Goal: Task Accomplishment & Management: Use online tool/utility

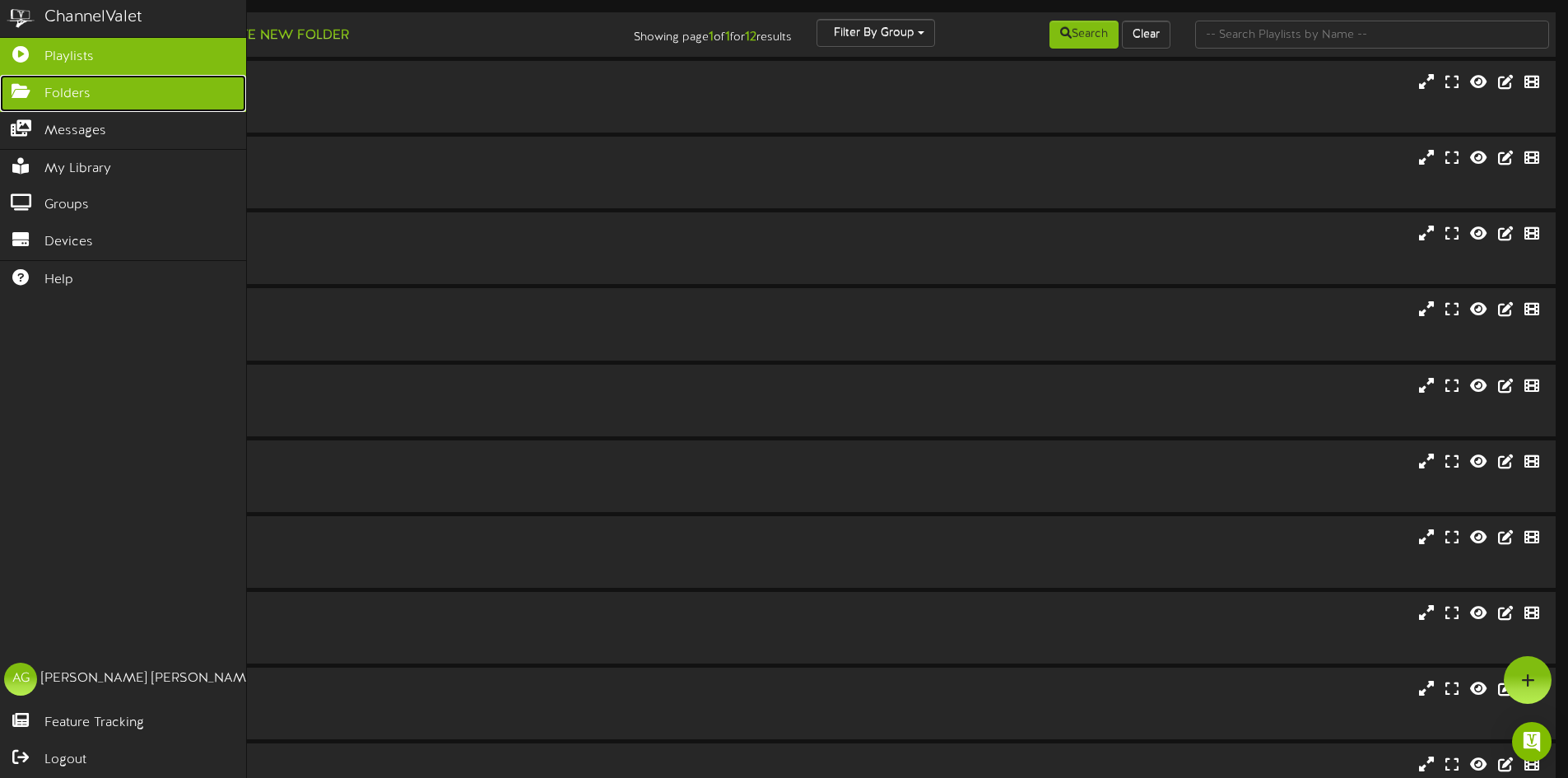
click at [21, 92] on icon at bounding box center [20, 89] width 41 height 12
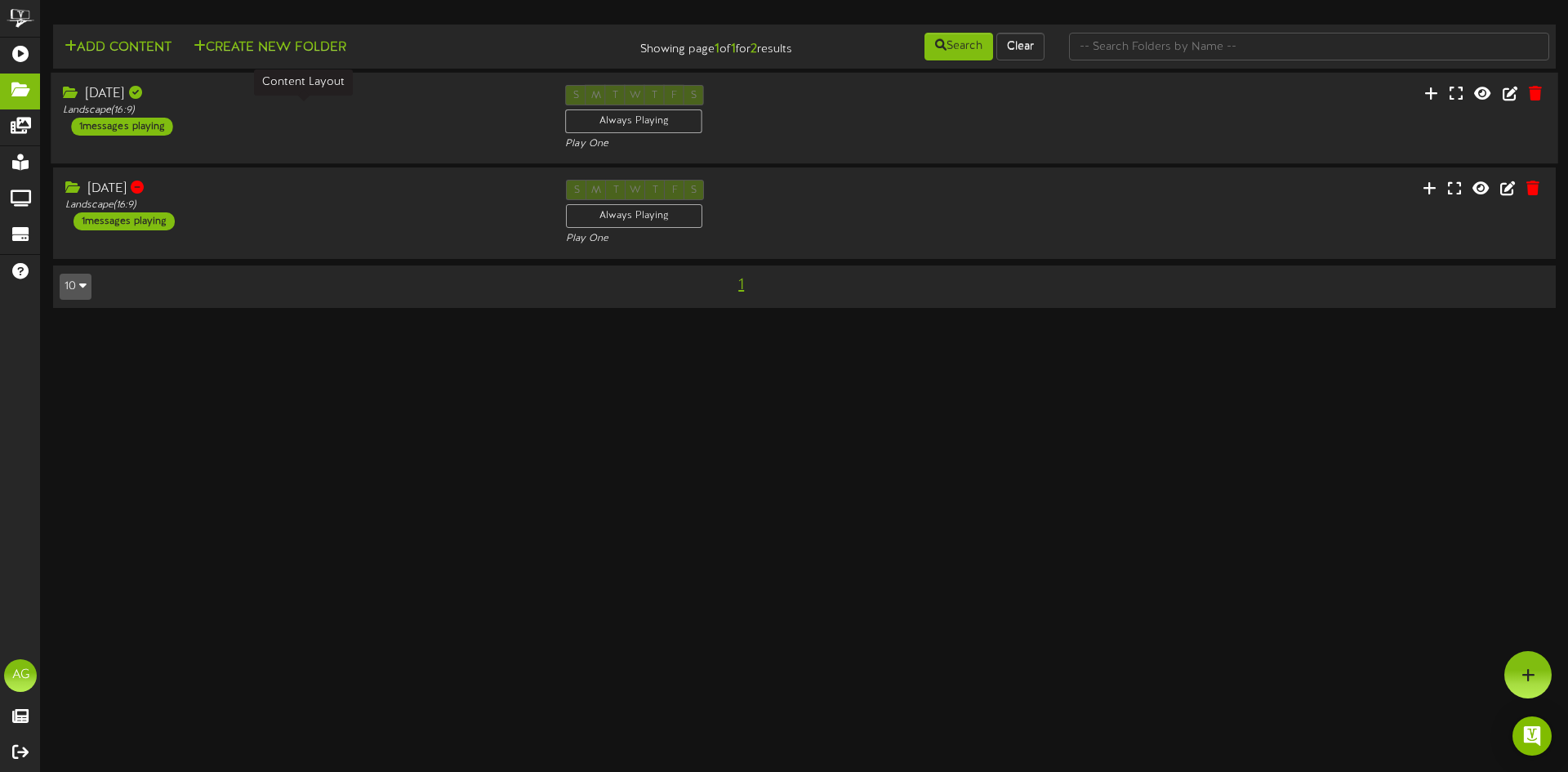
click at [244, 115] on div "Landscape ( 16:9 )" at bounding box center [301, 111] width 478 height 14
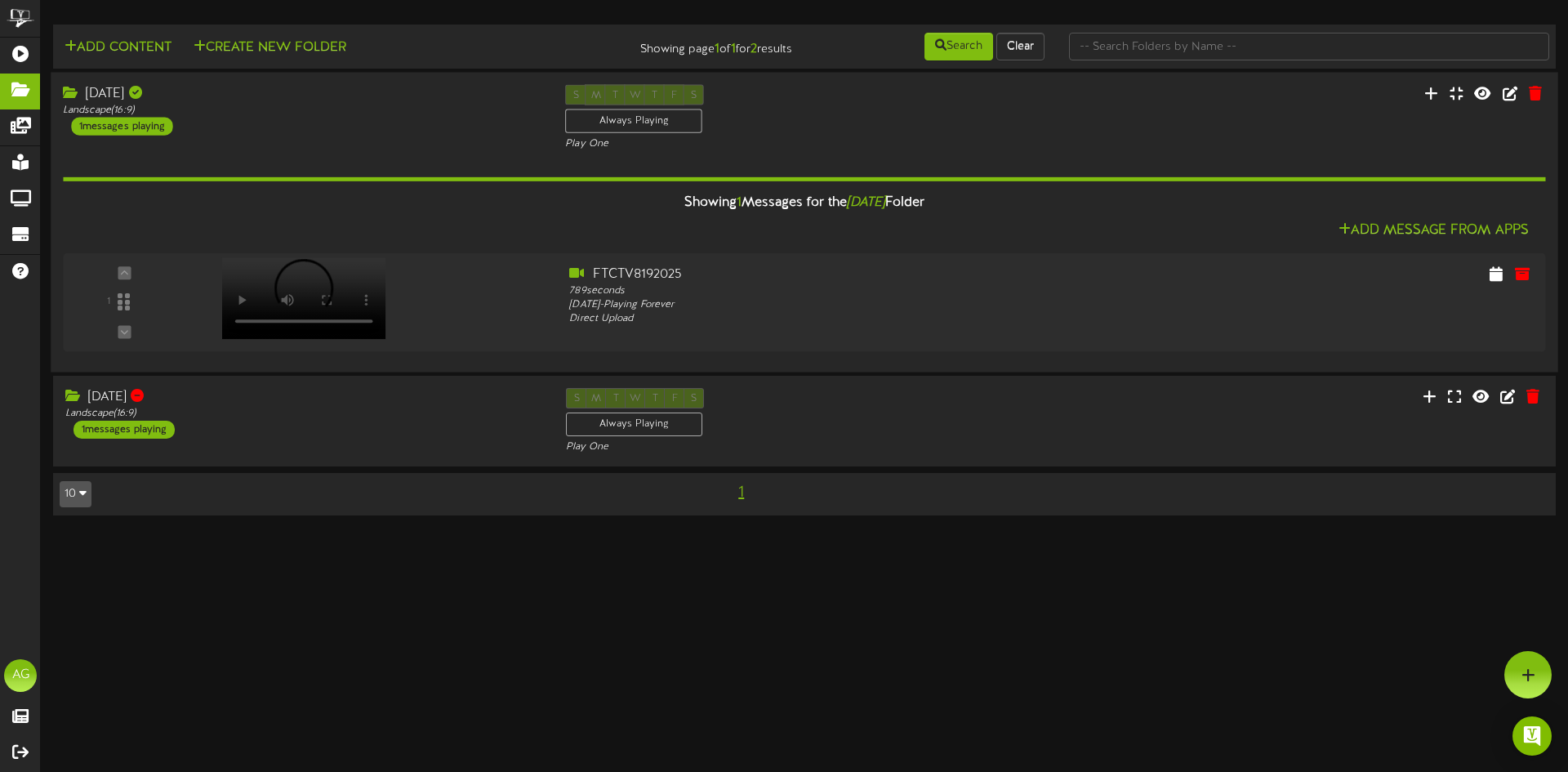
click at [316, 126] on div "Aug 19 Landscape ( 16:9 ) 1 messages playing" at bounding box center [301, 109] width 502 height 51
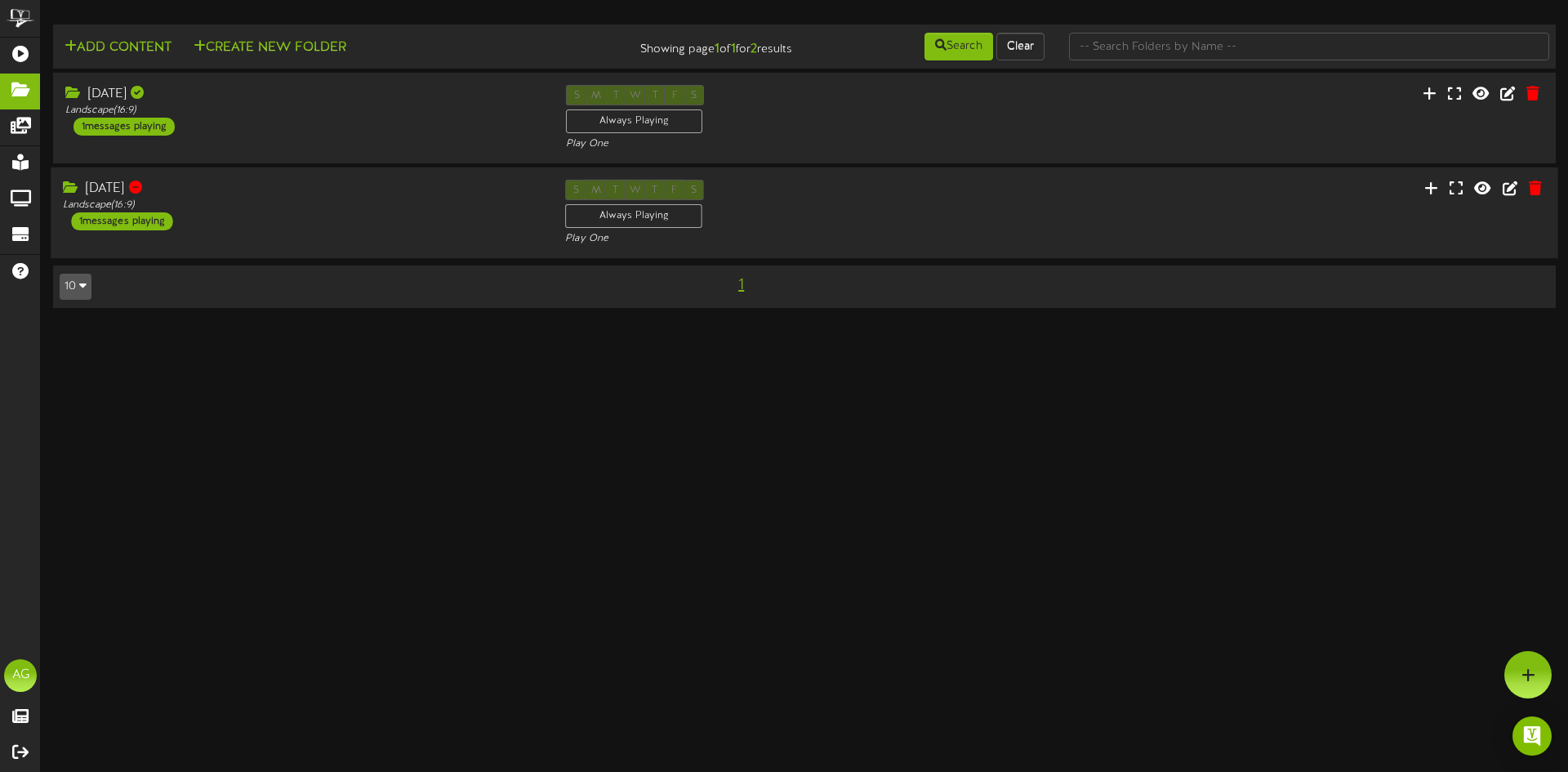
click at [304, 192] on div "8.19.2025" at bounding box center [301, 189] width 478 height 18
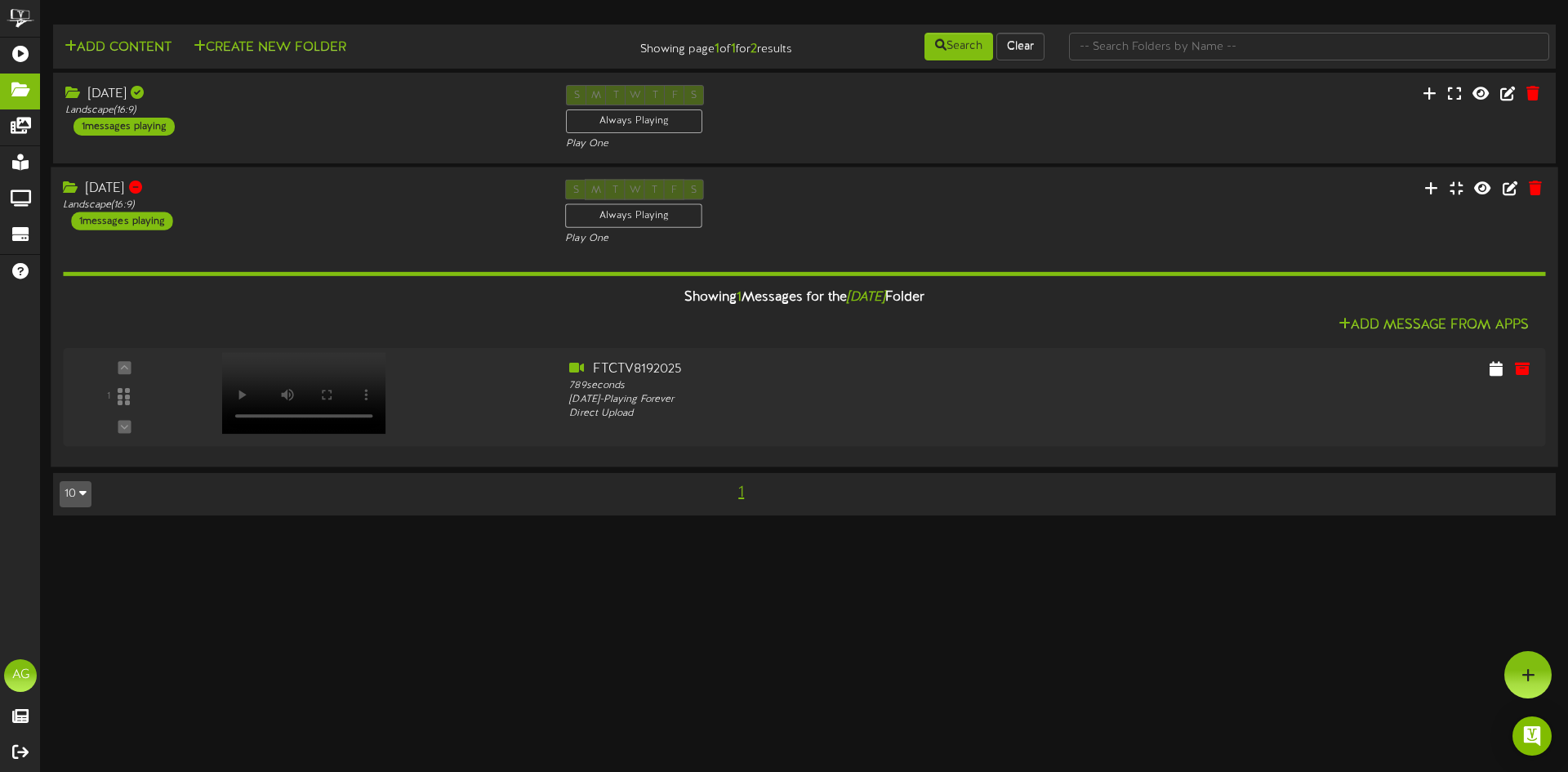
click at [840, 226] on div "S M T W T F S Always Playing Play One" at bounding box center [803, 213] width 502 height 67
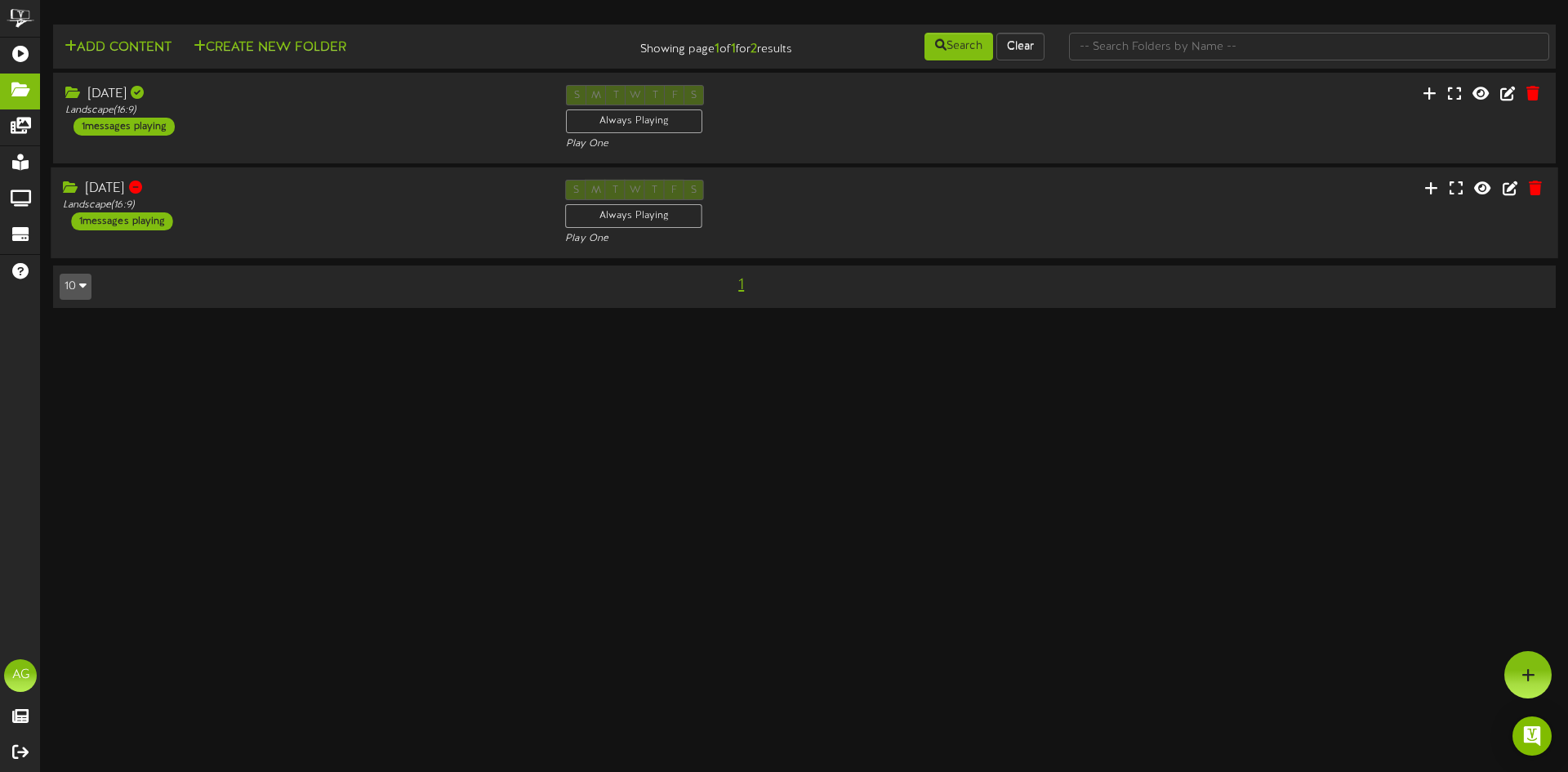
click at [856, 203] on div "S M T W T F S Always Playing Play One" at bounding box center [803, 213] width 502 height 67
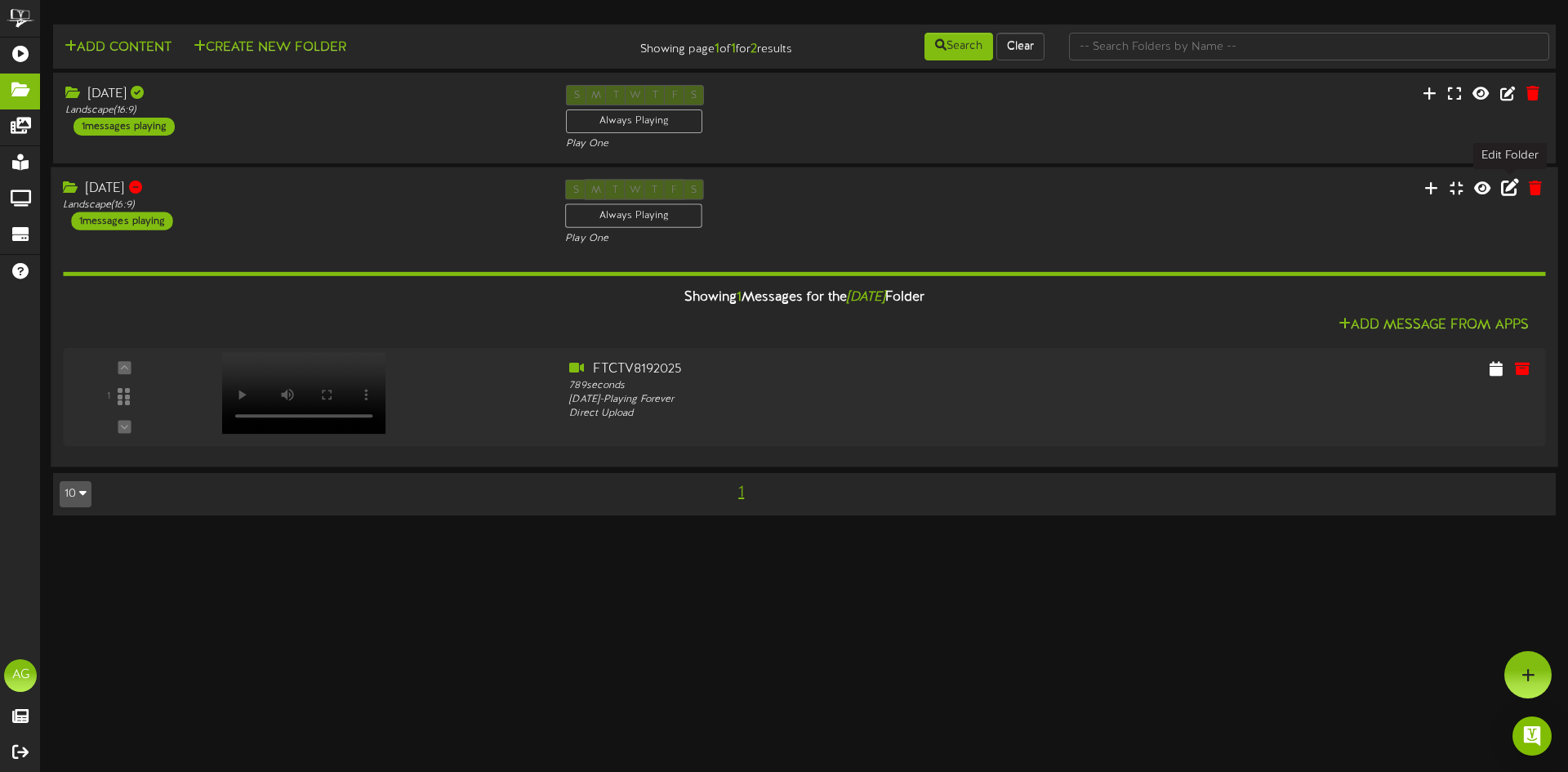
click at [1518, 193] on icon at bounding box center [1511, 187] width 18 height 18
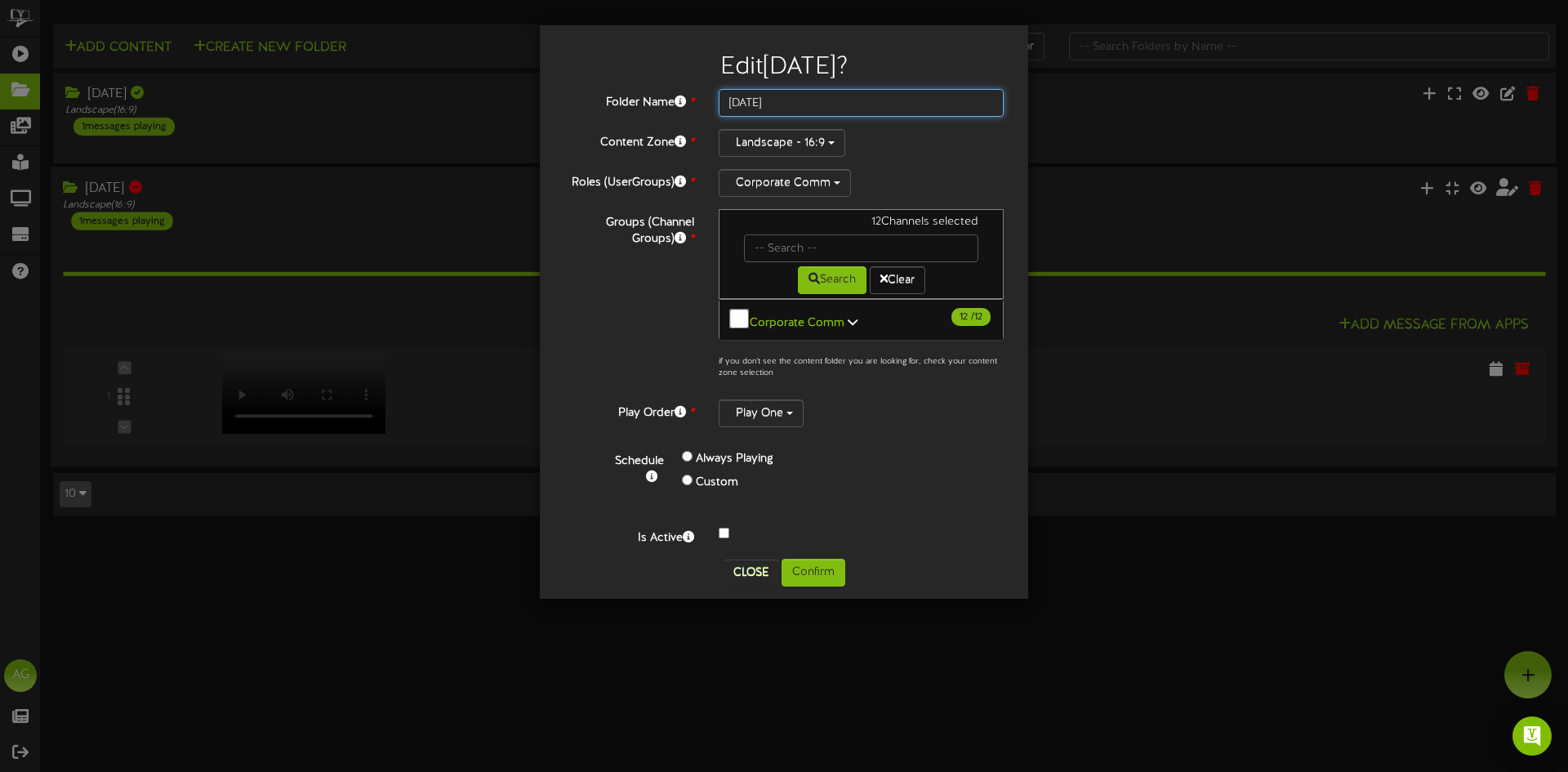
drag, startPoint x: 749, startPoint y: 101, endPoint x: 739, endPoint y: 106, distance: 11.2
click at [739, 105] on input "8.19.2025" at bounding box center [860, 103] width 285 height 28
type input "8.26.2025"
click at [815, 559] on button "Confirm" at bounding box center [813, 573] width 64 height 28
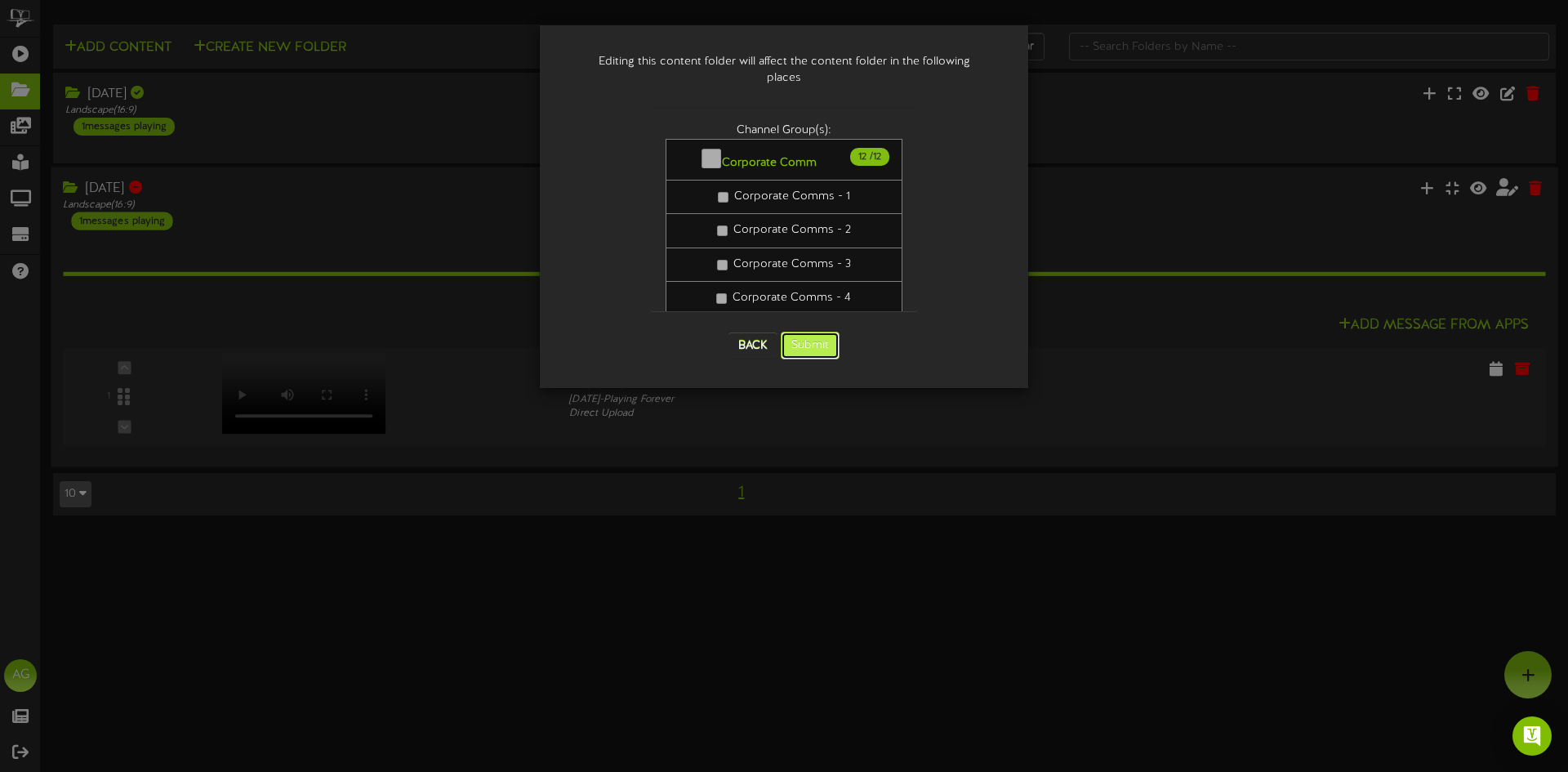
click at [815, 335] on button "Submit" at bounding box center [811, 345] width 59 height 28
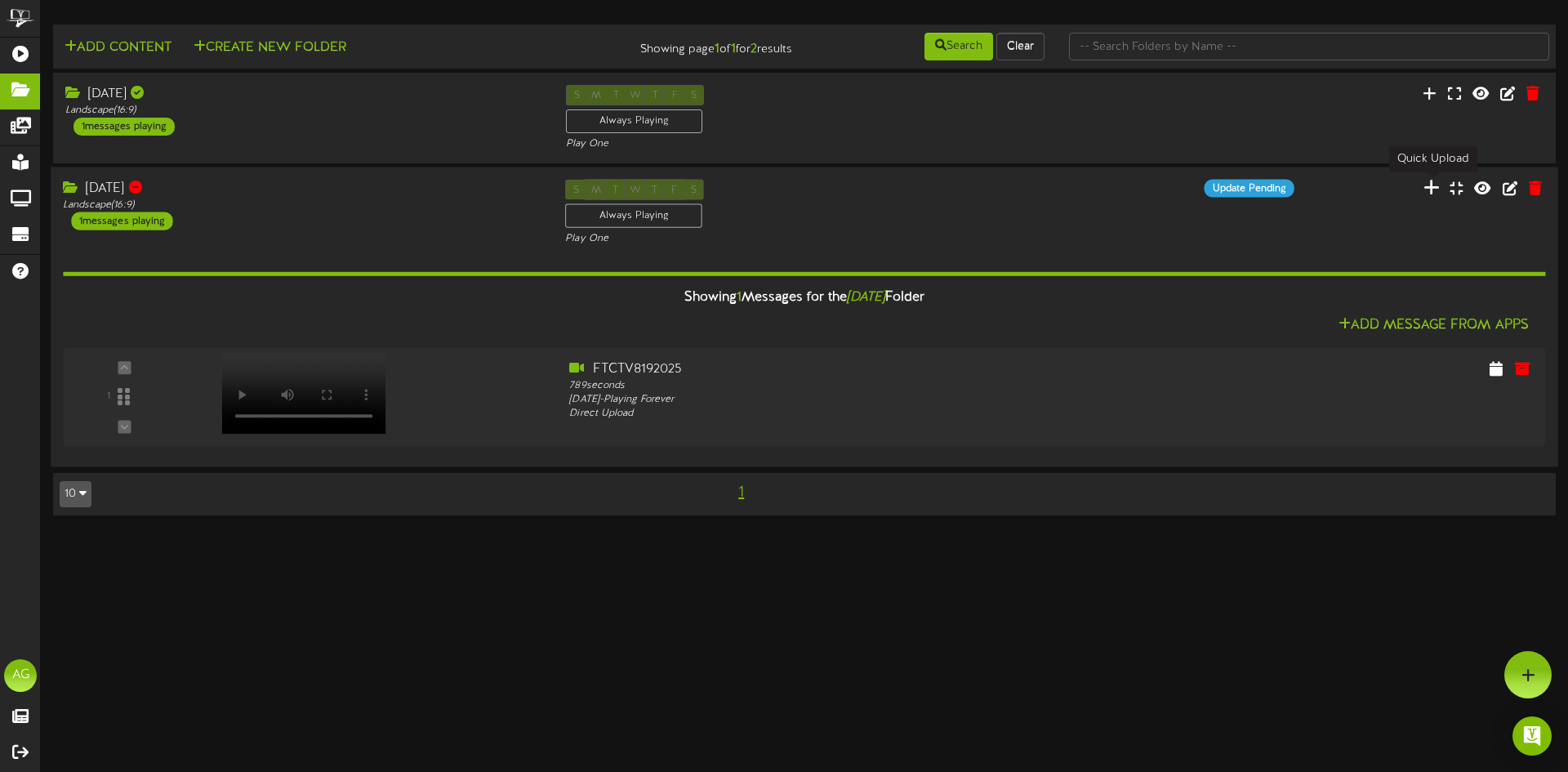
click at [1431, 190] on icon at bounding box center [1433, 187] width 17 height 18
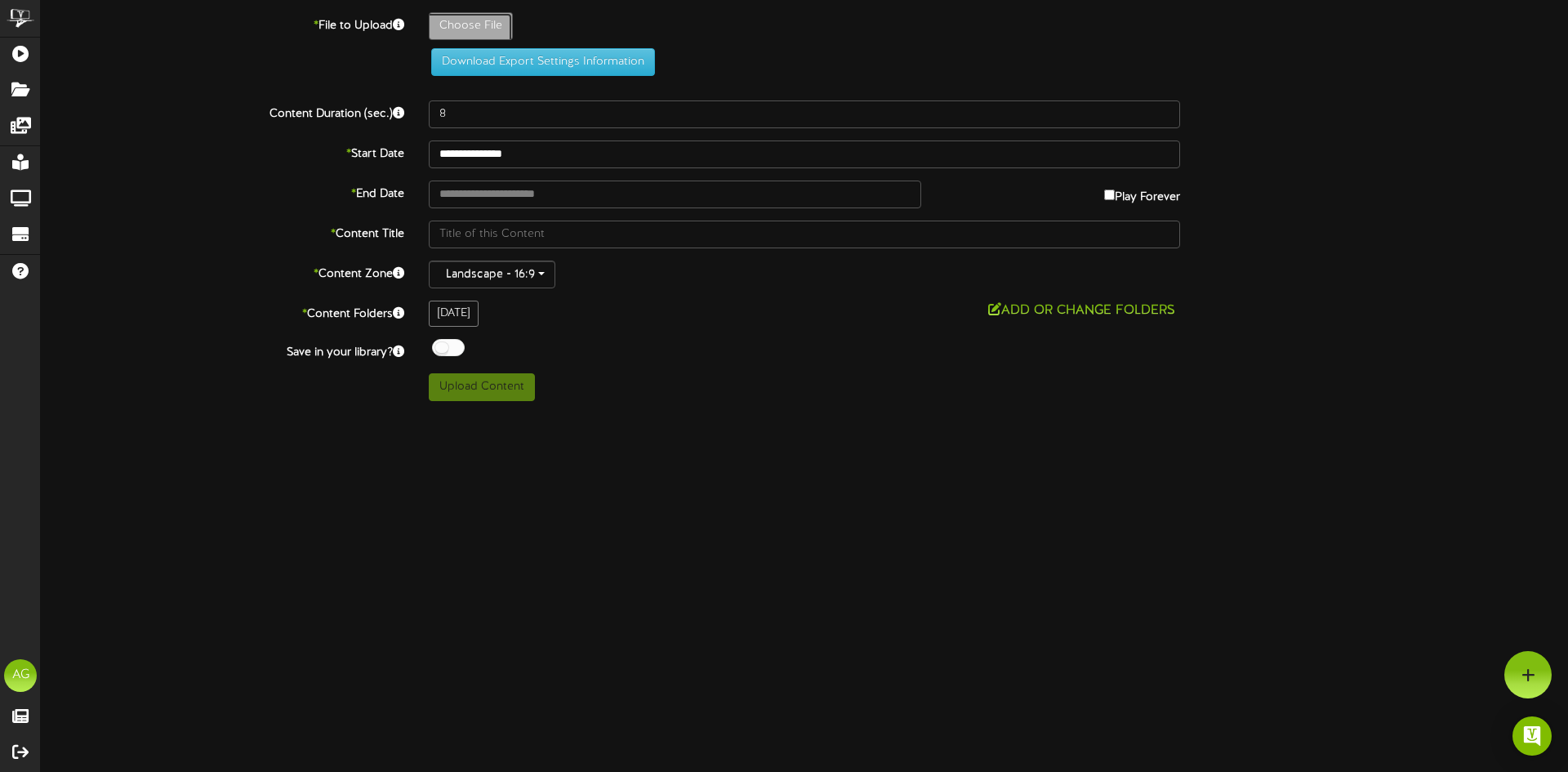
type input "**********"
type input "FTCTV8262025"
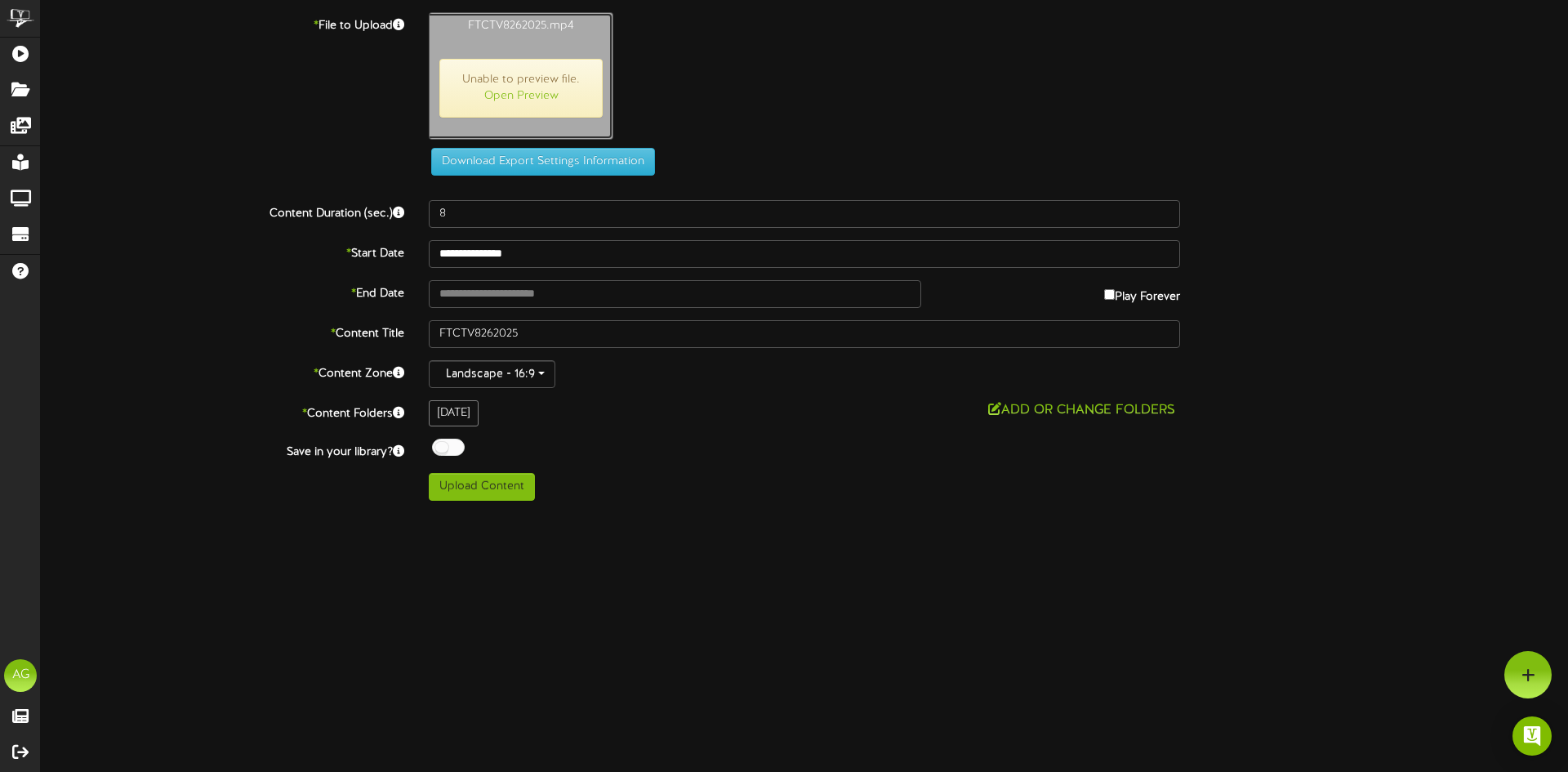
type input "1141"
click at [486, 491] on button "Upload Content" at bounding box center [482, 486] width 106 height 28
type input "**********"
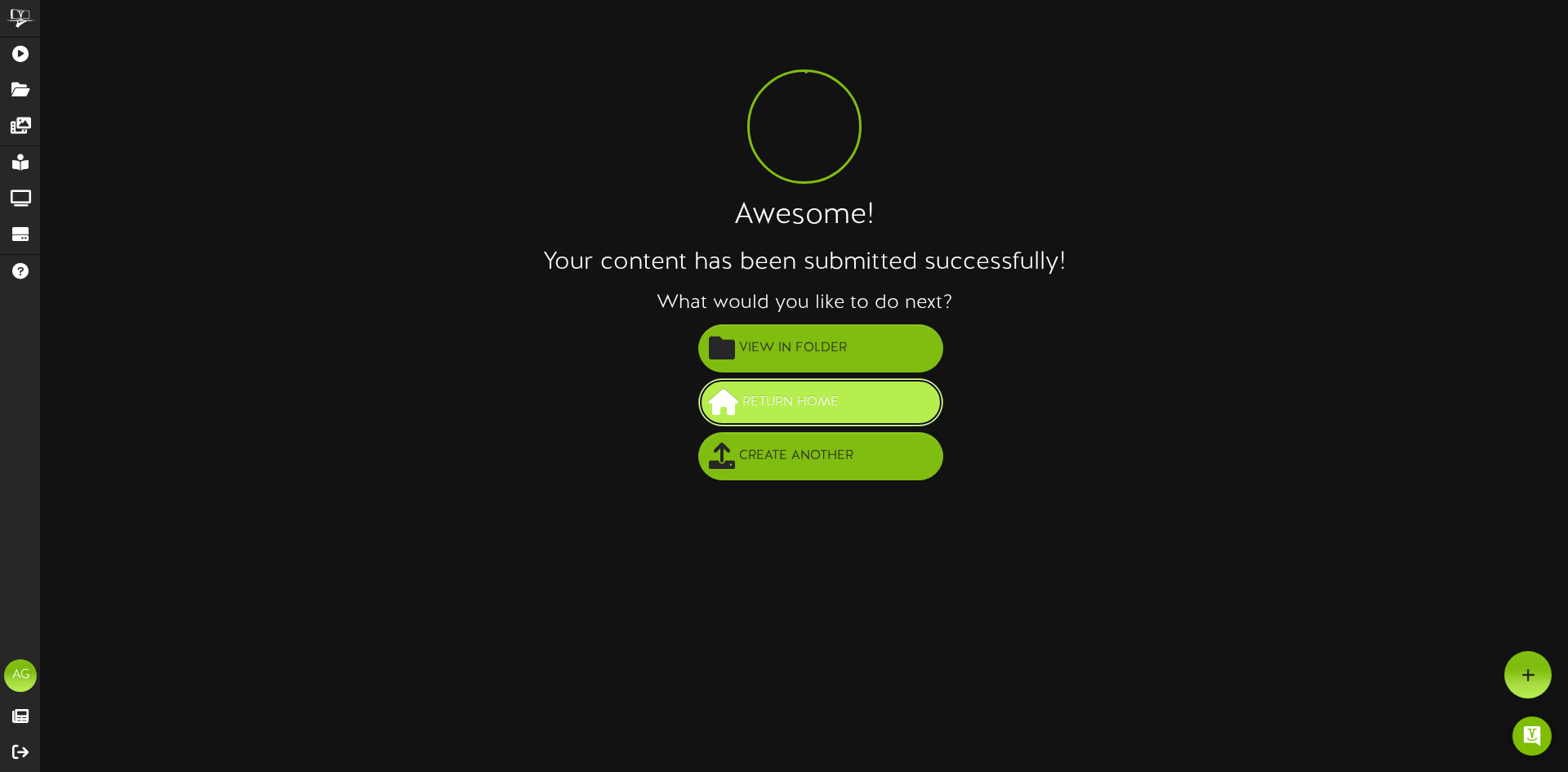
click at [832, 406] on span "Return Home" at bounding box center [790, 402] width 104 height 27
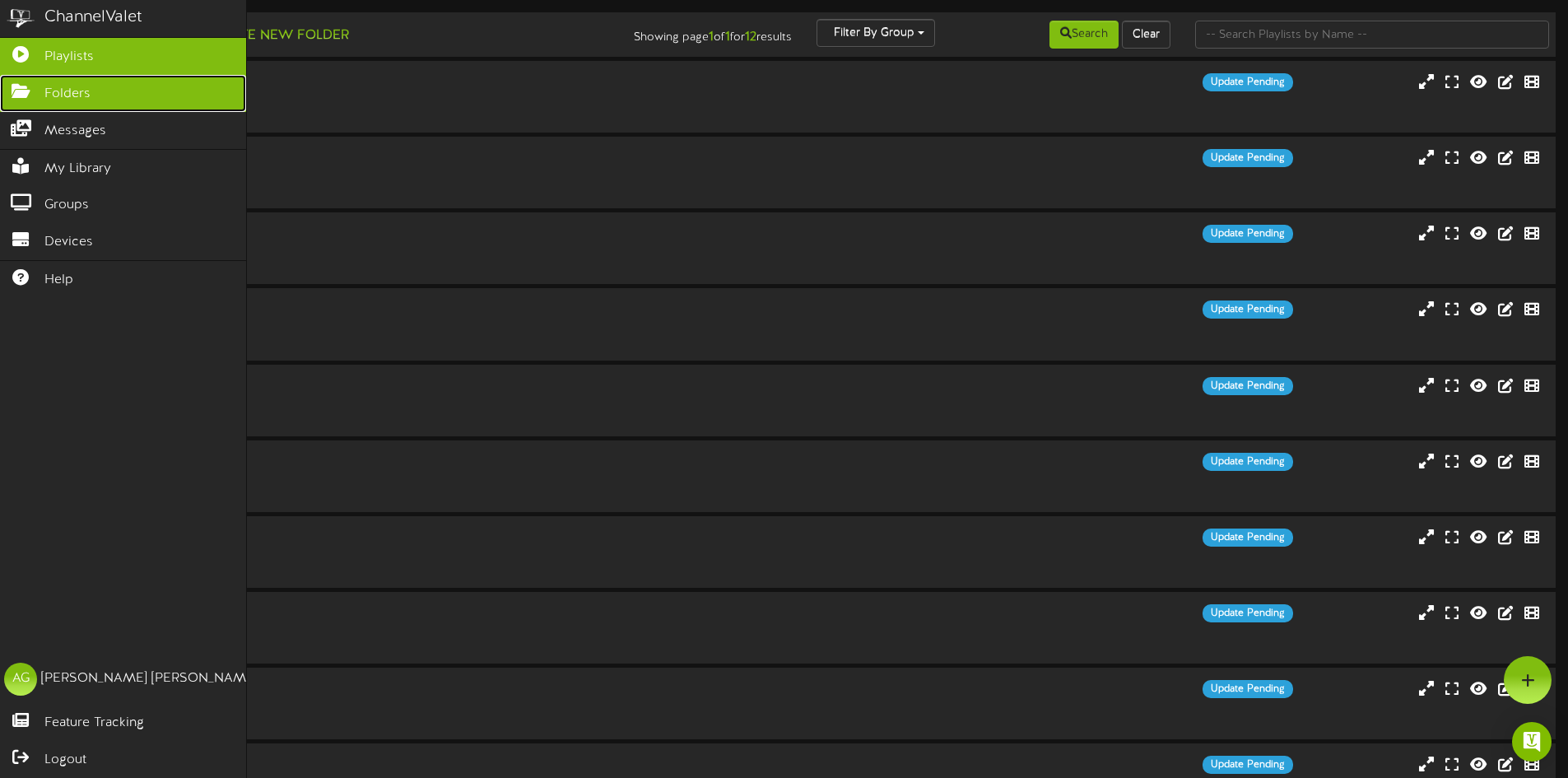
click at [19, 87] on icon at bounding box center [20, 89] width 41 height 12
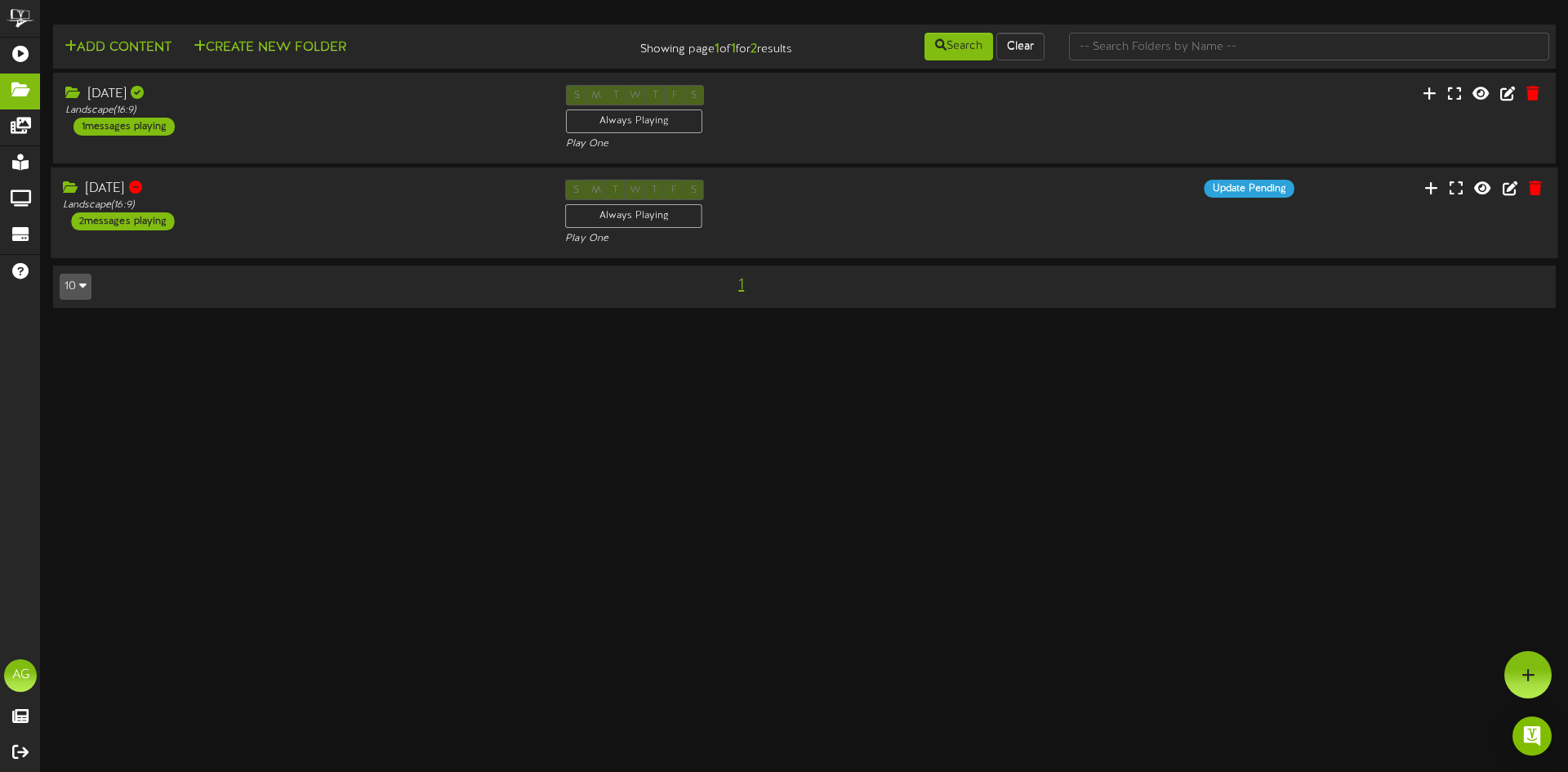
click at [239, 177] on div "8.26.2025 Landscape ( 16:9 ) 2 messages playing S M T W T F S Always Playing Pl…" at bounding box center [804, 213] width 1508 height 91
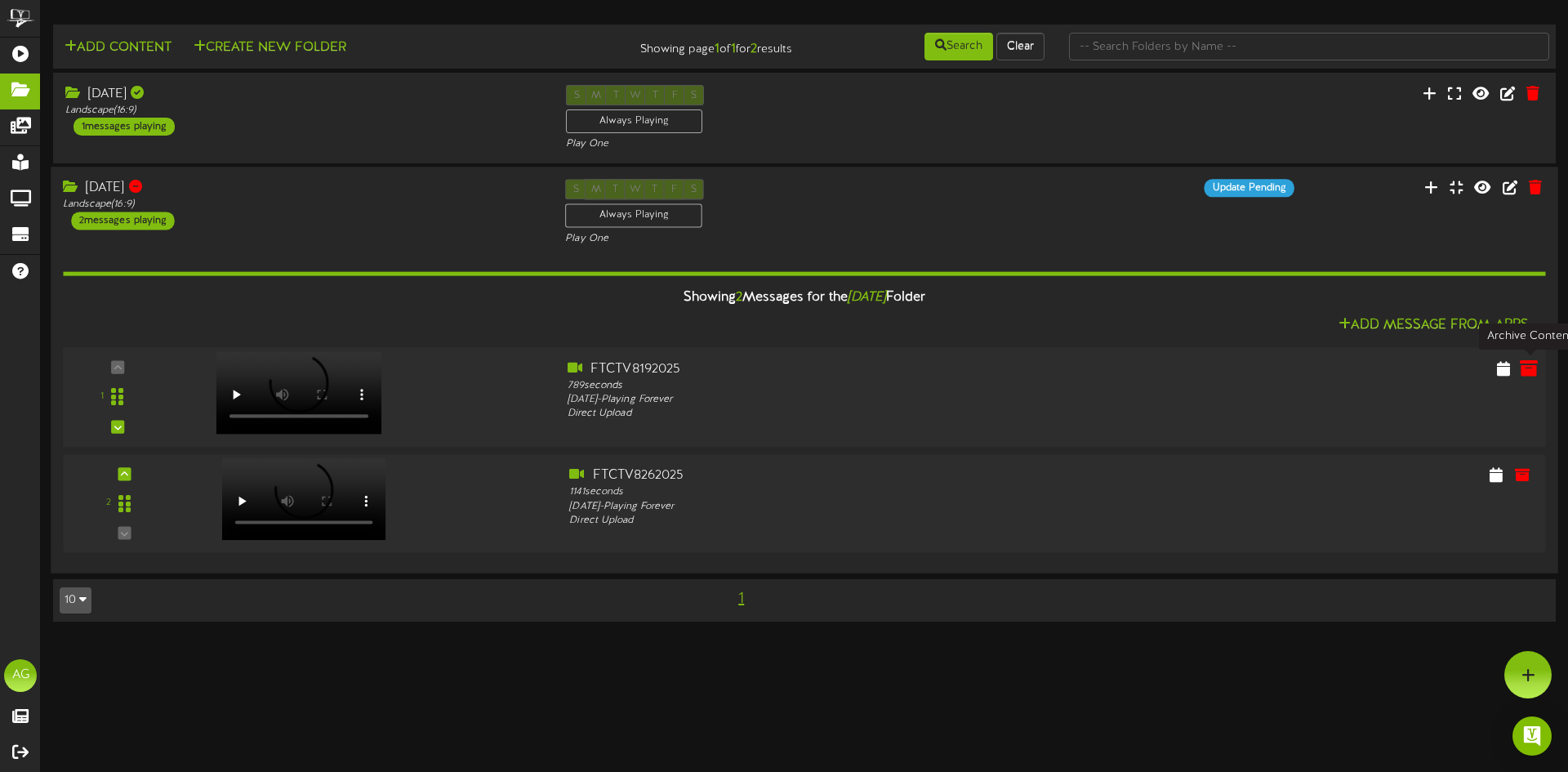
click at [1528, 370] on icon at bounding box center [1529, 368] width 18 height 18
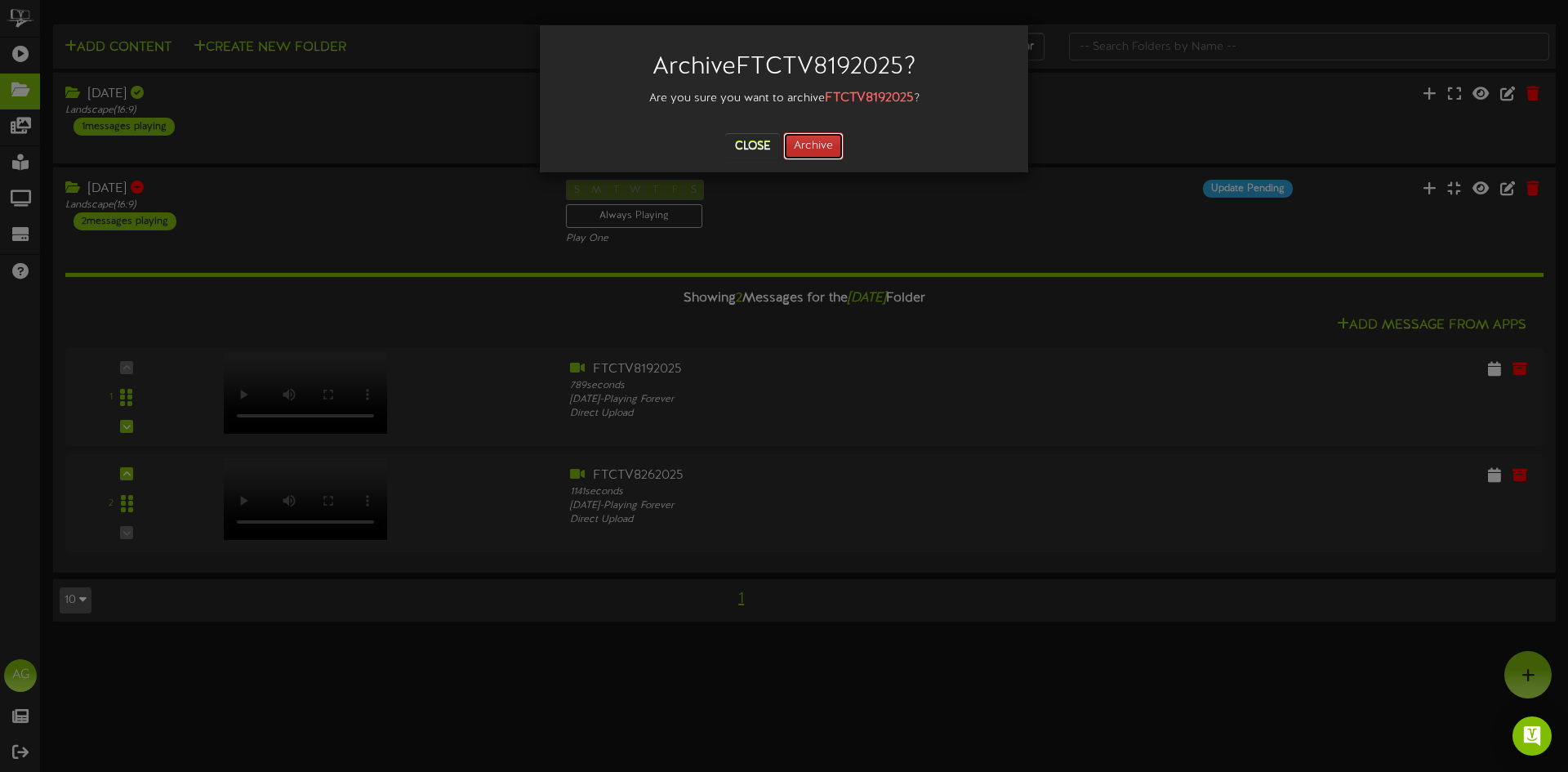
click at [827, 150] on button "Archive" at bounding box center [813, 146] width 61 height 28
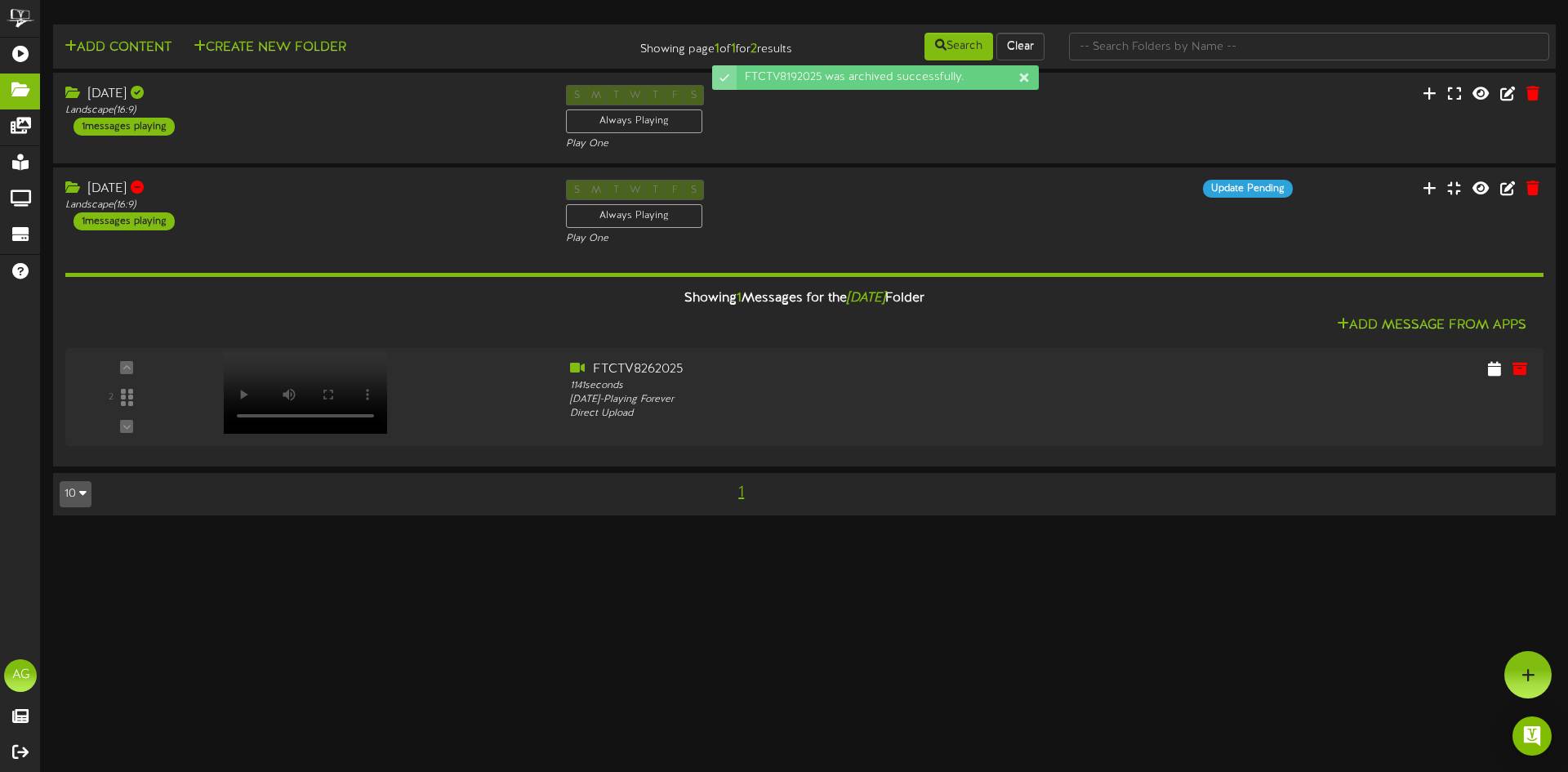
click at [649, 532] on html "FTCTV8192025 was archived successfully. ChannelValet Playlists Folders Messages…" at bounding box center [784, 265] width 1568 height 532
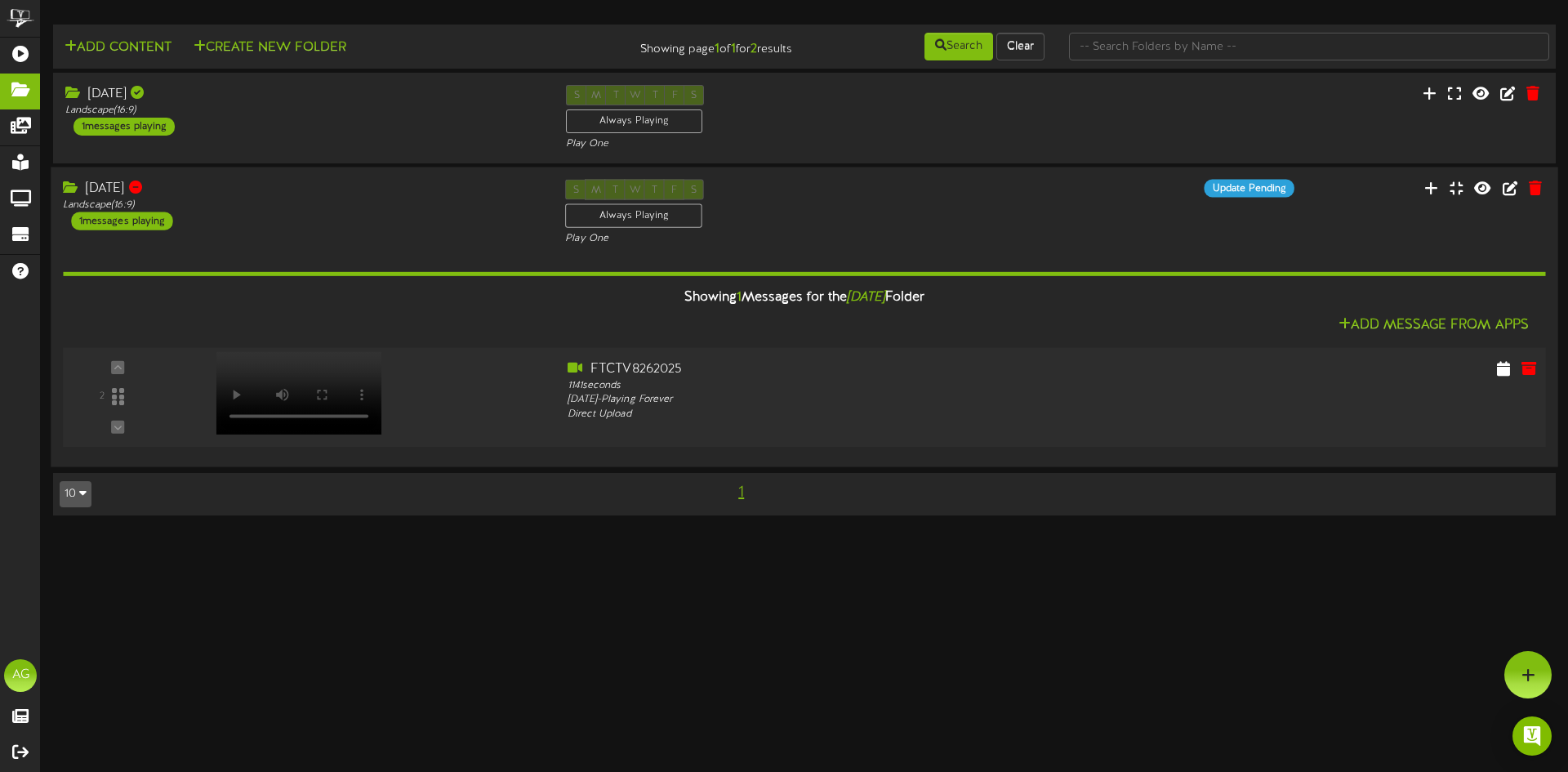
click at [357, 384] on div at bounding box center [297, 377] width 191 height 83
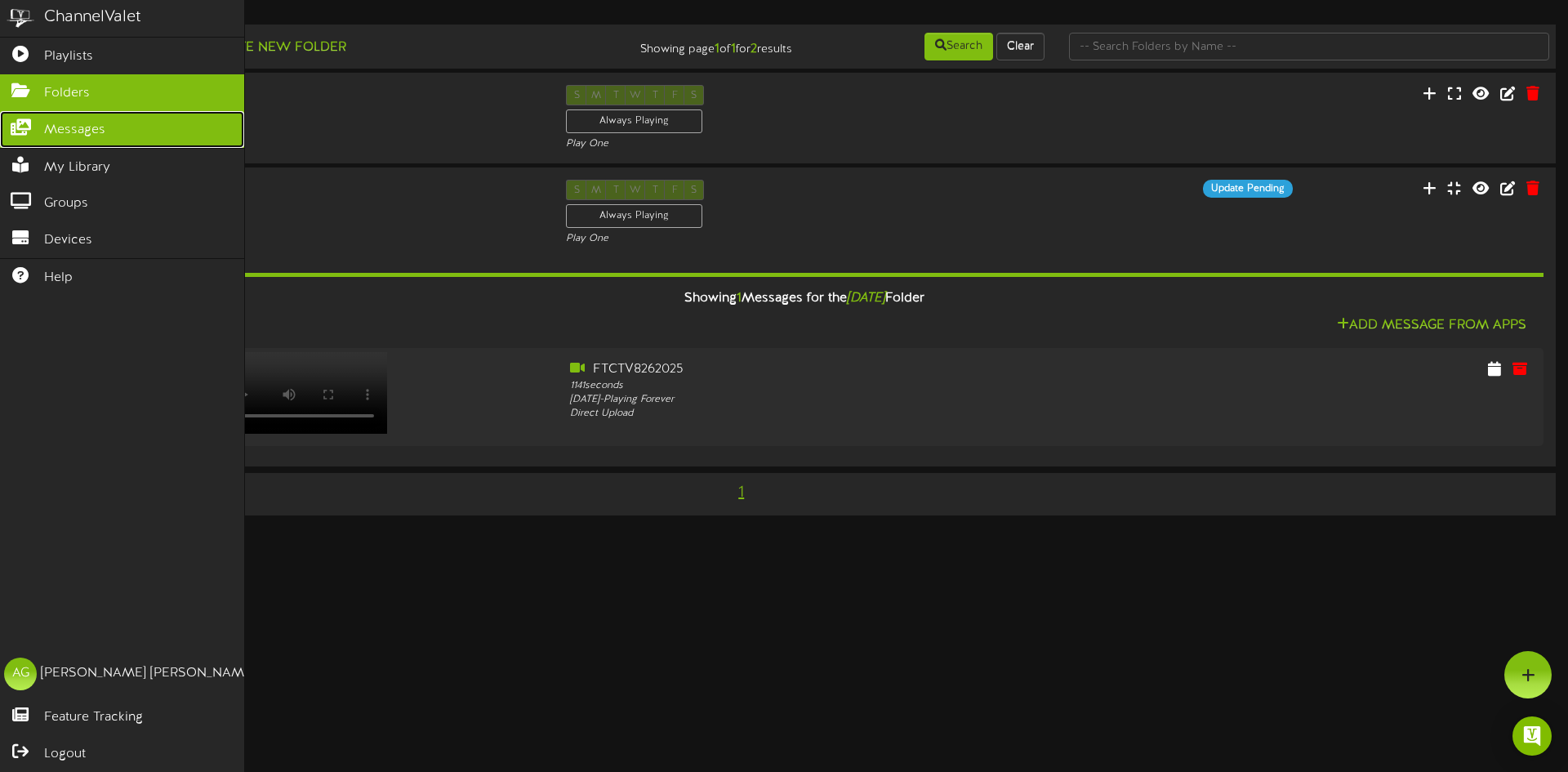
click at [18, 121] on icon at bounding box center [20, 124] width 41 height 12
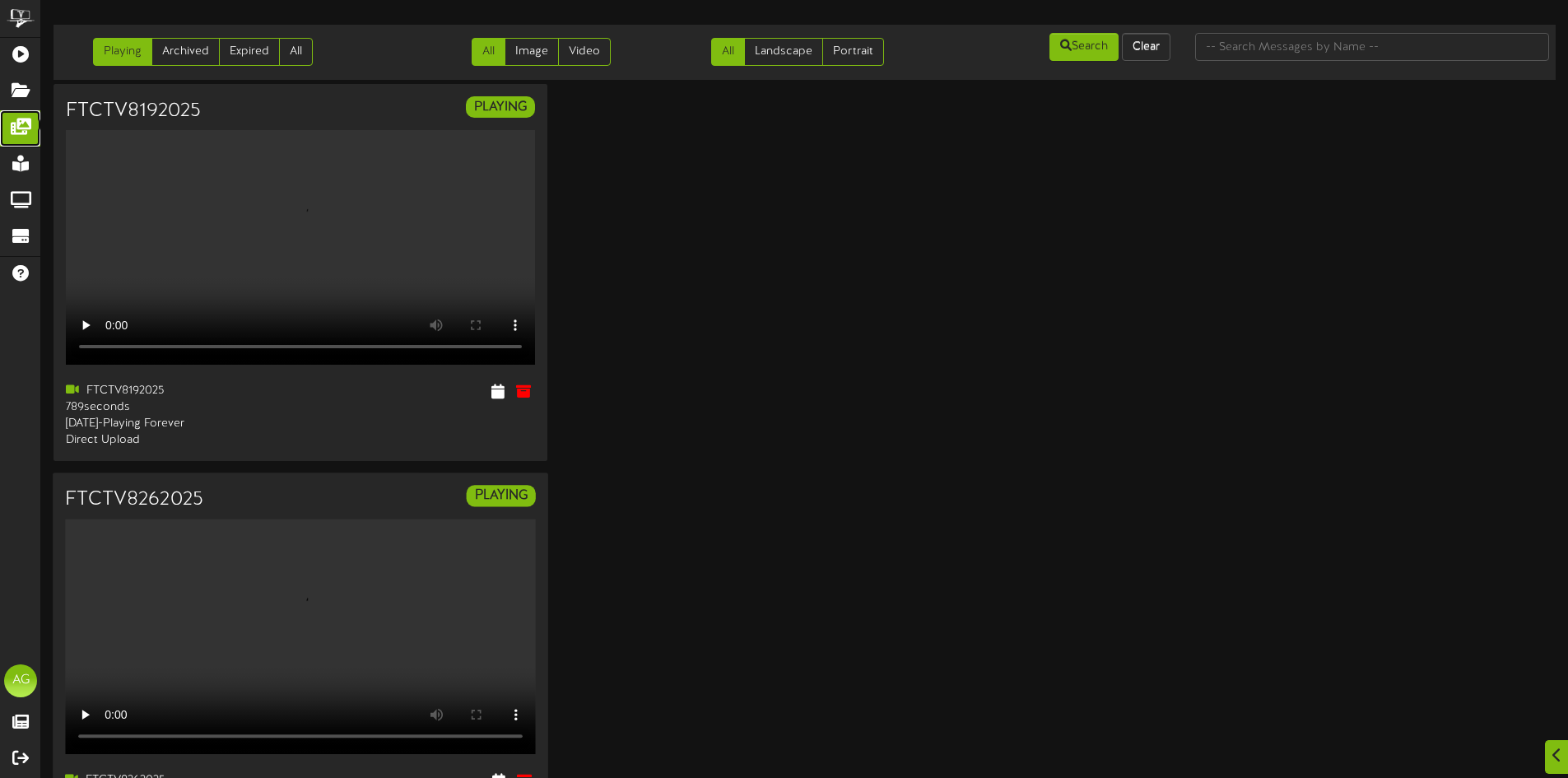
scroll to position [58, 0]
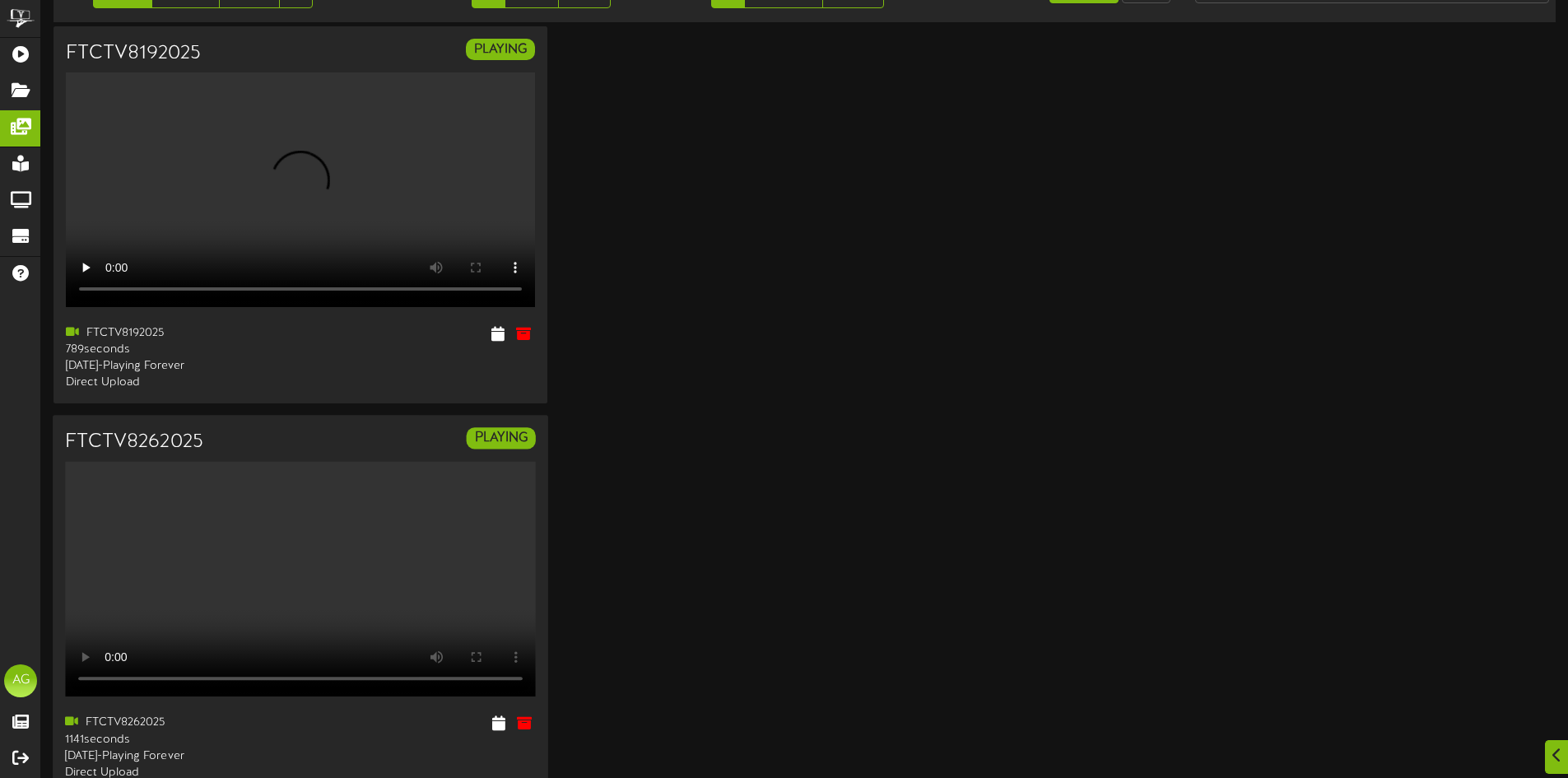
click at [277, 527] on video "Your browser does not support HTML5 video." at bounding box center [300, 579] width 471 height 236
click at [351, 448] on div "PLAYING" at bounding box center [424, 432] width 248 height 33
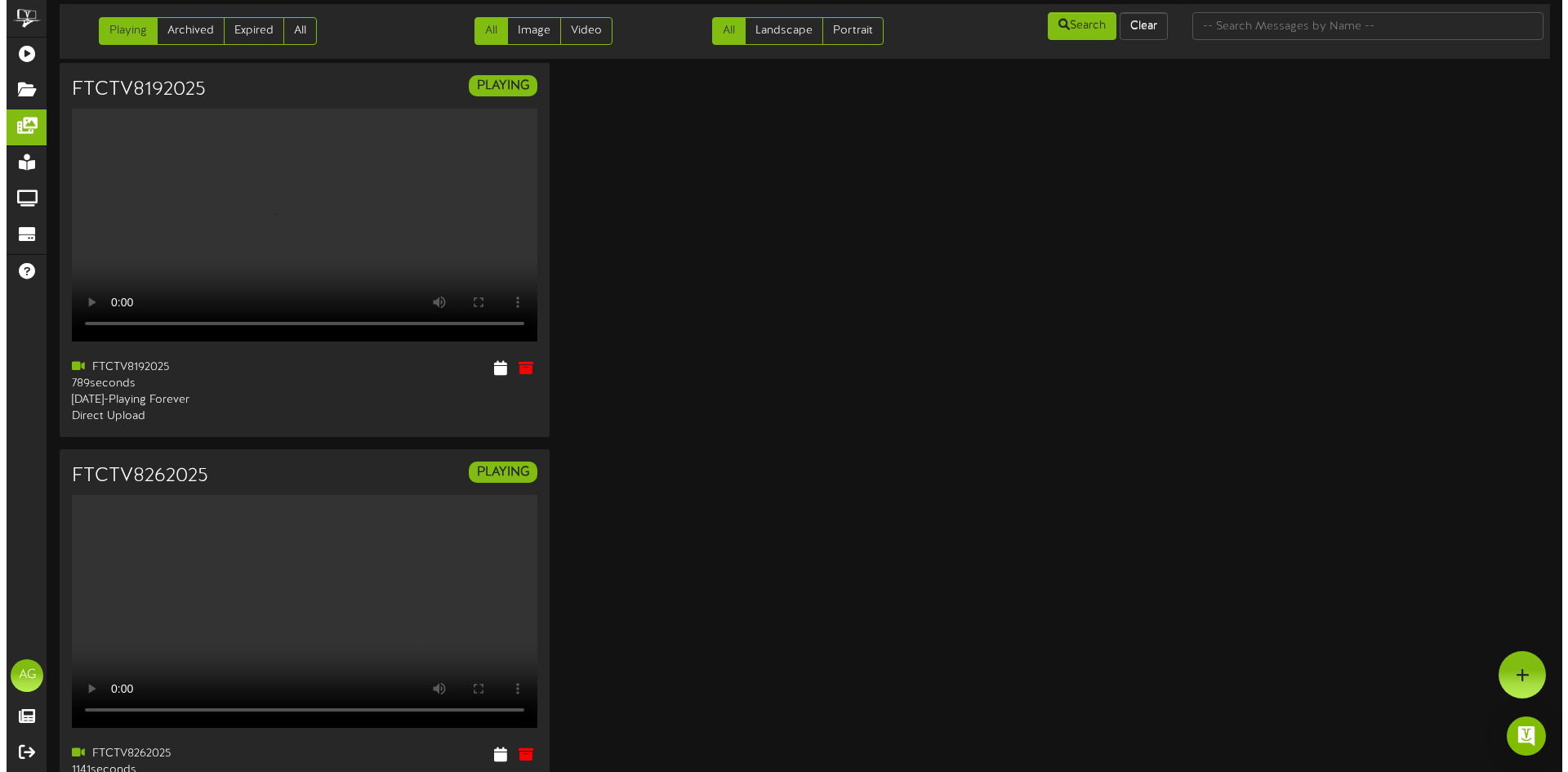
scroll to position [0, 0]
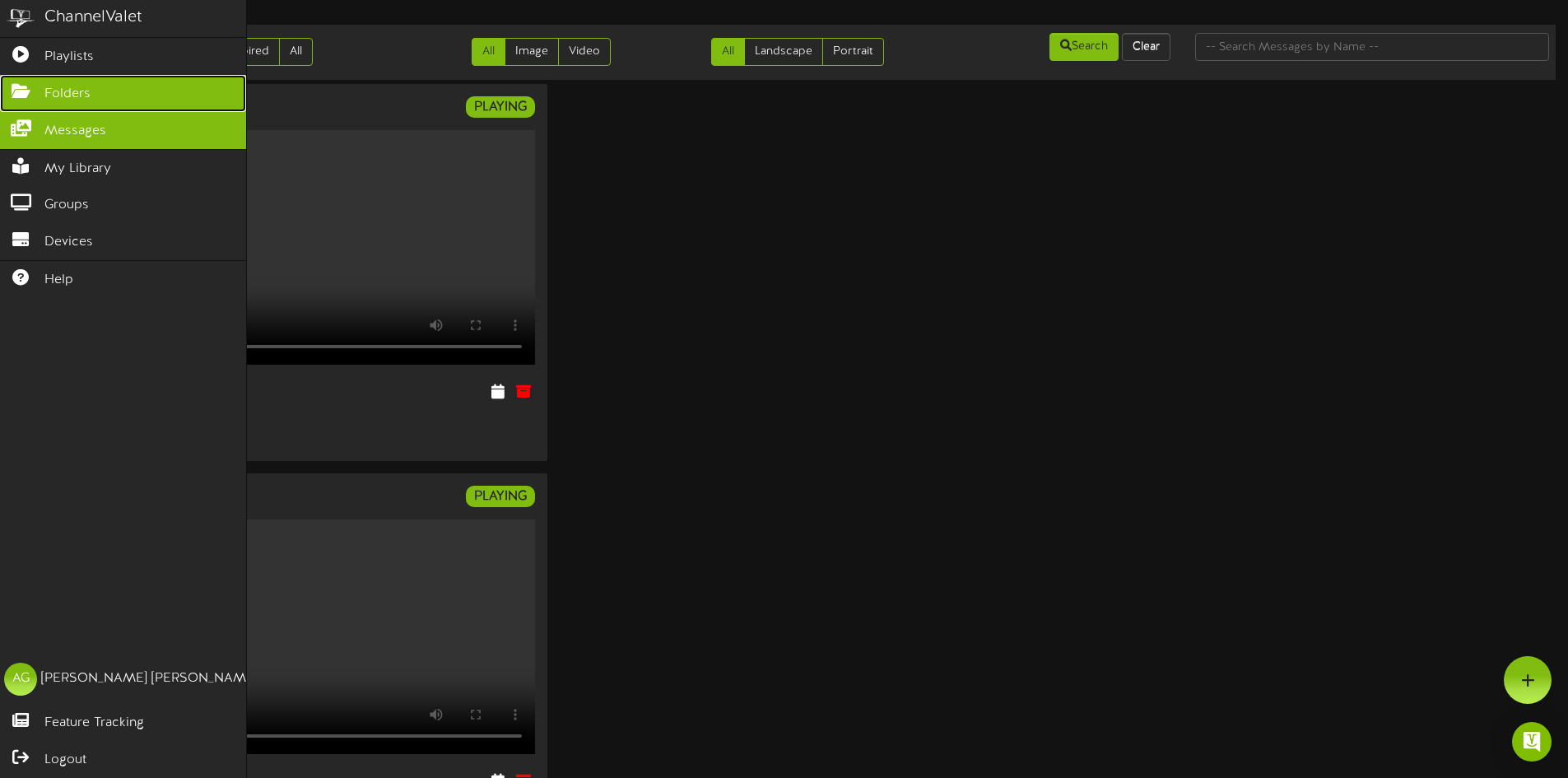
click at [10, 79] on link "Folders" at bounding box center [123, 94] width 246 height 37
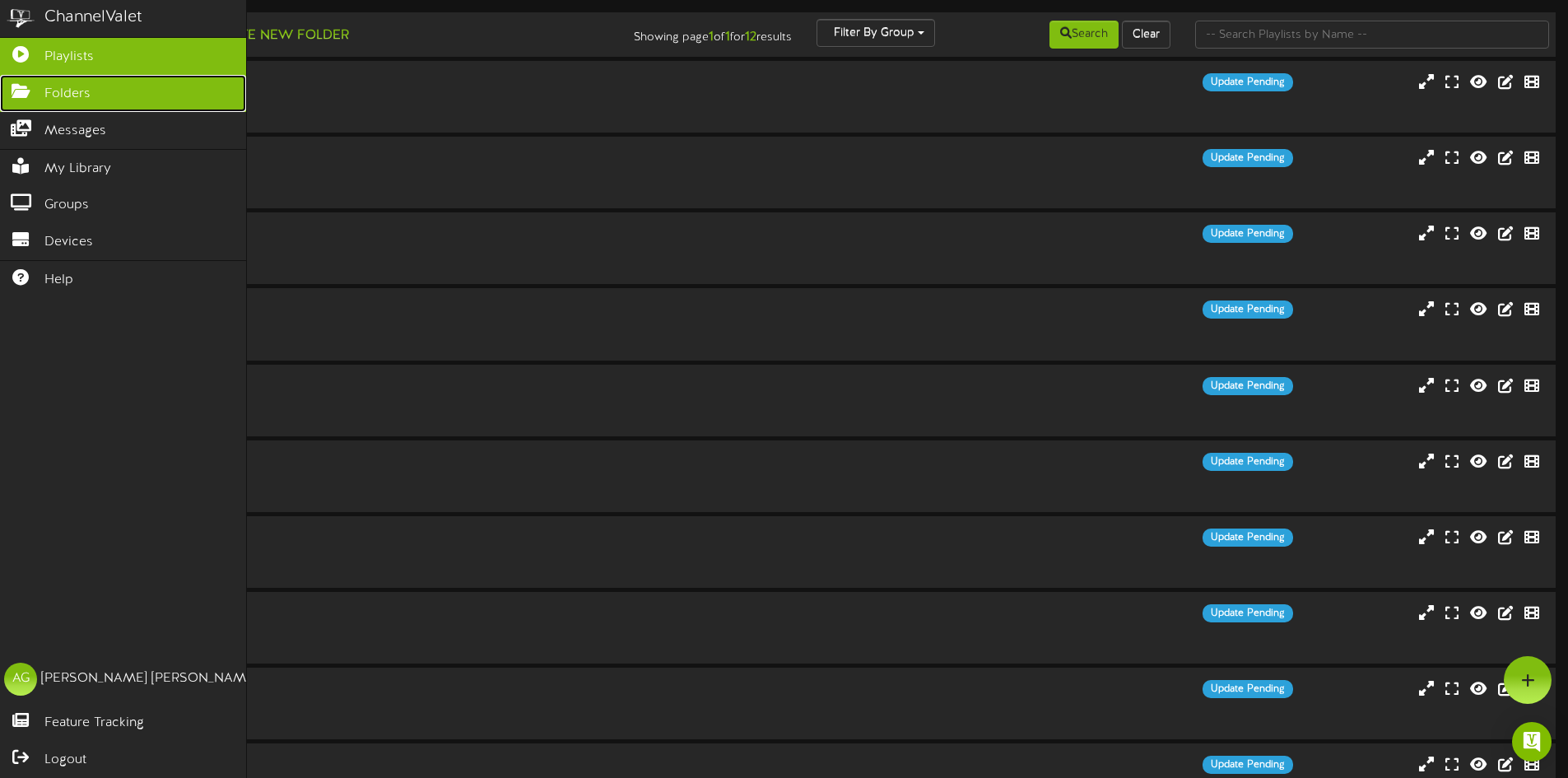
click at [30, 98] on link "Folders" at bounding box center [123, 94] width 246 height 37
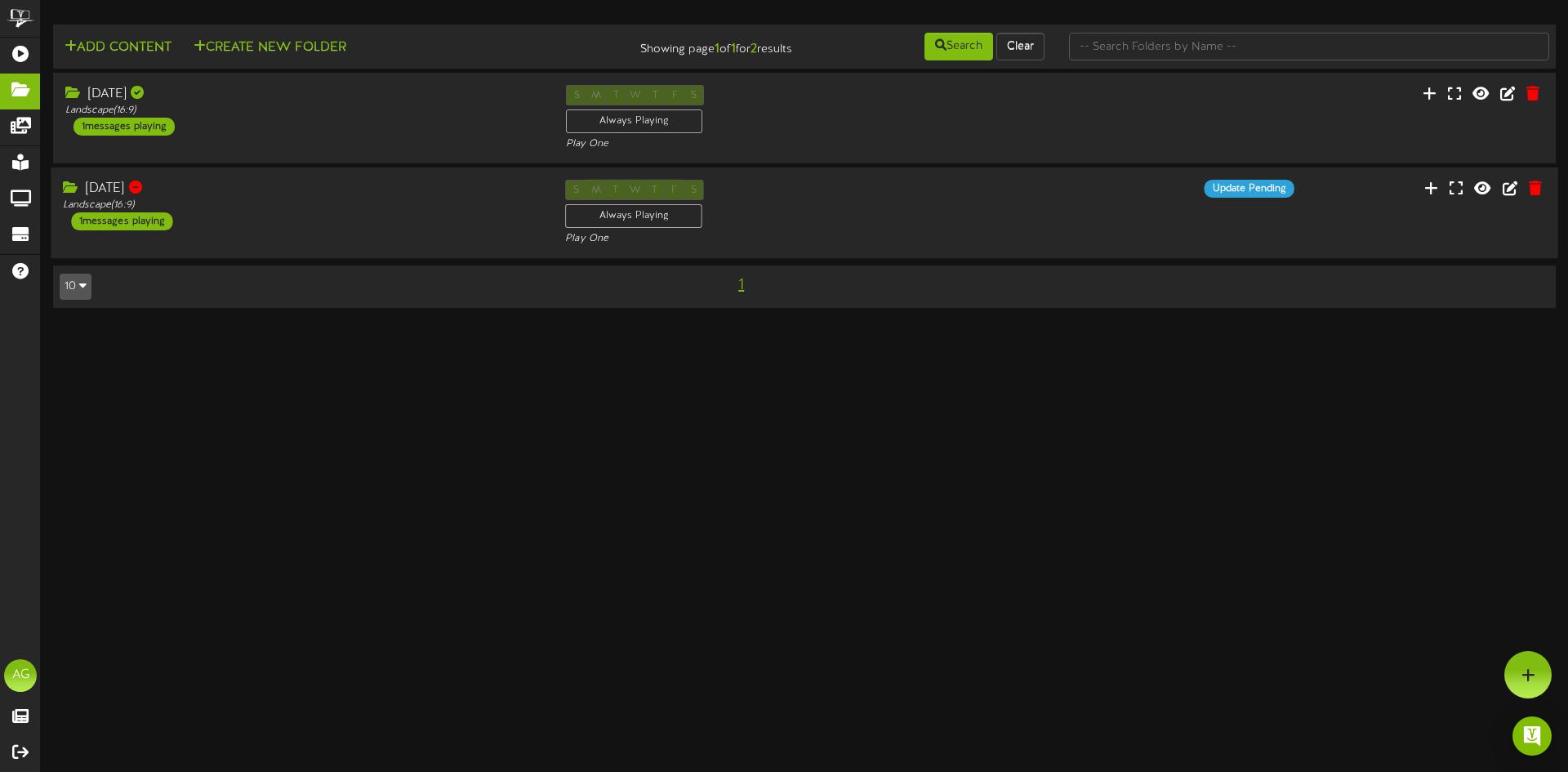
click at [473, 228] on div "8.26.2025 Landscape ( 16:9 ) 1 messages playing" at bounding box center [301, 205] width 502 height 51
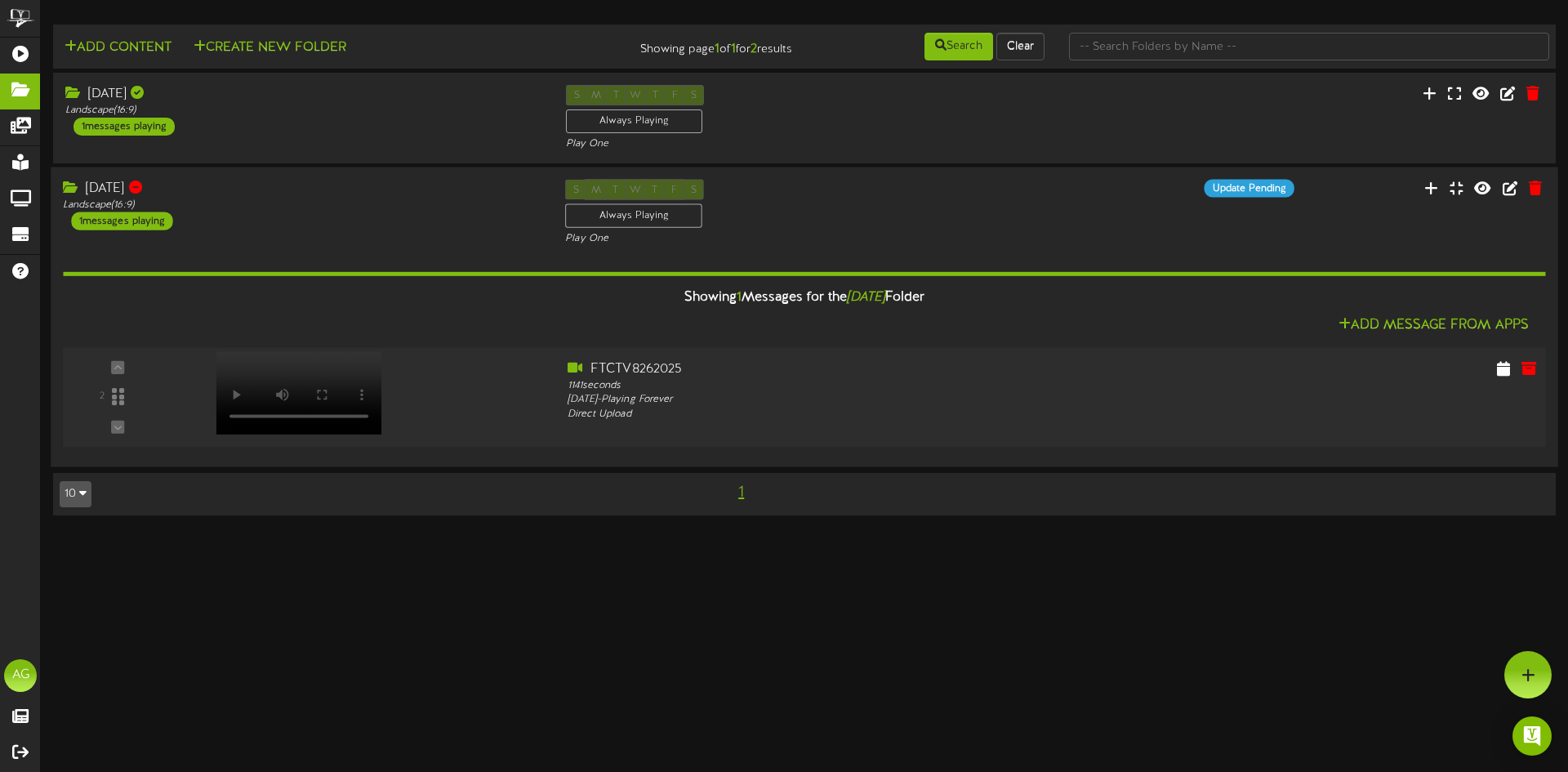
click at [295, 393] on div at bounding box center [297, 377] width 191 height 83
click at [222, 40] on button "Create New Folder" at bounding box center [270, 48] width 162 height 20
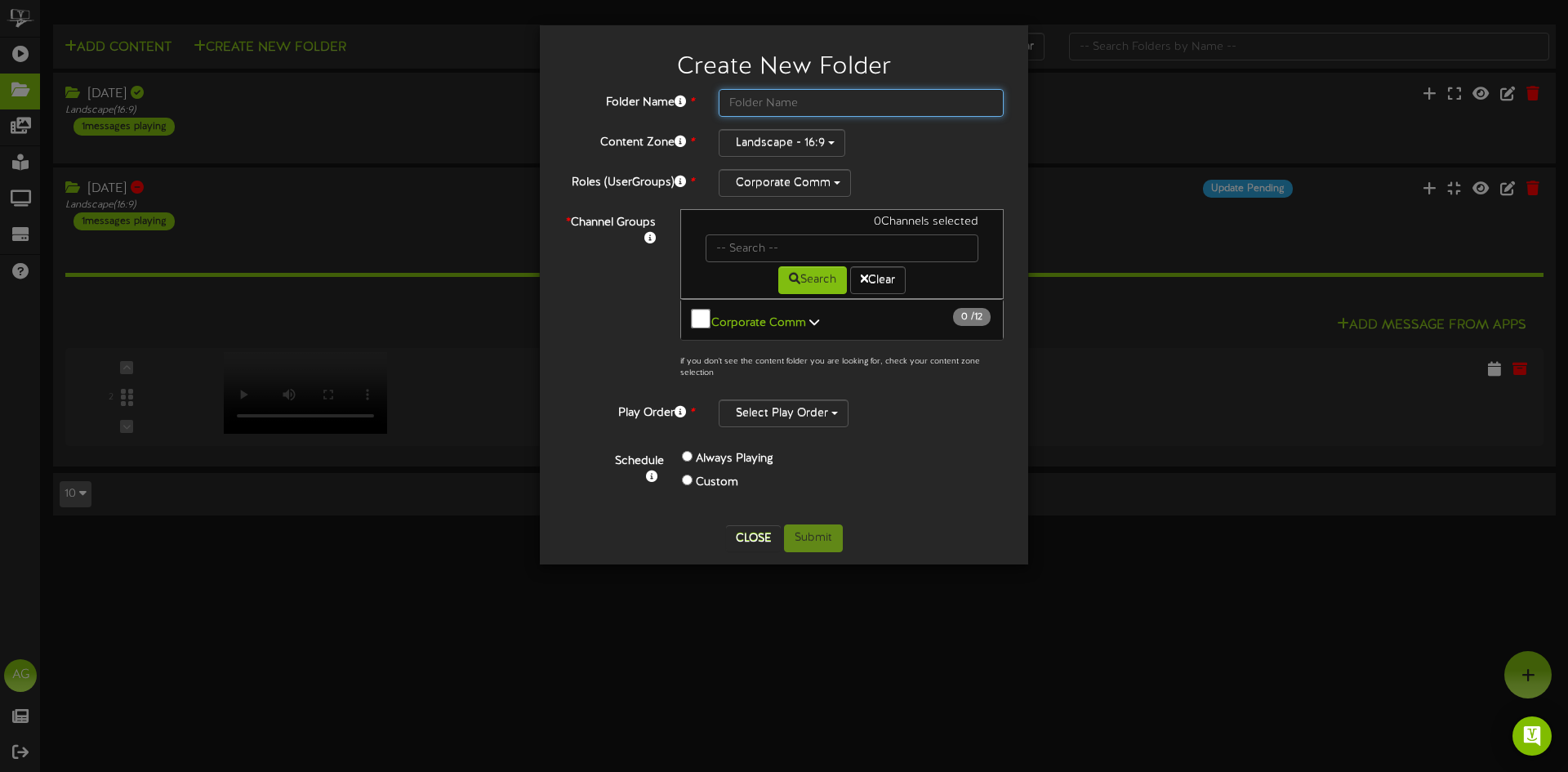
click at [772, 97] on input "text" at bounding box center [860, 103] width 285 height 28
type input "[DATE]"
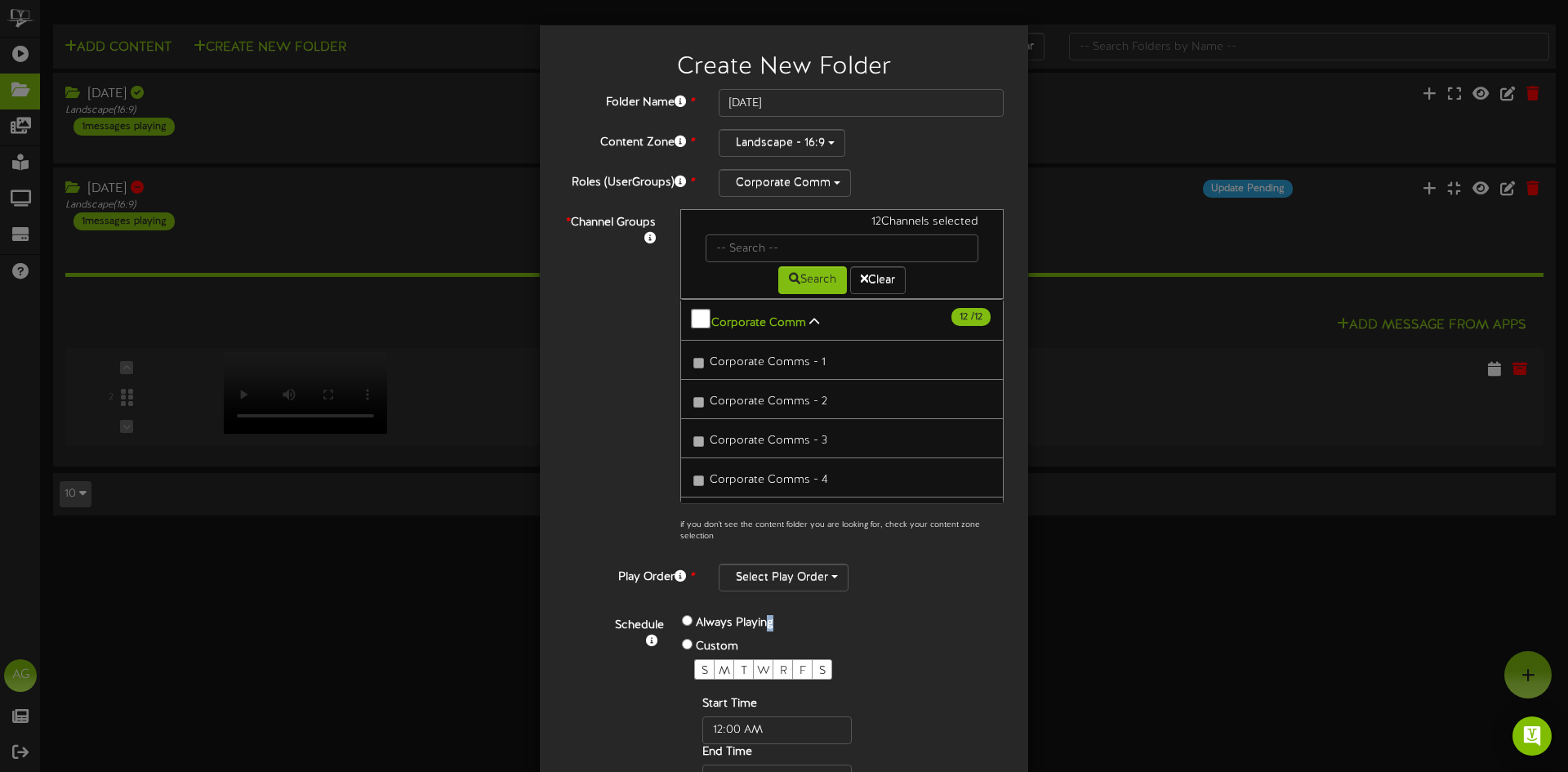
click at [696, 616] on label "Always Playing" at bounding box center [734, 624] width 77 height 17
click at [685, 617] on div "Always Playing" at bounding box center [790, 624] width 218 height 24
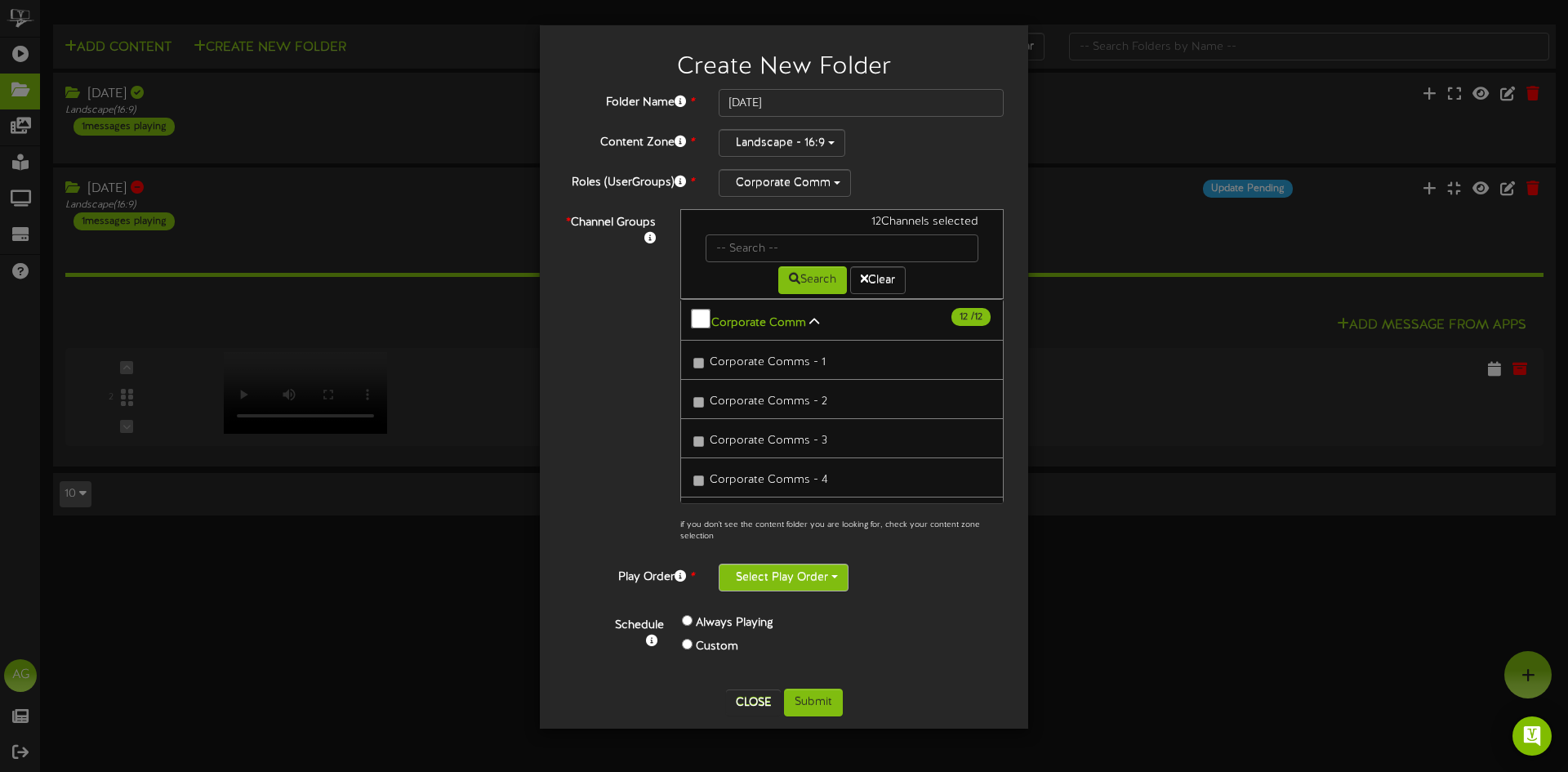
click at [737, 580] on button "Select Play Order" at bounding box center [783, 578] width 130 height 28
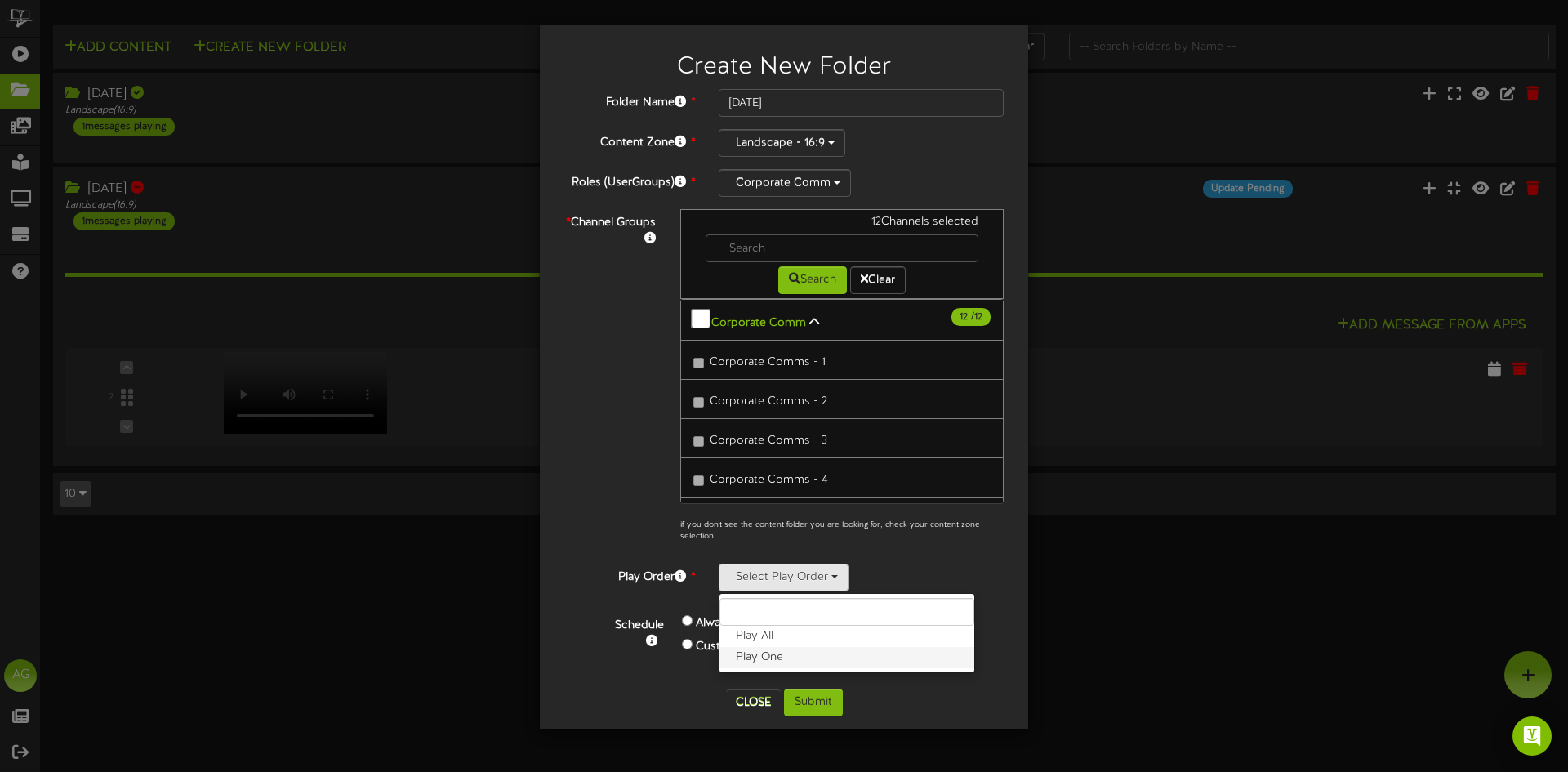
click at [752, 656] on label "Play One" at bounding box center [847, 657] width 255 height 21
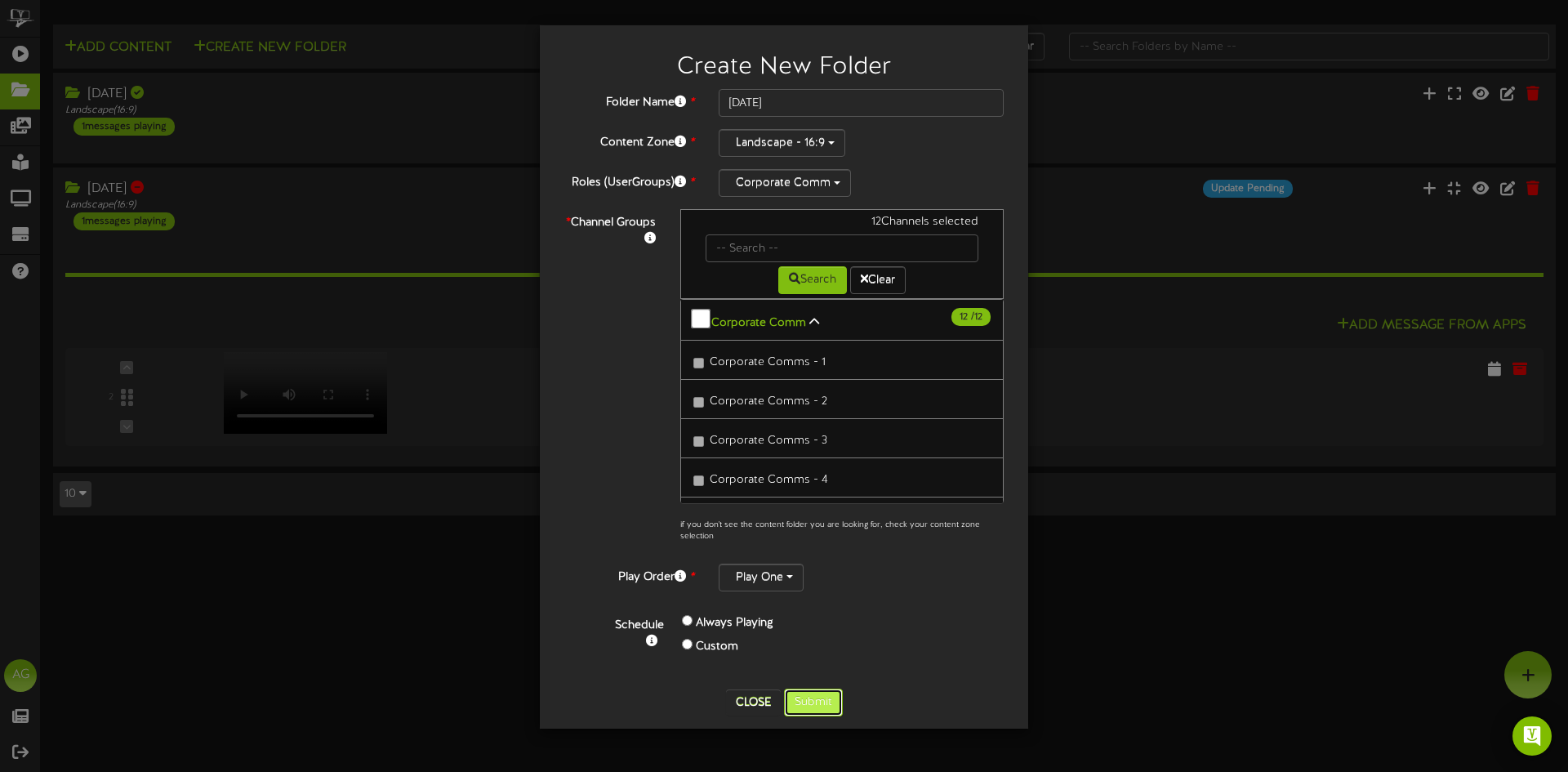
click at [801, 694] on button "Submit" at bounding box center [813, 702] width 59 height 28
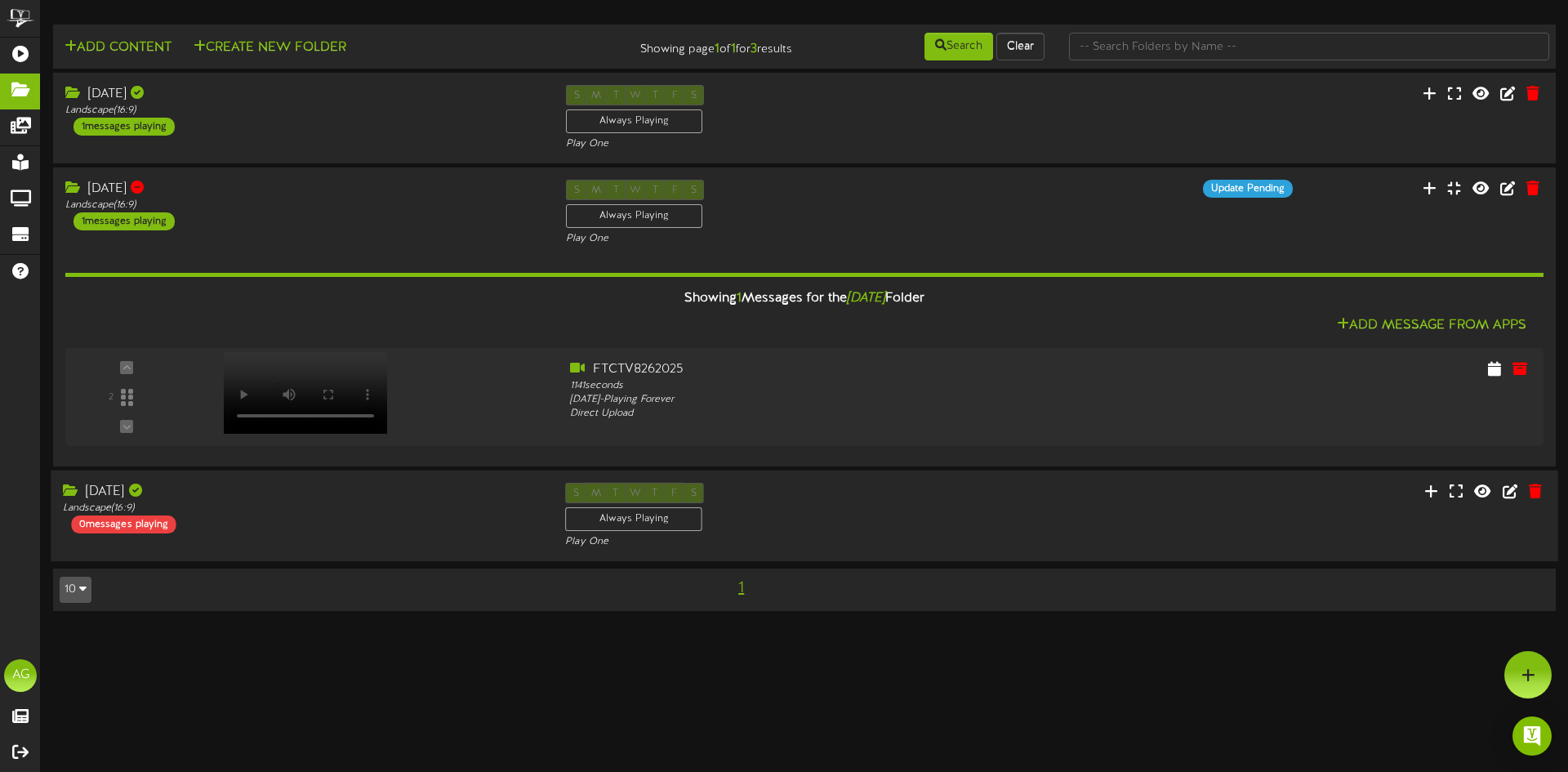
click at [379, 530] on div "Aug 26 Landscape ( 16:9 ) 0 messages playing" at bounding box center [301, 508] width 502 height 51
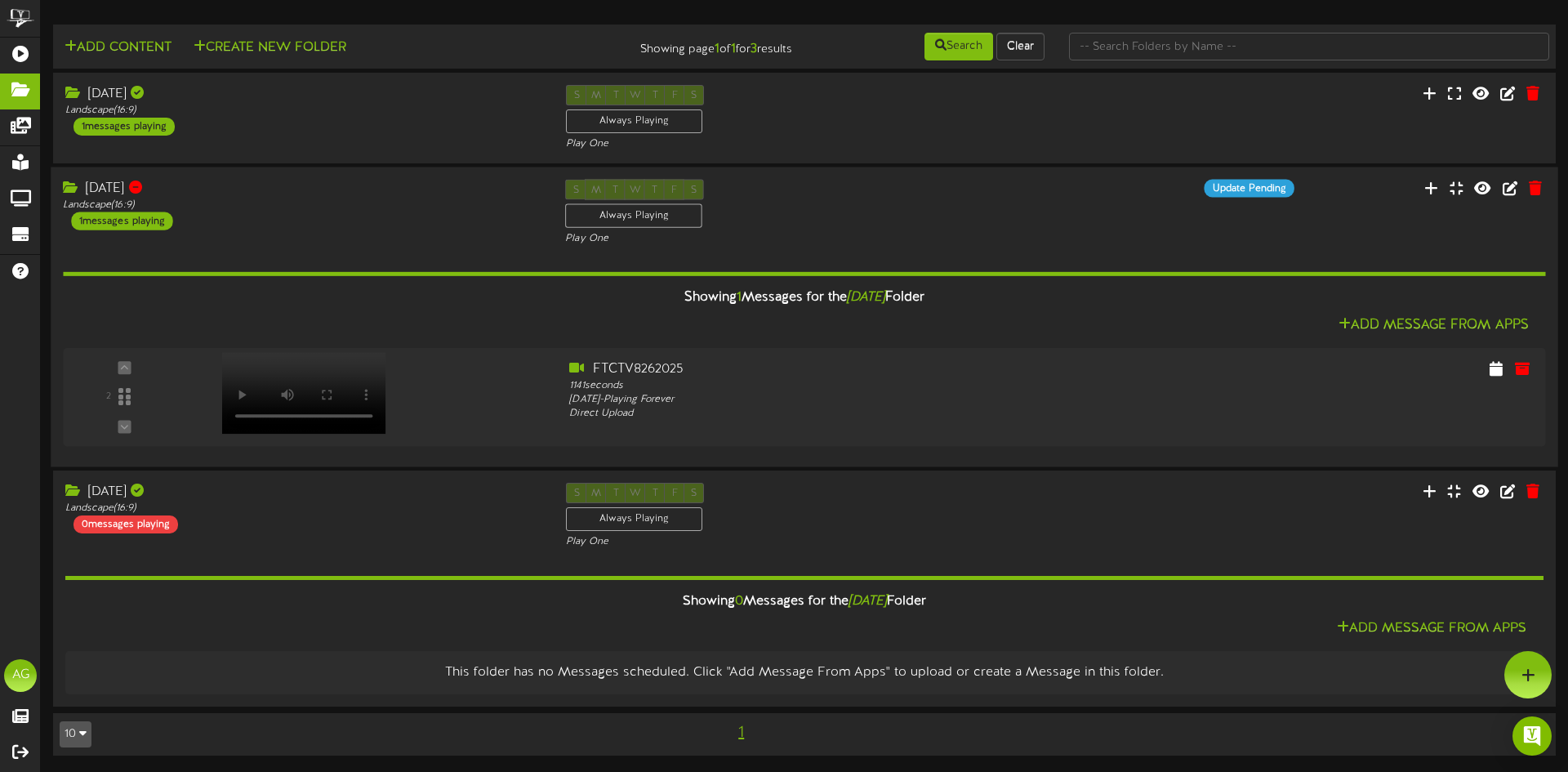
click at [1550, 183] on div at bounding box center [1433, 190] width 252 height 21
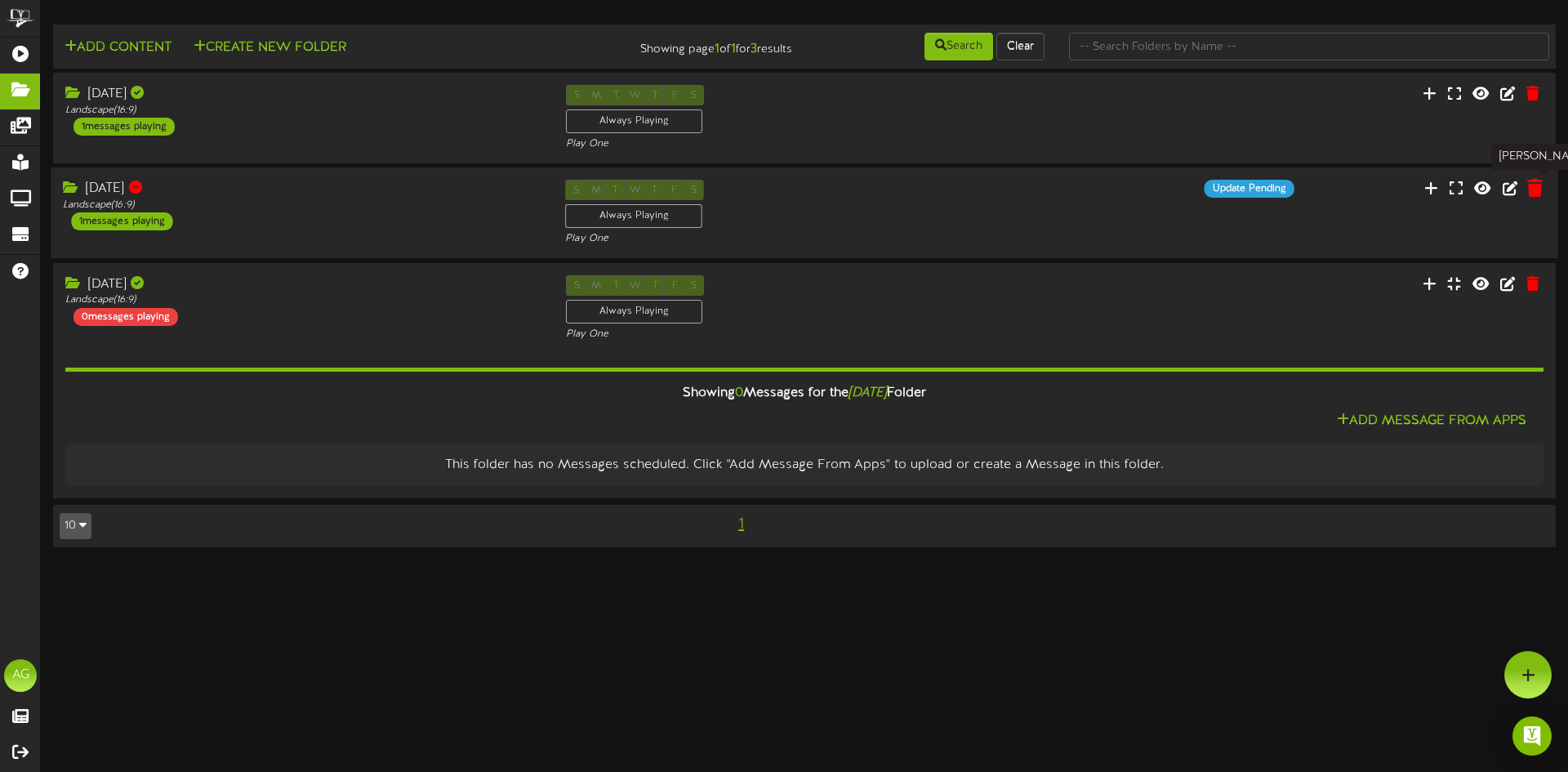
click at [1546, 184] on button at bounding box center [1535, 190] width 25 height 25
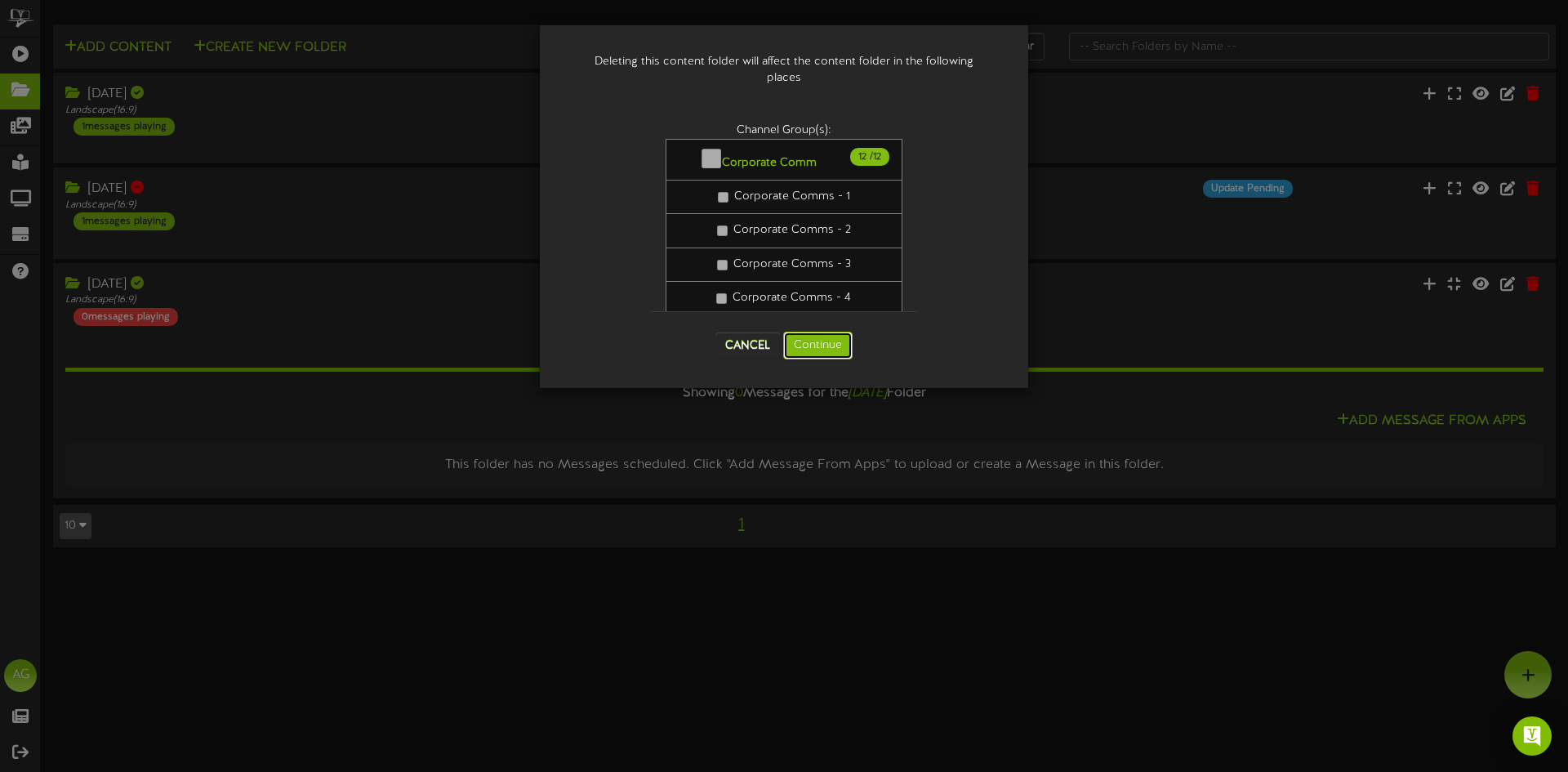
click at [804, 344] on button "Continue" at bounding box center [817, 345] width 69 height 28
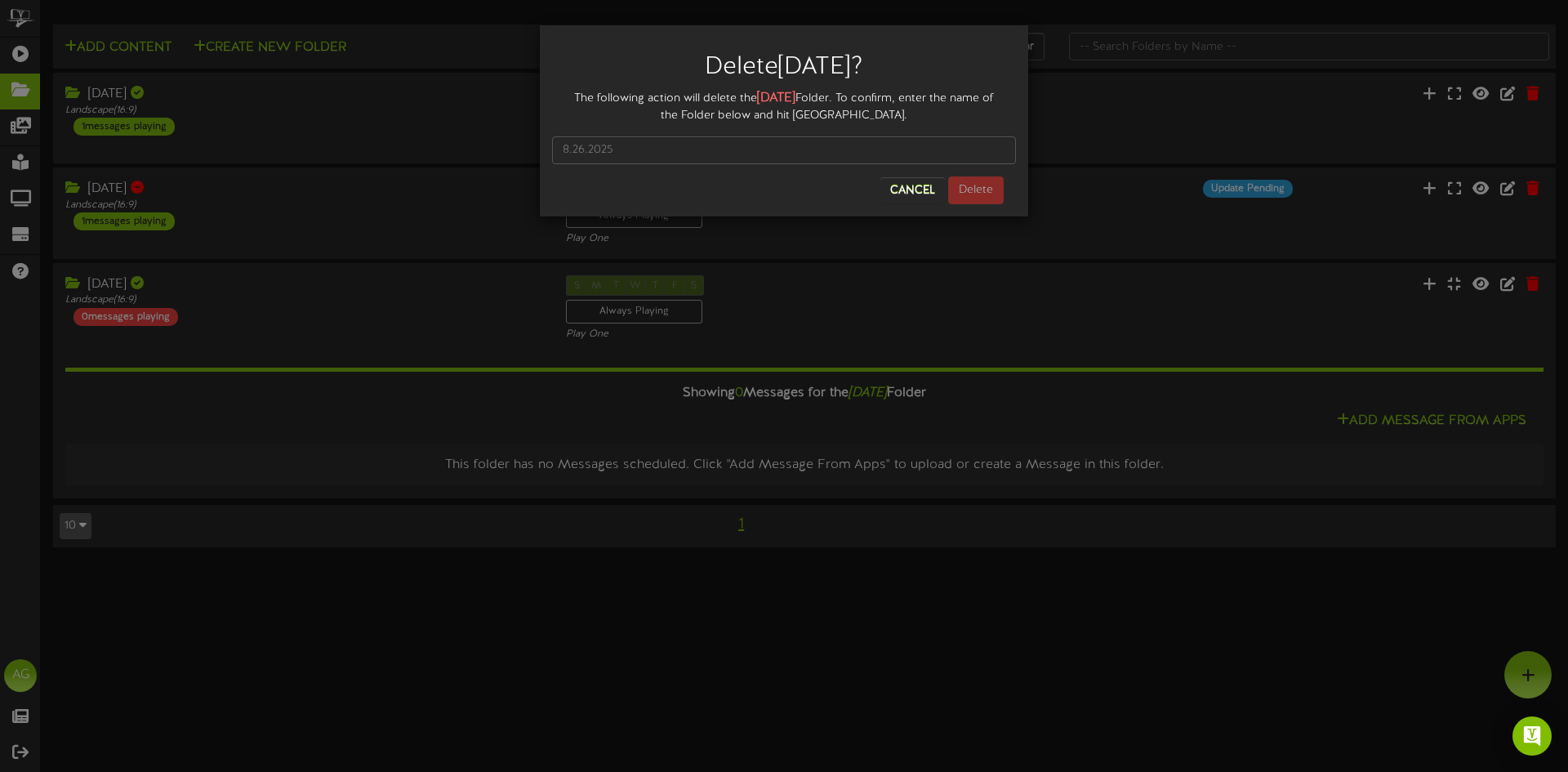
drag, startPoint x: 758, startPoint y: 97, endPoint x: 813, endPoint y: 99, distance: 55.0
click at [813, 99] on div "The following action will delete the 8.26.2025 Folder. To confirm, enter the na…" at bounding box center [784, 107] width 464 height 35
copy strong "8.26.2025"
click at [663, 139] on input "text" at bounding box center [784, 150] width 464 height 28
paste input "8.26.2025"
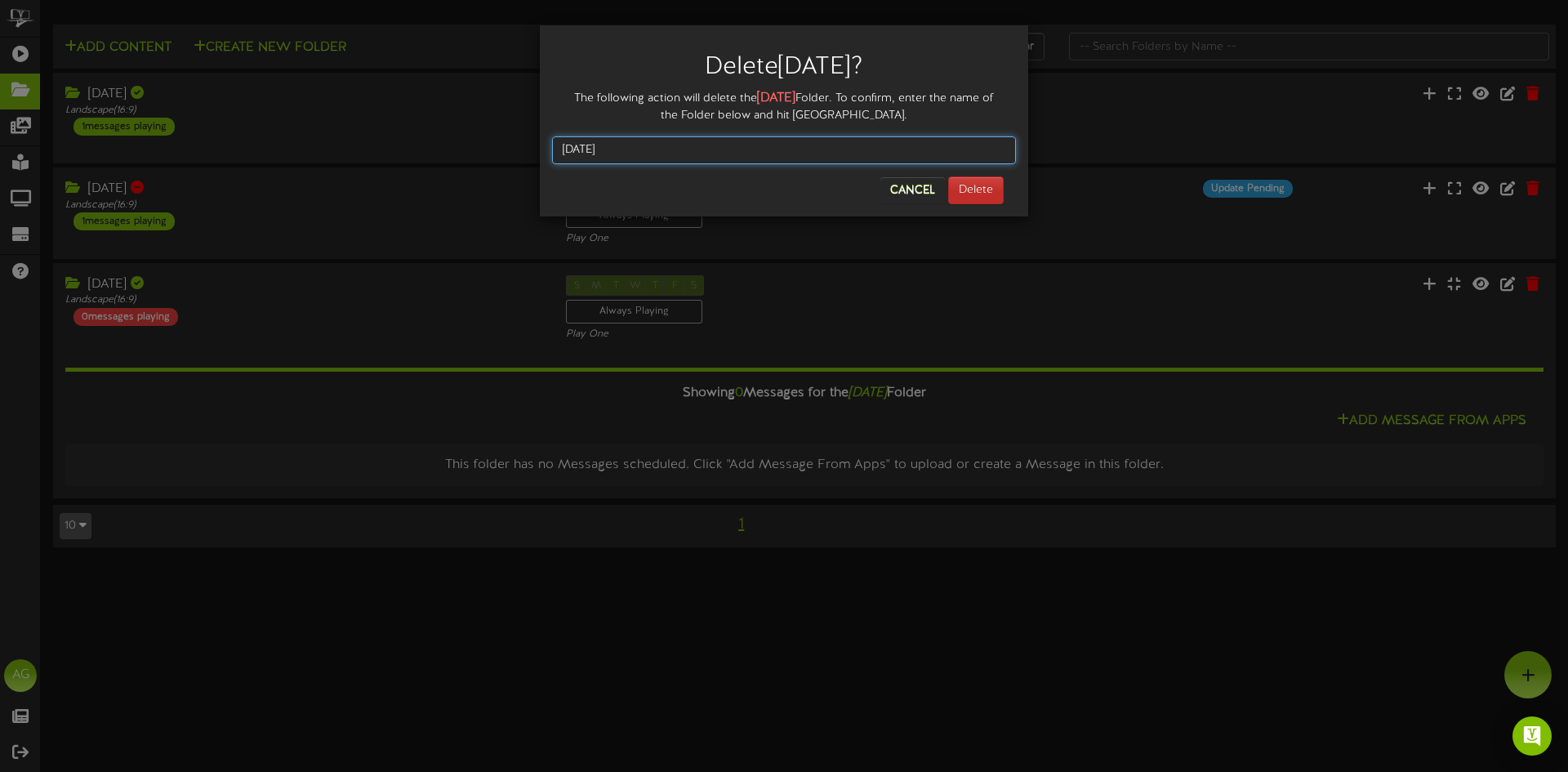
type input "8.26.2025"
click at [975, 195] on button "Delete" at bounding box center [976, 191] width 55 height 28
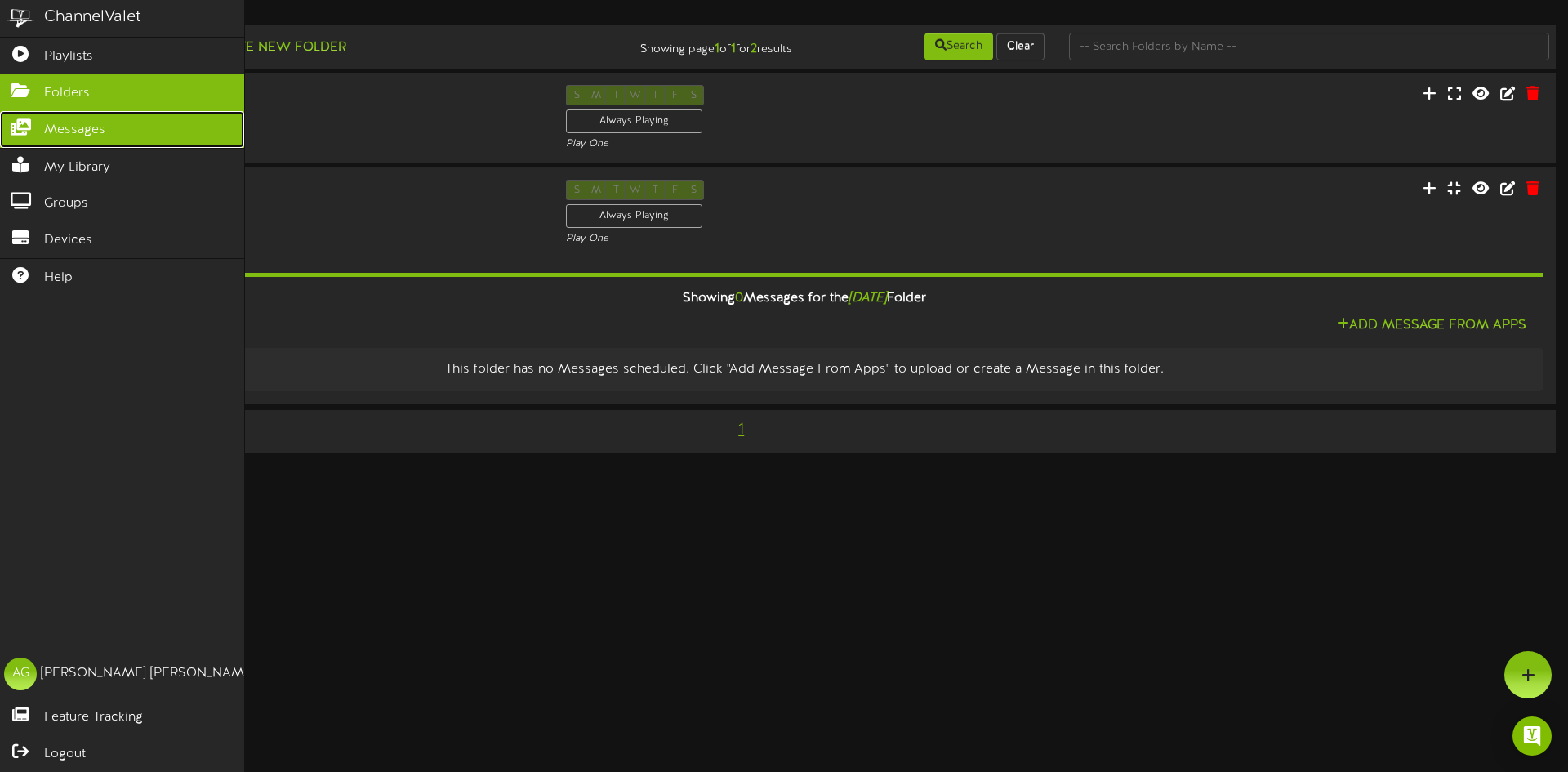
click at [25, 124] on icon at bounding box center [20, 124] width 41 height 12
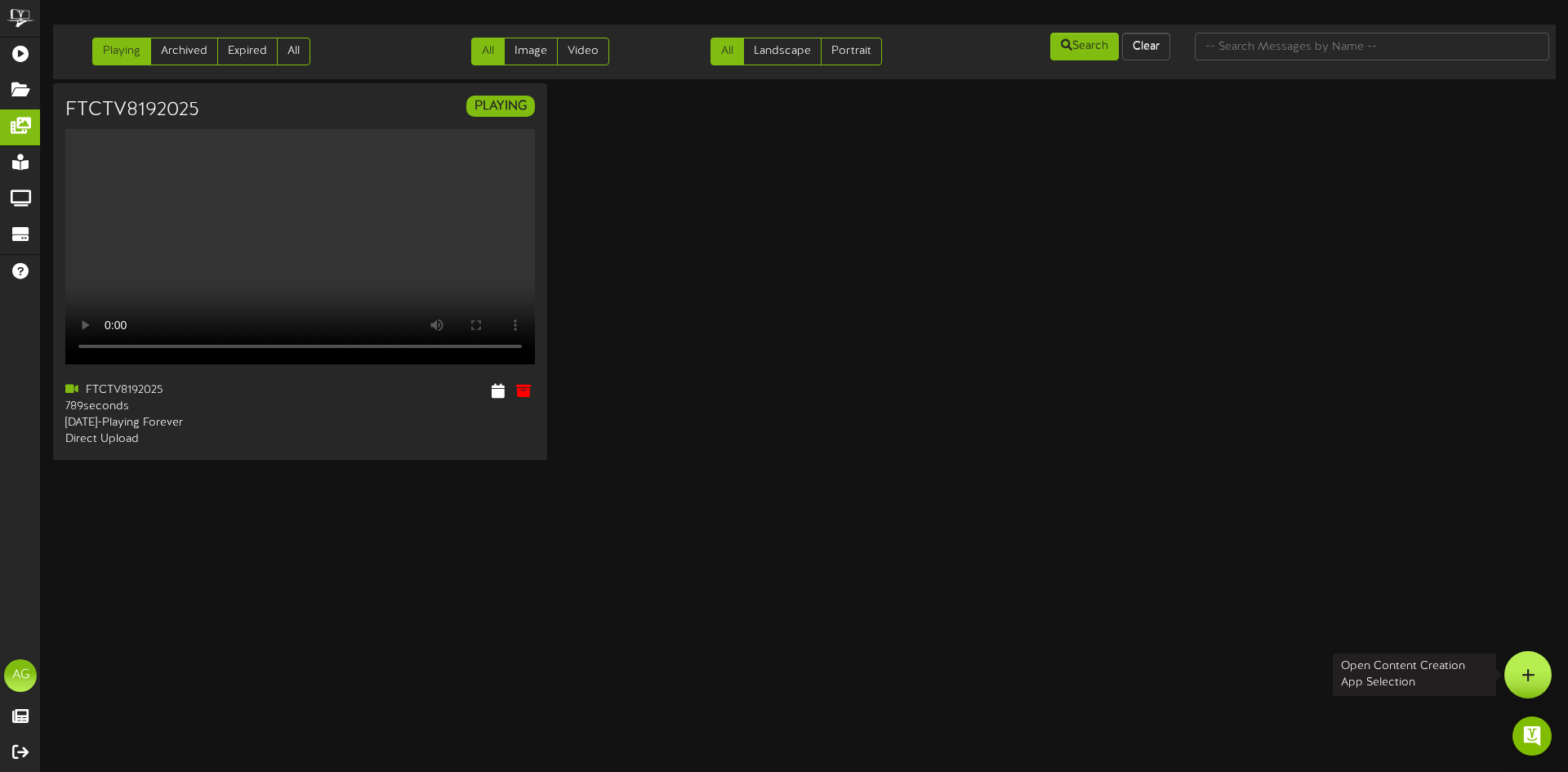
click at [1516, 668] on div at bounding box center [1527, 674] width 47 height 47
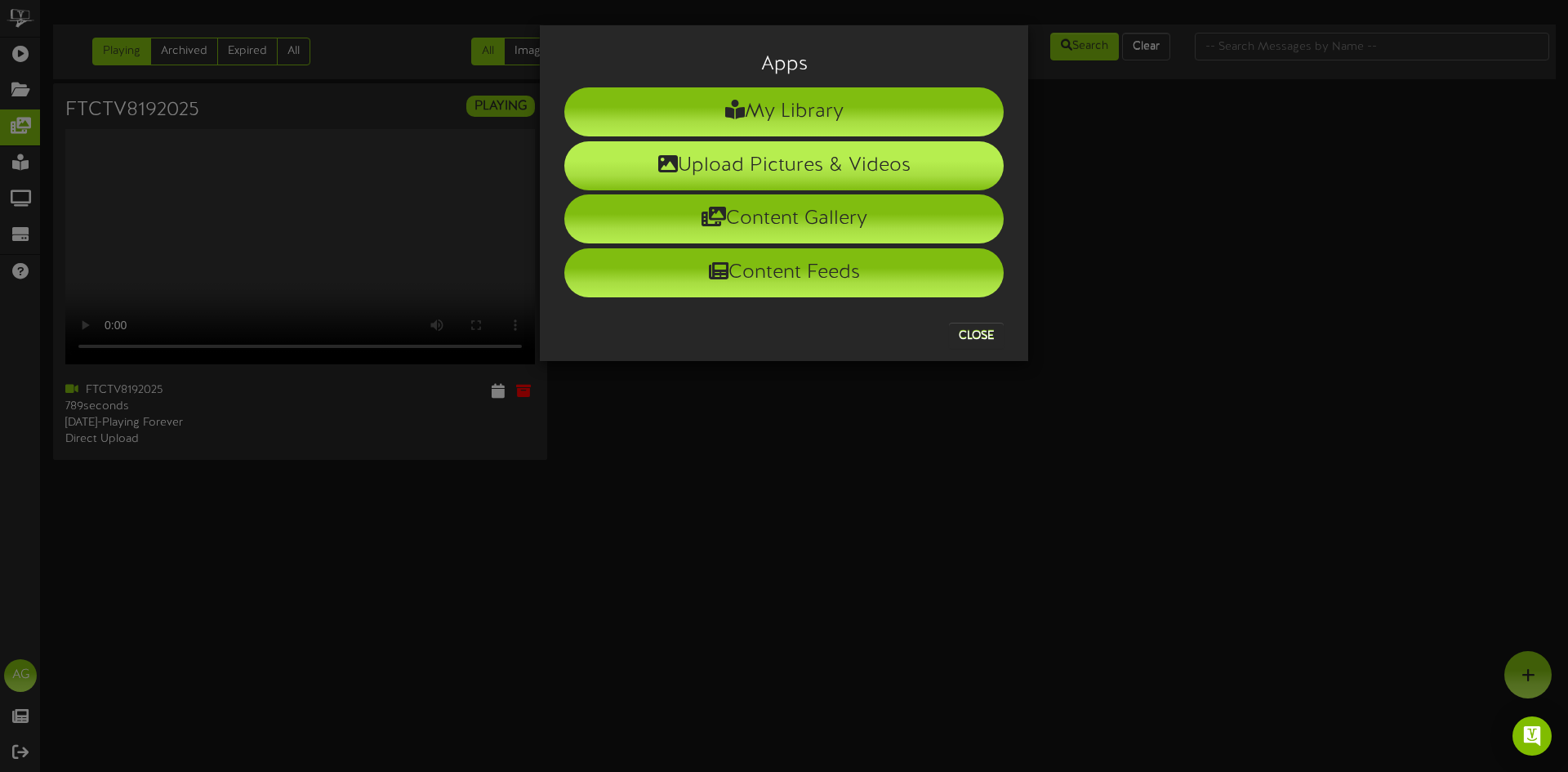
click at [818, 163] on li "Upload Pictures & Videos" at bounding box center [784, 165] width 439 height 49
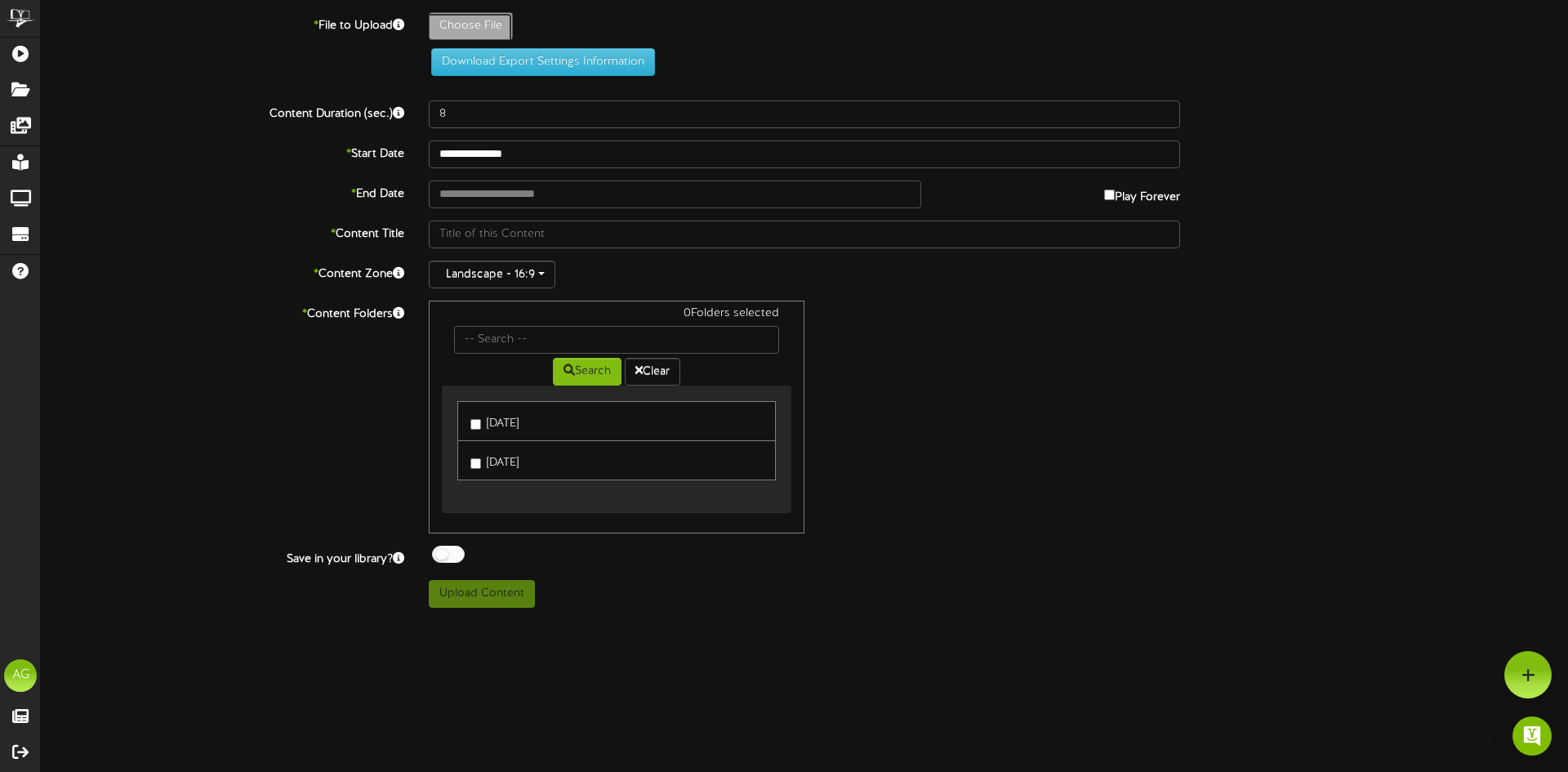
type input "**********"
type input "FTCTV8262025"
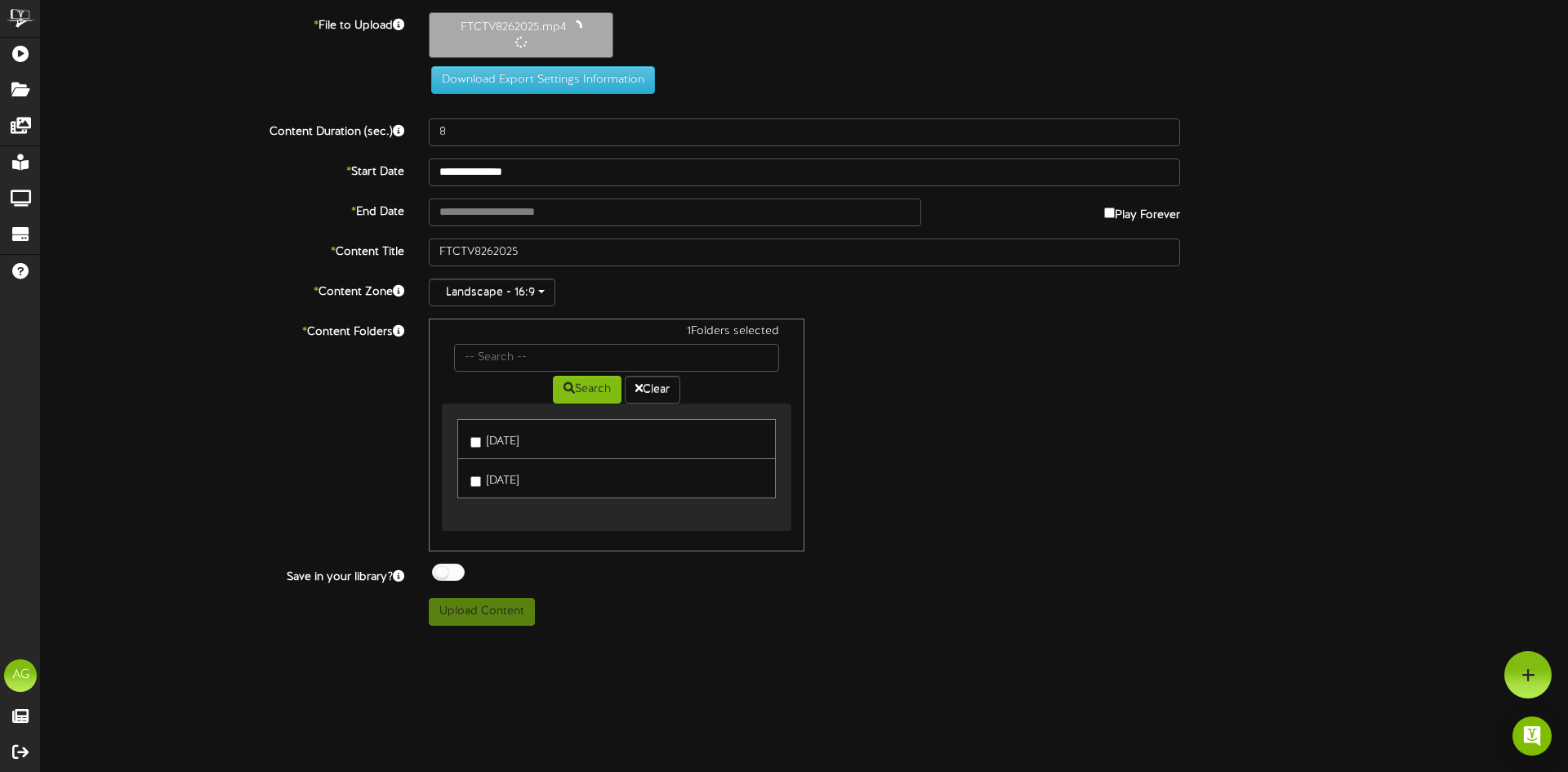
drag, startPoint x: 937, startPoint y: 638, endPoint x: 1247, endPoint y: 483, distance: 346.6
click at [1247, 483] on div "* Content Folders 1 Folders selected Search Clear Aug 19 Aug 26" at bounding box center [804, 435] width 1552 height 233
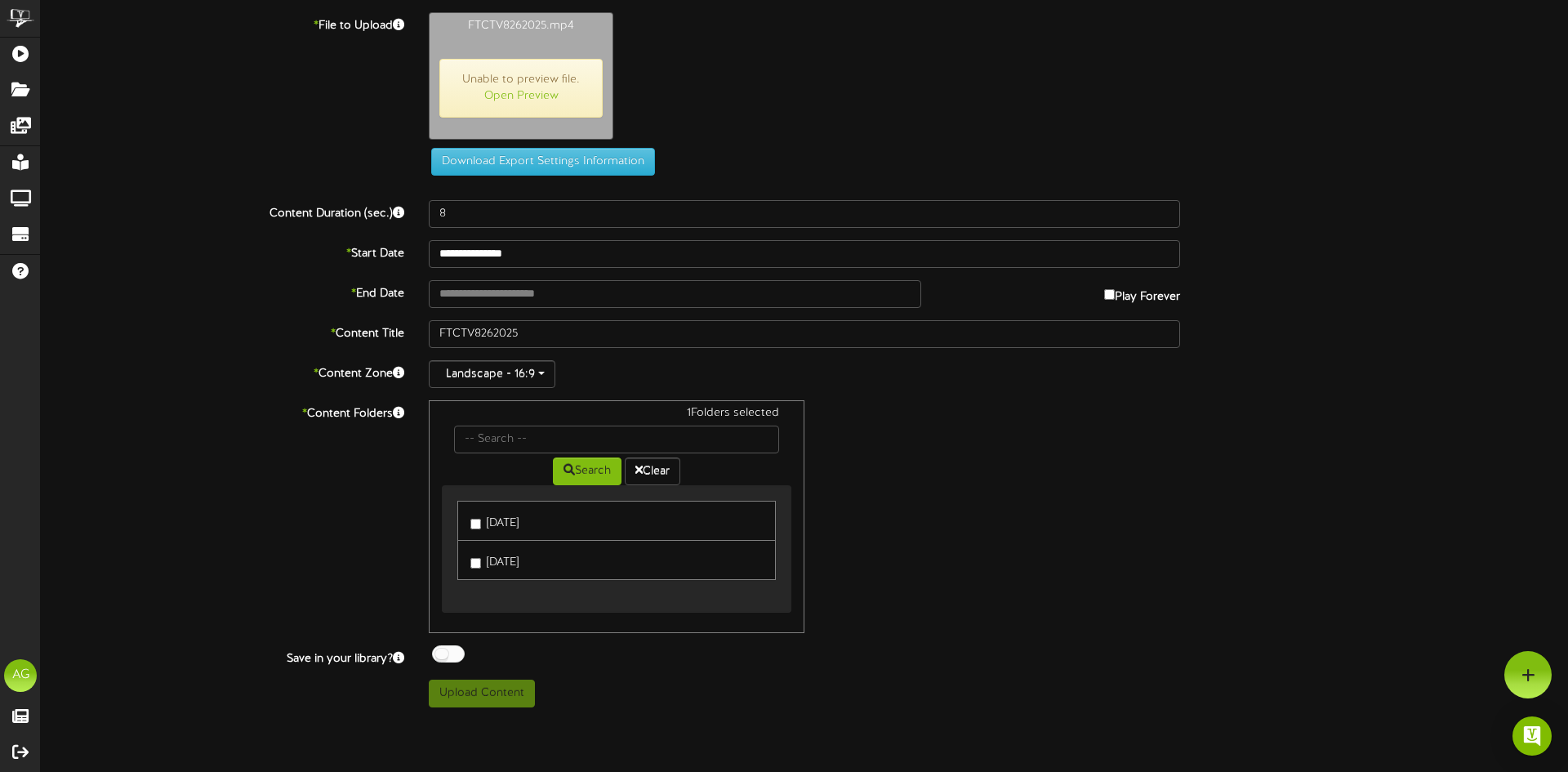
type input "1141"
click at [499, 94] on link "Open Preview" at bounding box center [521, 96] width 75 height 12
click at [500, 689] on button "Upload Content" at bounding box center [482, 694] width 106 height 28
type input "**********"
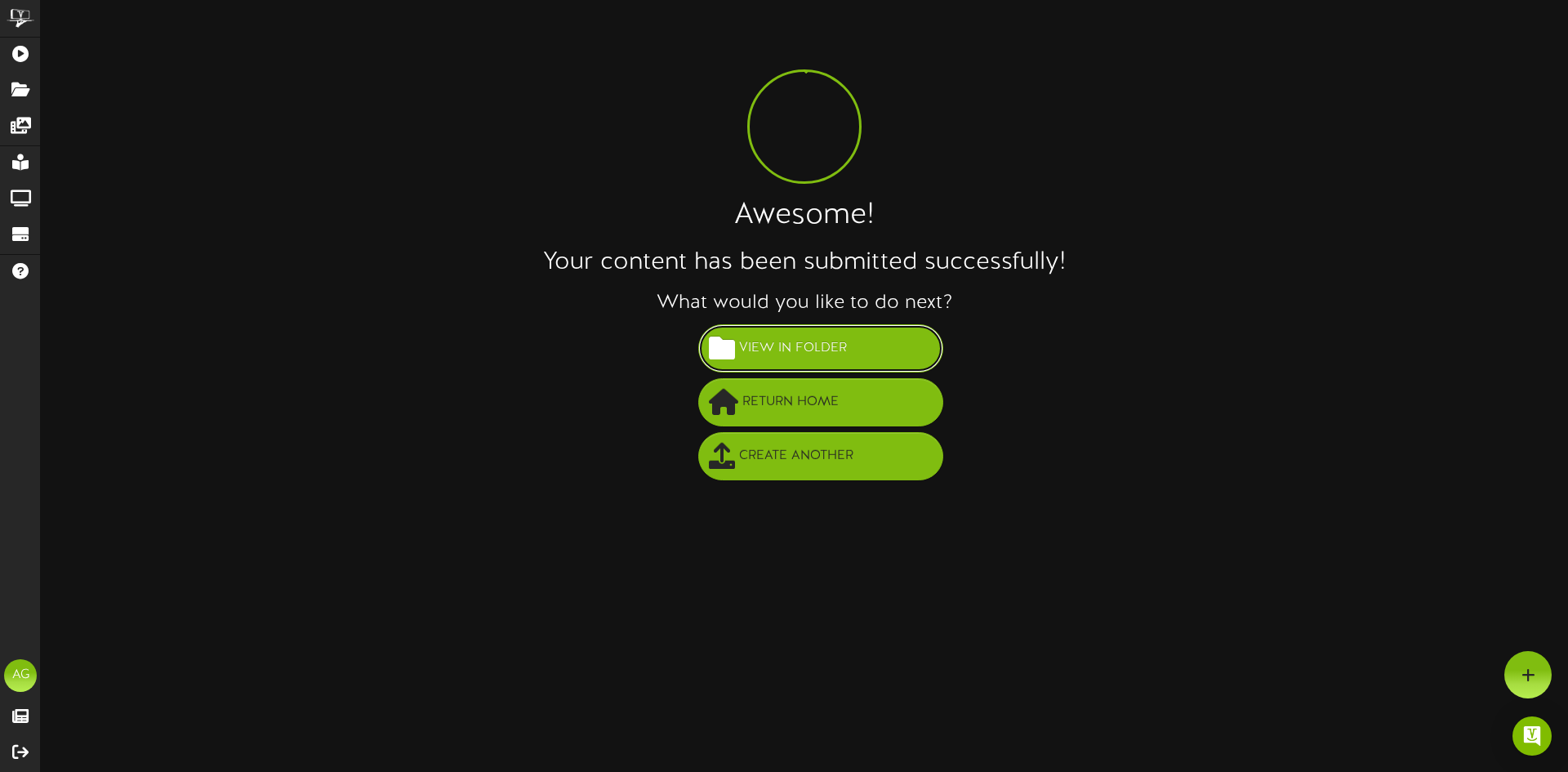
click at [803, 339] on span "View in Folder" at bounding box center [793, 348] width 116 height 27
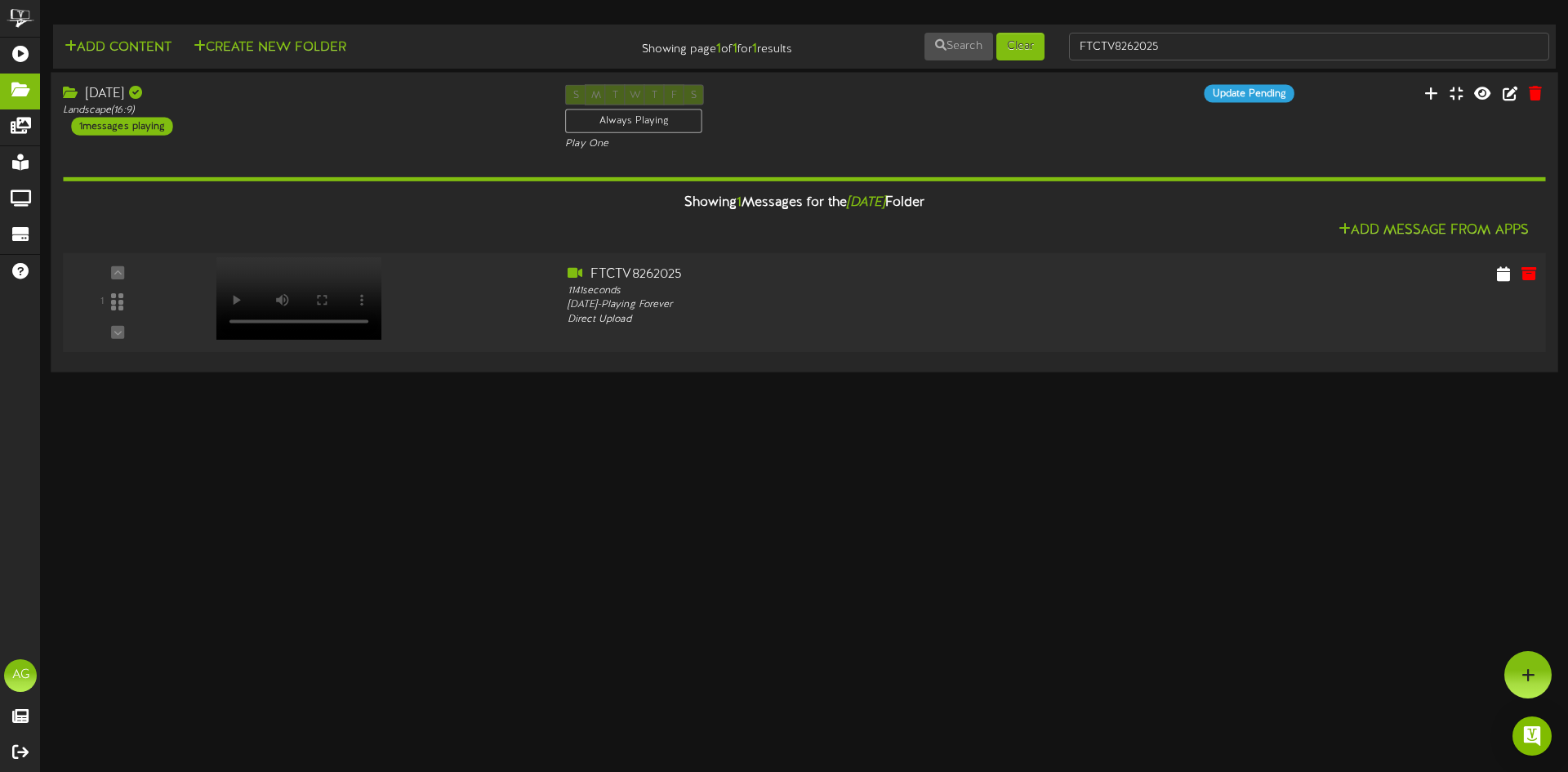
click at [319, 319] on div at bounding box center [297, 282] width 191 height 83
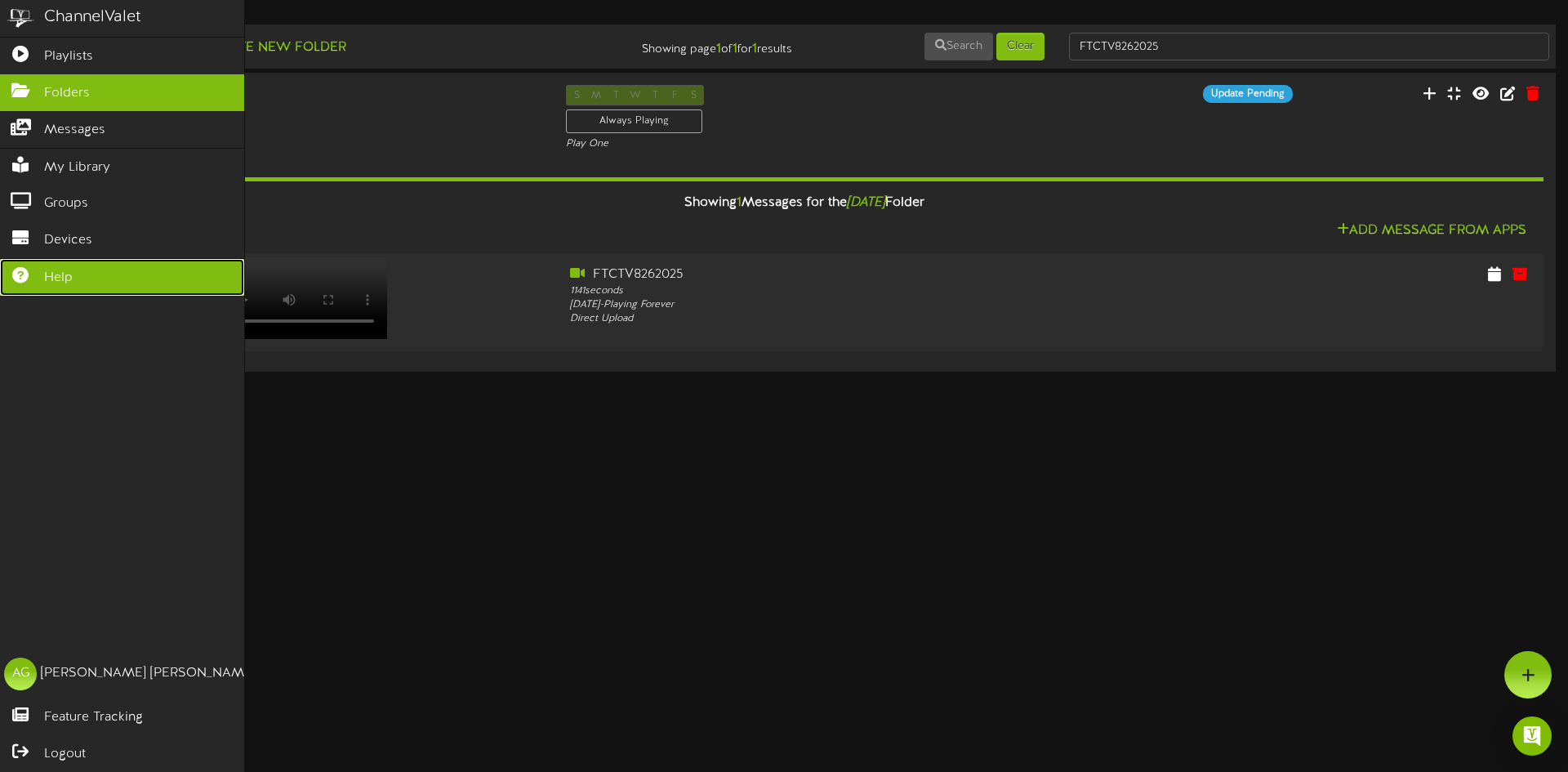
click at [11, 273] on icon at bounding box center [20, 273] width 41 height 12
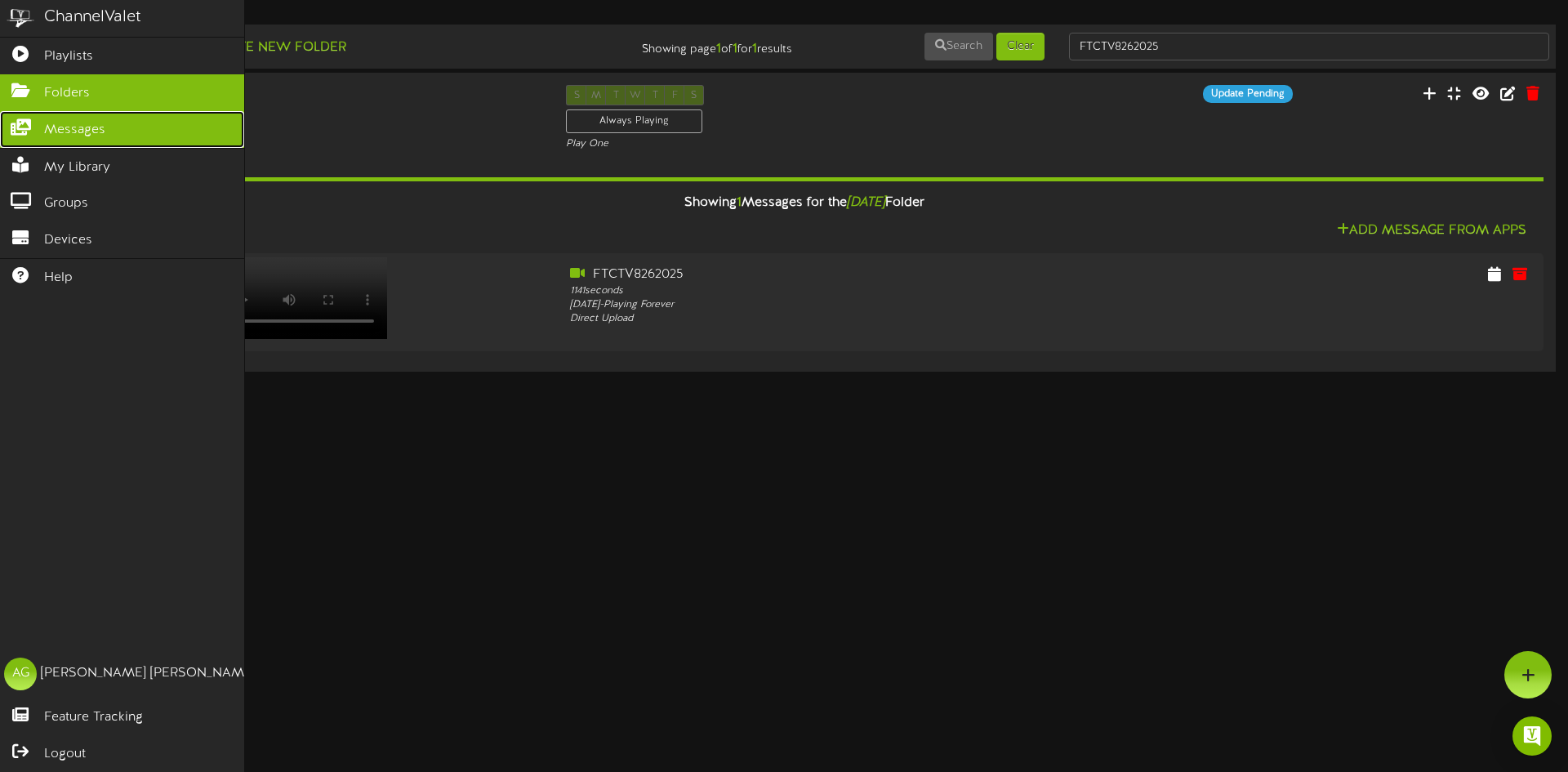
click at [33, 128] on icon at bounding box center [20, 124] width 41 height 12
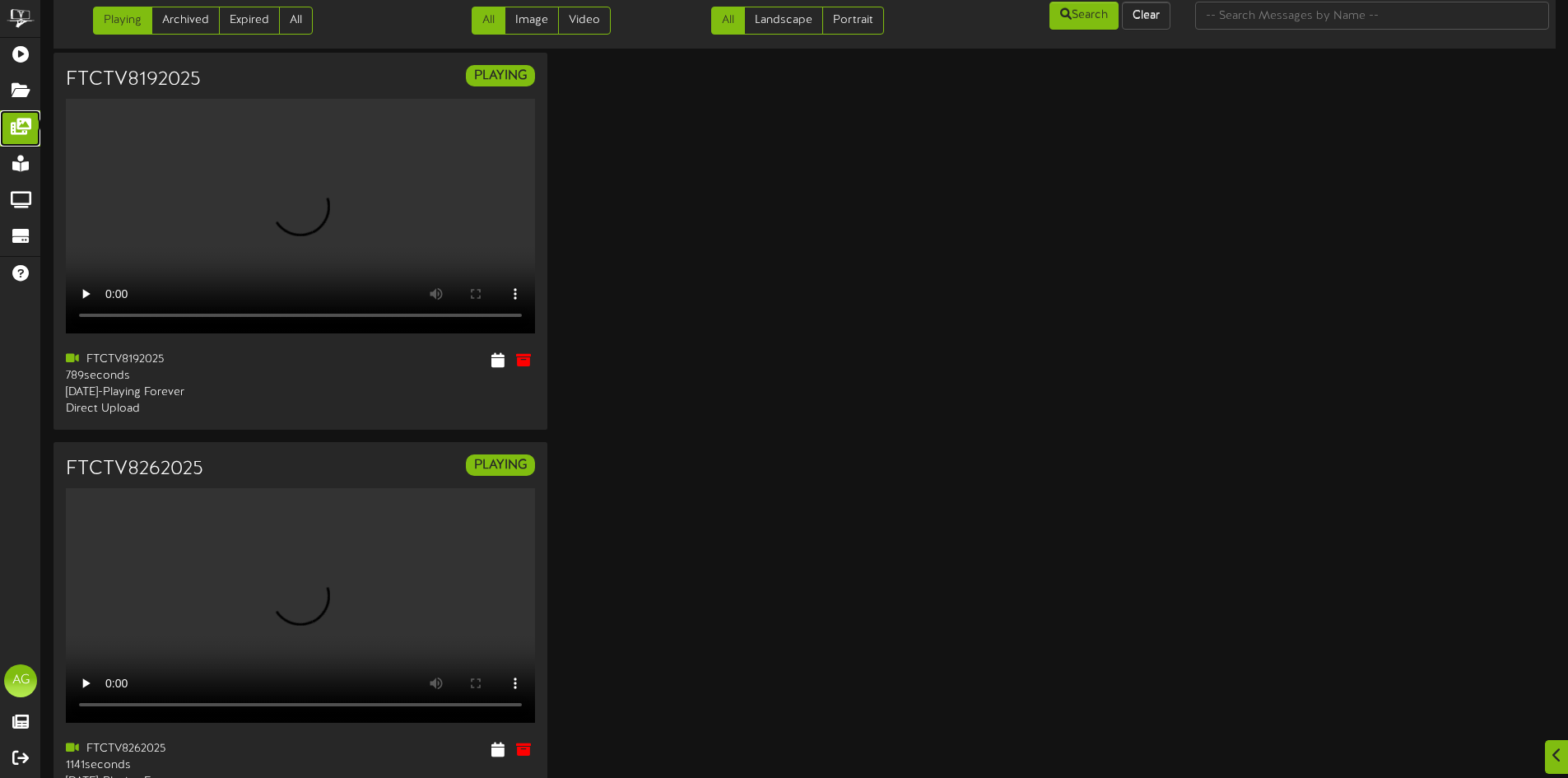
scroll to position [58, 0]
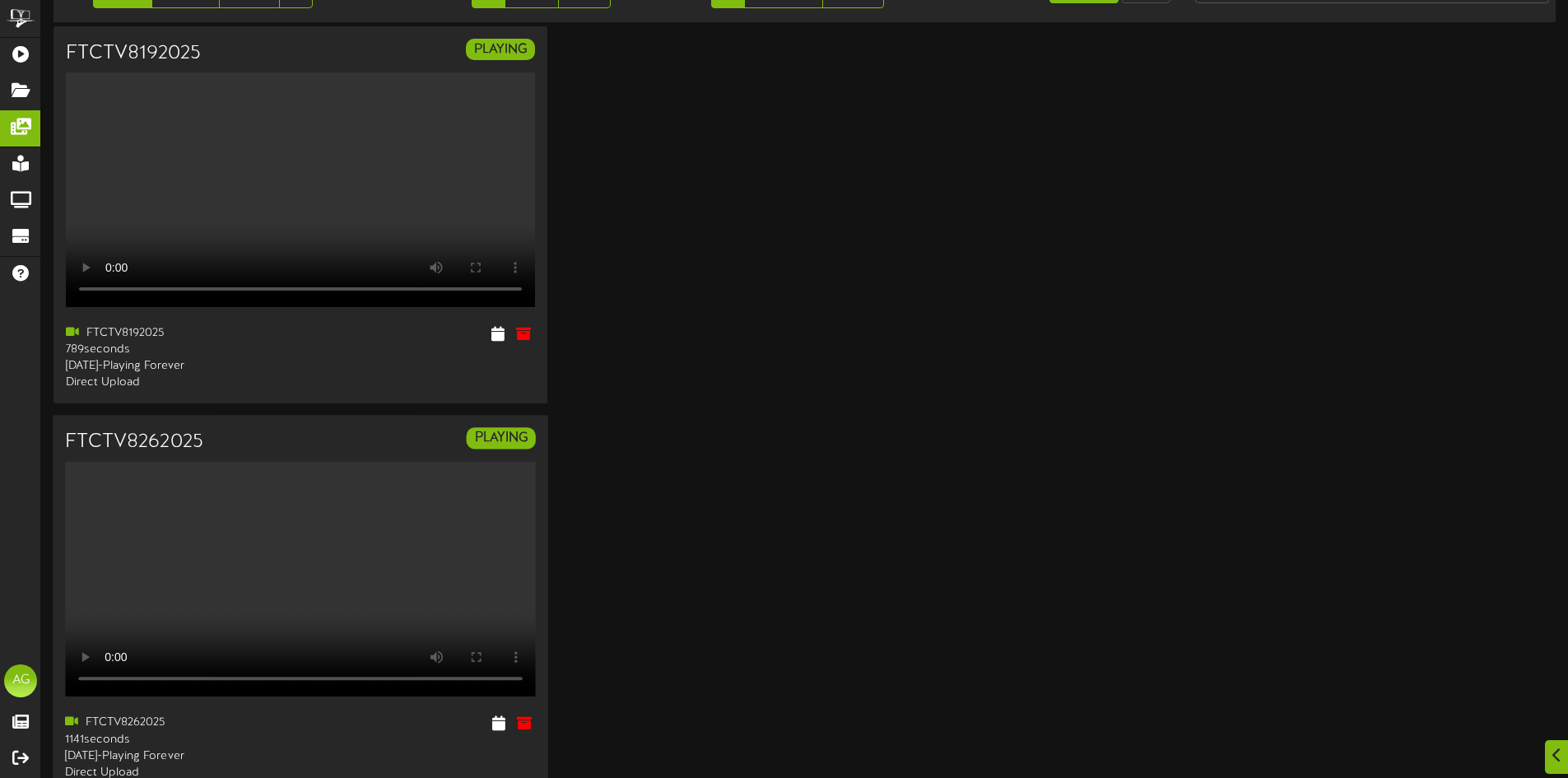
click at [308, 716] on div at bounding box center [424, 726] width 248 height 21
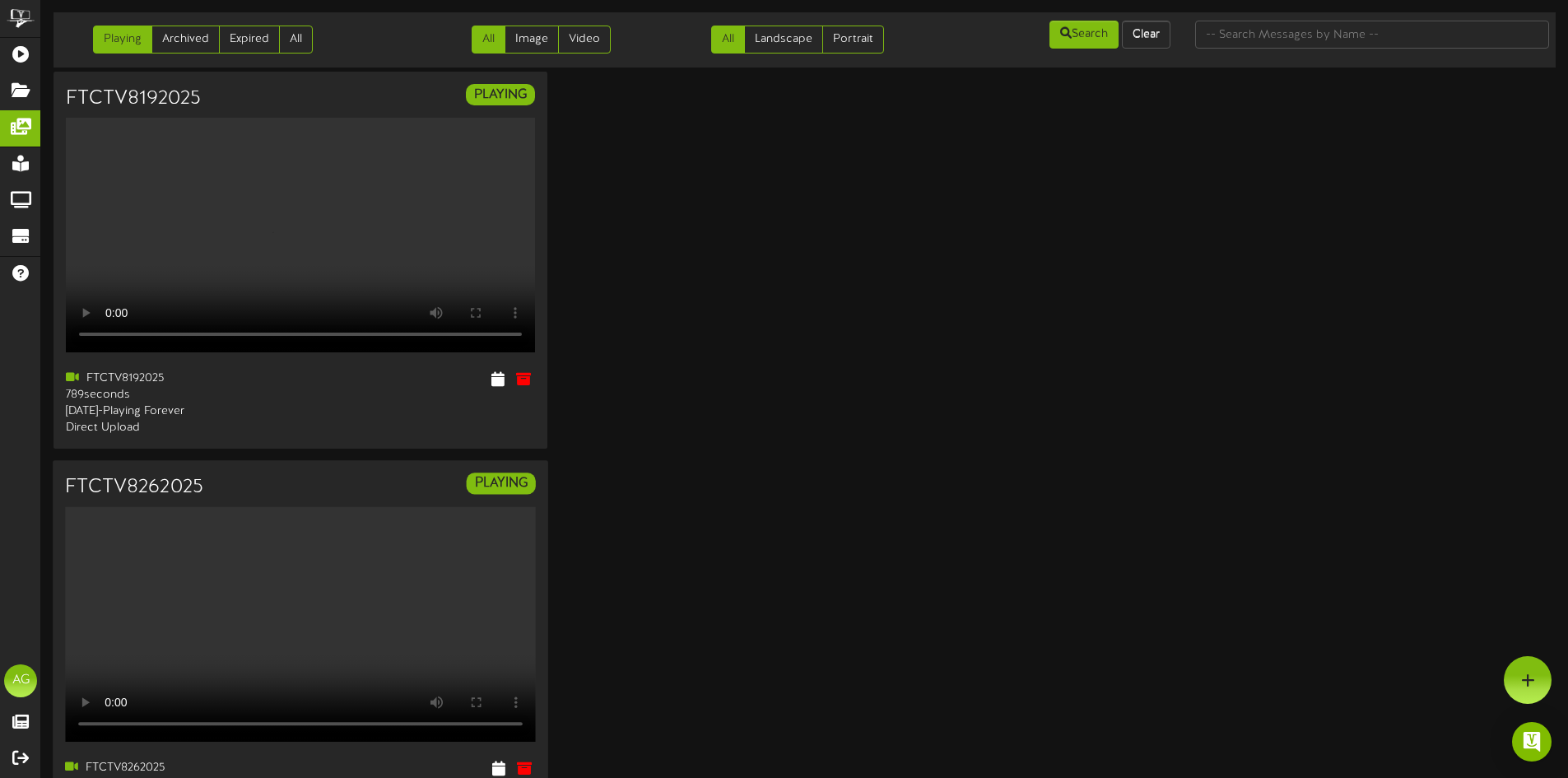
scroll to position [0, 0]
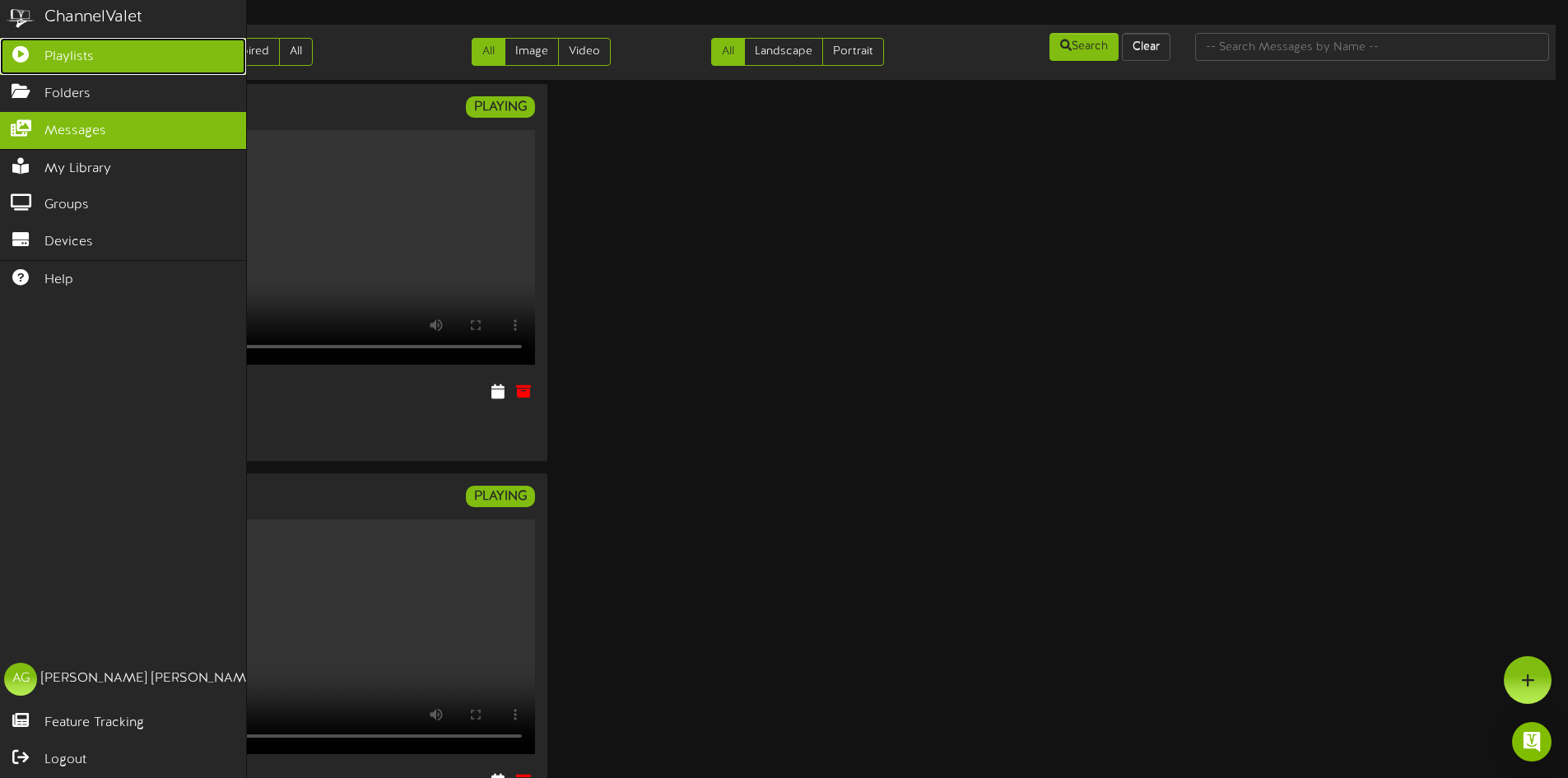
click at [14, 58] on icon at bounding box center [20, 52] width 41 height 12
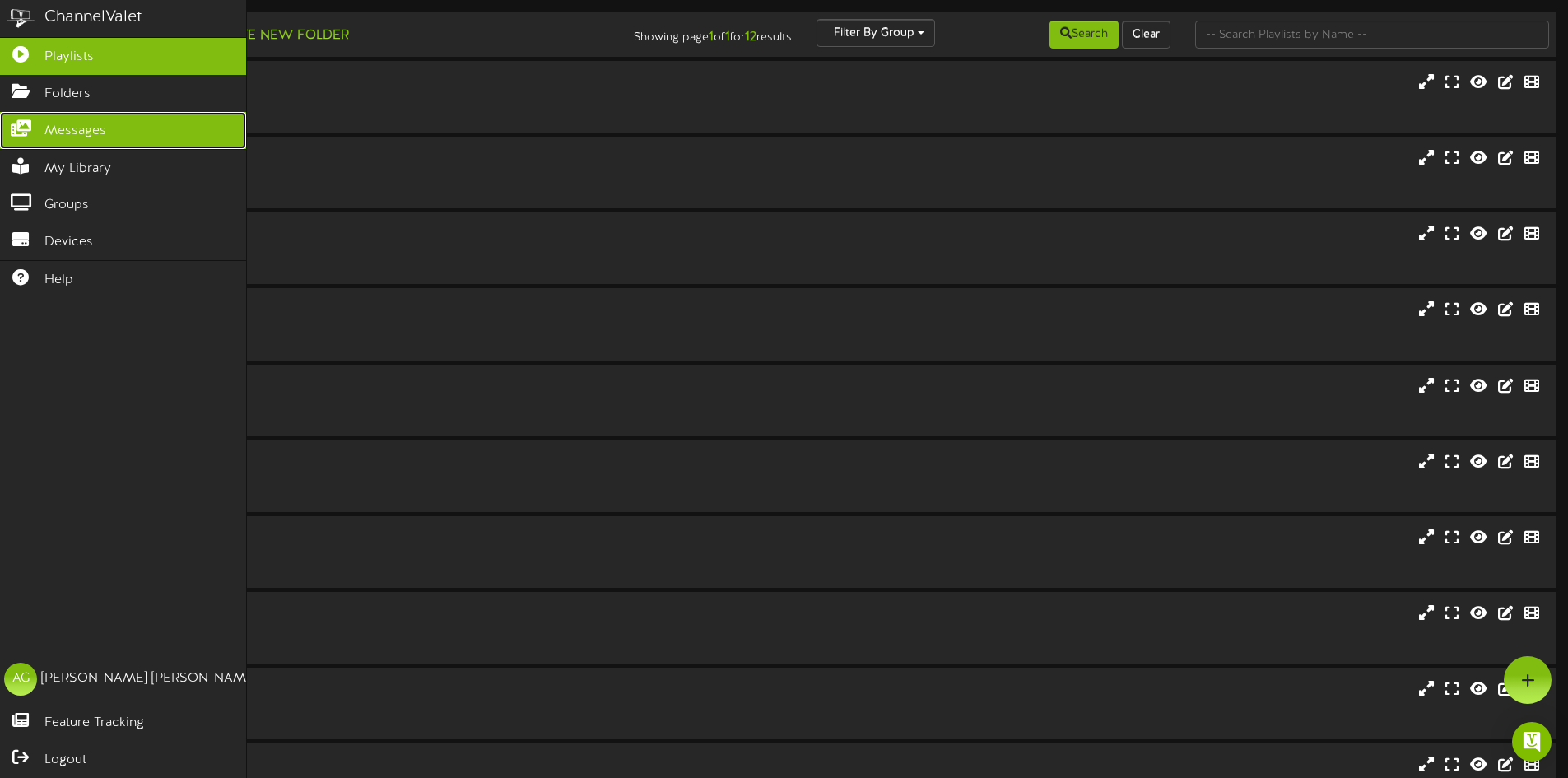
click at [35, 136] on link "Messages" at bounding box center [123, 131] width 246 height 37
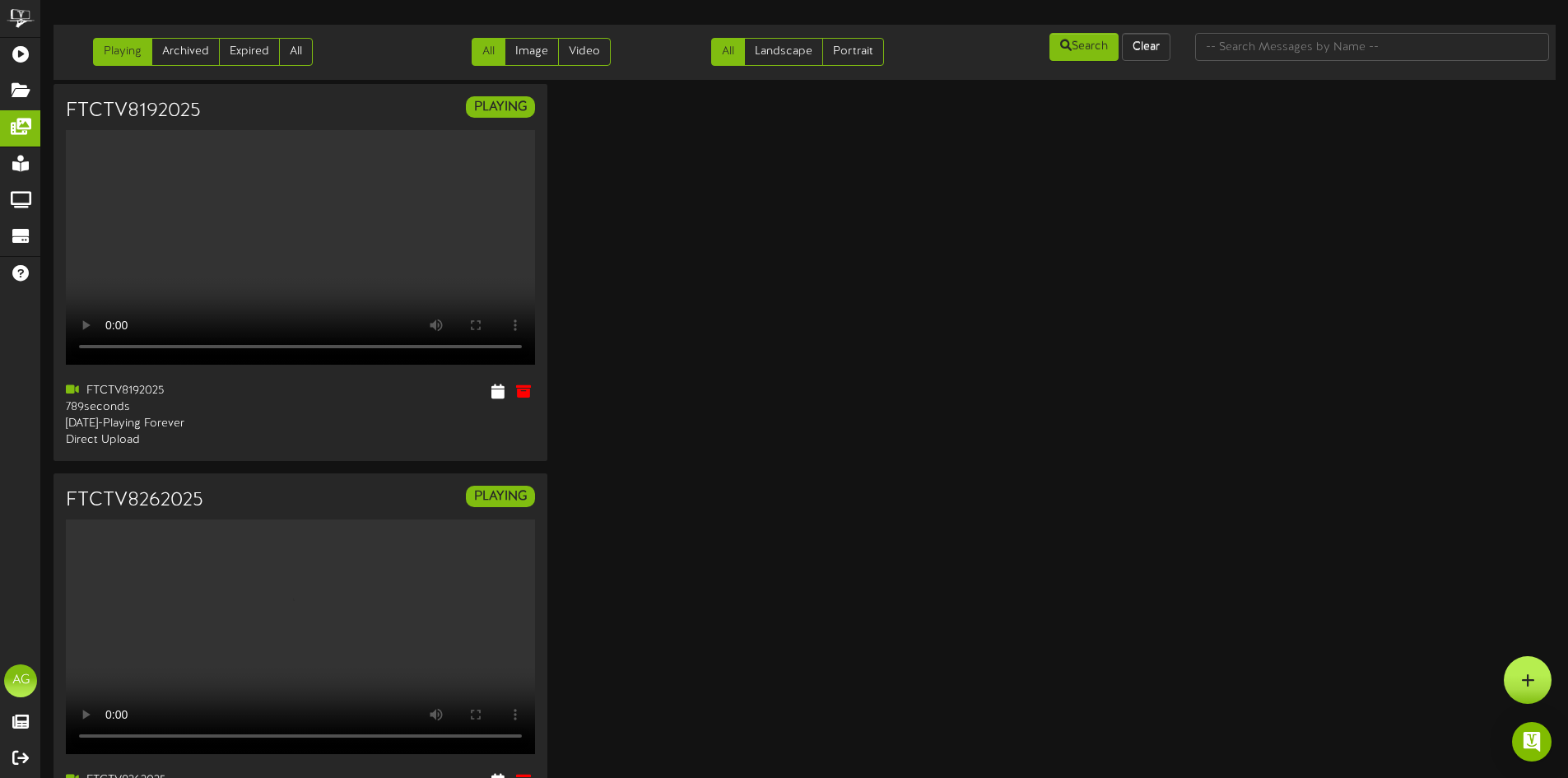
click at [1550, 681] on div at bounding box center [1527, 680] width 47 height 47
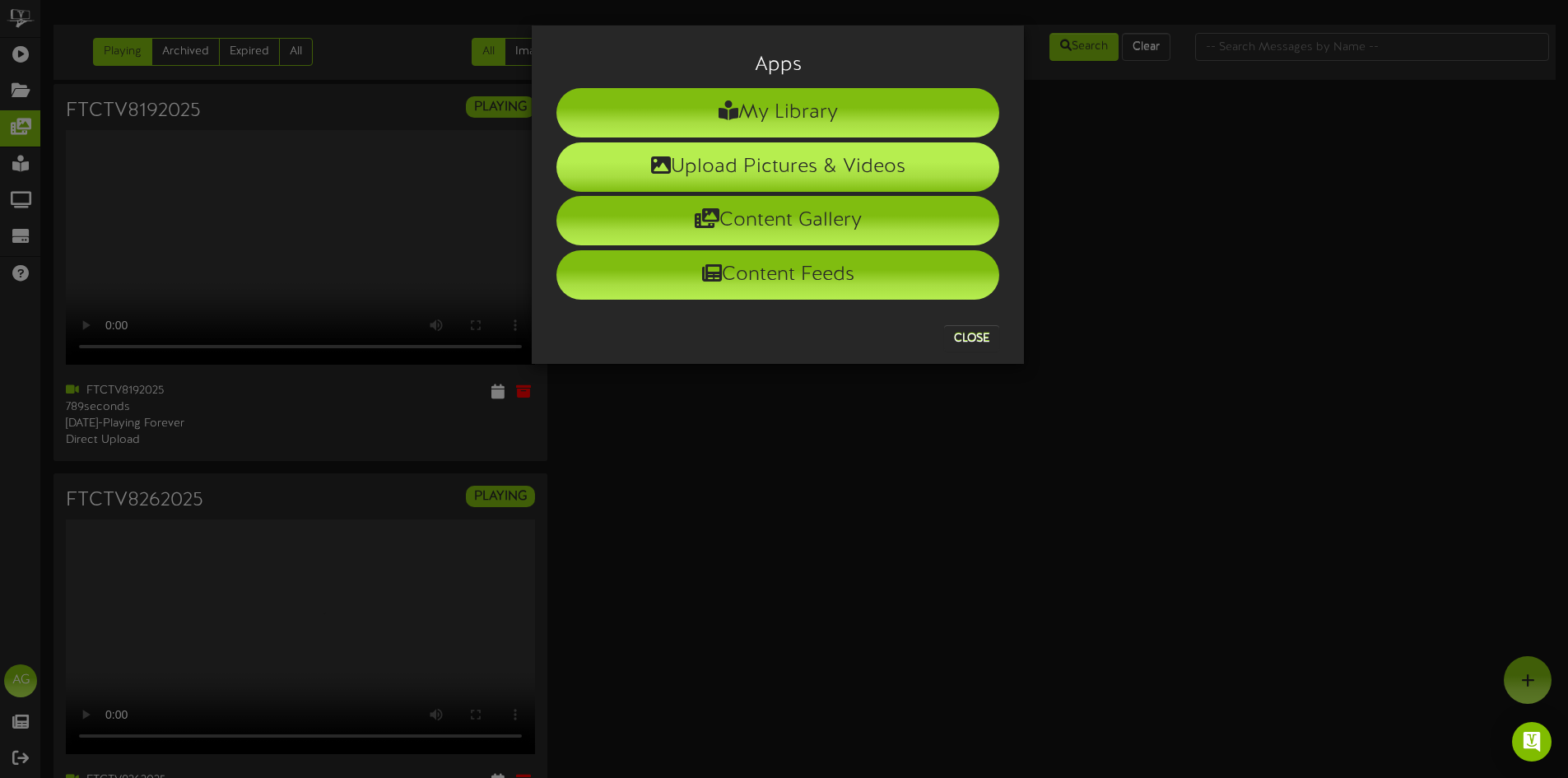
click at [720, 171] on li "Upload Pictures & Videos" at bounding box center [777, 166] width 443 height 49
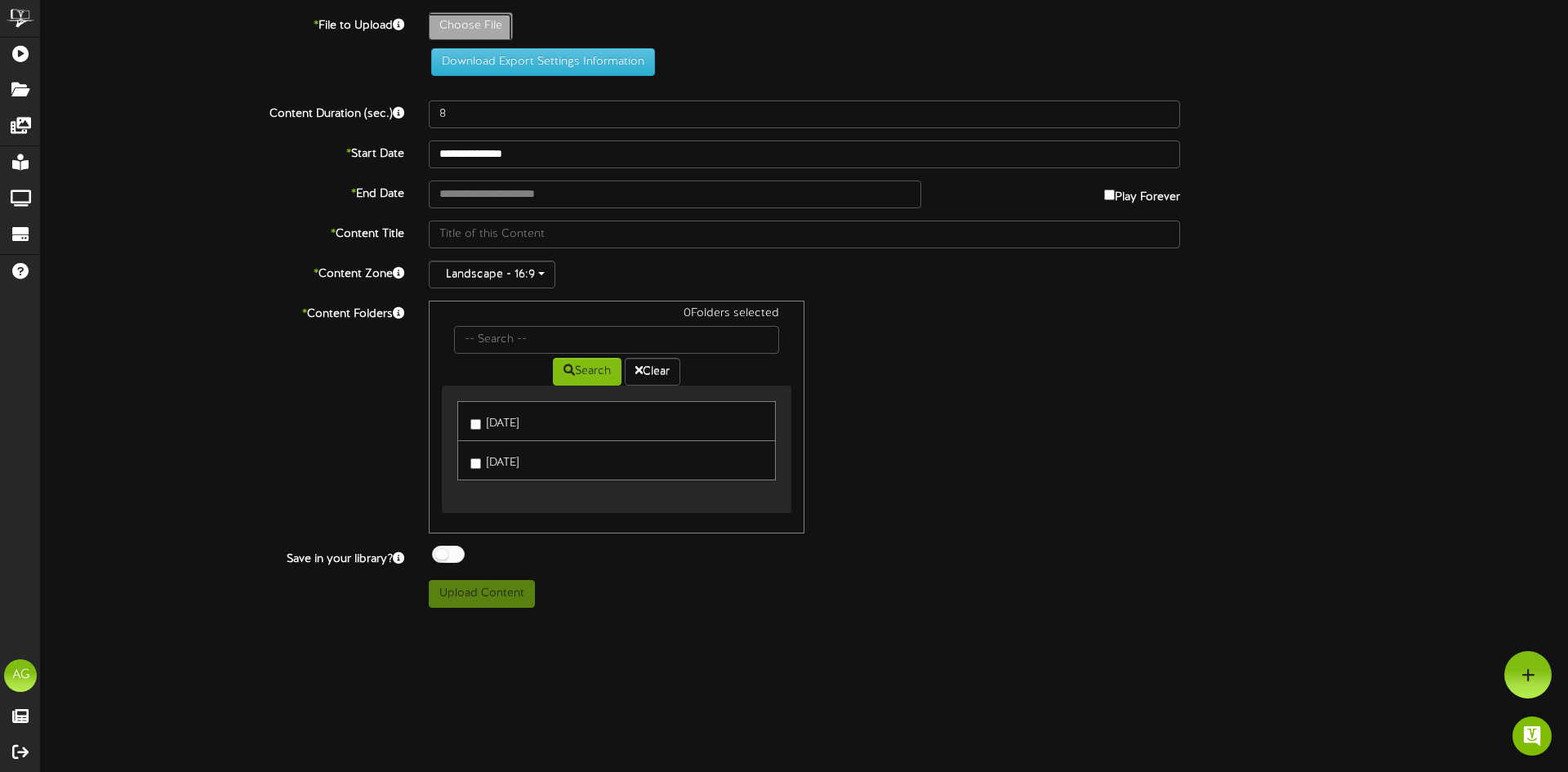
type input "**********"
type input "FTCTV8262025"
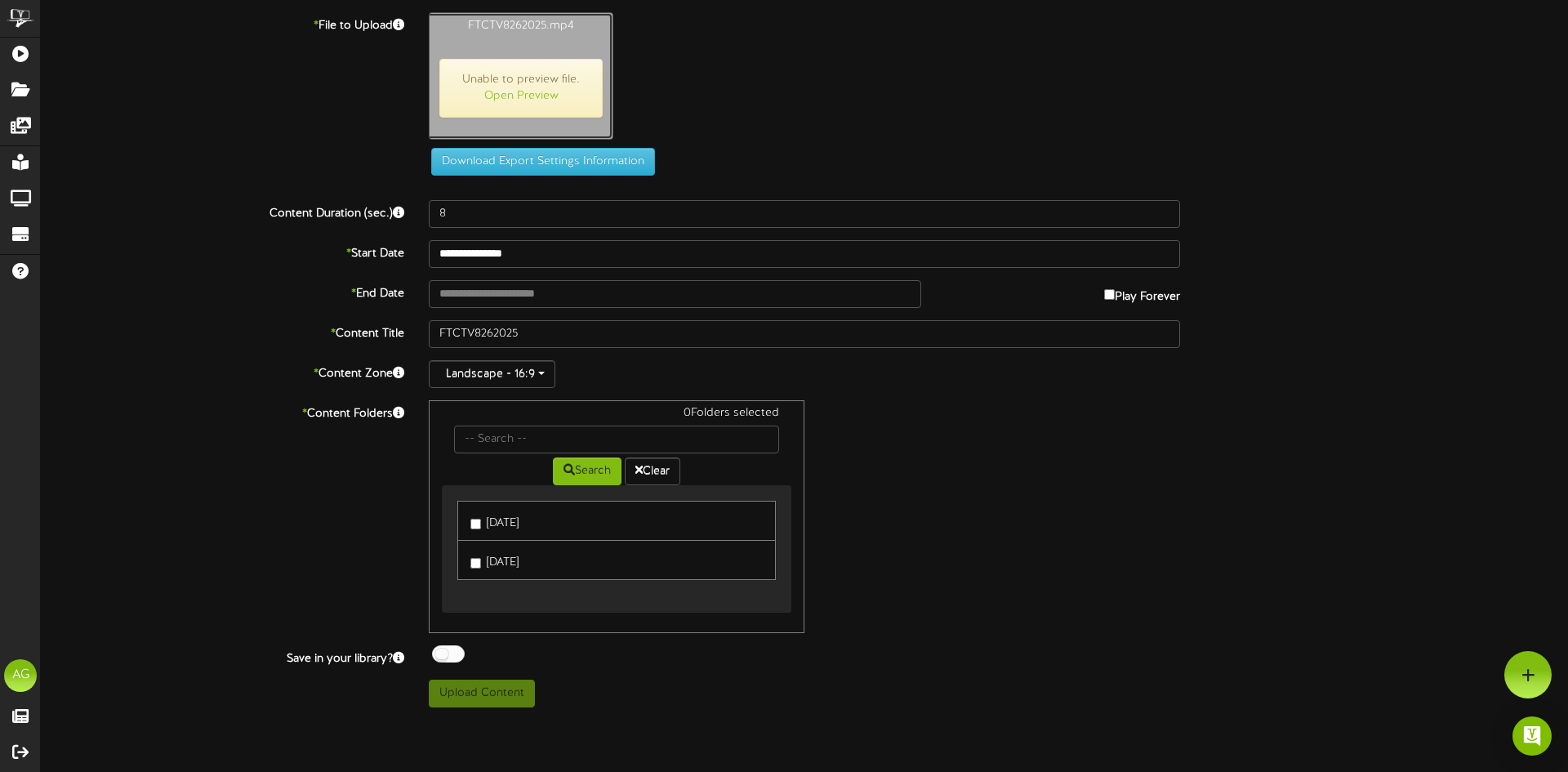
type input "1141"
click at [532, 97] on link "Open Preview" at bounding box center [521, 96] width 75 height 12
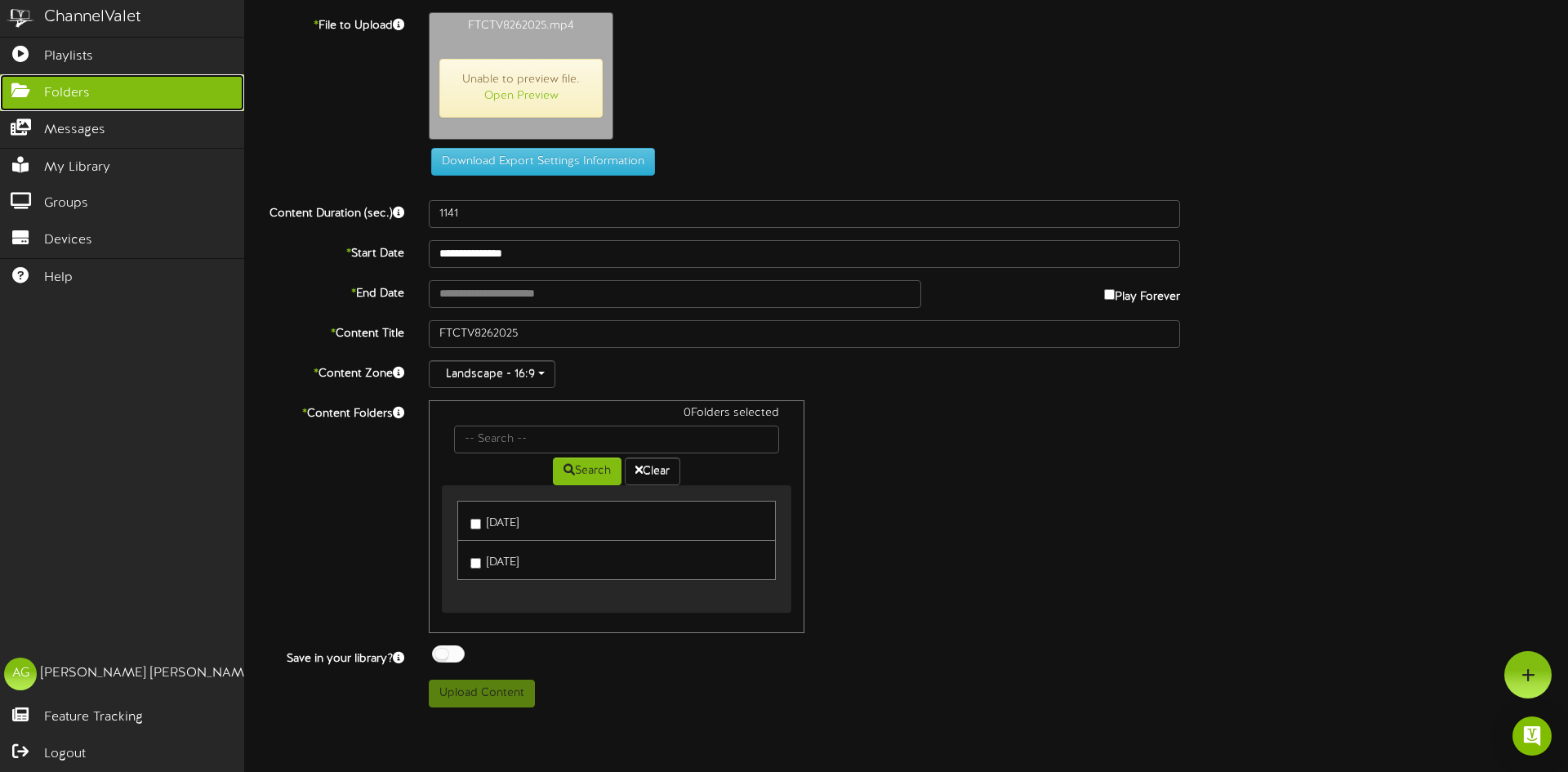
click at [28, 88] on icon at bounding box center [20, 88] width 41 height 12
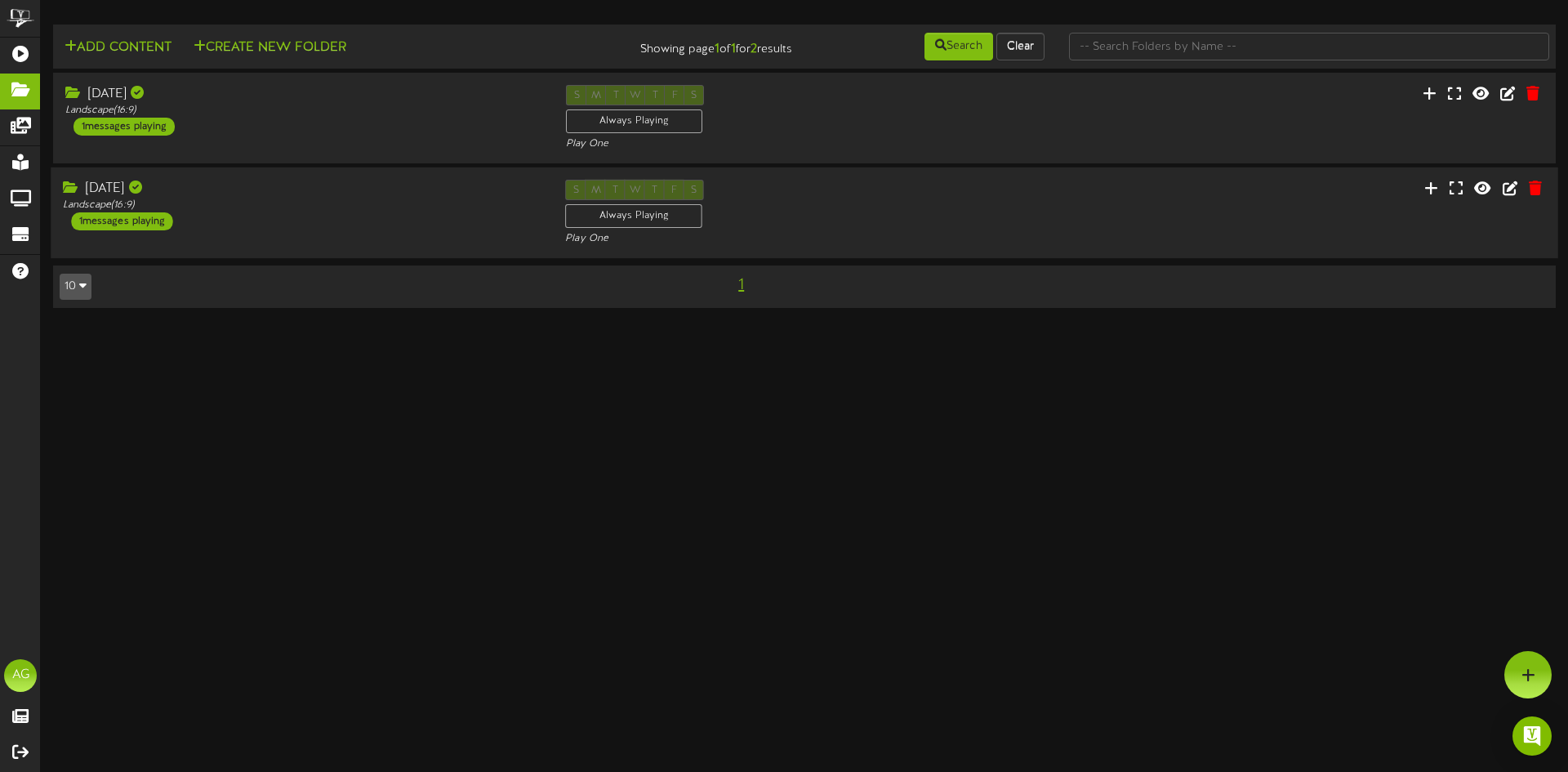
click at [253, 207] on div "Landscape ( 16:9 )" at bounding box center [301, 205] width 478 height 14
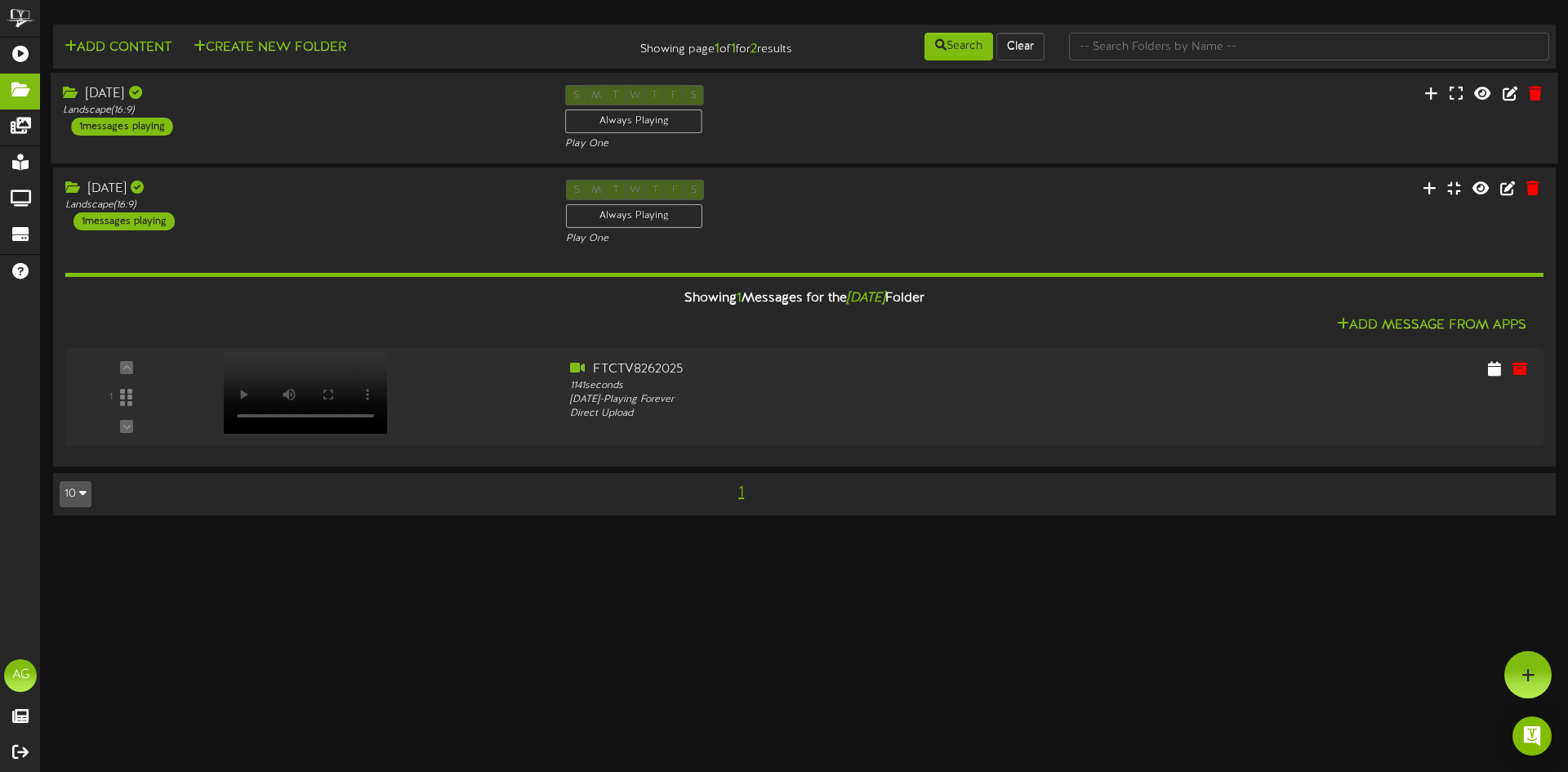
click at [315, 126] on div "[DATE] Landscape ( 16:9 ) 1 messages playing" at bounding box center [301, 110] width 502 height 51
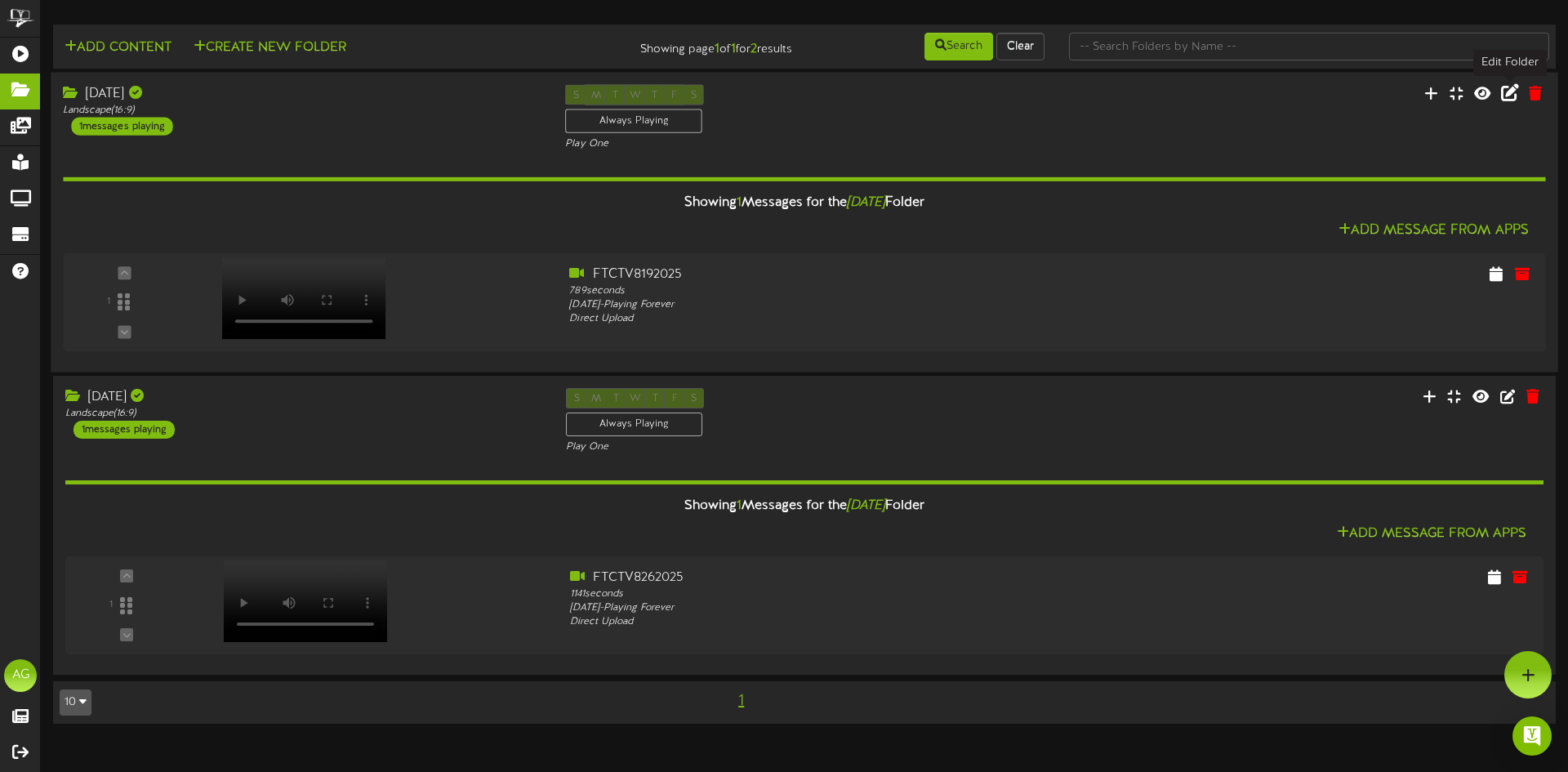
click at [1511, 101] on icon at bounding box center [1511, 92] width 18 height 18
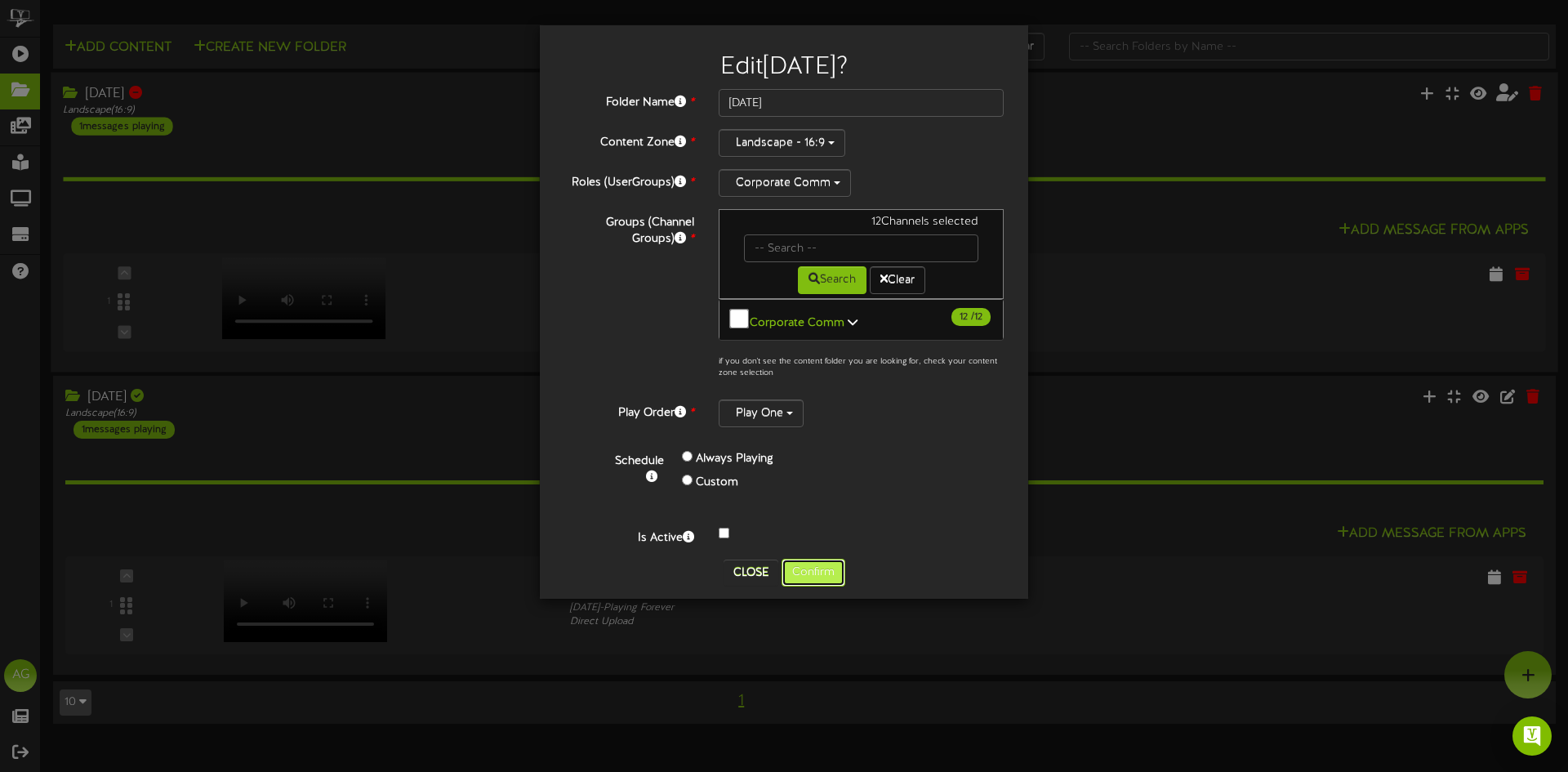
click at [812, 559] on button "Confirm" at bounding box center [813, 573] width 64 height 28
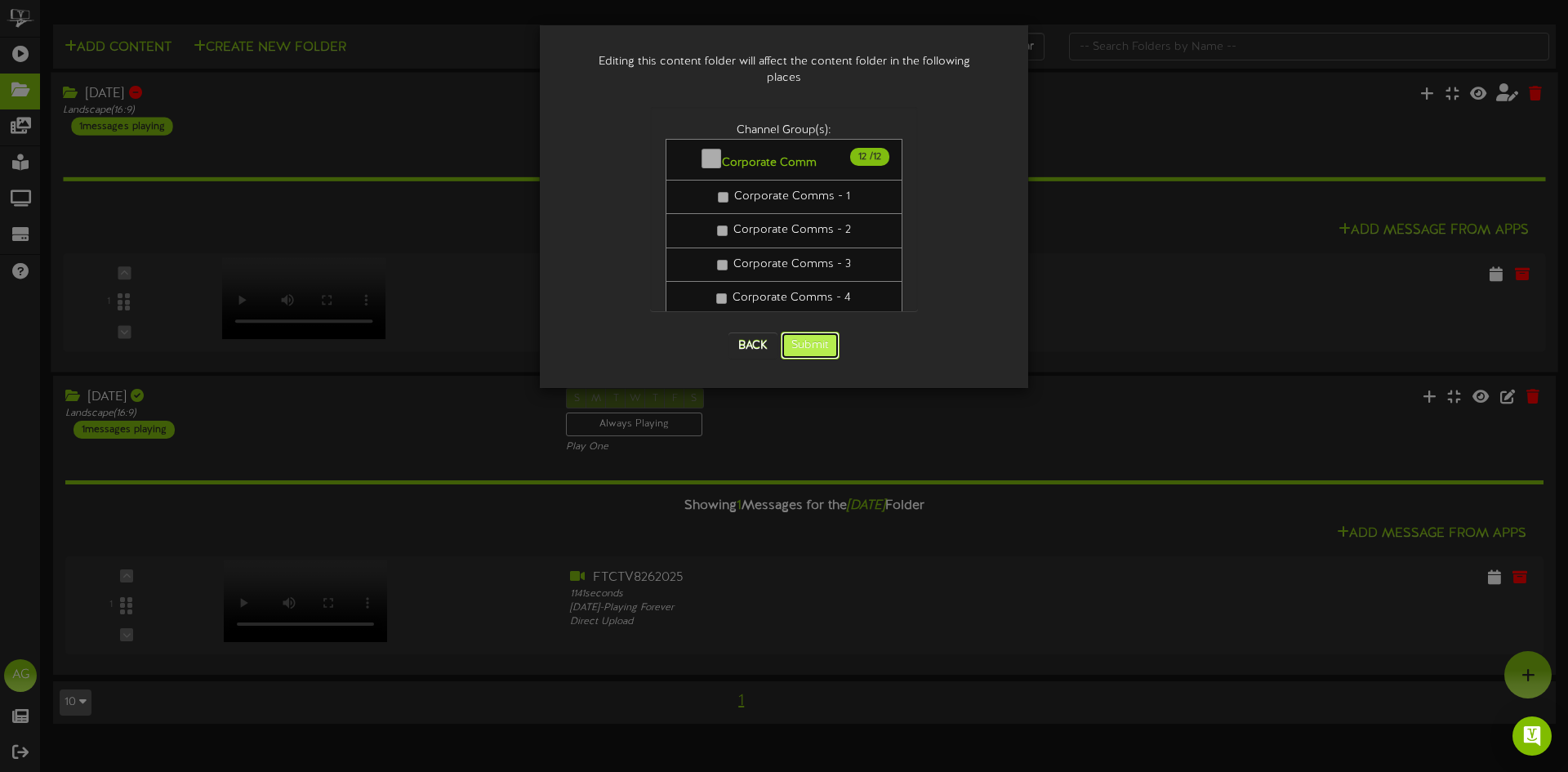
click at [825, 332] on button "Submit" at bounding box center [811, 345] width 59 height 28
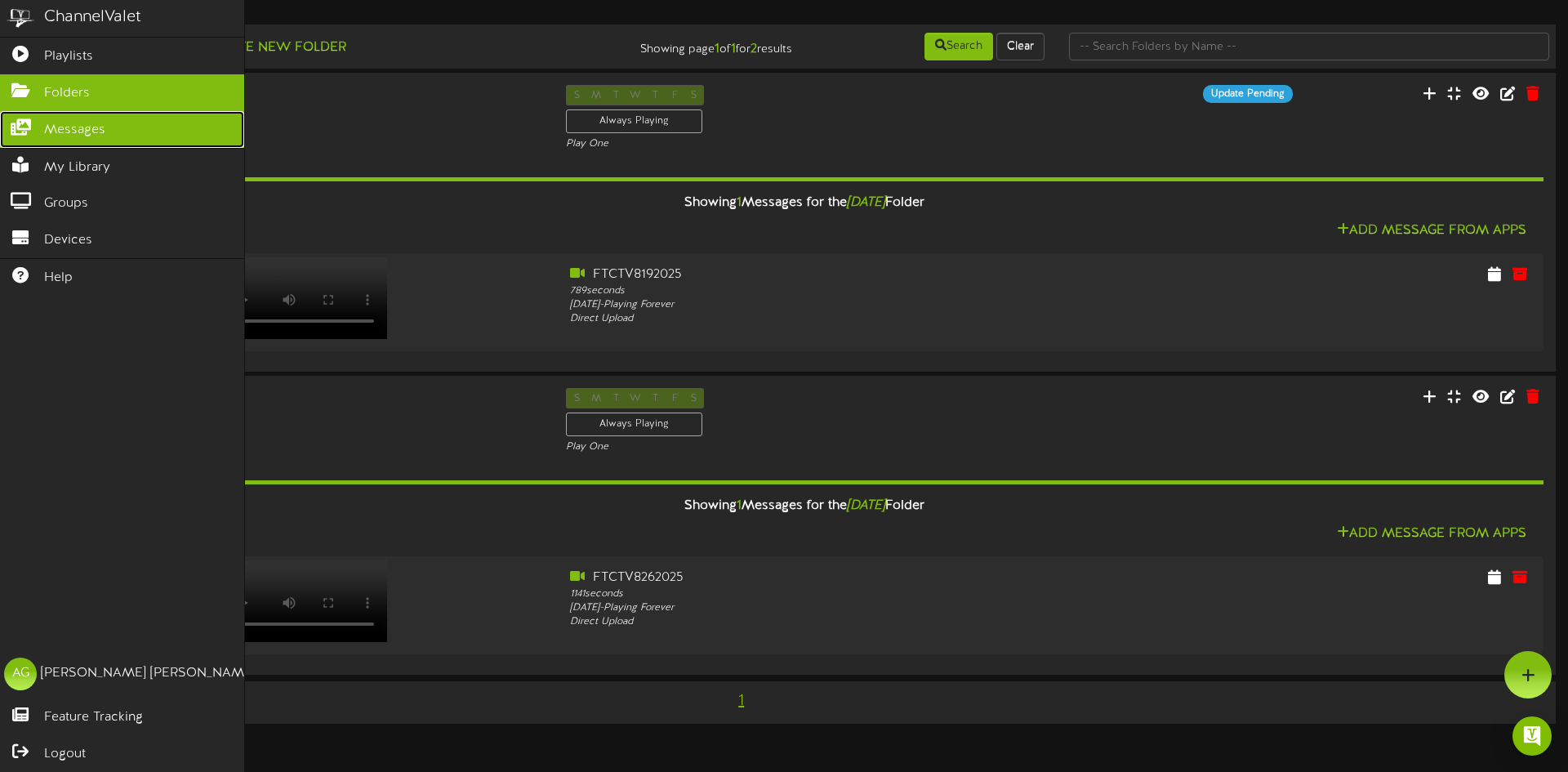
click at [27, 135] on link "Messages" at bounding box center [122, 130] width 244 height 37
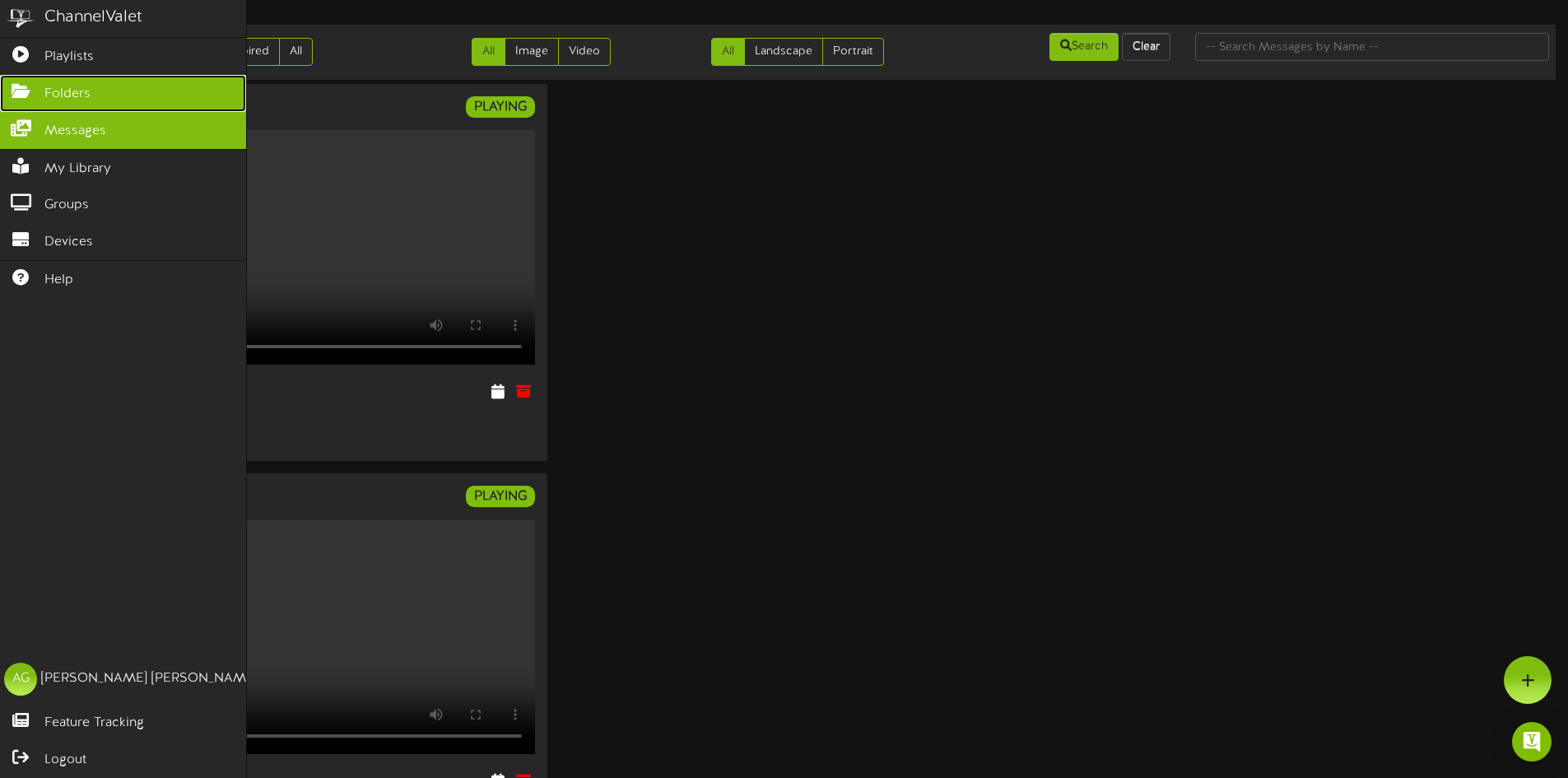
click at [22, 87] on icon at bounding box center [20, 89] width 41 height 12
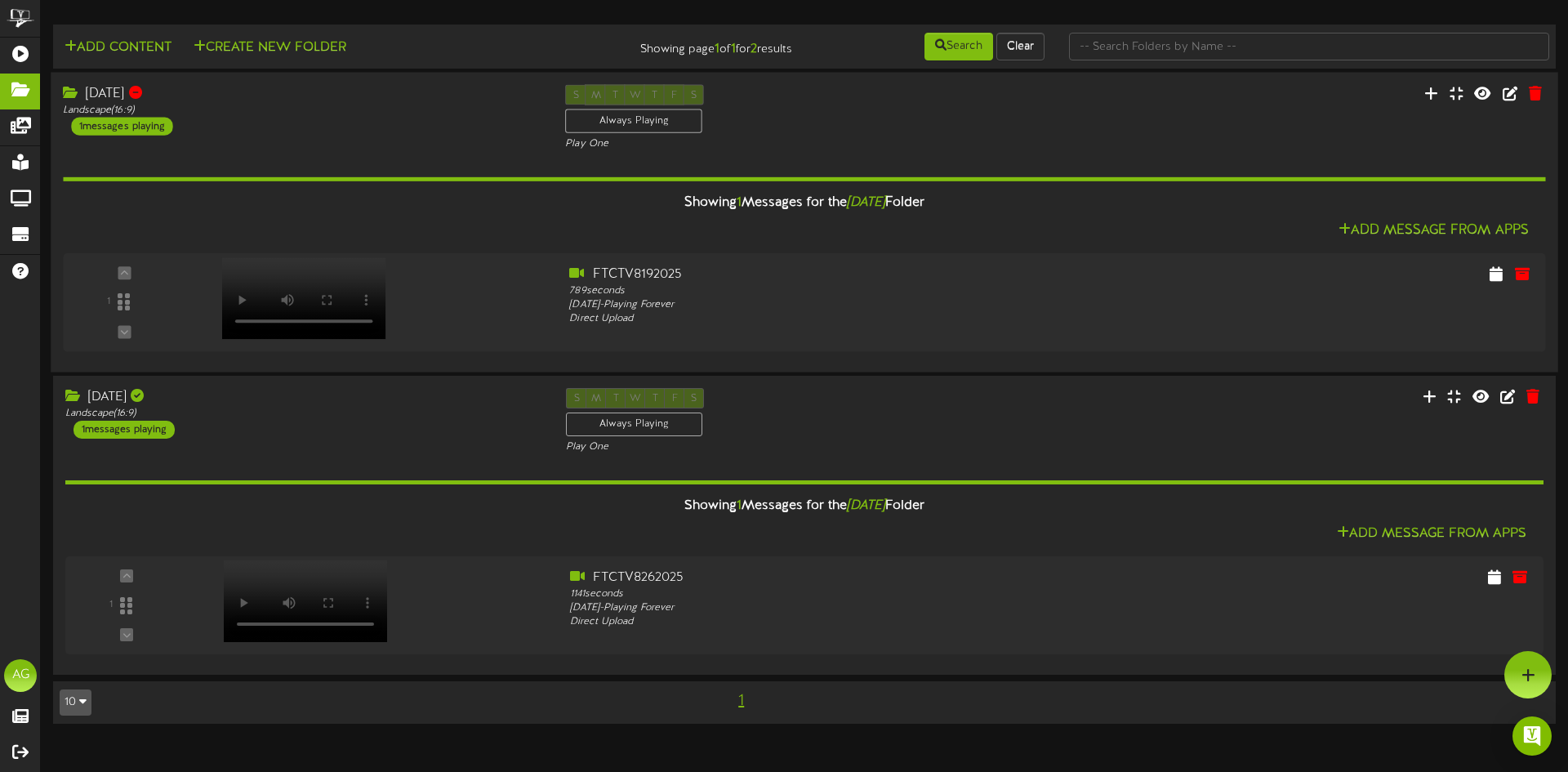
click at [324, 149] on div "[DATE] Landscape ( 16:9 ) 1 messages playing S M T W T F S Always Playing Play …" at bounding box center [804, 117] width 1508 height 67
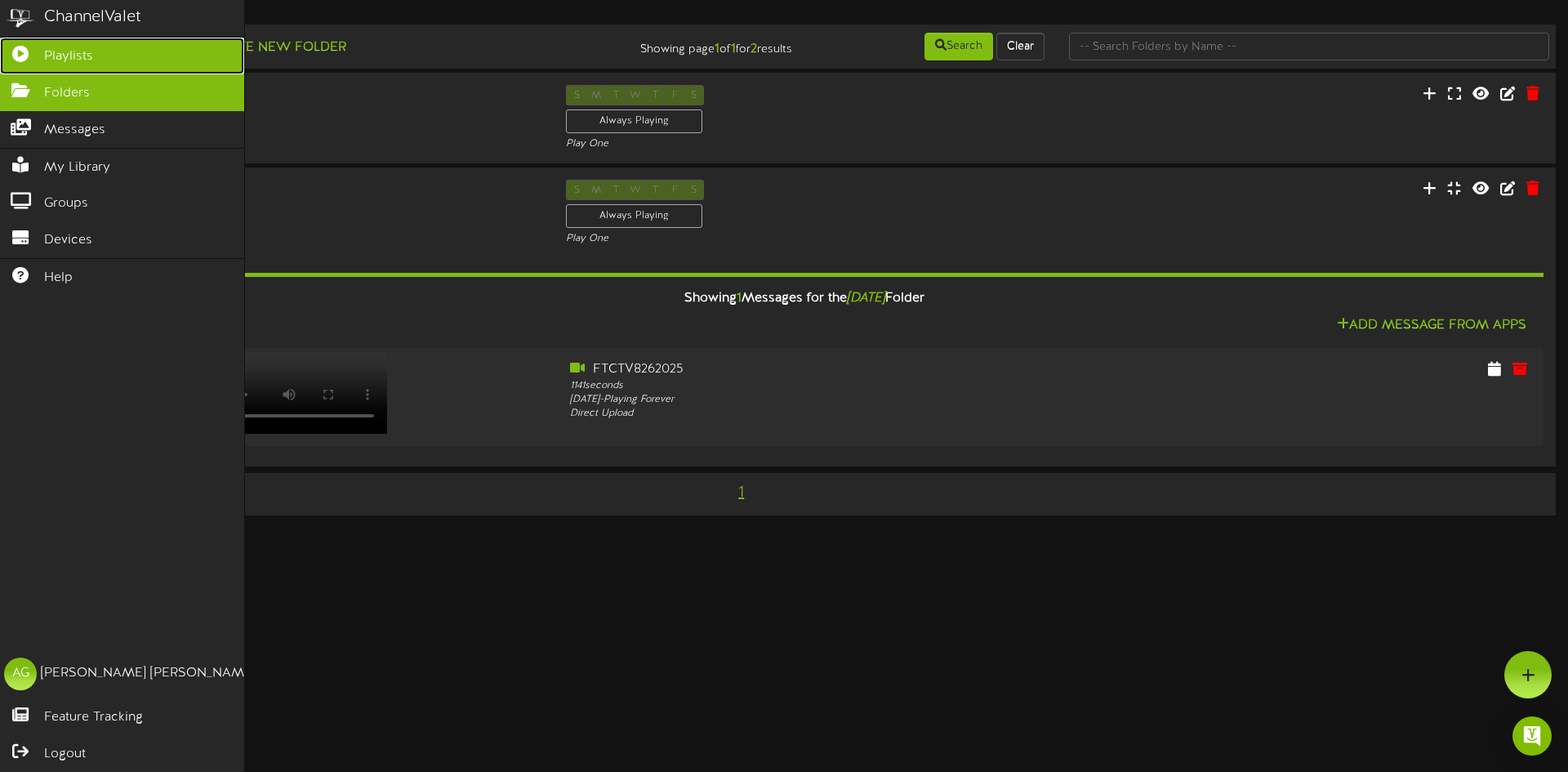
click at [26, 49] on icon at bounding box center [20, 52] width 41 height 12
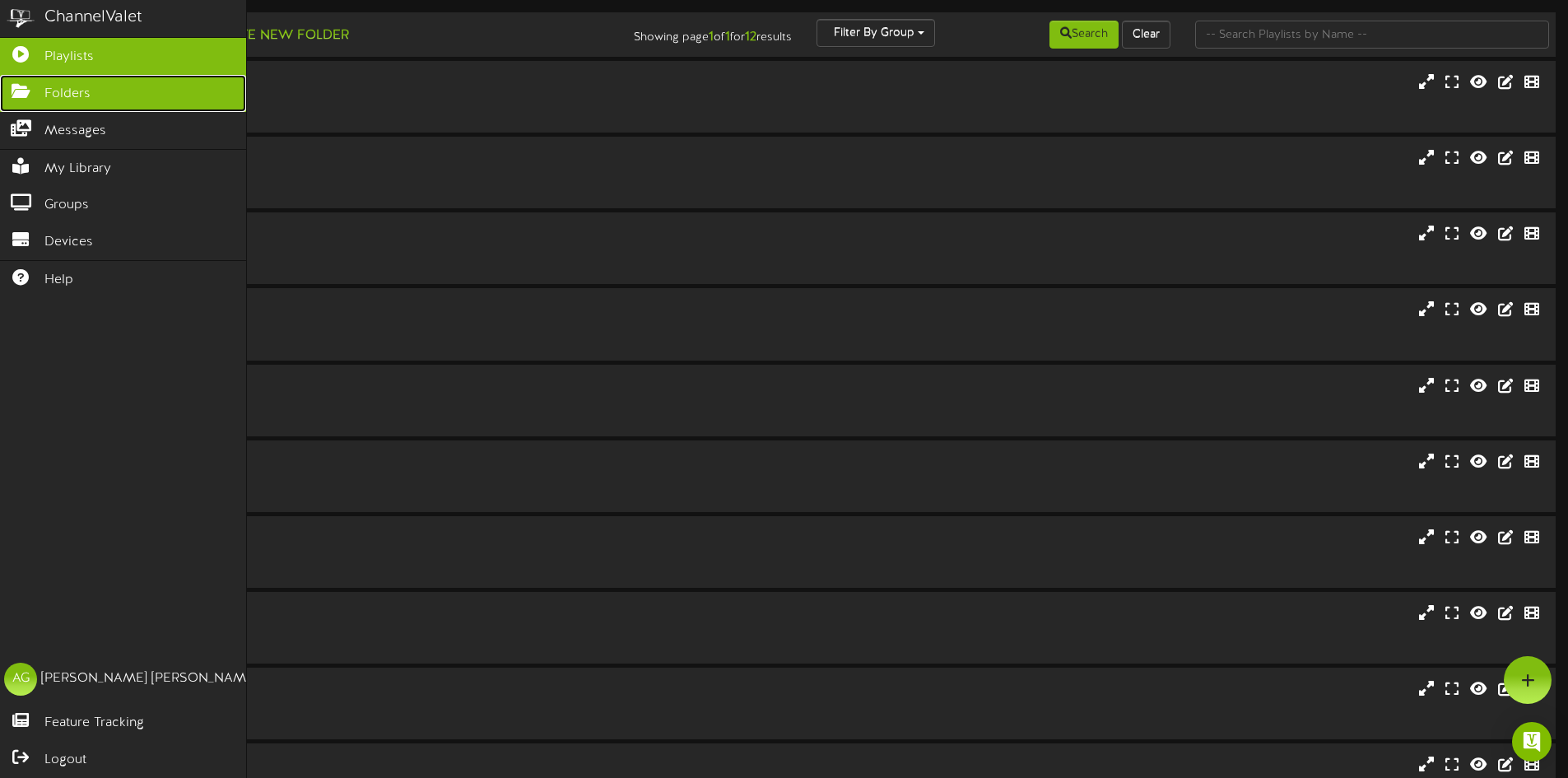
click at [41, 78] on link "Folders" at bounding box center [123, 94] width 246 height 37
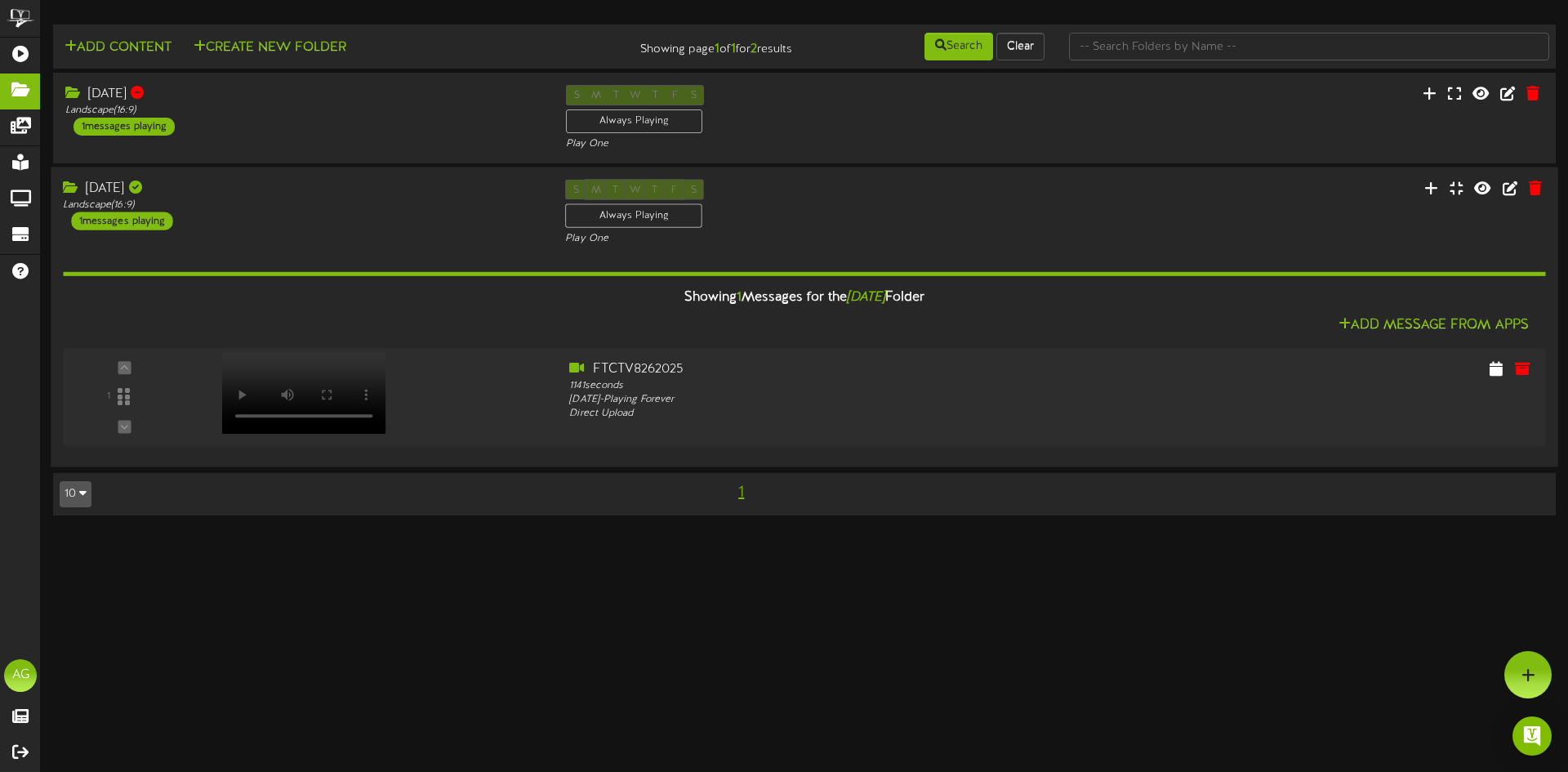
click at [197, 193] on div "[DATE]" at bounding box center [301, 189] width 478 height 18
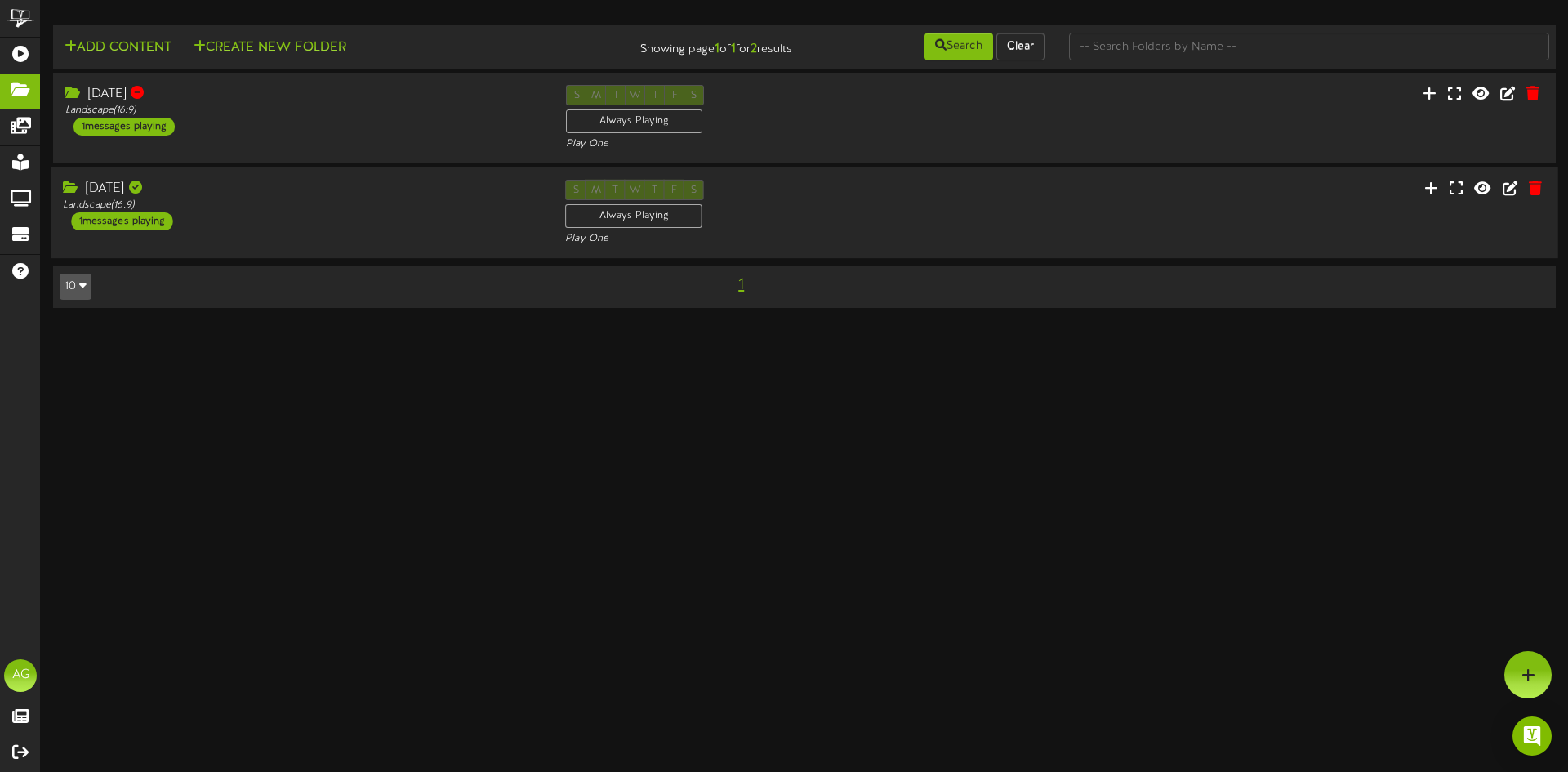
click at [223, 189] on div "[DATE]" at bounding box center [301, 189] width 478 height 18
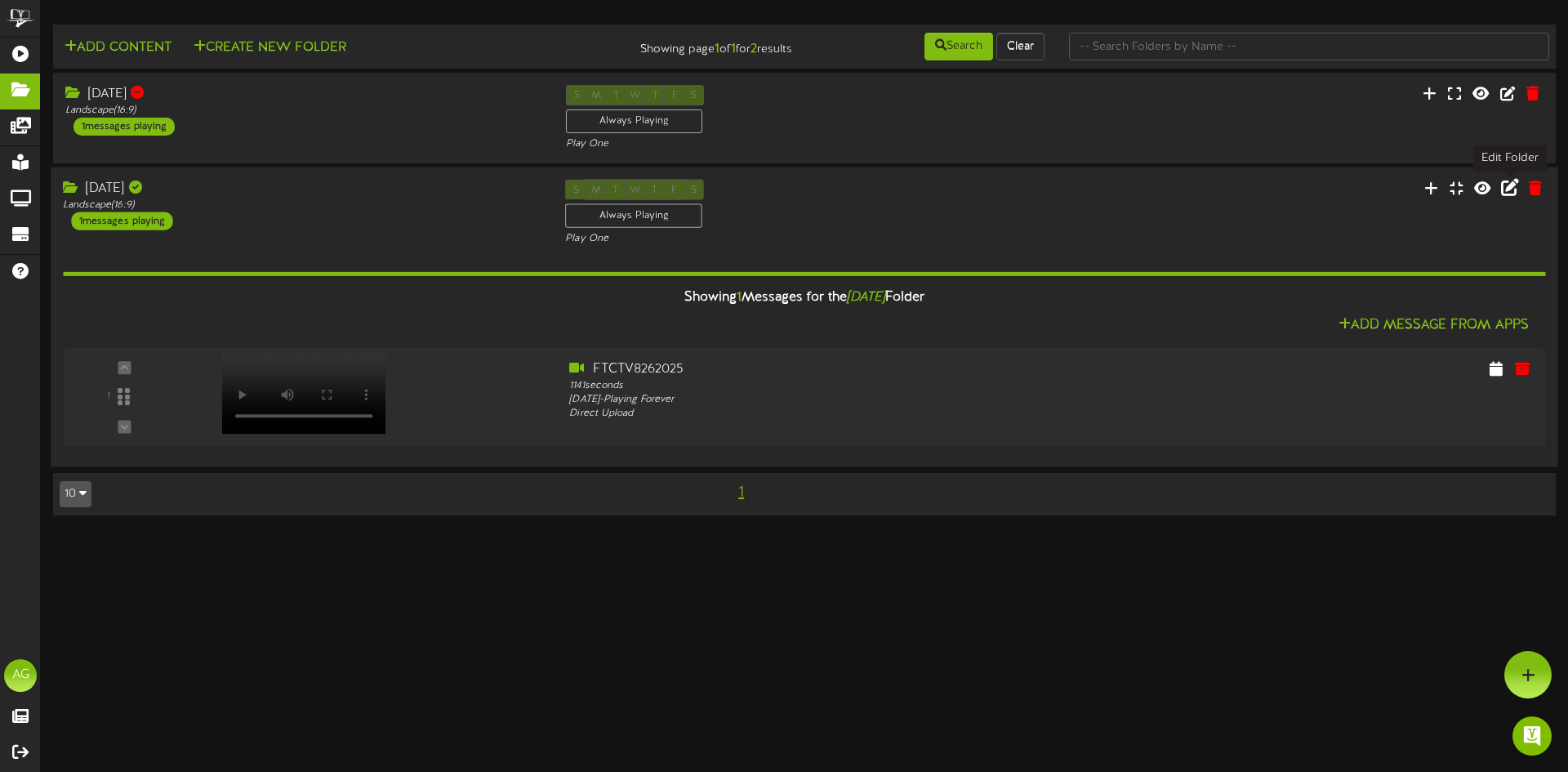
click at [1505, 188] on icon at bounding box center [1511, 187] width 18 height 18
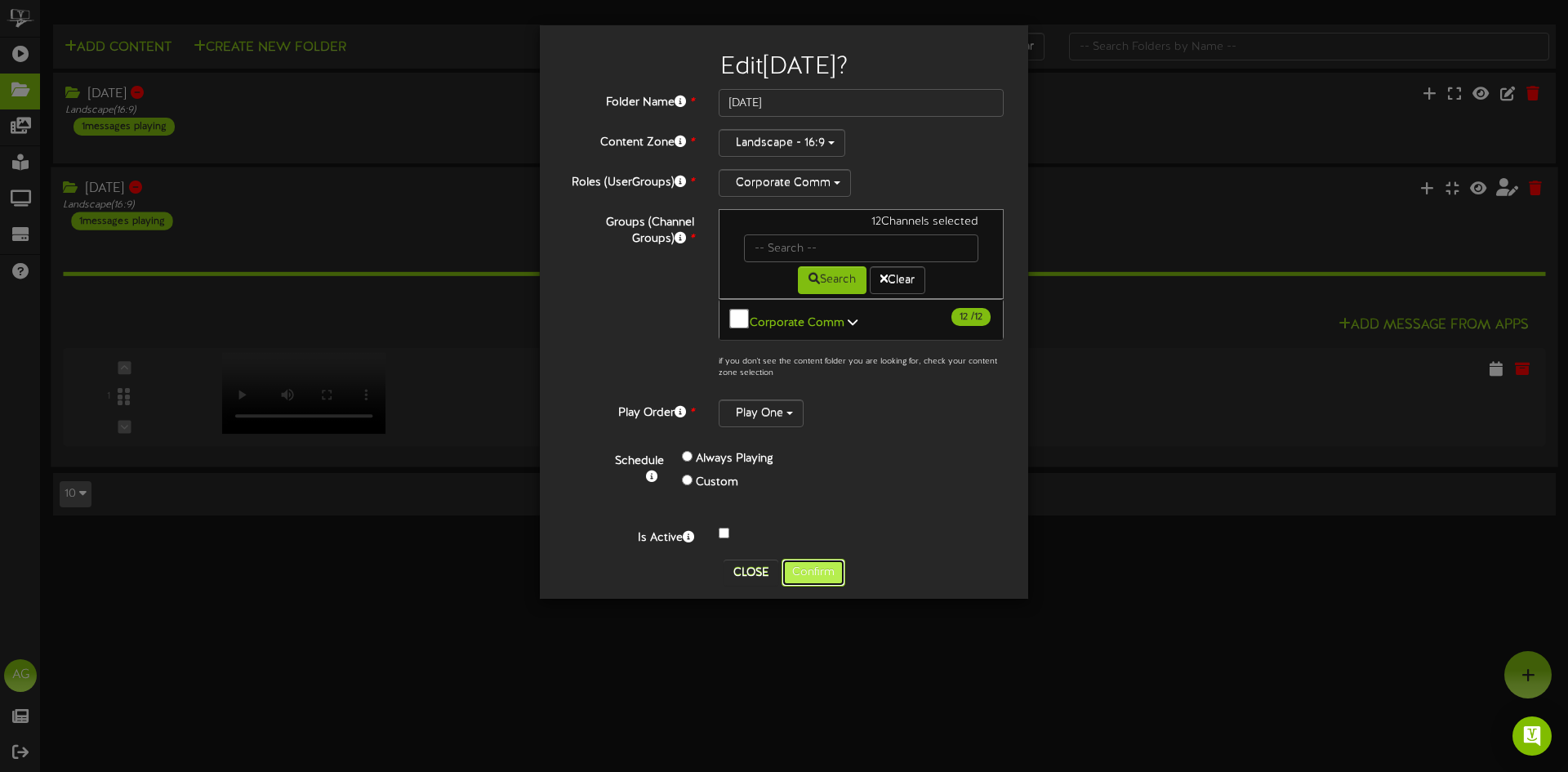
click at [819, 567] on button "Confirm" at bounding box center [813, 573] width 64 height 28
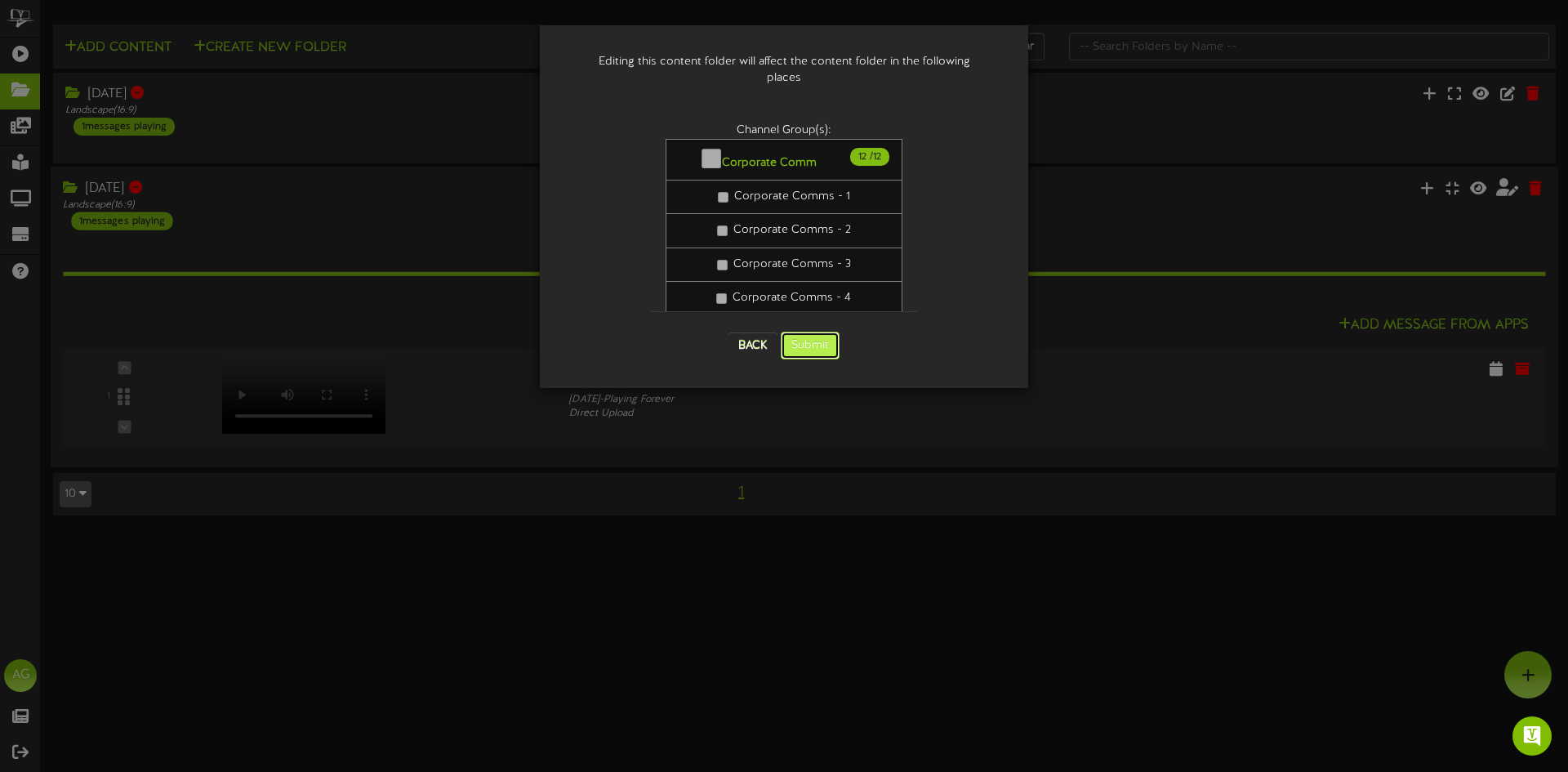
click at [810, 332] on button "Submit" at bounding box center [811, 345] width 59 height 28
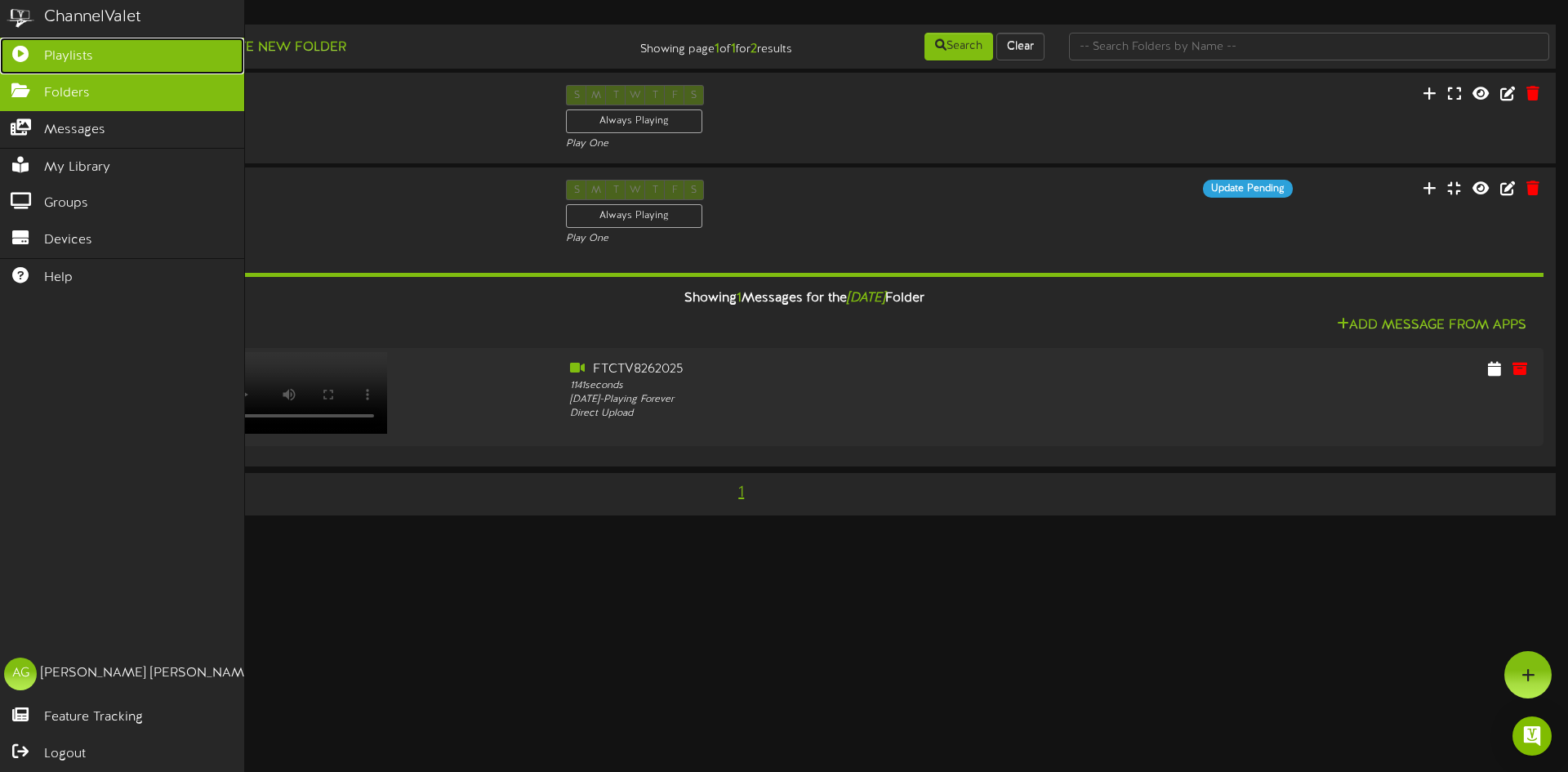
click at [25, 64] on link "Playlists" at bounding box center [122, 56] width 244 height 37
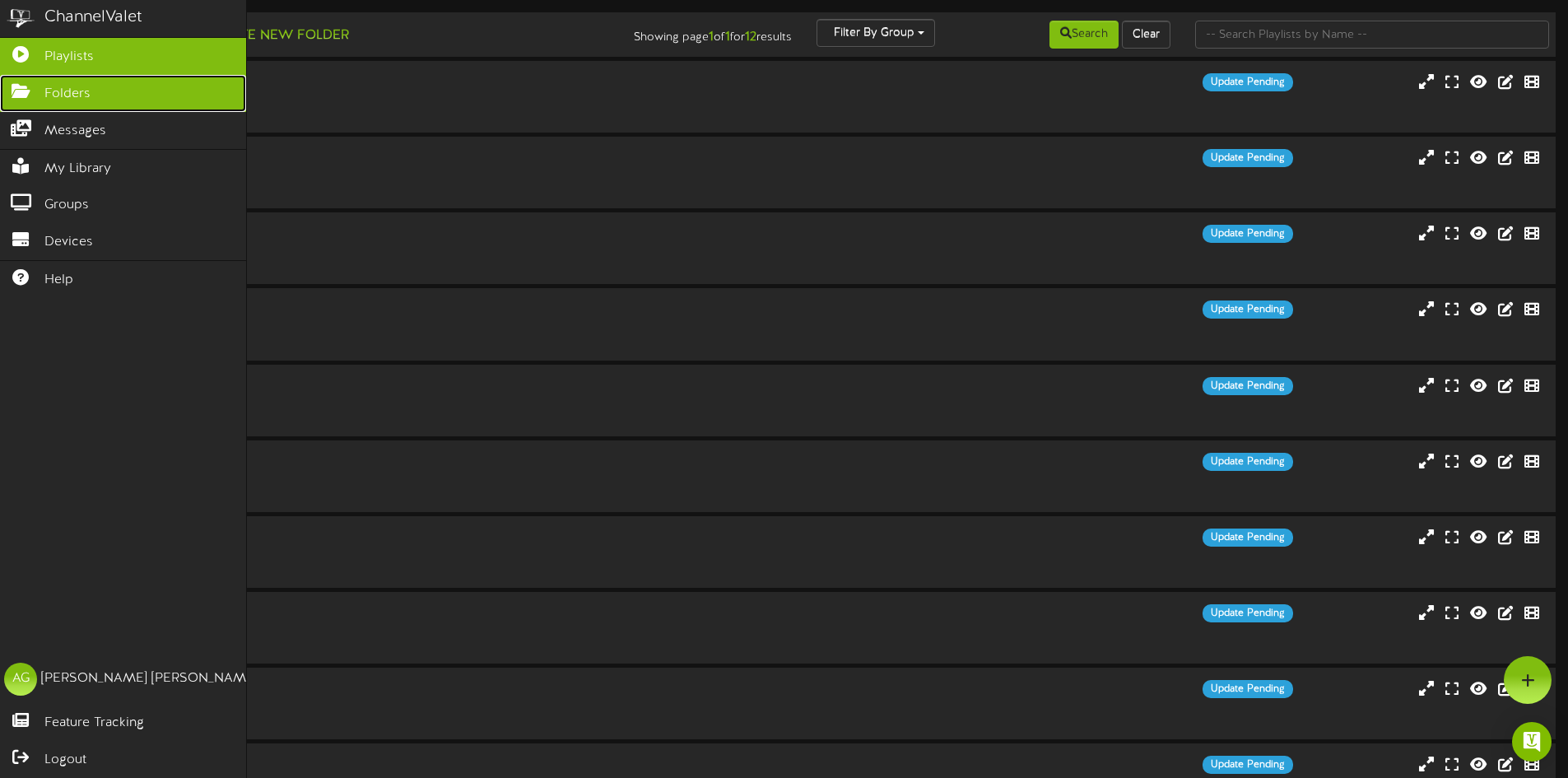
click at [35, 84] on icon at bounding box center [20, 89] width 41 height 12
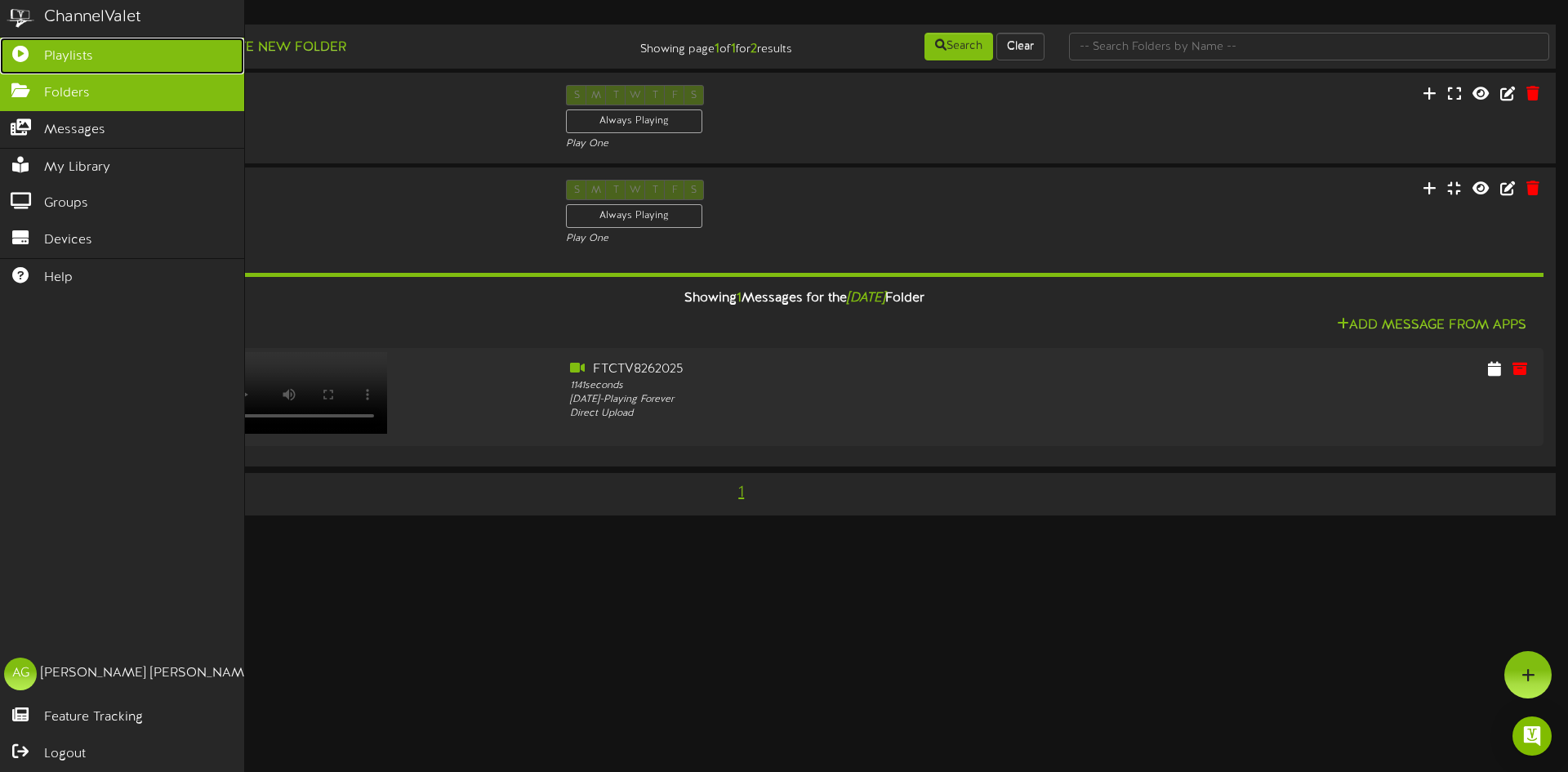
click at [17, 63] on link "Playlists" at bounding box center [122, 56] width 244 height 37
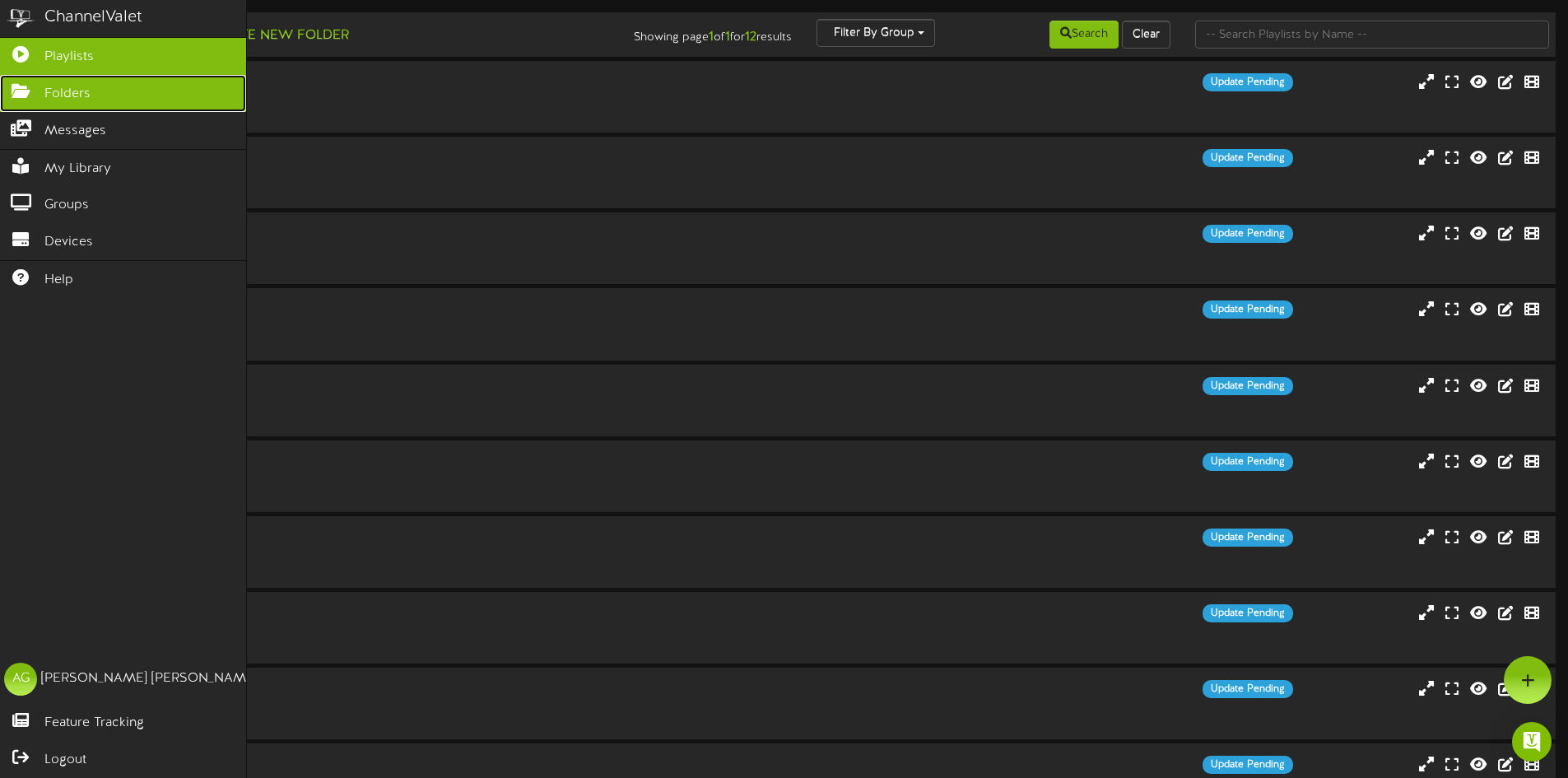
click at [11, 92] on icon at bounding box center [20, 89] width 41 height 12
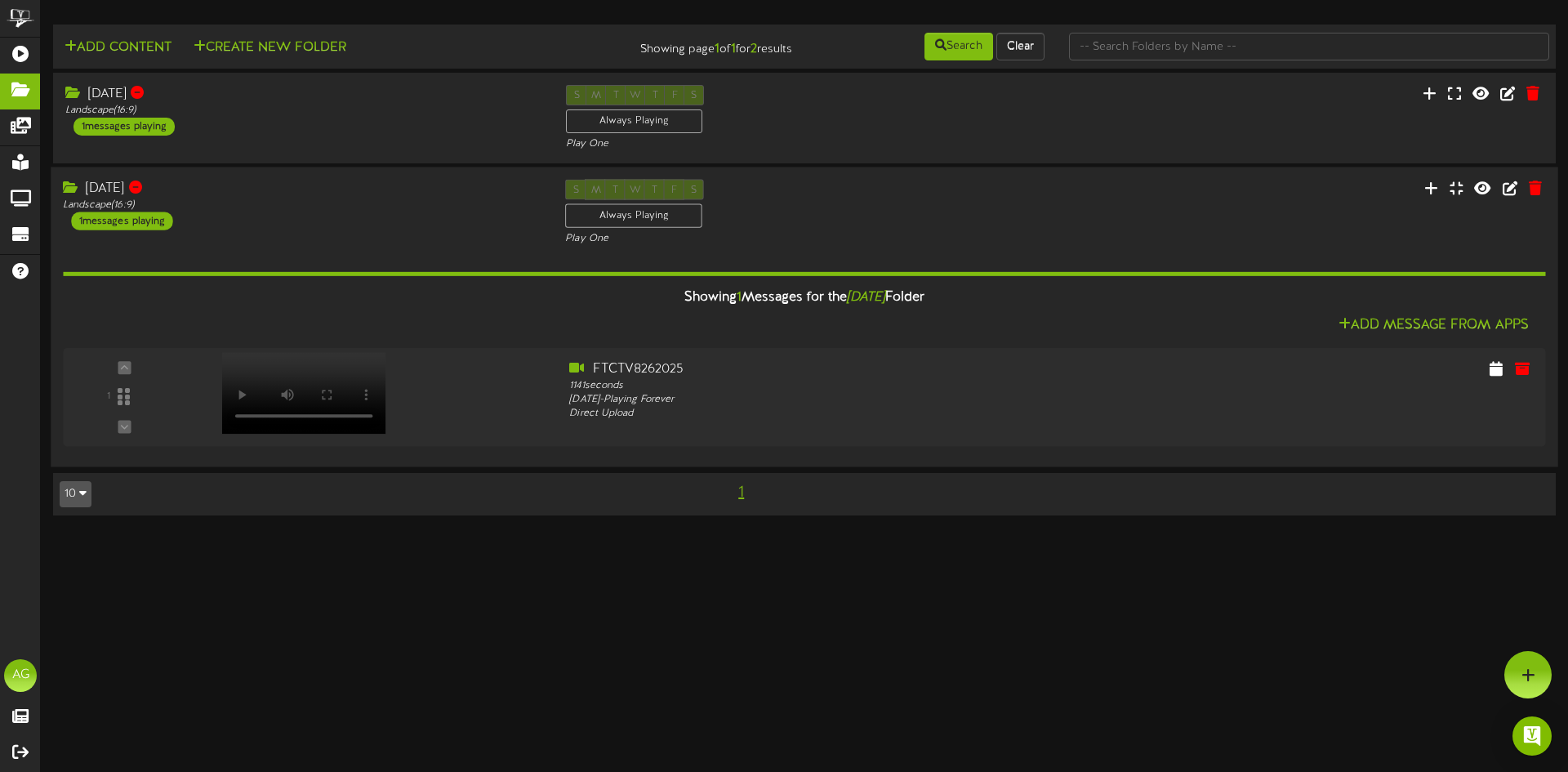
click at [294, 234] on div "[DATE] Landscape ( 16:9 ) 1 messages playing S M T W T F S Always Playing Play …" at bounding box center [804, 213] width 1508 height 67
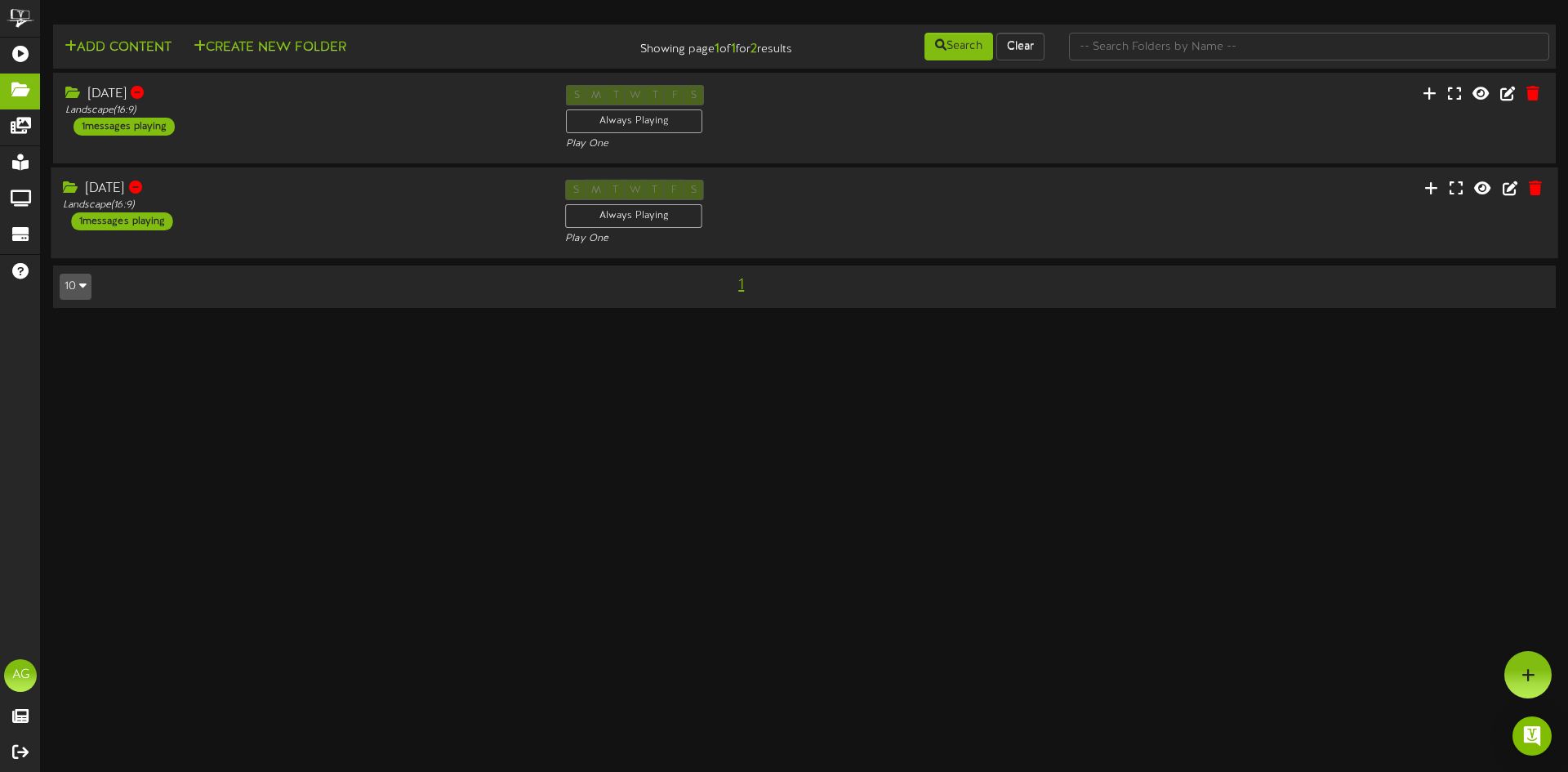
click at [294, 234] on div "[DATE] Landscape ( 16:9 ) 1 messages playing S M T W T F S Always Playing Play …" at bounding box center [804, 213] width 1508 height 67
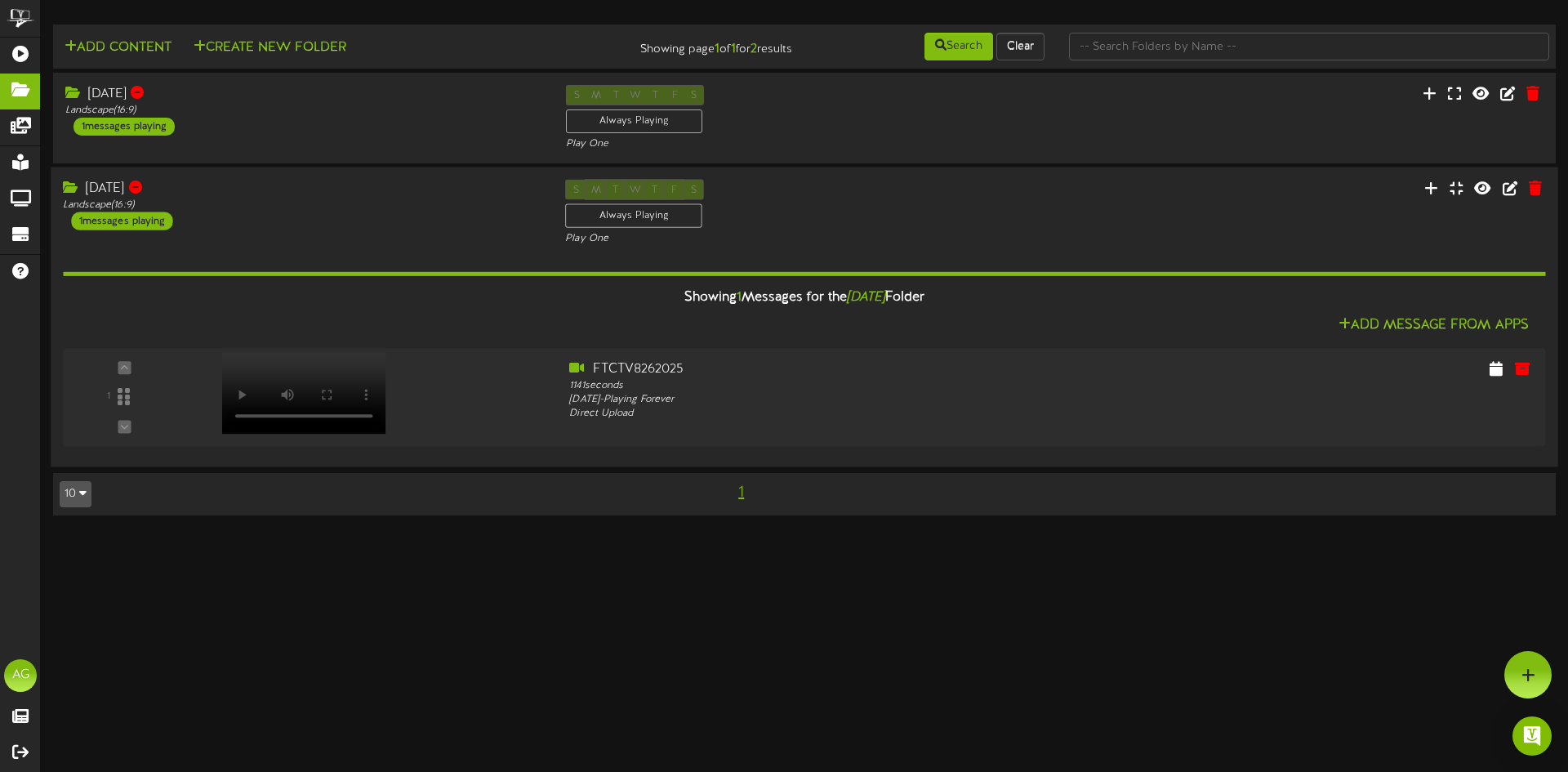
click at [358, 231] on div "[DATE] Landscape ( 16:9 ) 1 messages playing S M T W T F S Always Playing Play …" at bounding box center [804, 213] width 1508 height 67
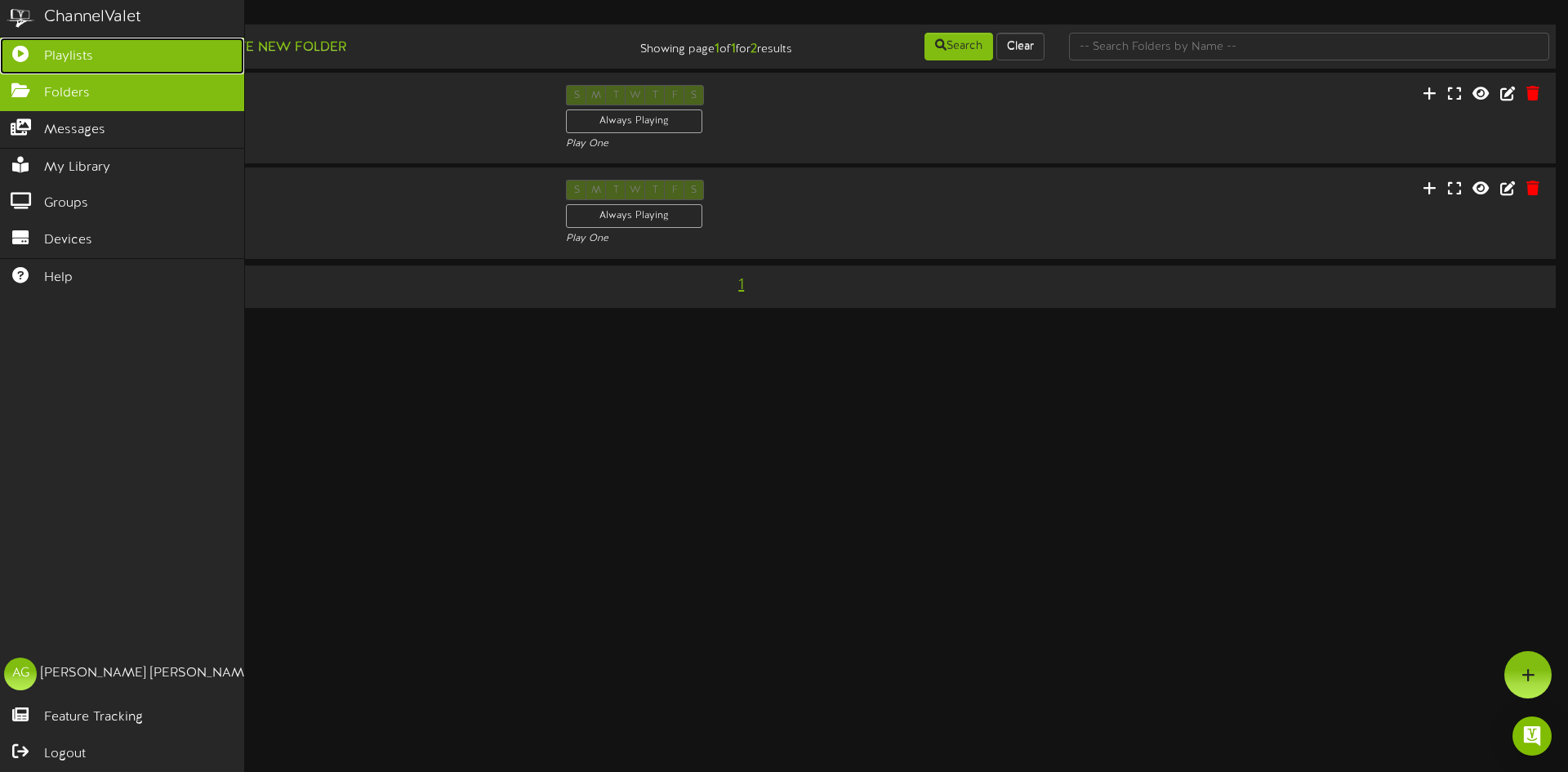
click at [23, 64] on link "Playlists" at bounding box center [122, 56] width 244 height 37
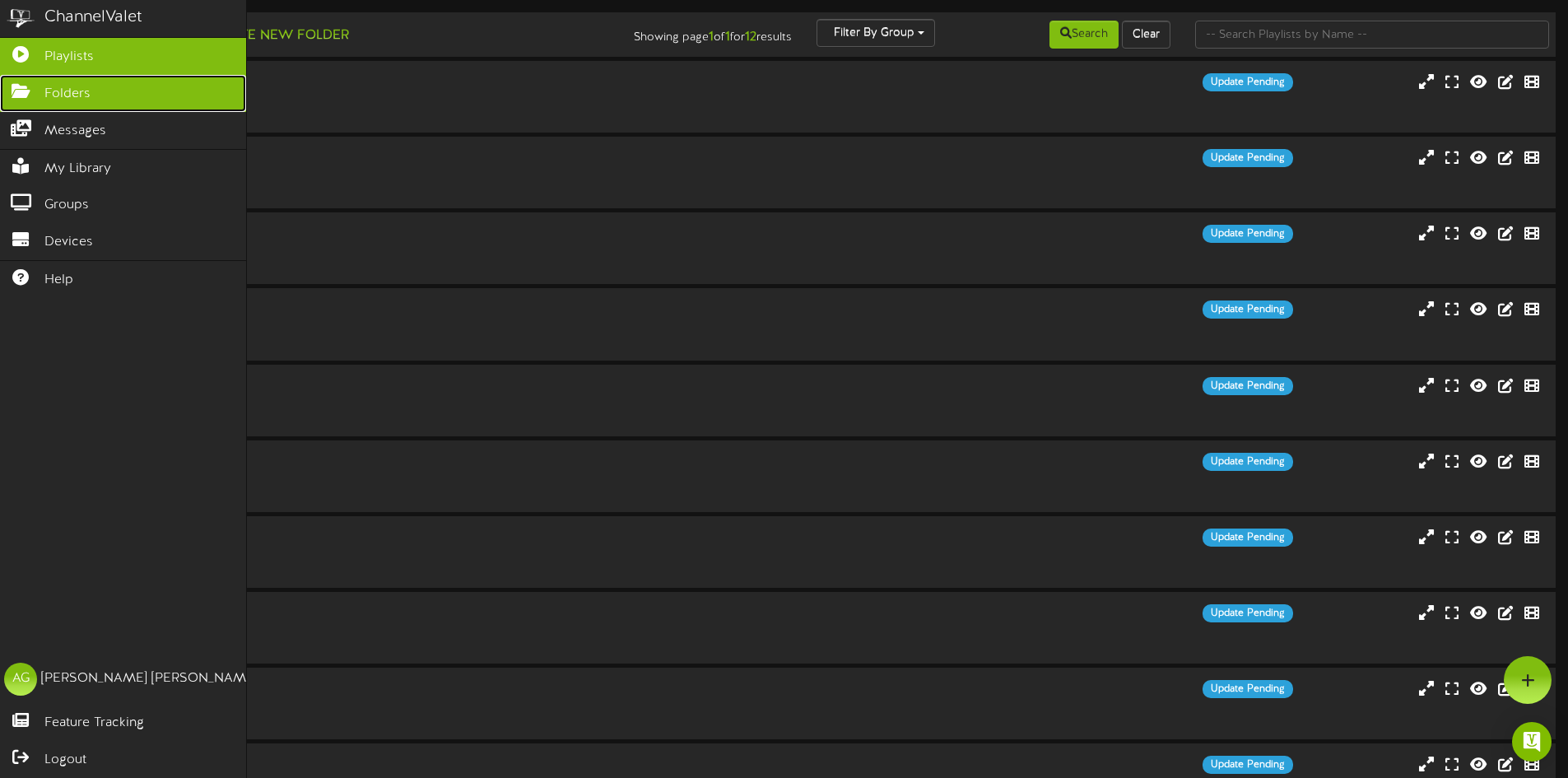
click at [1, 98] on link "Folders" at bounding box center [123, 94] width 246 height 37
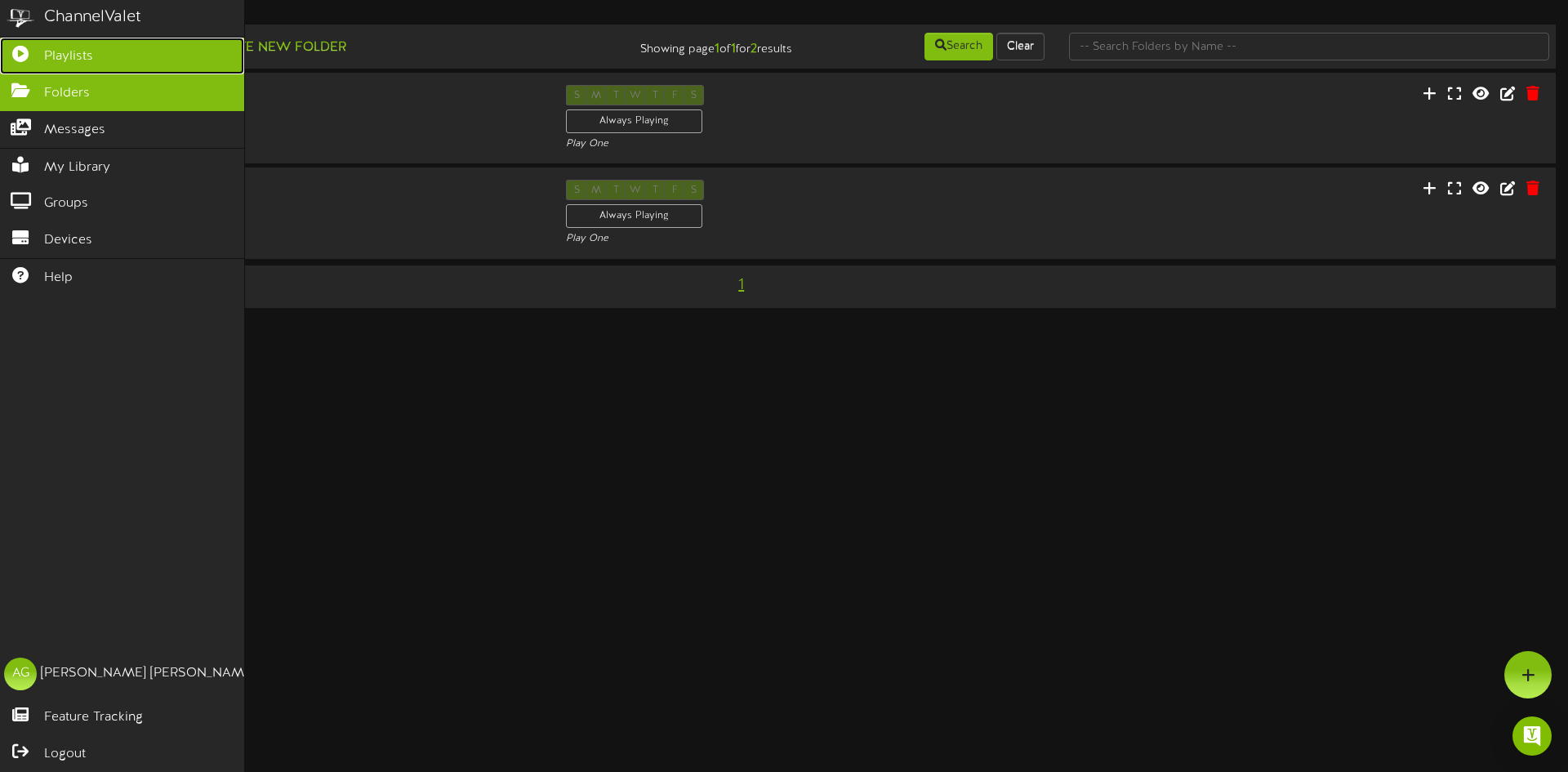
click at [29, 59] on link "Playlists" at bounding box center [122, 56] width 244 height 37
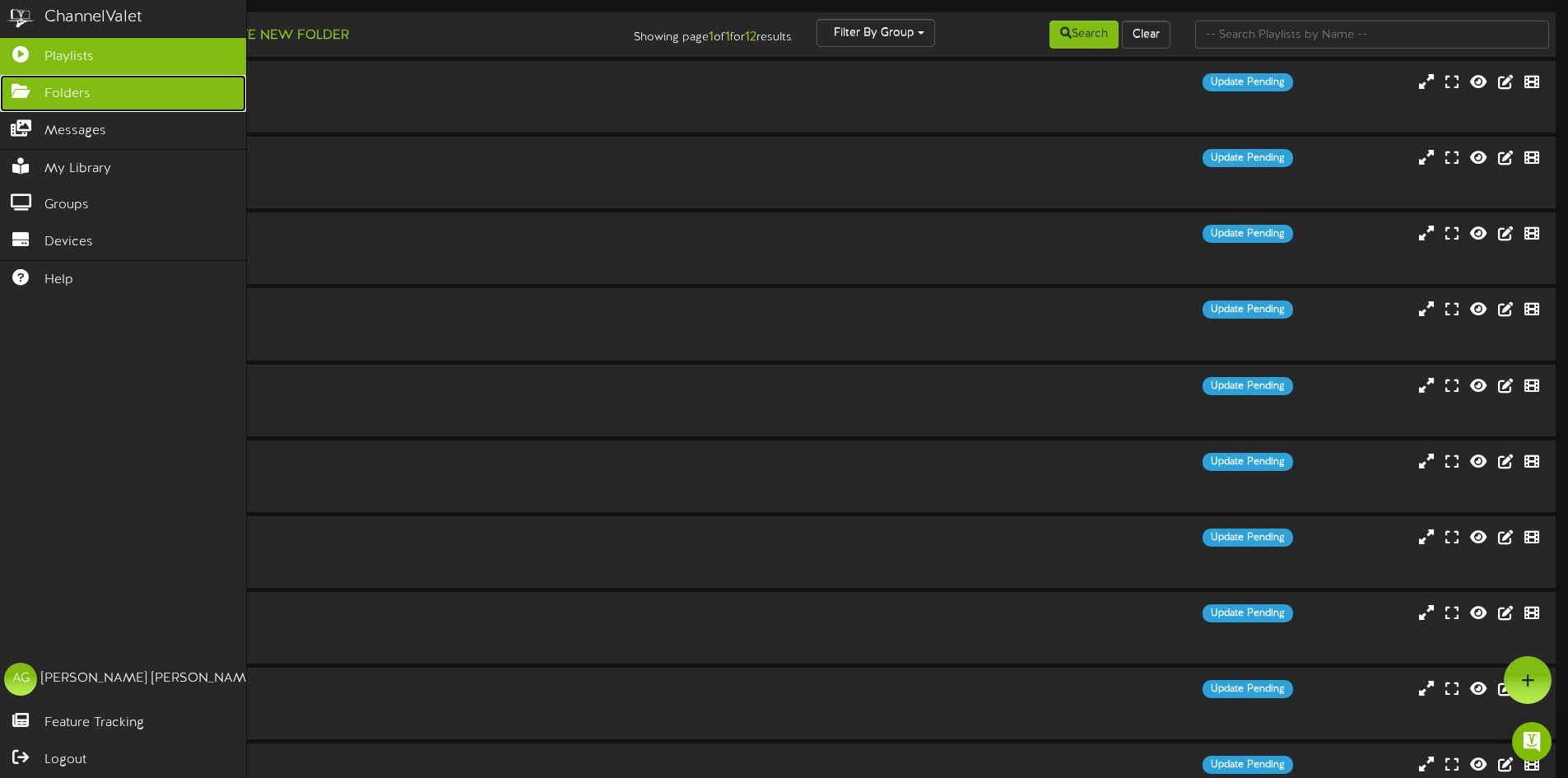
click at [11, 93] on icon at bounding box center [20, 89] width 41 height 12
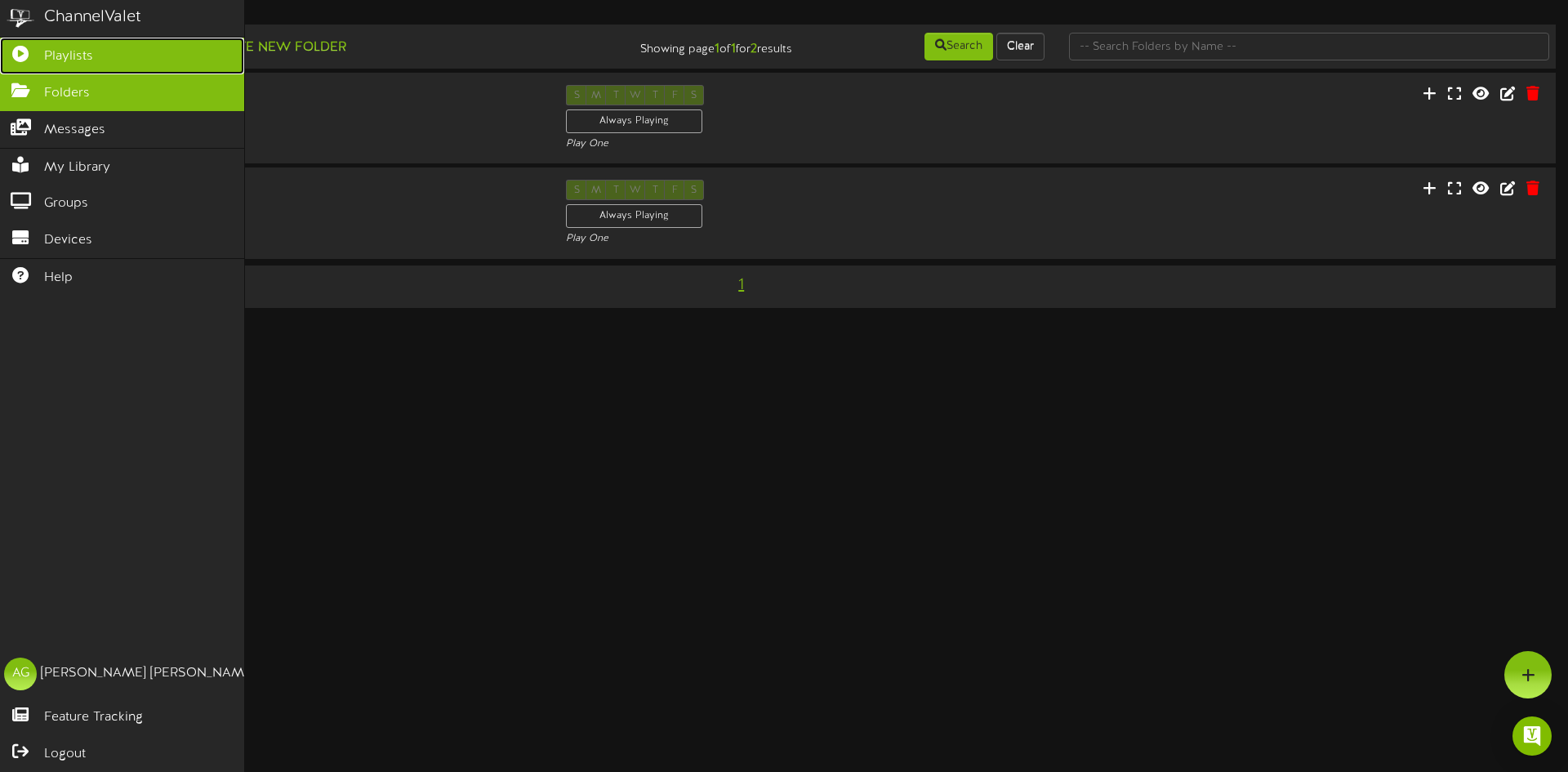
click at [0, 52] on icon at bounding box center [20, 52] width 41 height 12
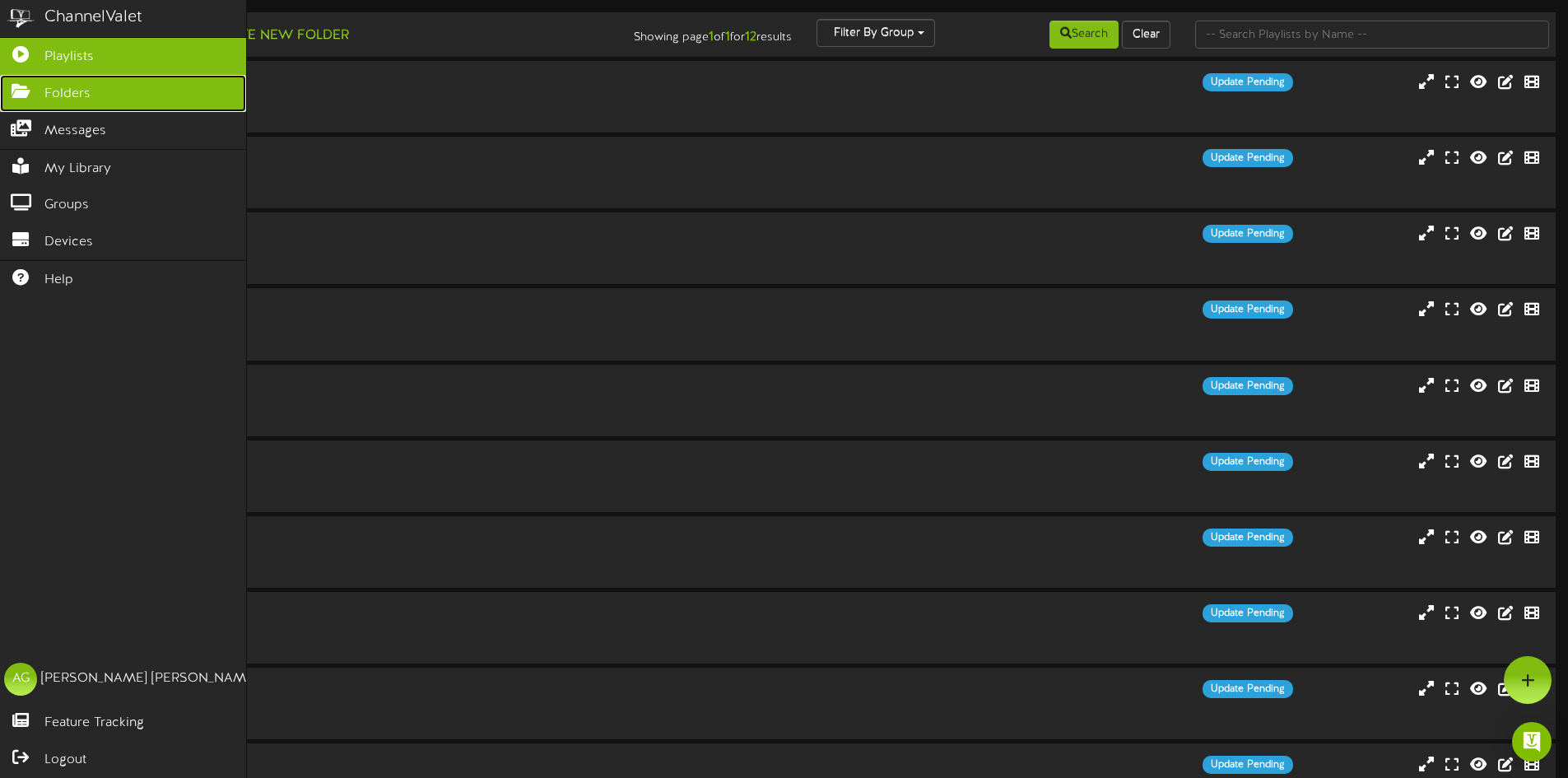
click at [22, 84] on icon at bounding box center [20, 89] width 41 height 12
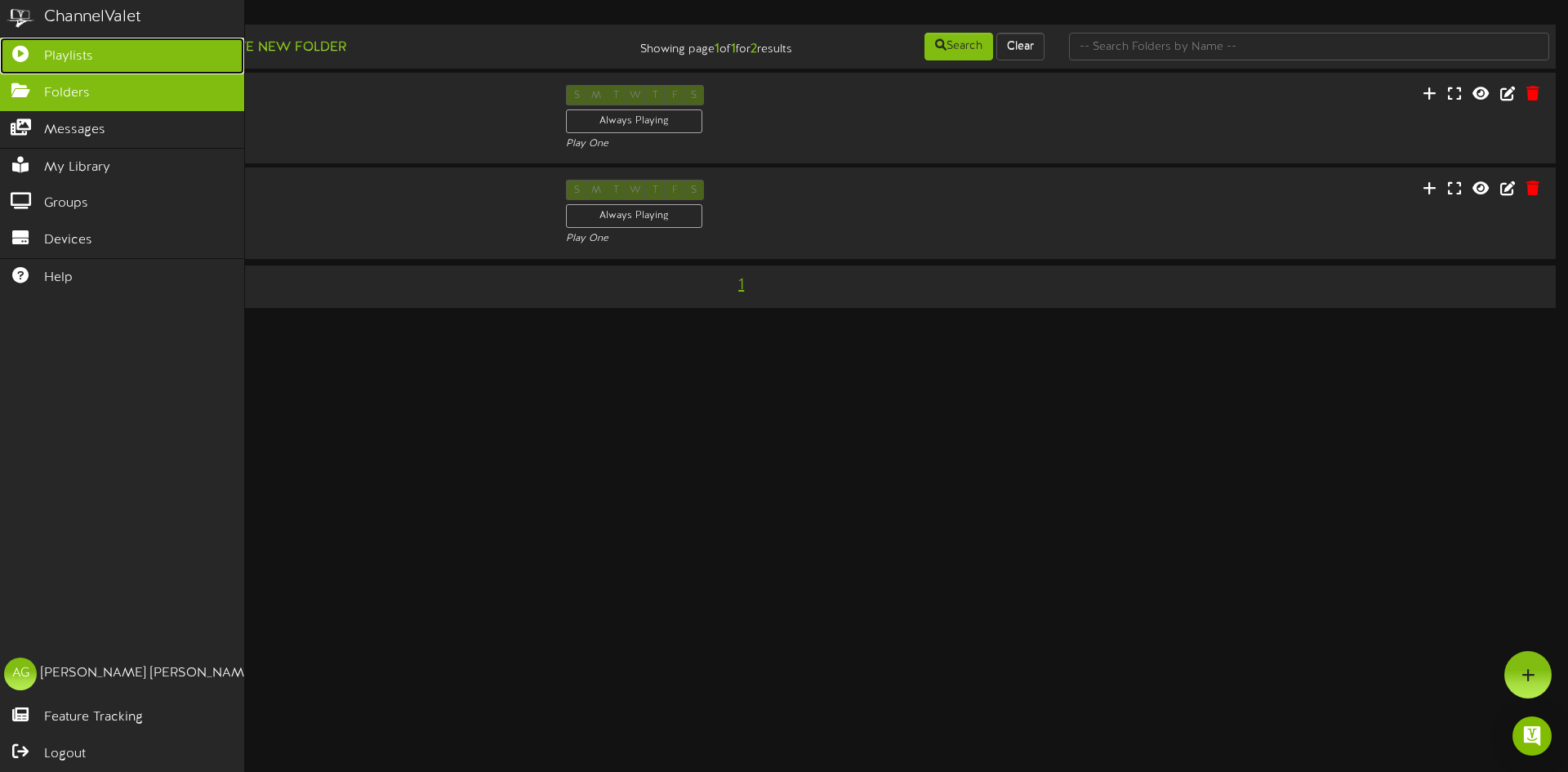
click at [38, 62] on link "Playlists" at bounding box center [122, 56] width 244 height 37
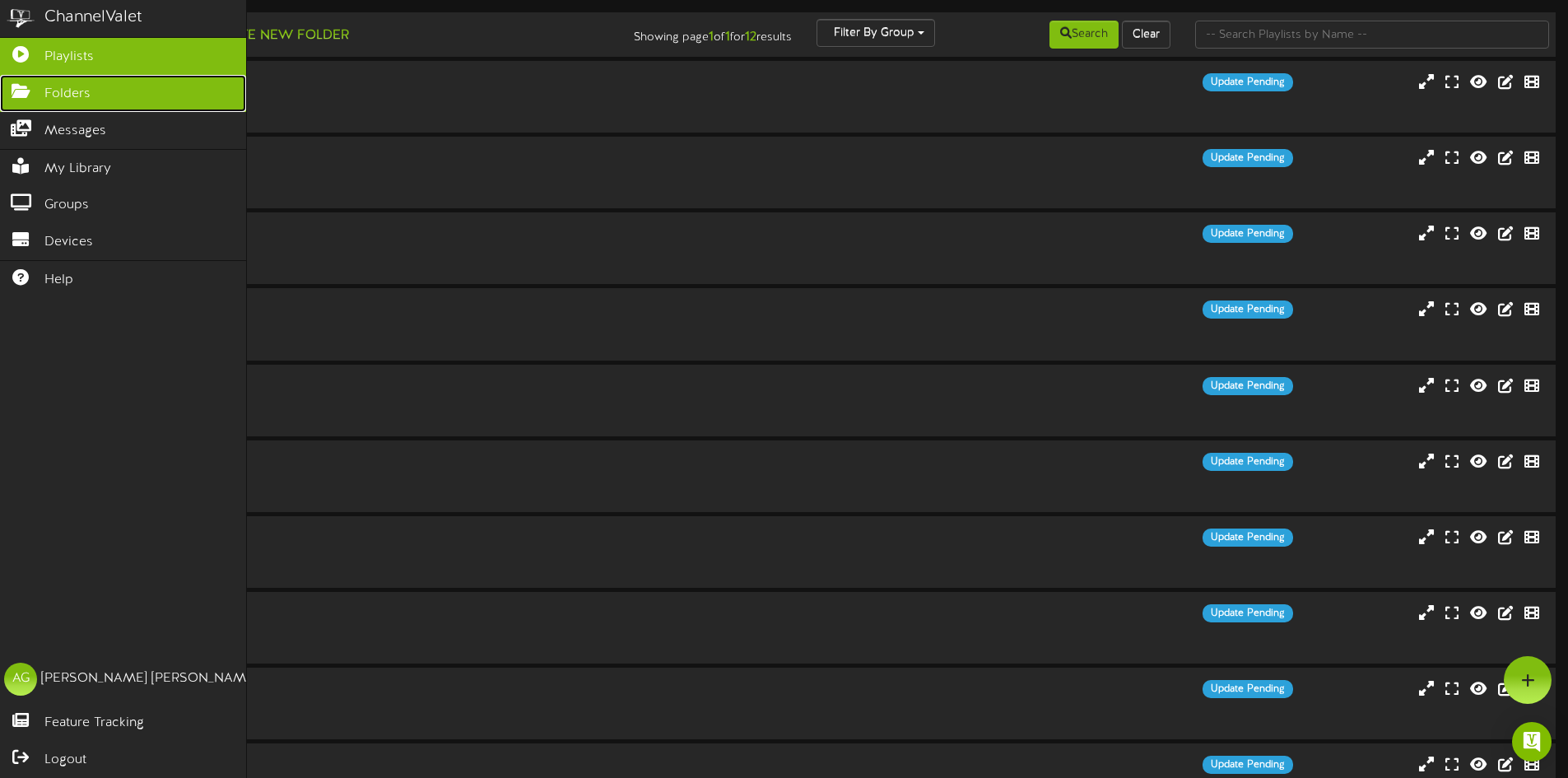
click at [59, 98] on span "Folders" at bounding box center [68, 94] width 46 height 19
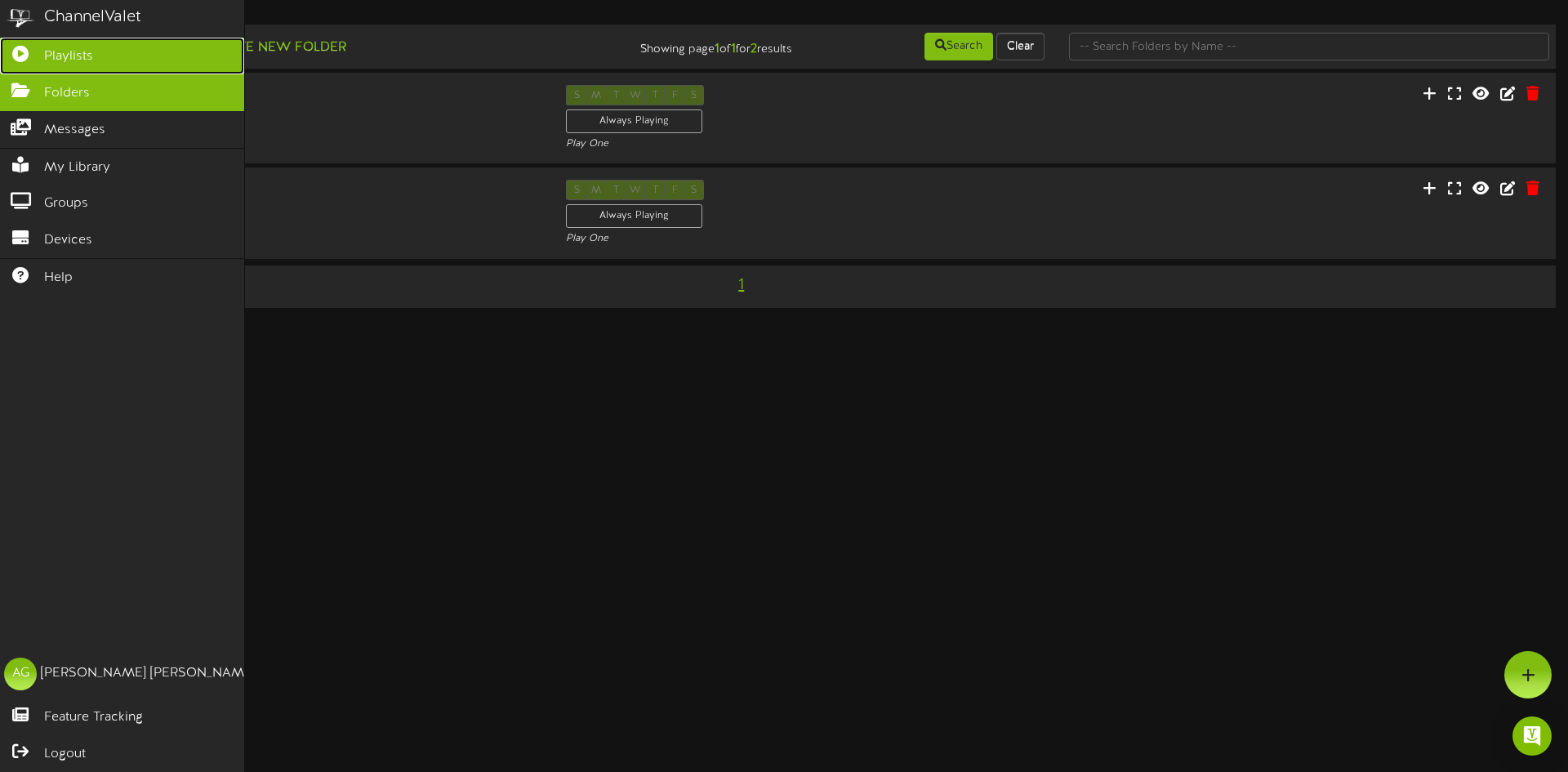
click at [16, 42] on link "Playlists" at bounding box center [122, 56] width 244 height 37
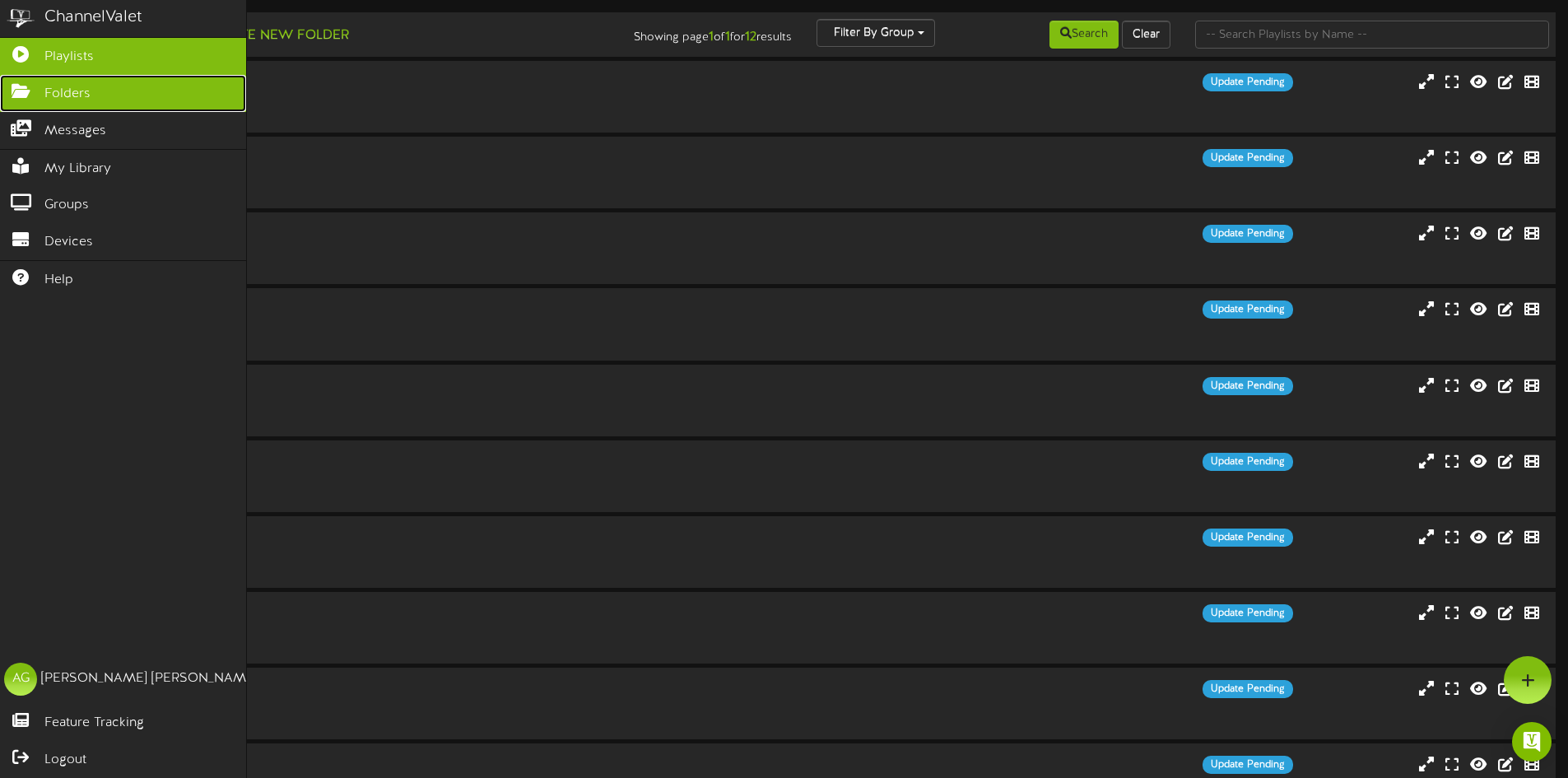
click at [25, 105] on link "Folders" at bounding box center [123, 94] width 246 height 37
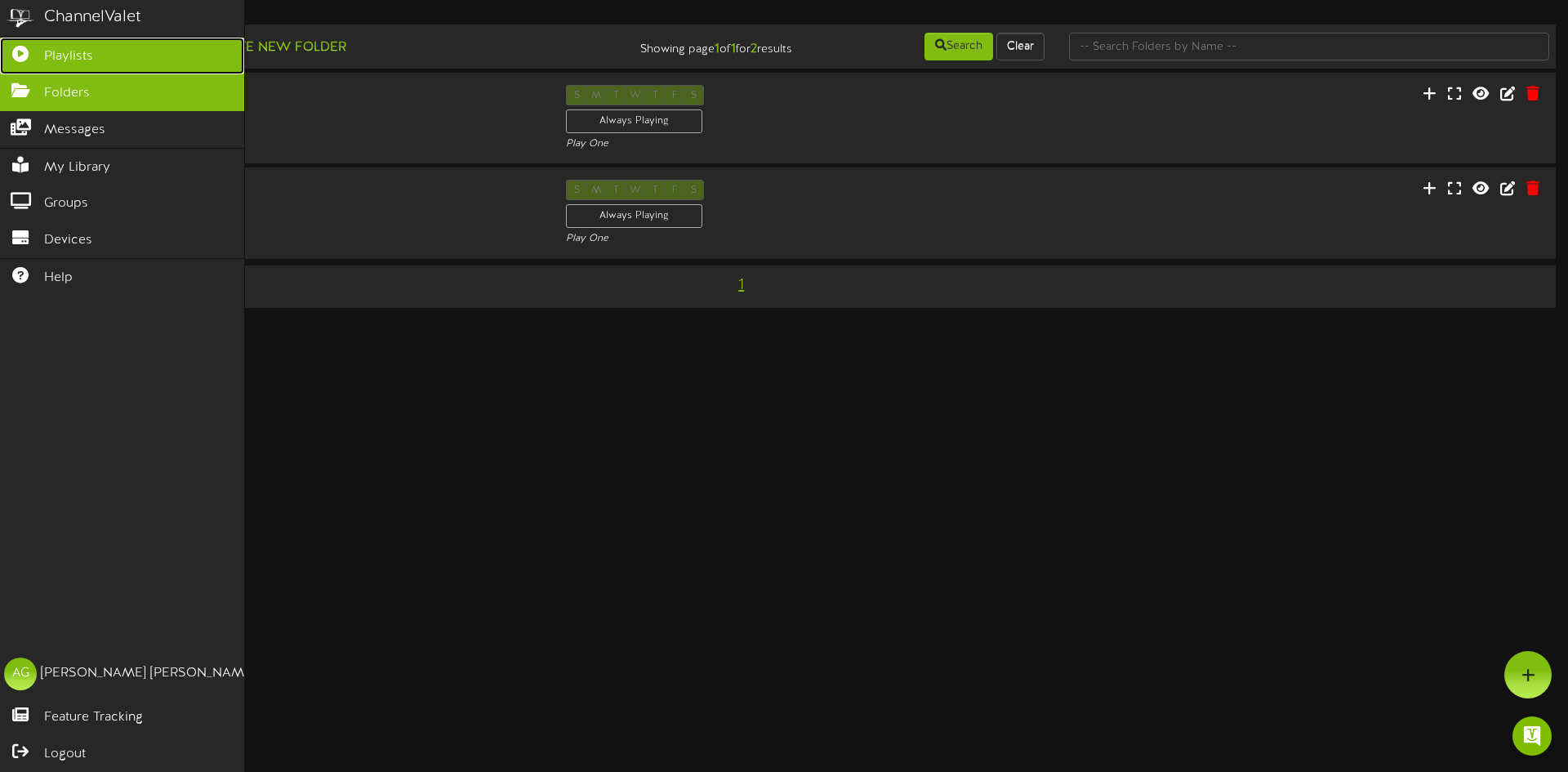
click at [23, 66] on link "Playlists" at bounding box center [122, 56] width 244 height 37
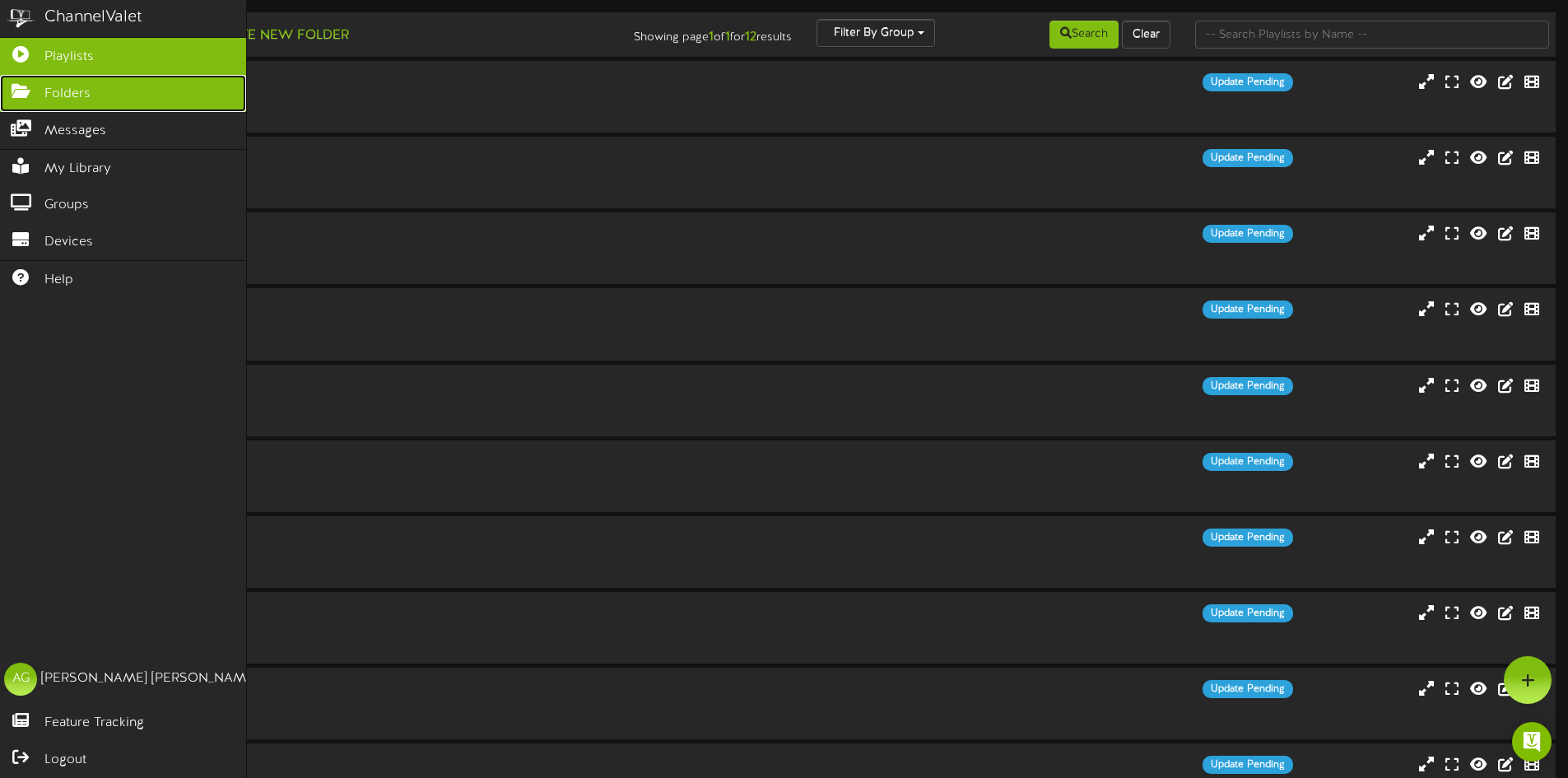
click at [15, 99] on link "Folders" at bounding box center [123, 94] width 246 height 37
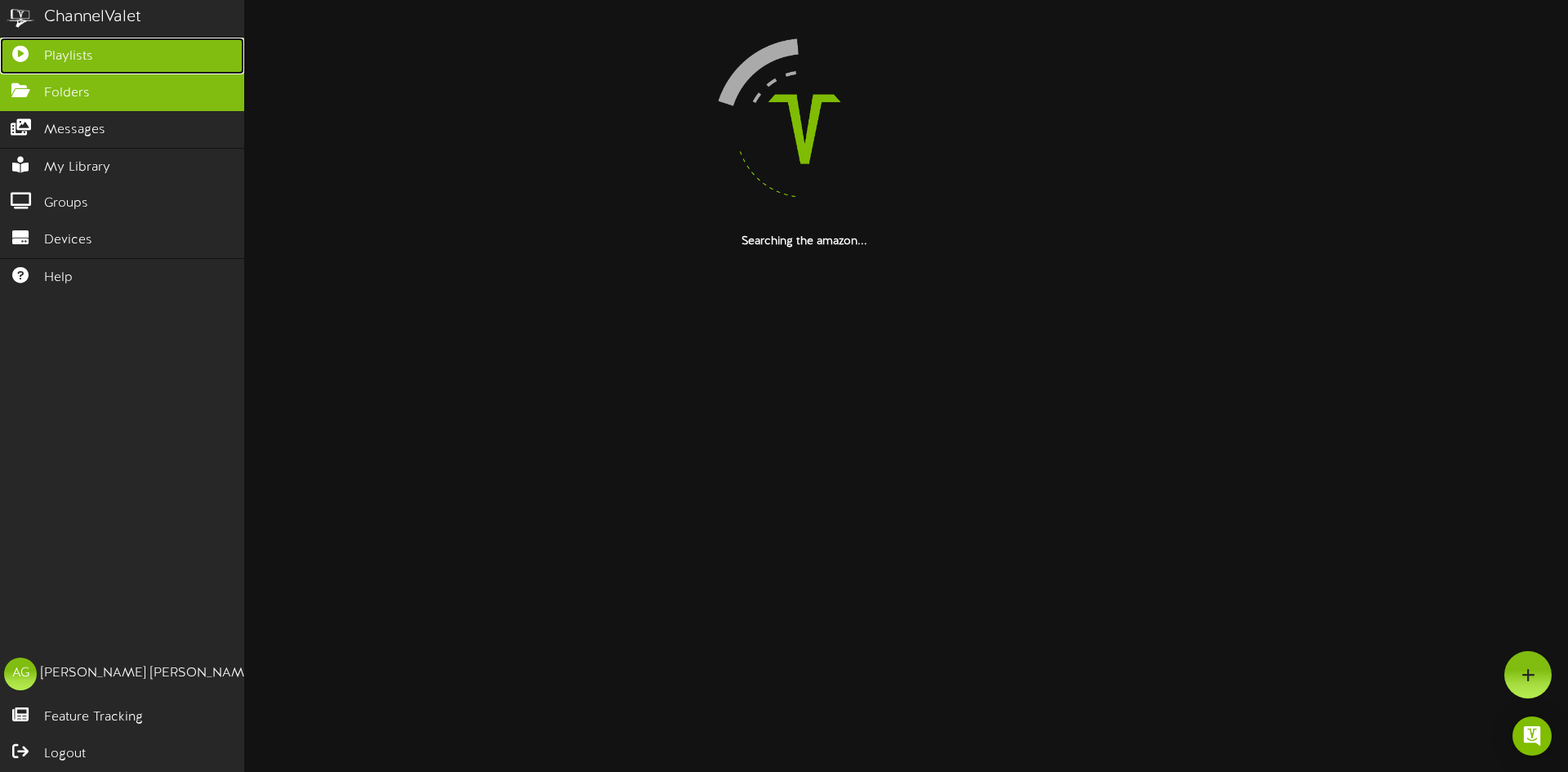
click at [13, 54] on icon at bounding box center [20, 52] width 41 height 12
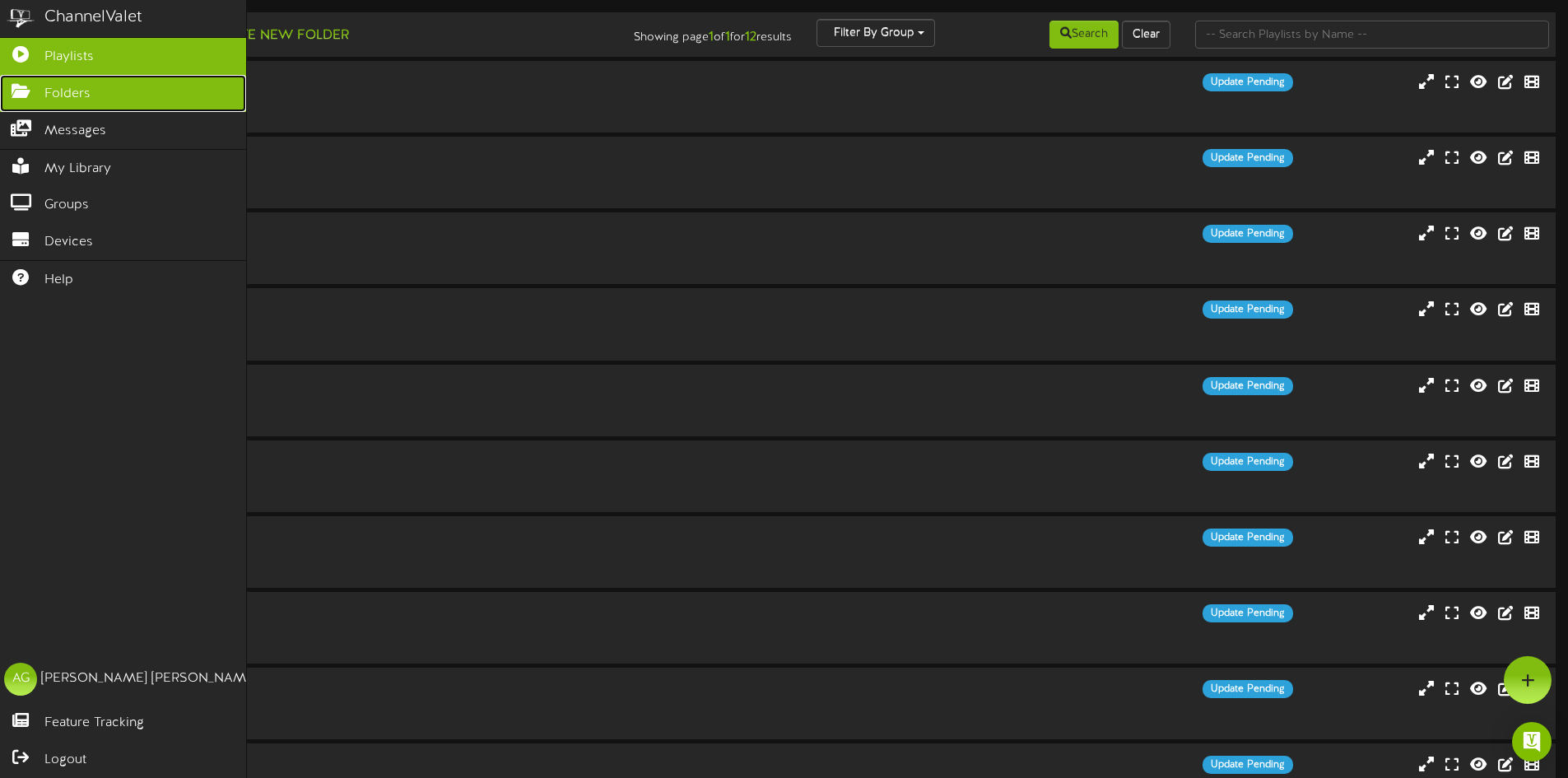
click at [9, 95] on link "Folders" at bounding box center [123, 94] width 246 height 37
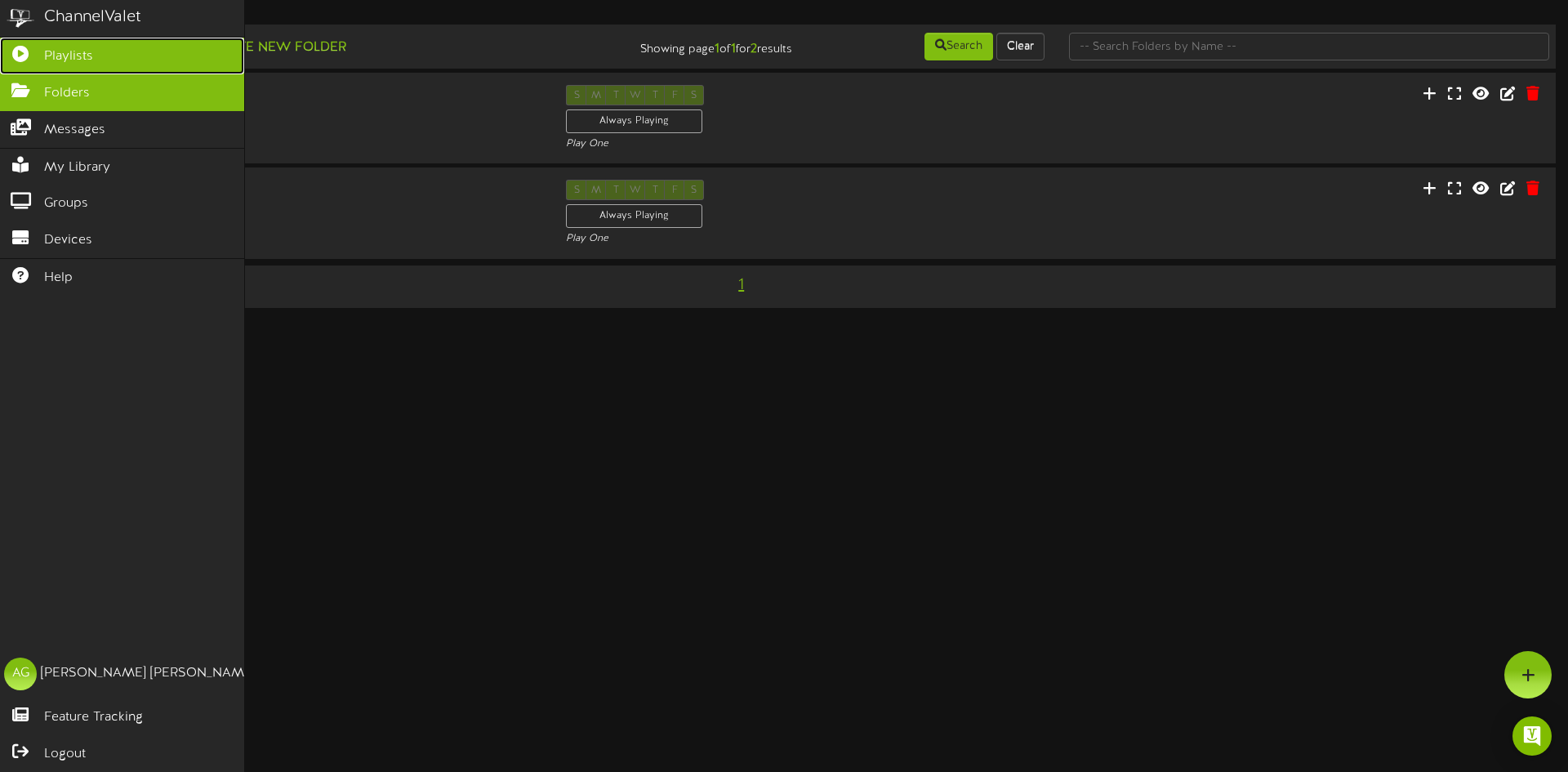
click at [23, 54] on icon at bounding box center [20, 52] width 41 height 12
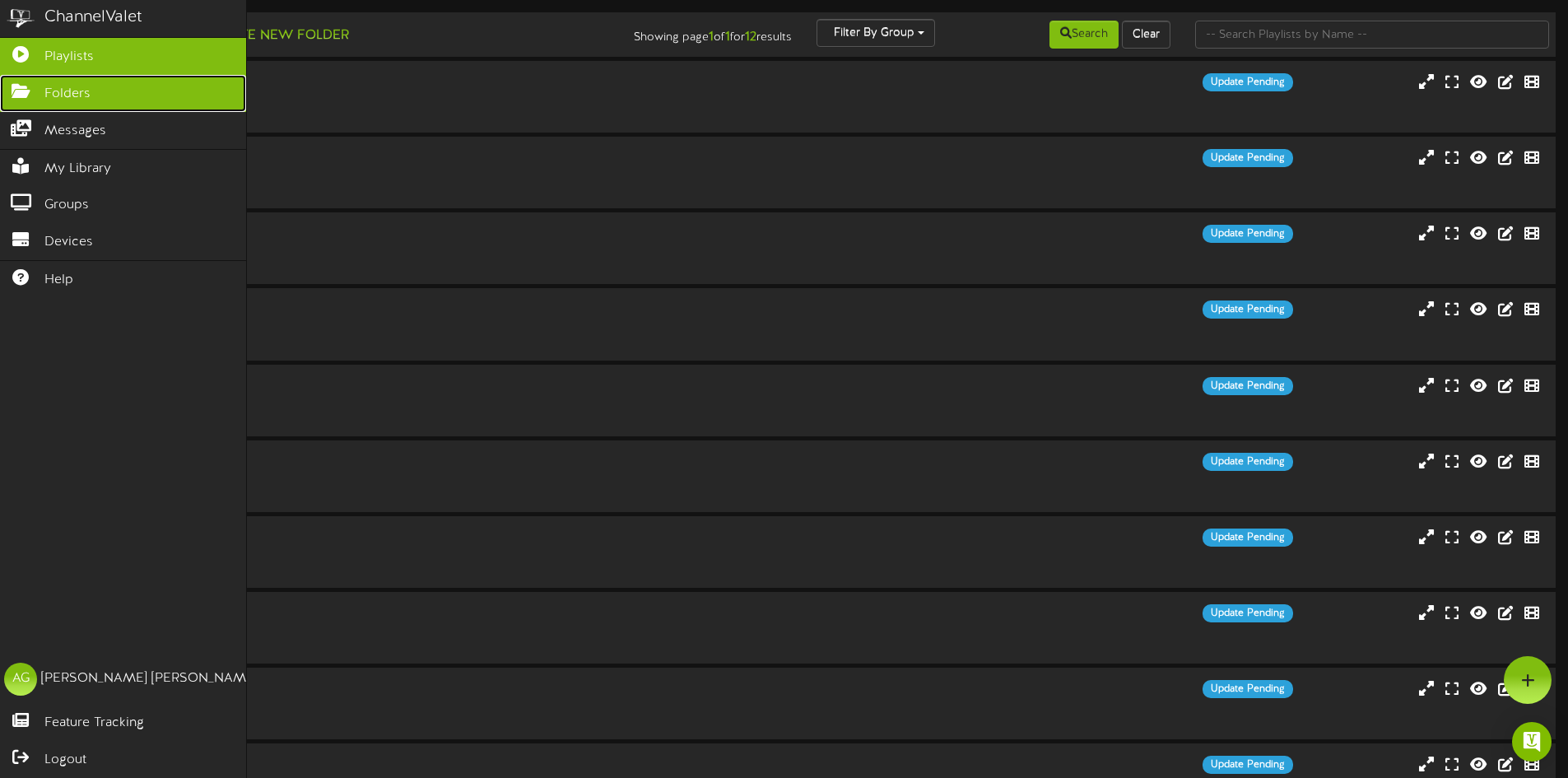
click at [2, 106] on link "Folders" at bounding box center [123, 94] width 246 height 37
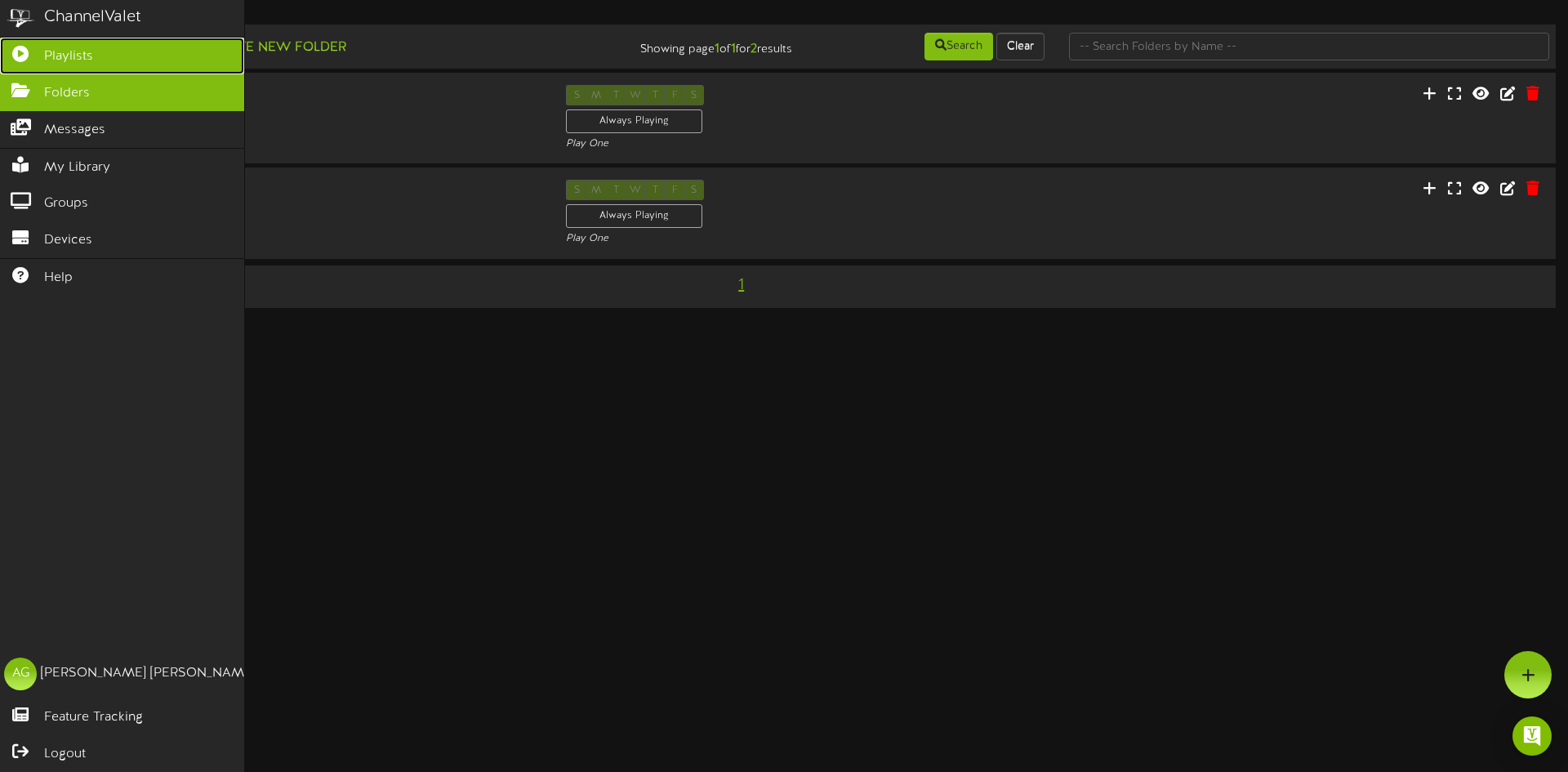
click at [18, 56] on icon at bounding box center [20, 52] width 41 height 12
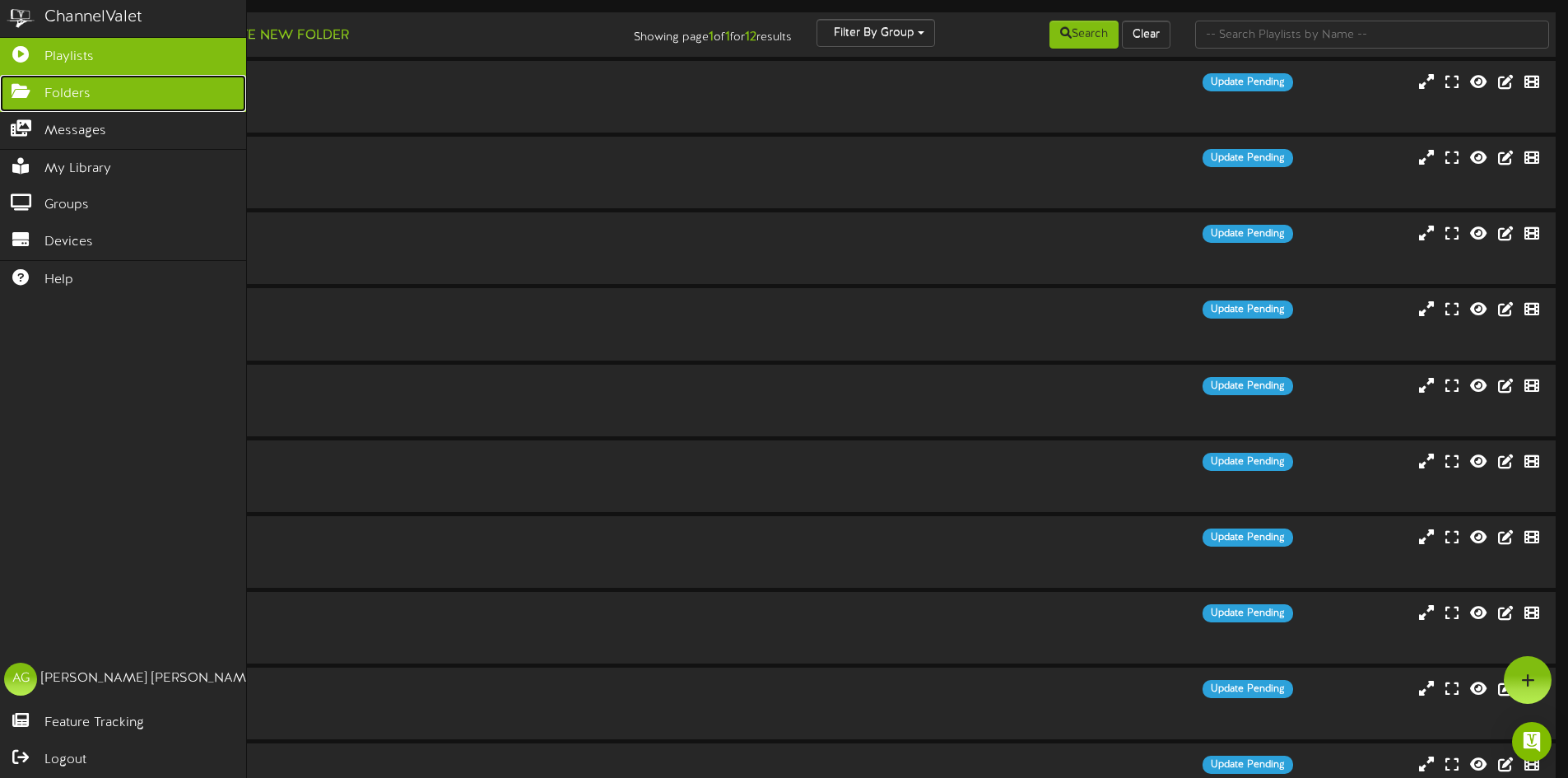
click at [19, 89] on icon at bounding box center [20, 89] width 41 height 12
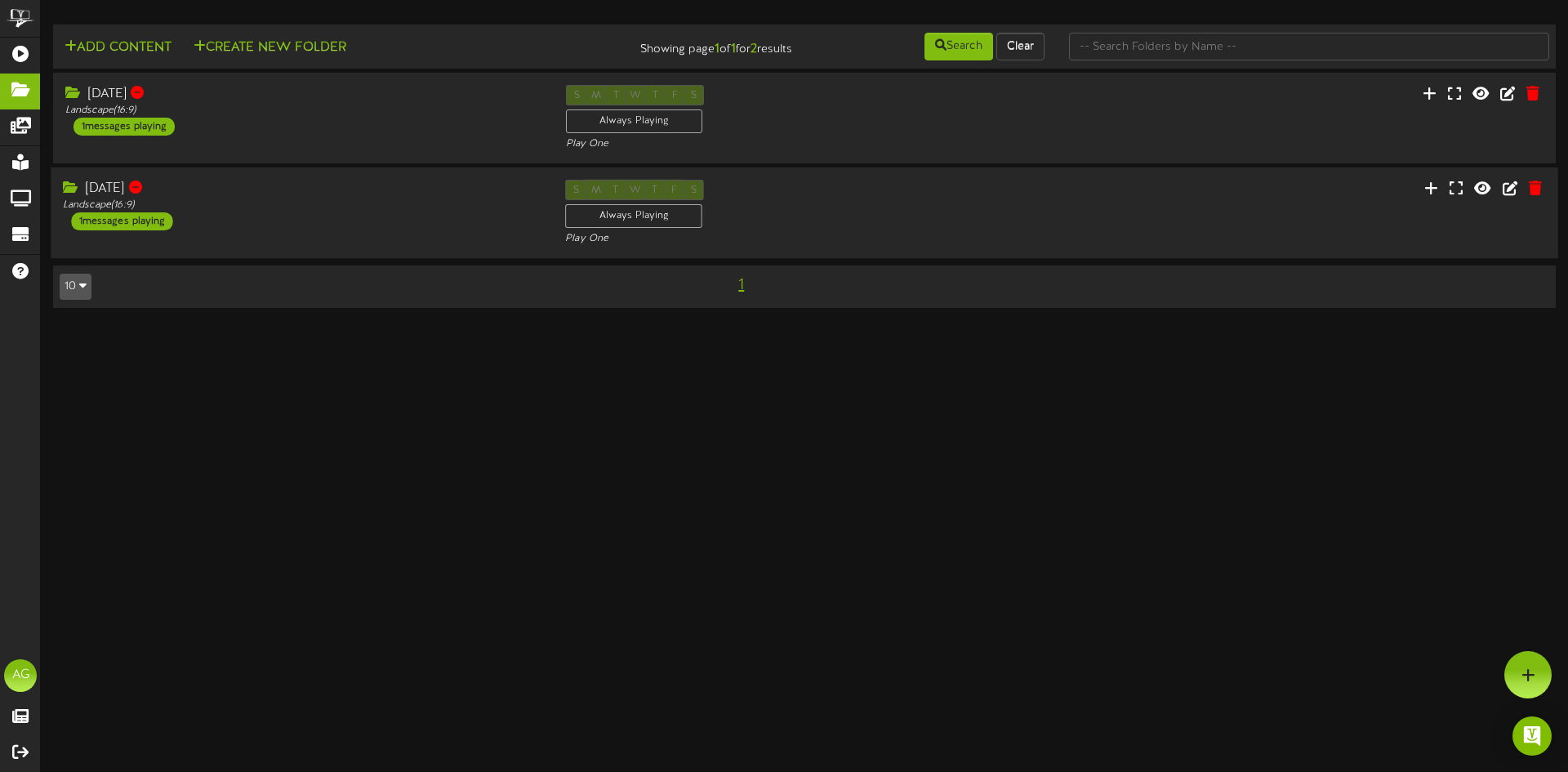
click at [263, 233] on div "Aug 26 Landscape ( 16:9 ) 1 messages playing S M T W T F S Always Playing Play …" at bounding box center [804, 213] width 1508 height 67
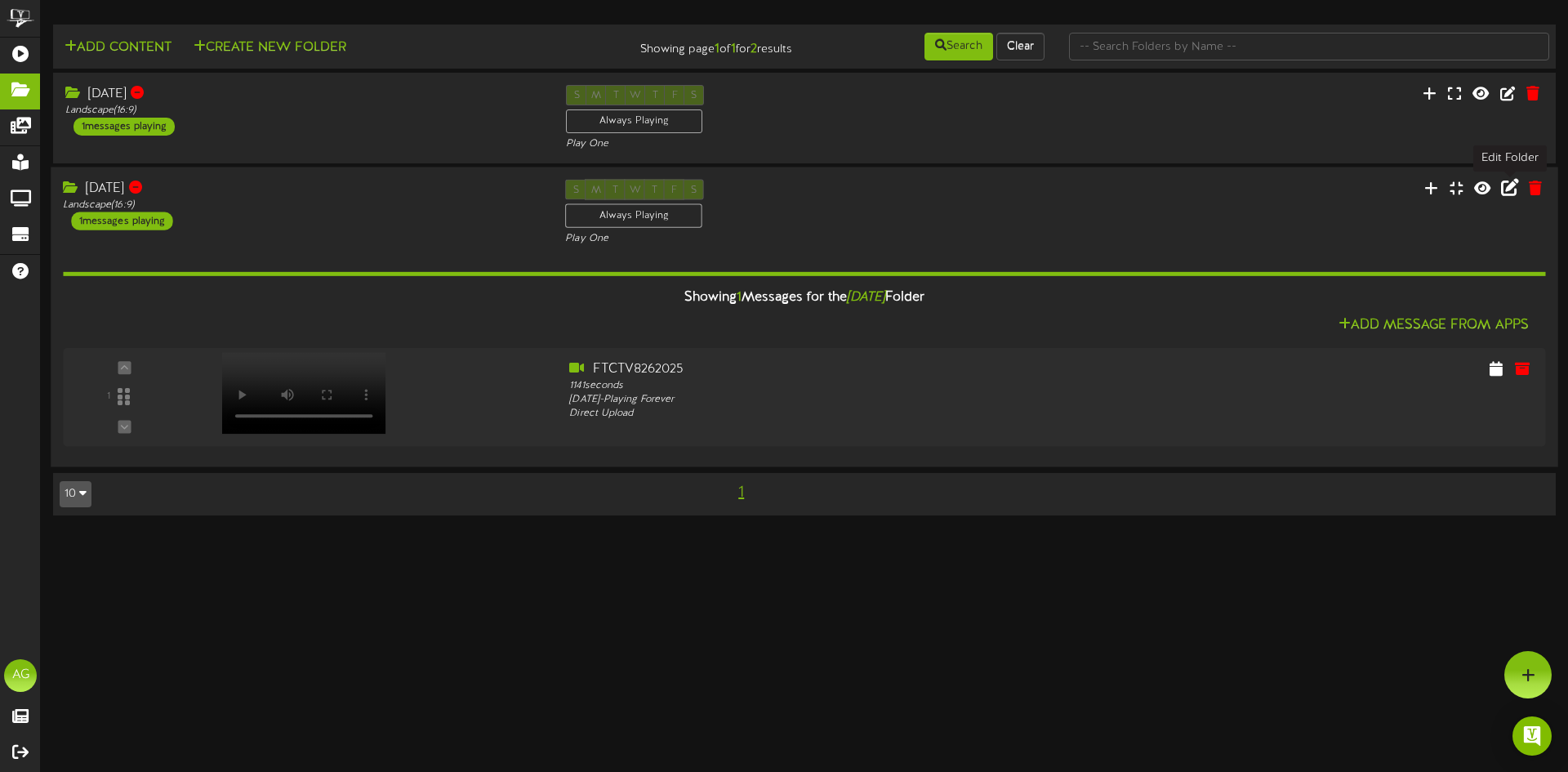
click at [1504, 190] on icon at bounding box center [1511, 187] width 18 height 18
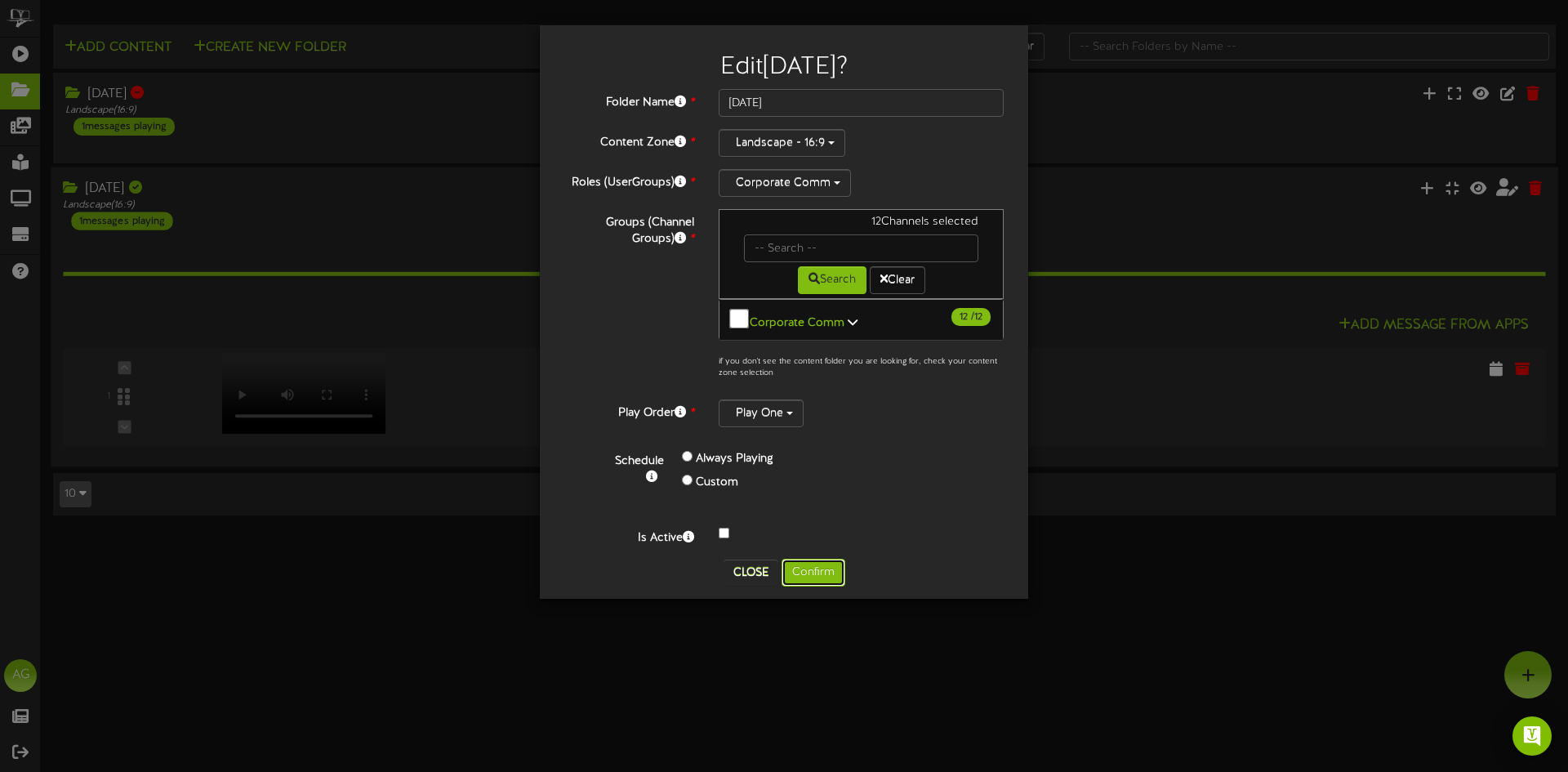
click at [802, 561] on button "Confirm" at bounding box center [813, 573] width 64 height 28
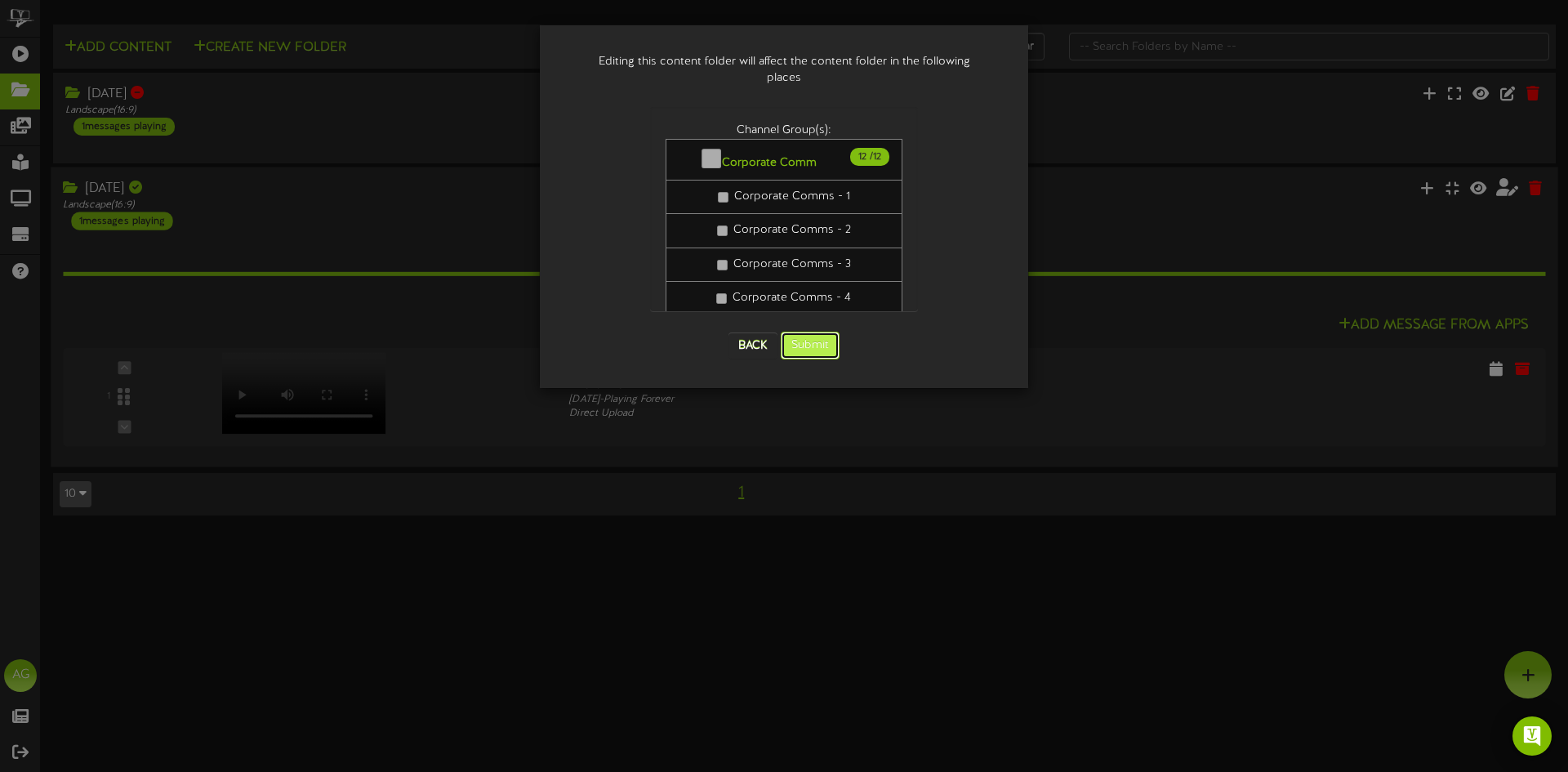
click at [819, 332] on button "Submit" at bounding box center [811, 345] width 59 height 28
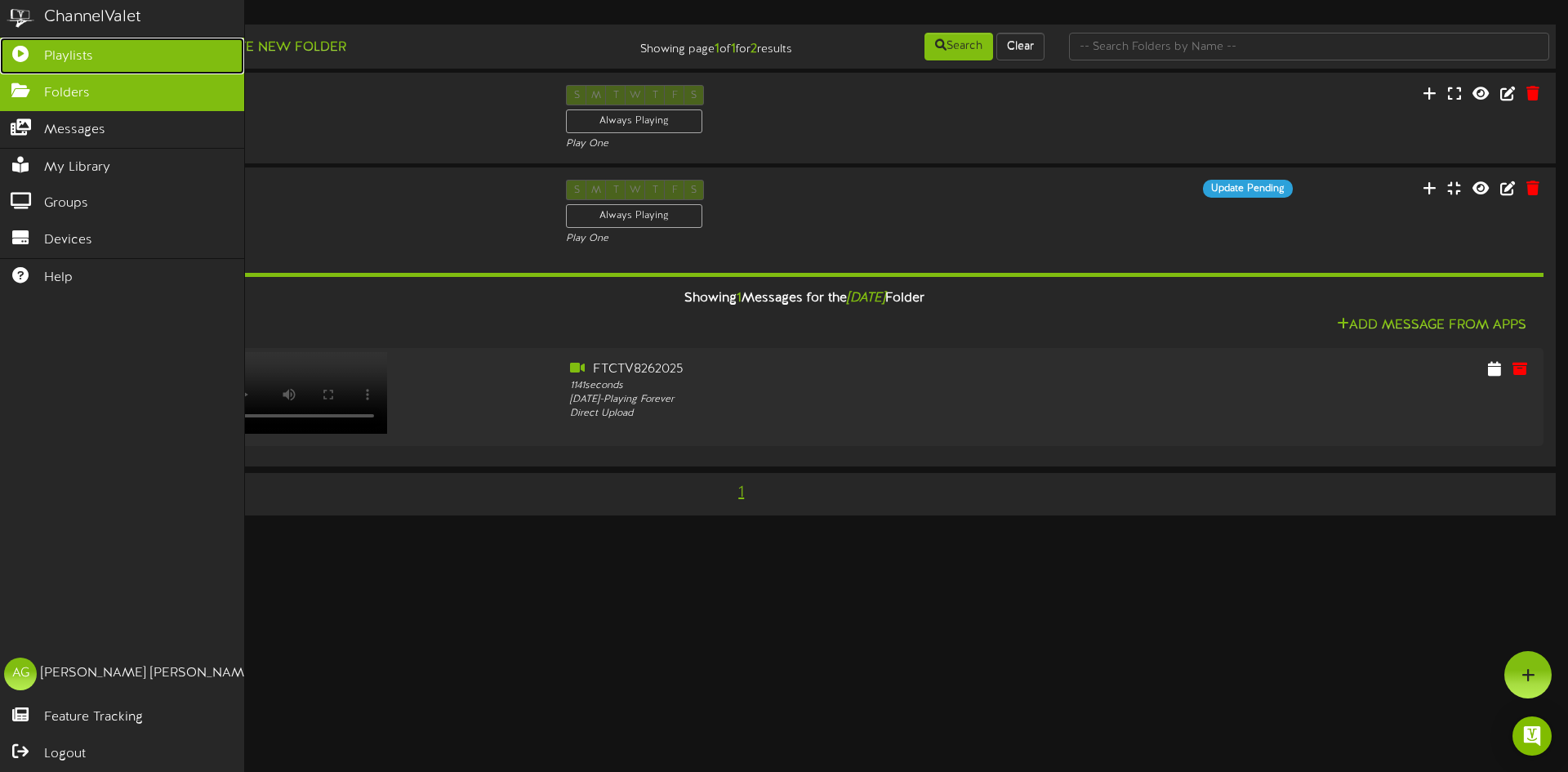
click at [16, 57] on icon at bounding box center [20, 52] width 41 height 12
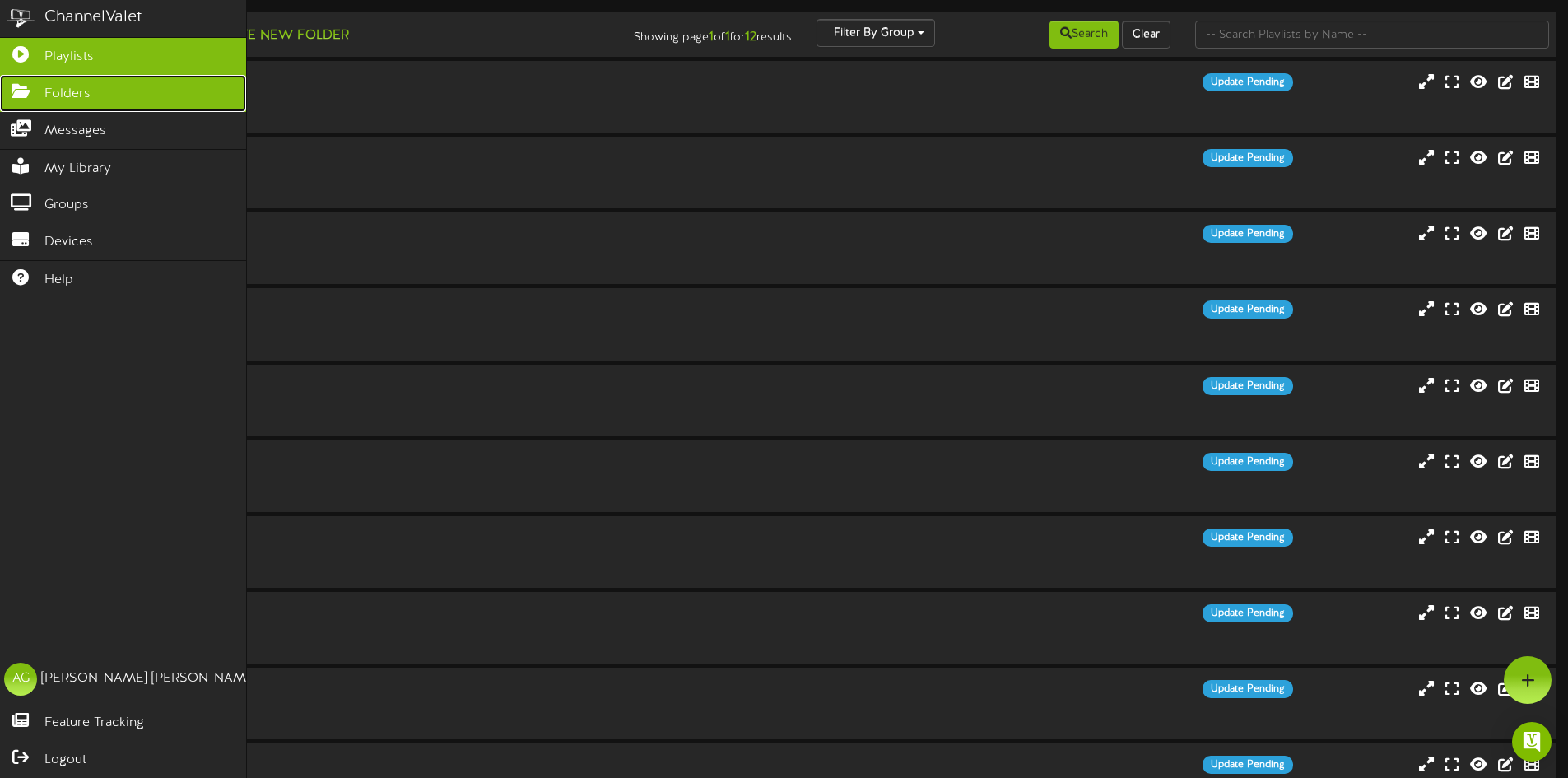
click at [23, 95] on icon at bounding box center [20, 89] width 41 height 12
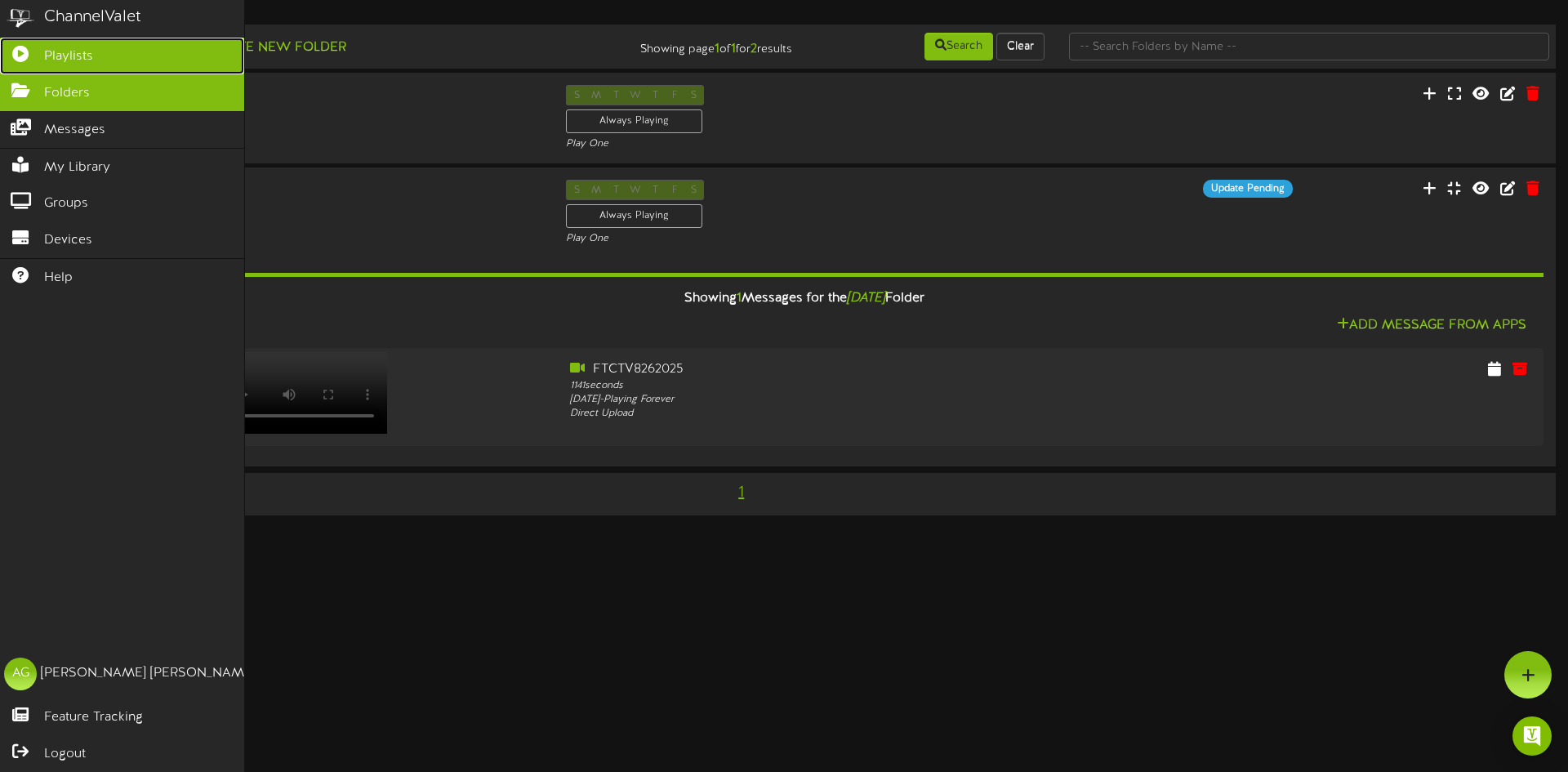
click at [26, 66] on link "Playlists" at bounding box center [122, 56] width 244 height 37
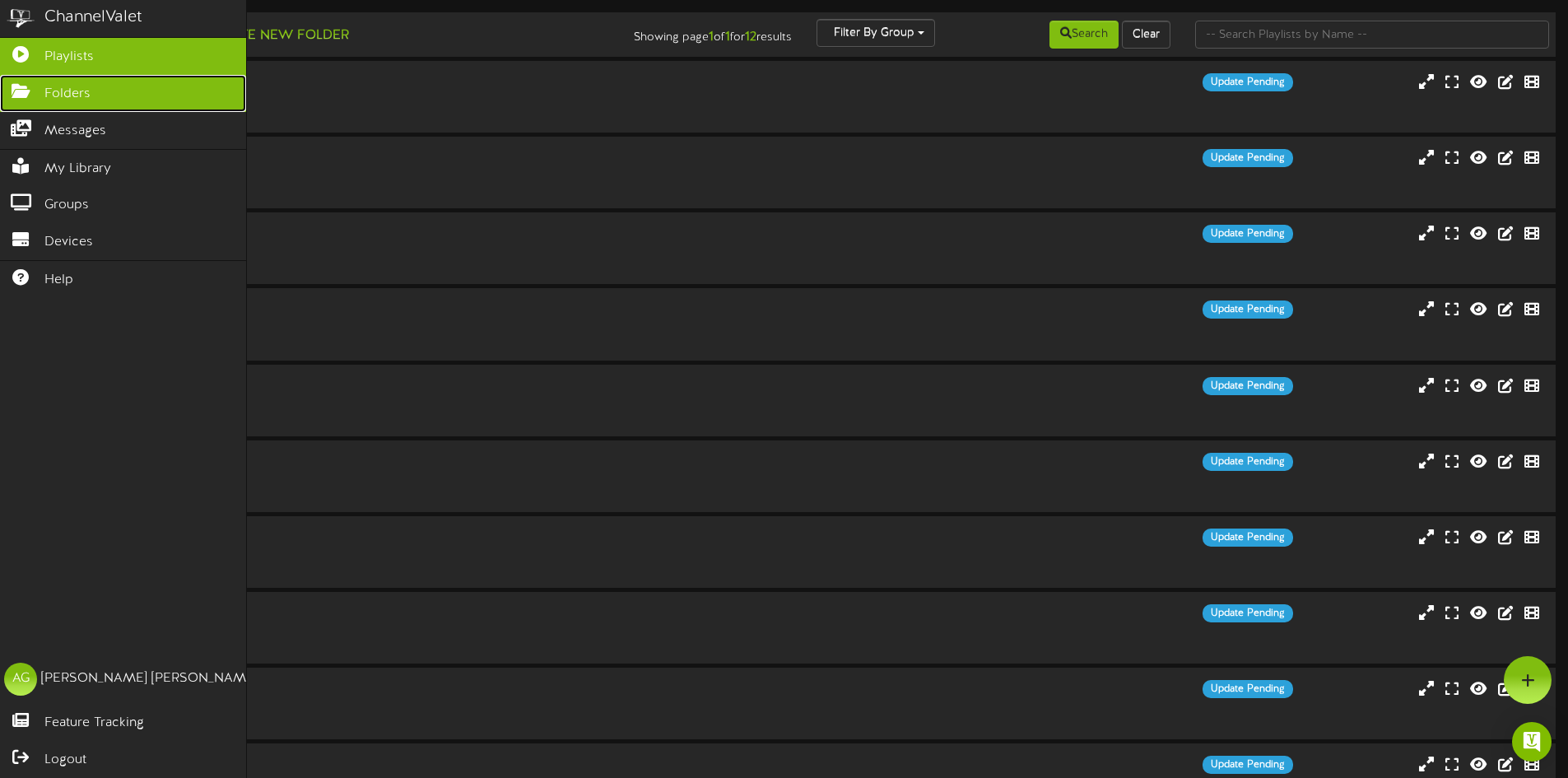
click at [20, 91] on icon at bounding box center [20, 89] width 41 height 12
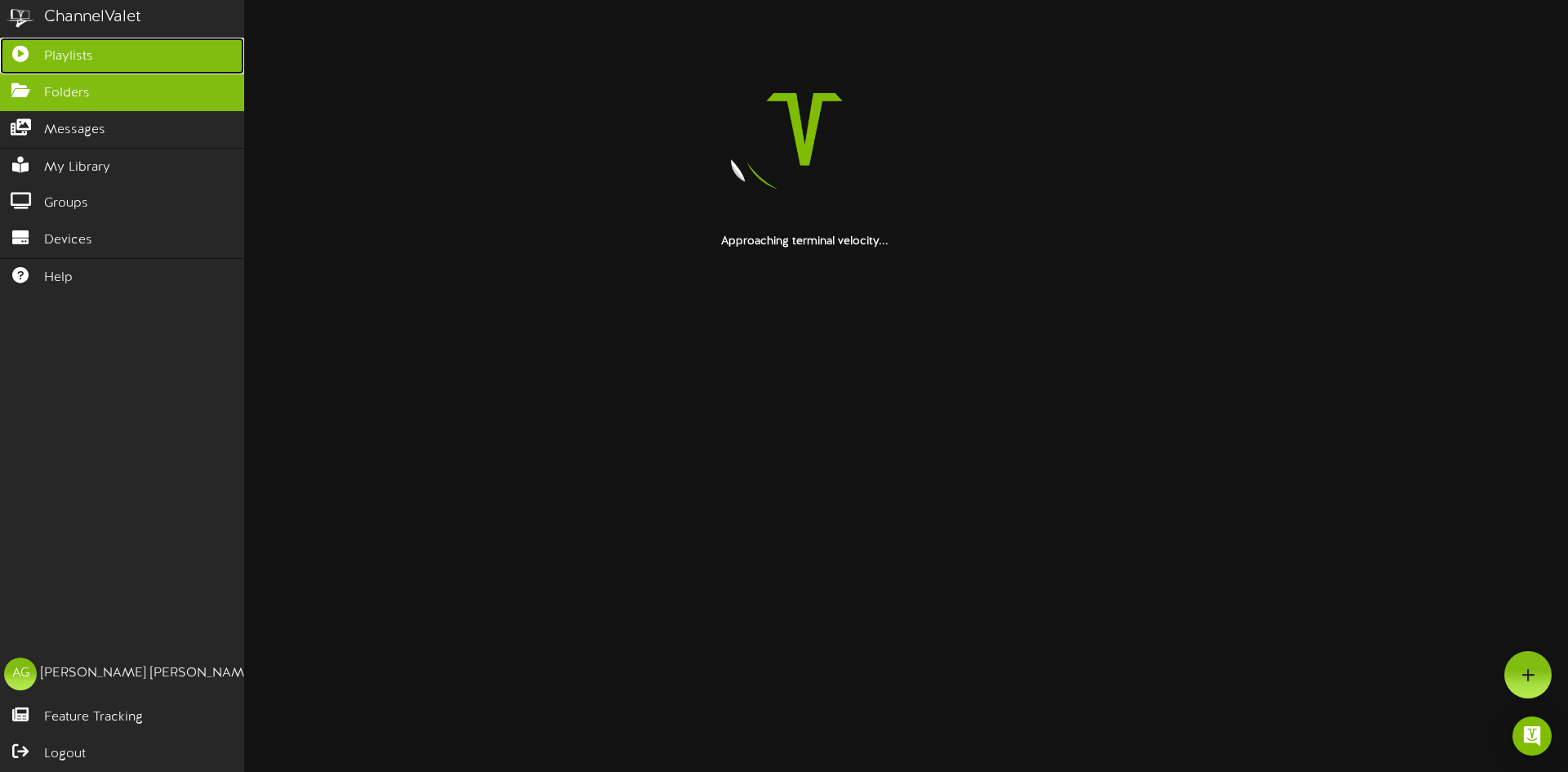
click at [11, 53] on icon at bounding box center [20, 52] width 41 height 12
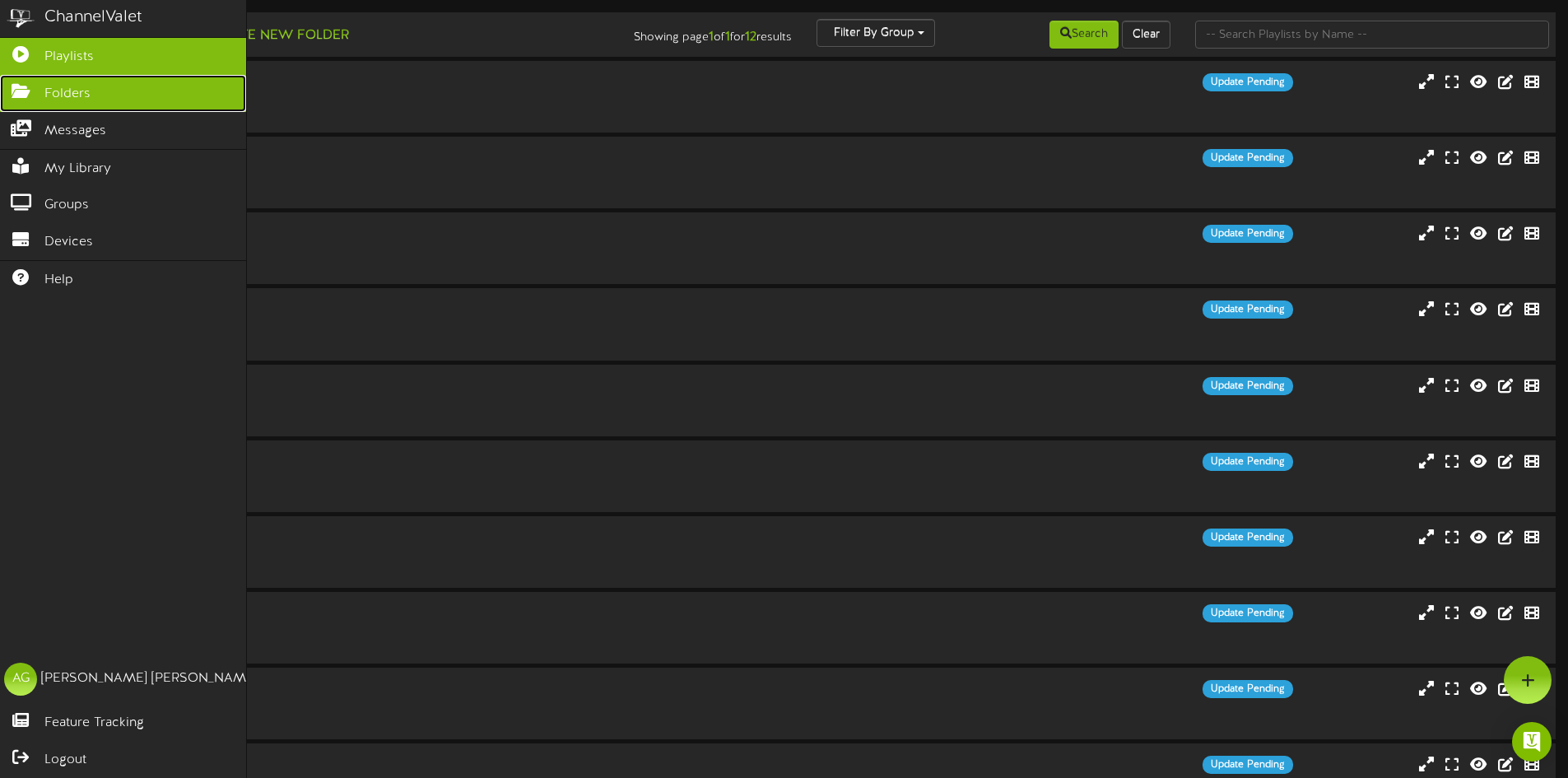
click at [4, 84] on icon at bounding box center [20, 89] width 41 height 12
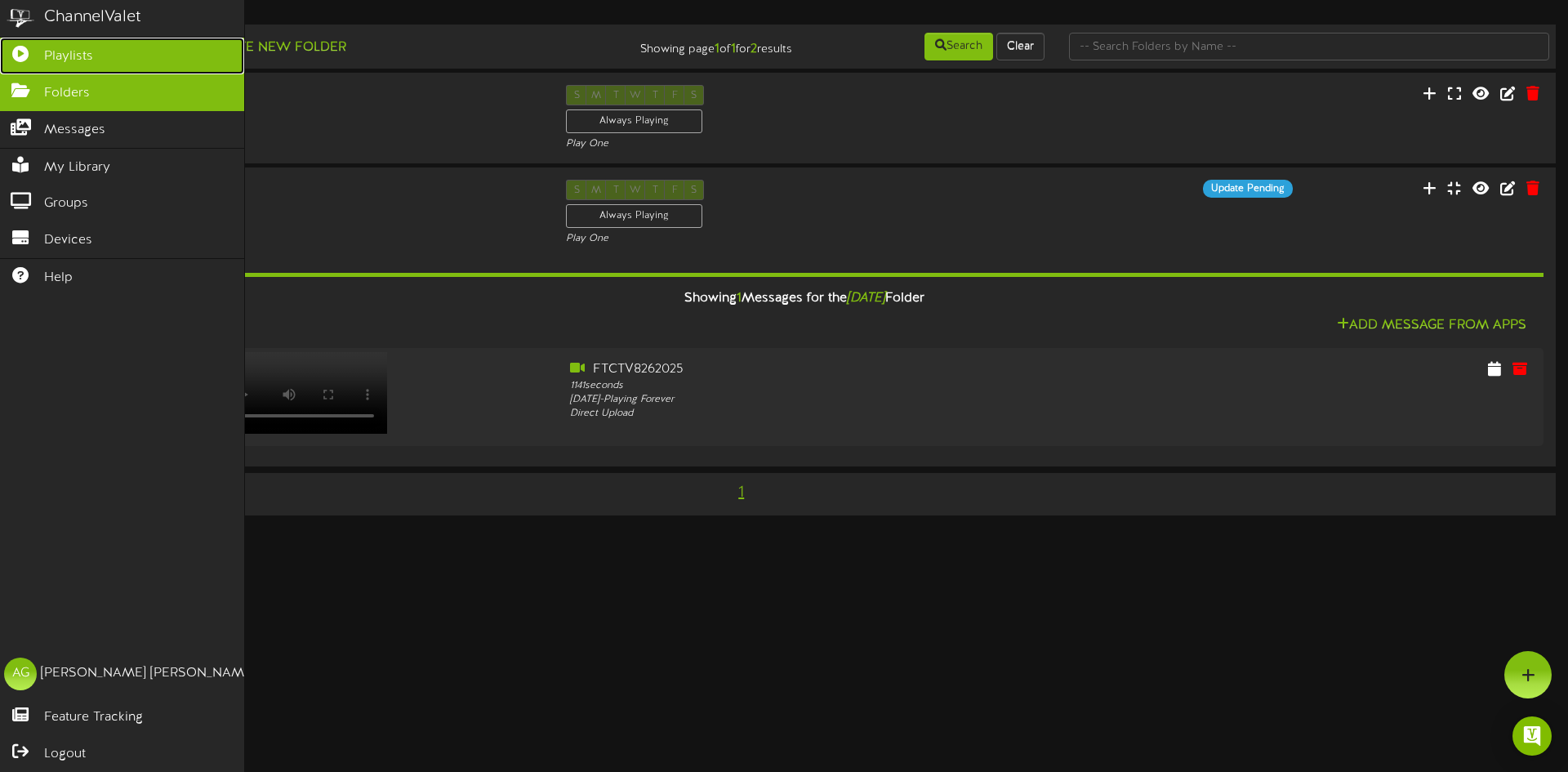
click at [58, 58] on span "Playlists" at bounding box center [68, 56] width 49 height 18
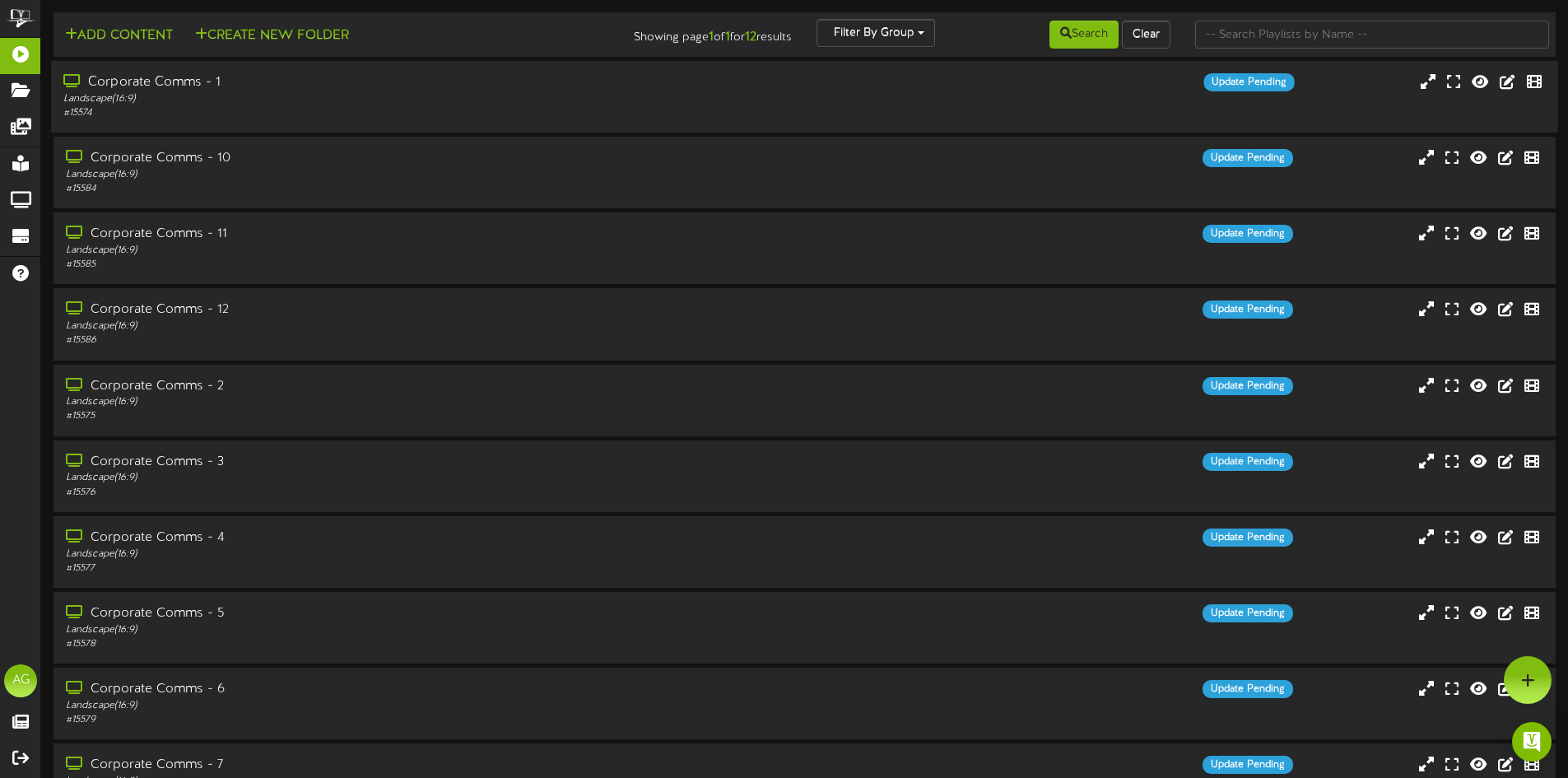
click at [383, 108] on div "# 15574" at bounding box center [365, 112] width 603 height 14
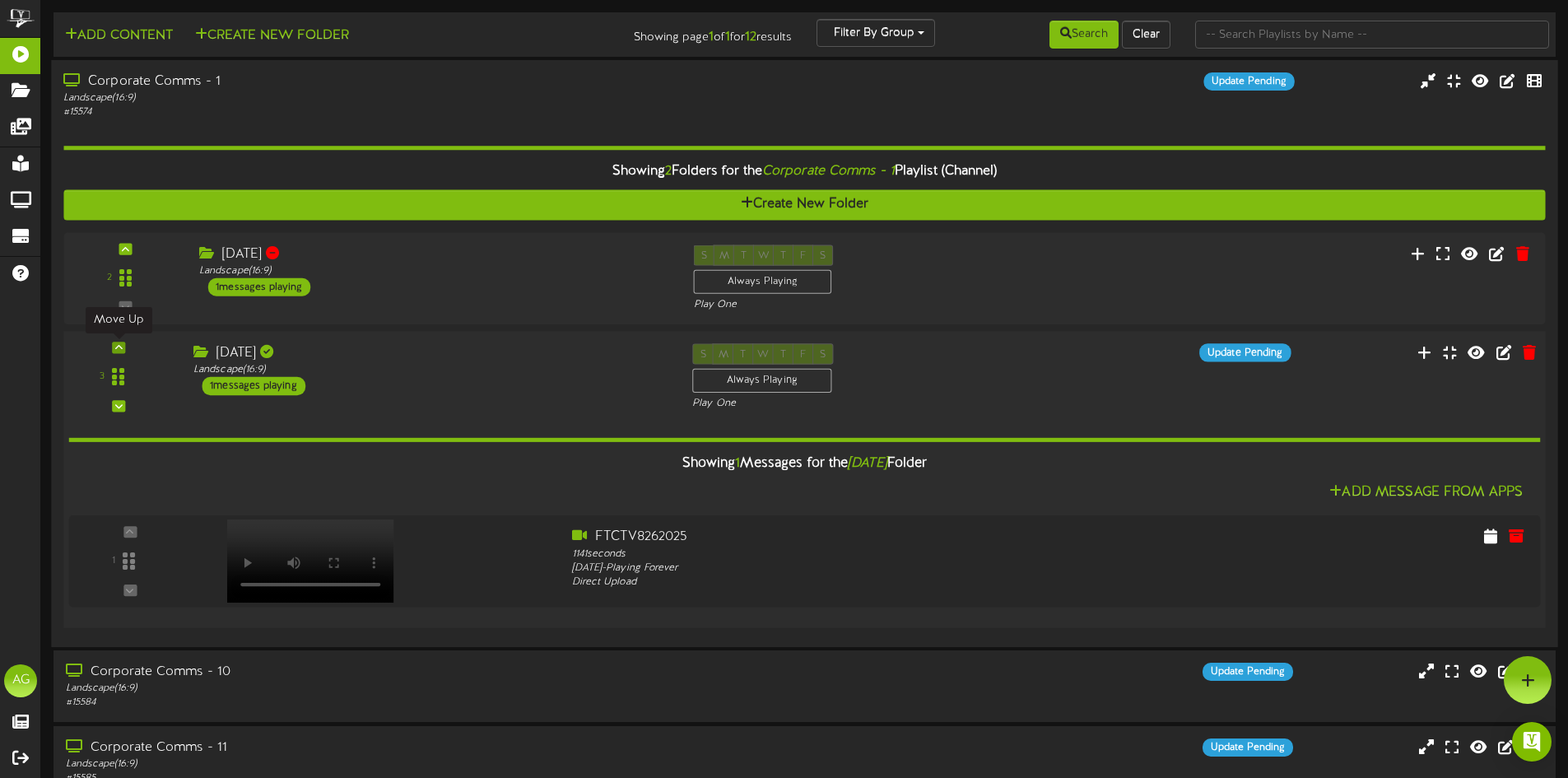
click at [112, 348] on div at bounding box center [119, 347] width 13 height 11
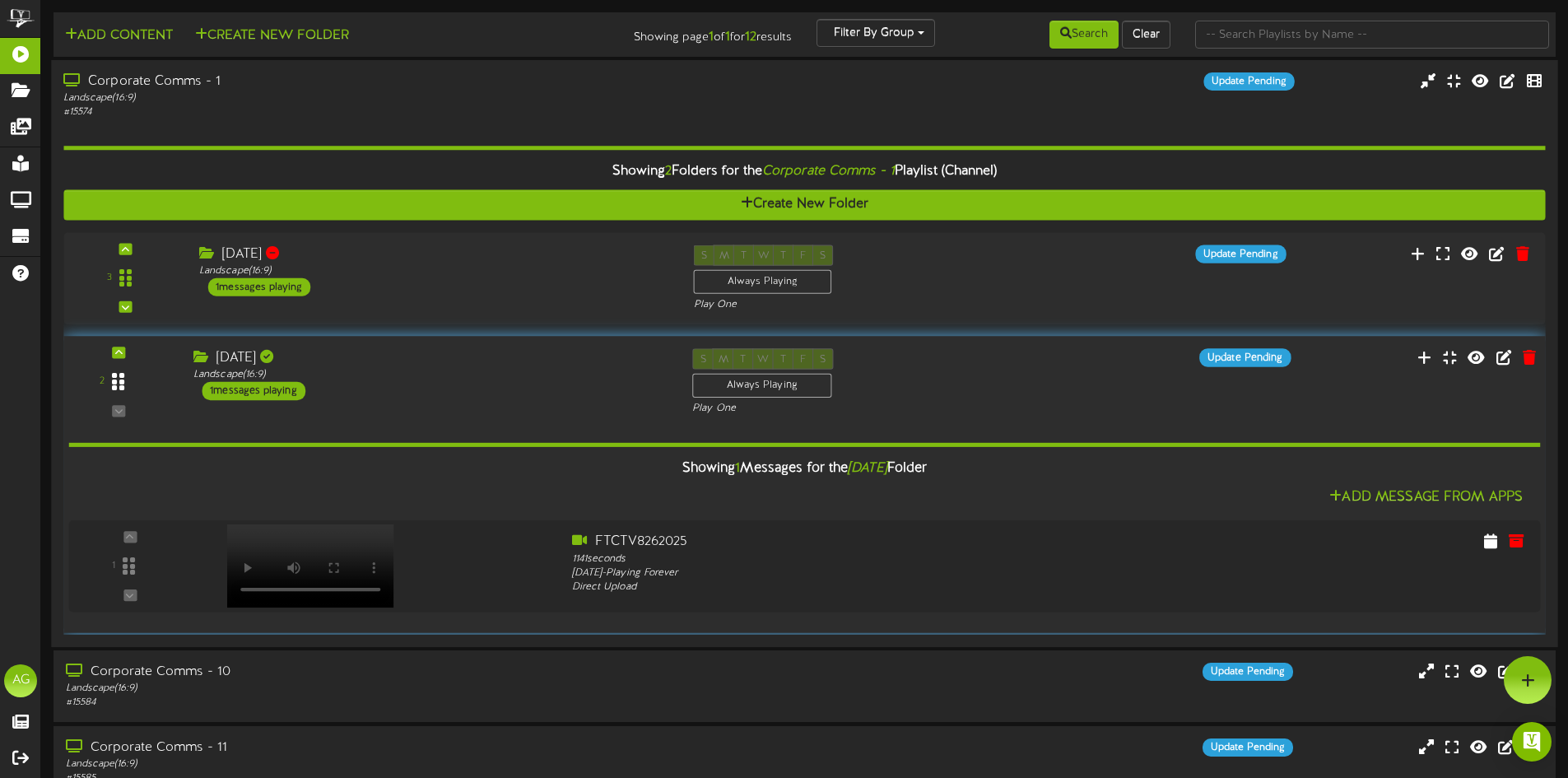
drag, startPoint x: 98, startPoint y: 279, endPoint x: 135, endPoint y: 394, distance: 120.8
click at [135, 394] on div at bounding box center [118, 381] width 38 height 42
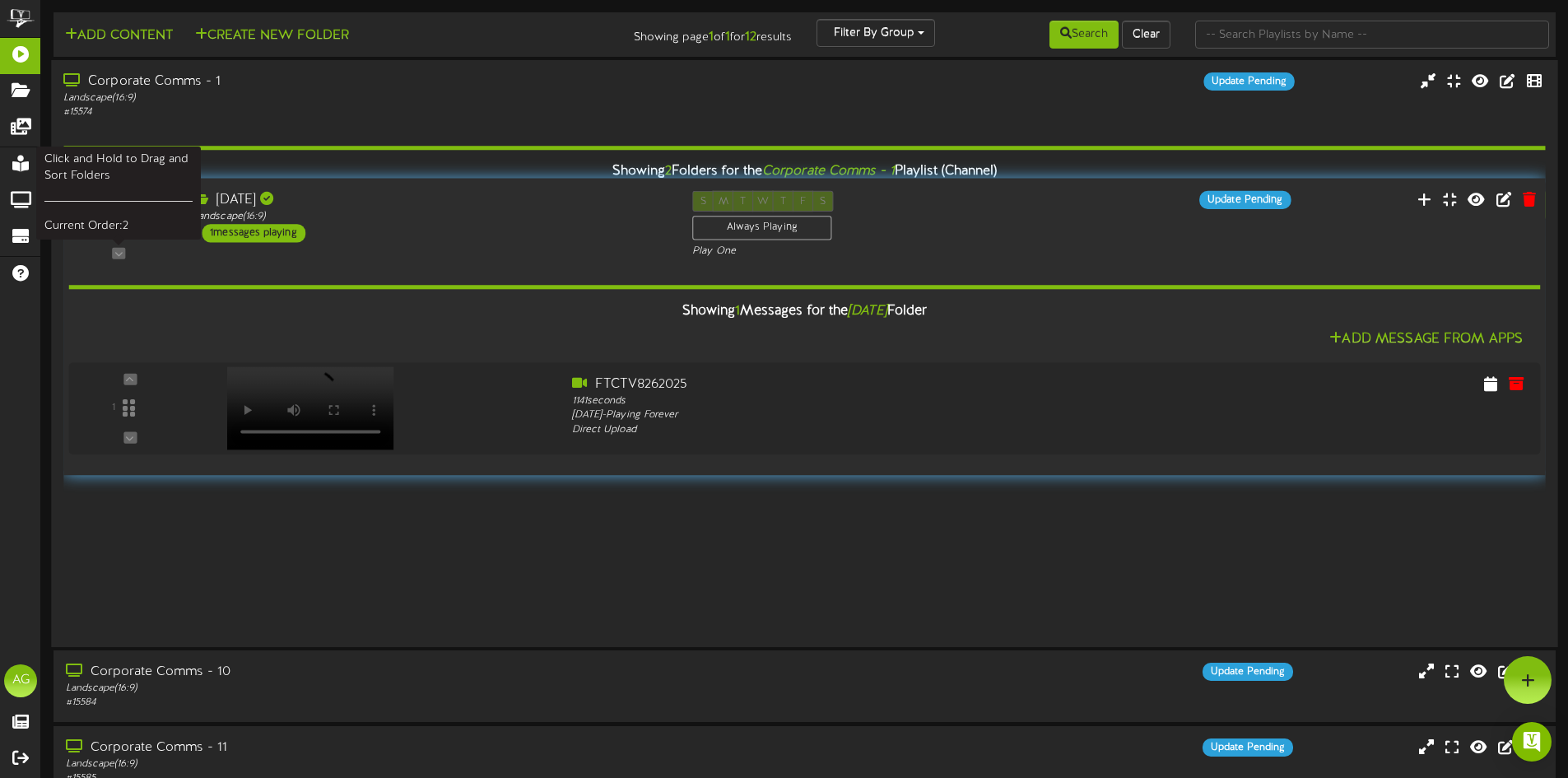
drag, startPoint x: 117, startPoint y: 383, endPoint x: 127, endPoint y: 230, distance: 153.3
click at [127, 230] on div at bounding box center [118, 224] width 38 height 42
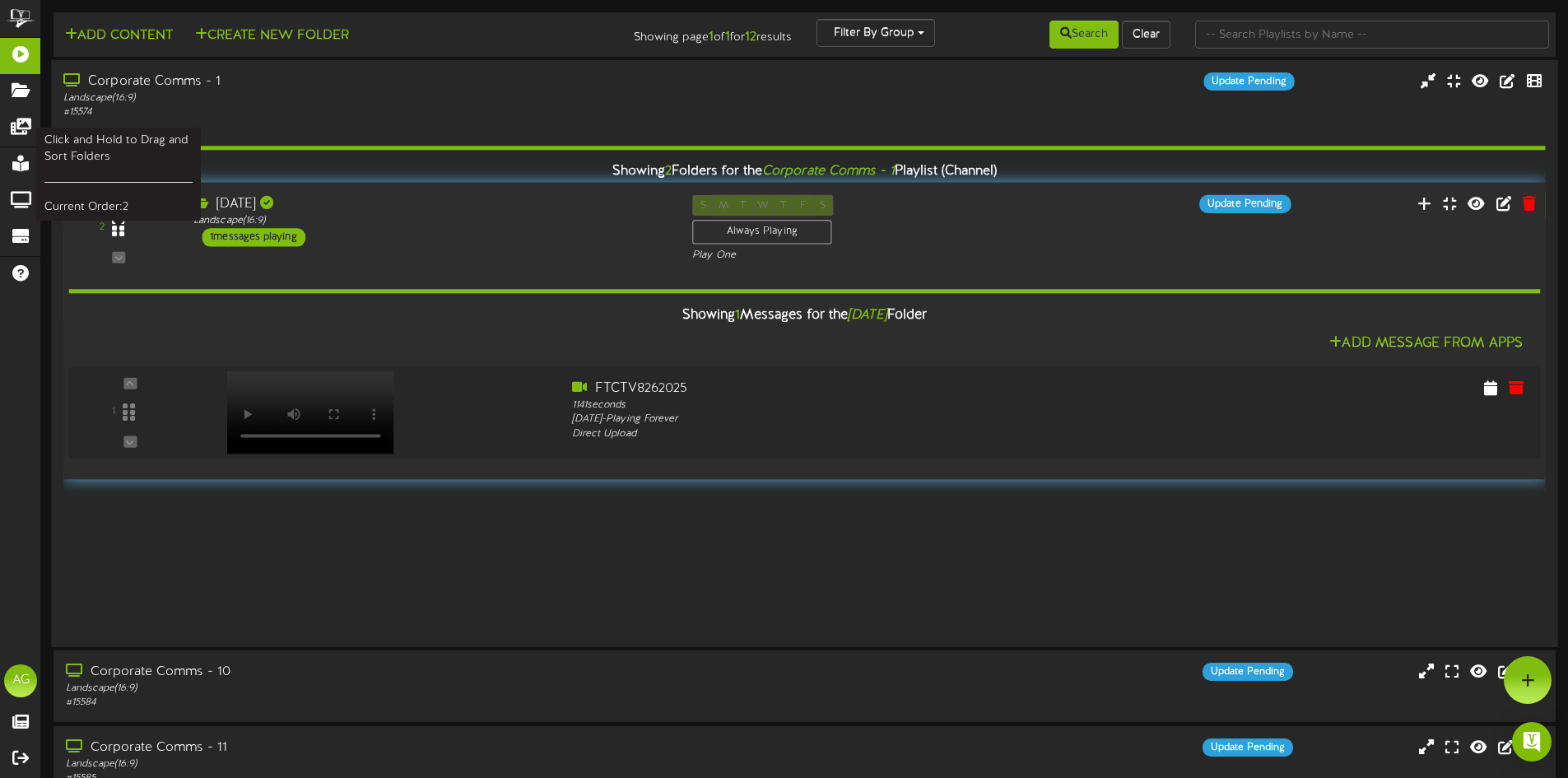
drag, startPoint x: 109, startPoint y: 363, endPoint x: 113, endPoint y: 222, distance: 141.1
click at [113, 222] on icon at bounding box center [118, 227] width 12 height 19
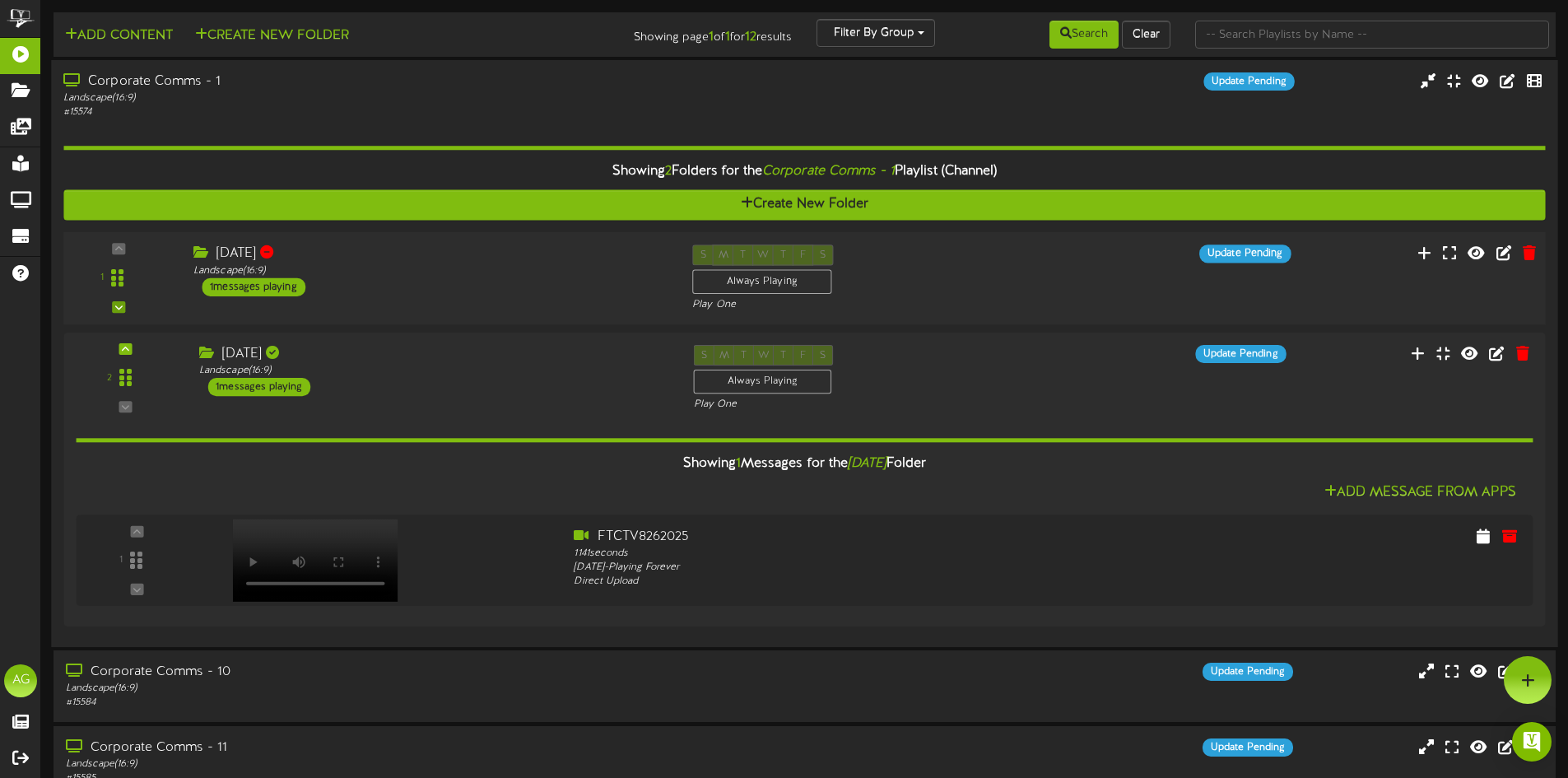
click at [125, 309] on div "1" at bounding box center [118, 278] width 99 height 67
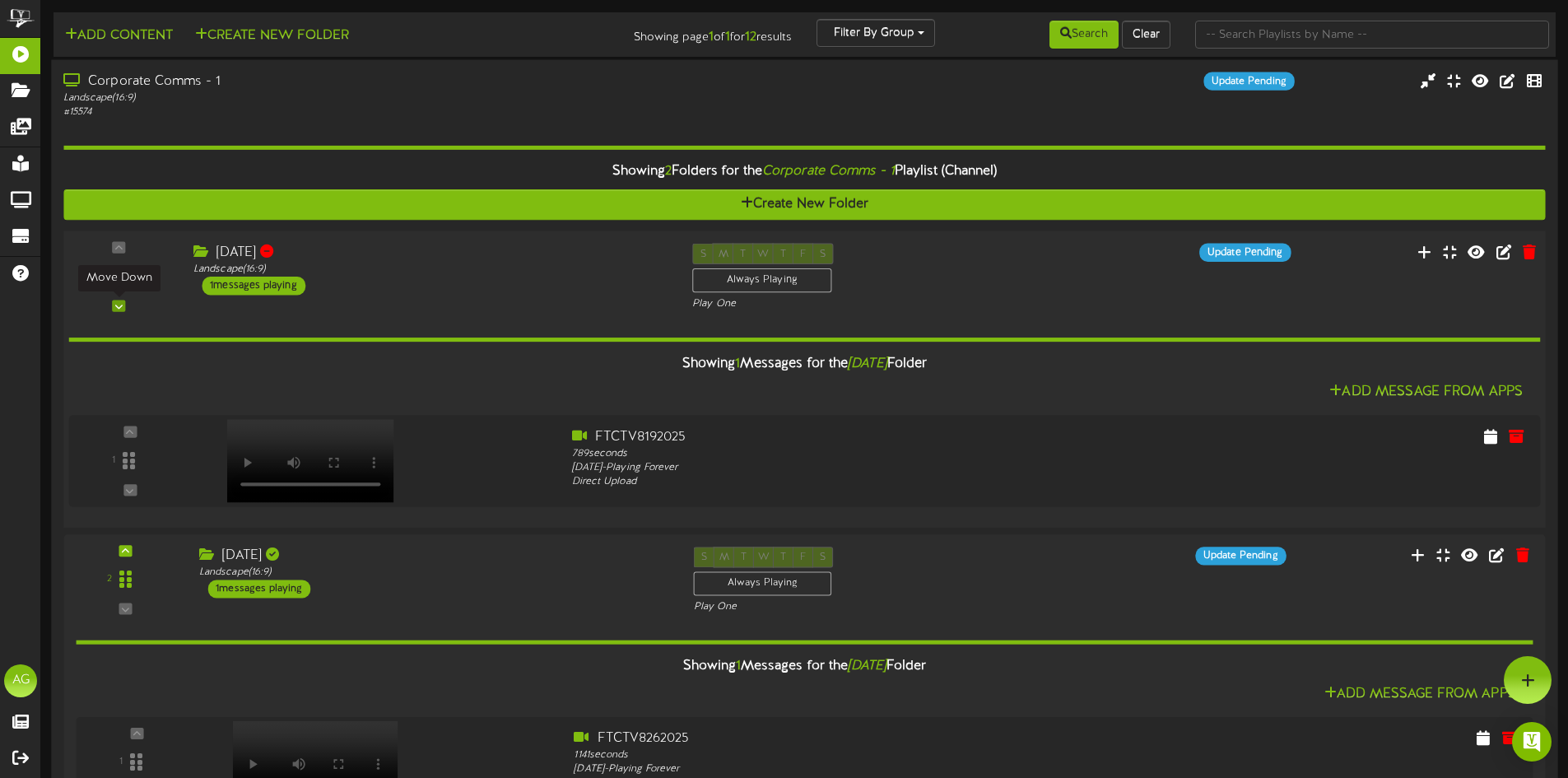
click at [117, 305] on icon at bounding box center [119, 305] width 7 height 8
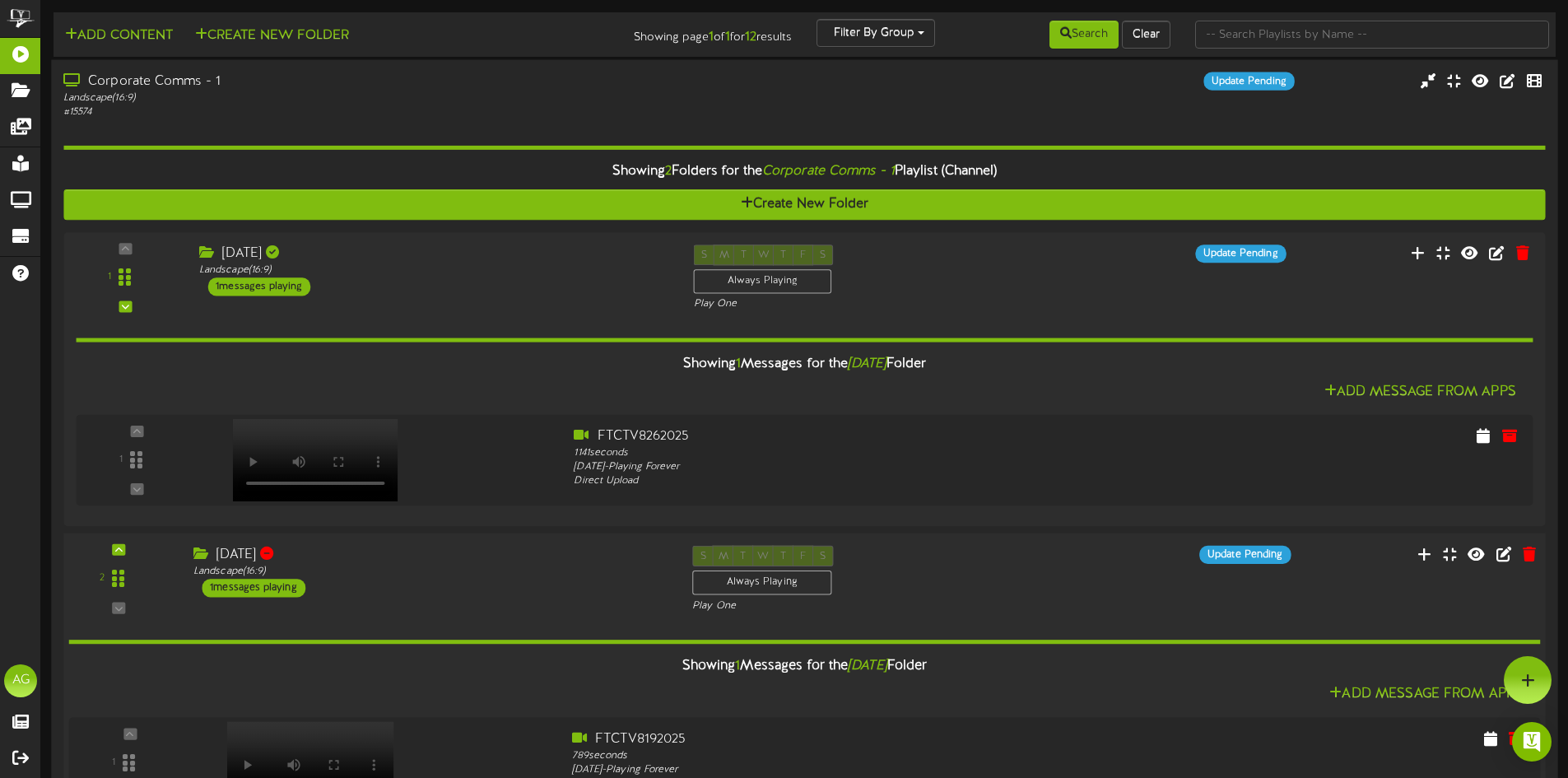
click at [445, 599] on div "2 Aug 19 Landscape ( 16:9 )" at bounding box center [804, 578] width 1497 height 68
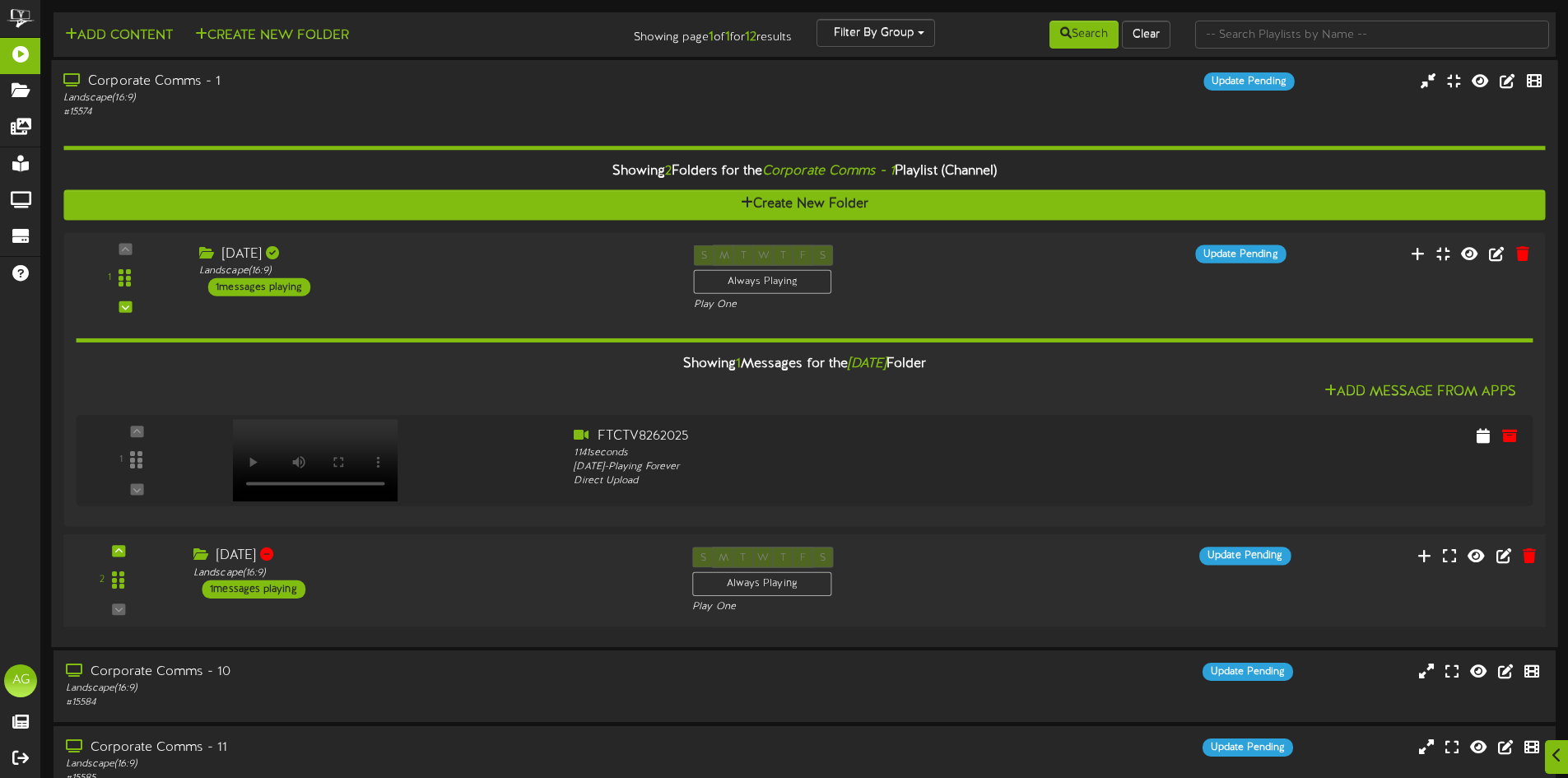
scroll to position [164, 0]
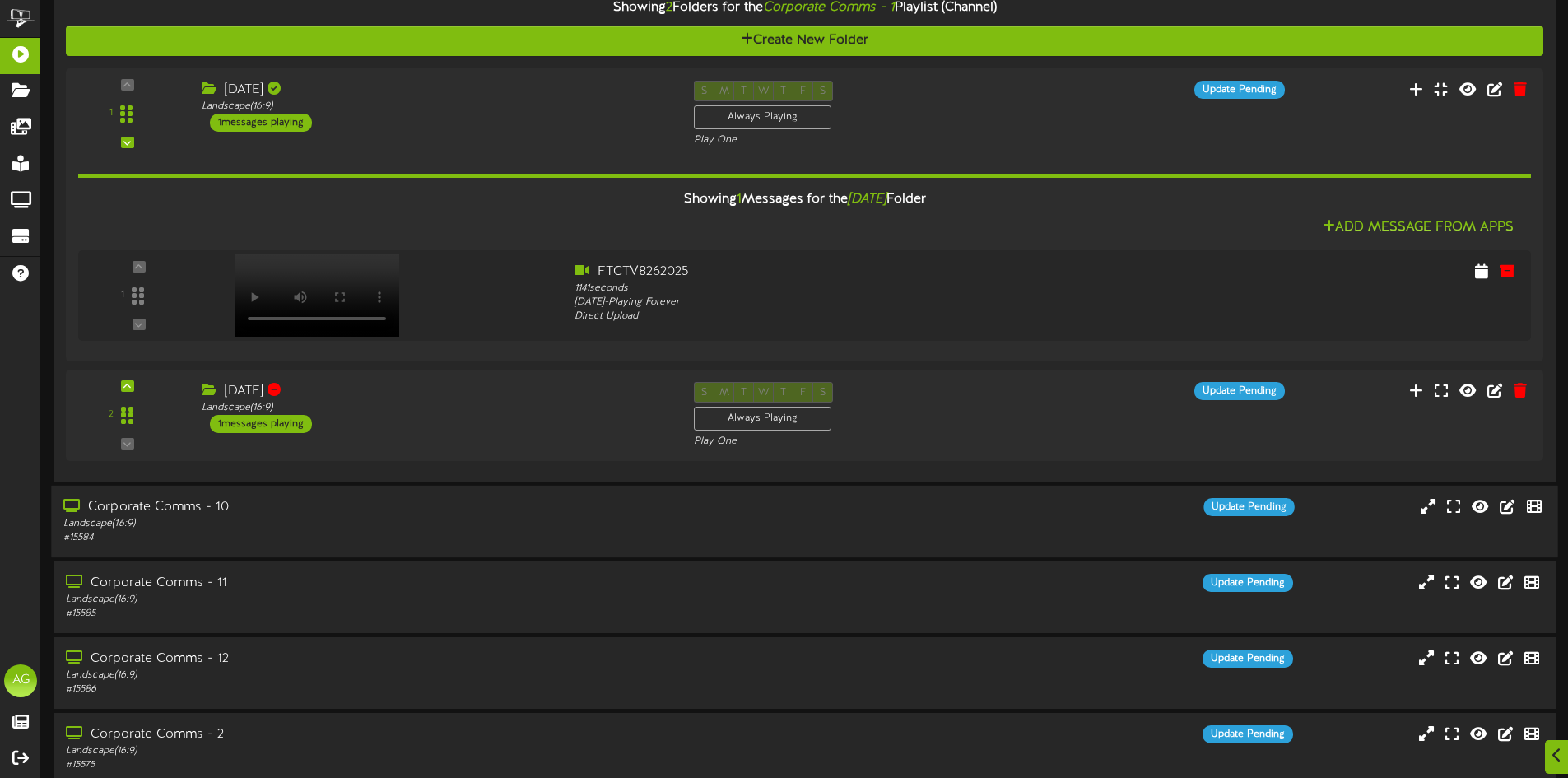
click at [816, 518] on div "Corporate Comms - 10 Landscape ( 16:9 ) # 15584 Update Pending" at bounding box center [804, 521] width 1507 height 47
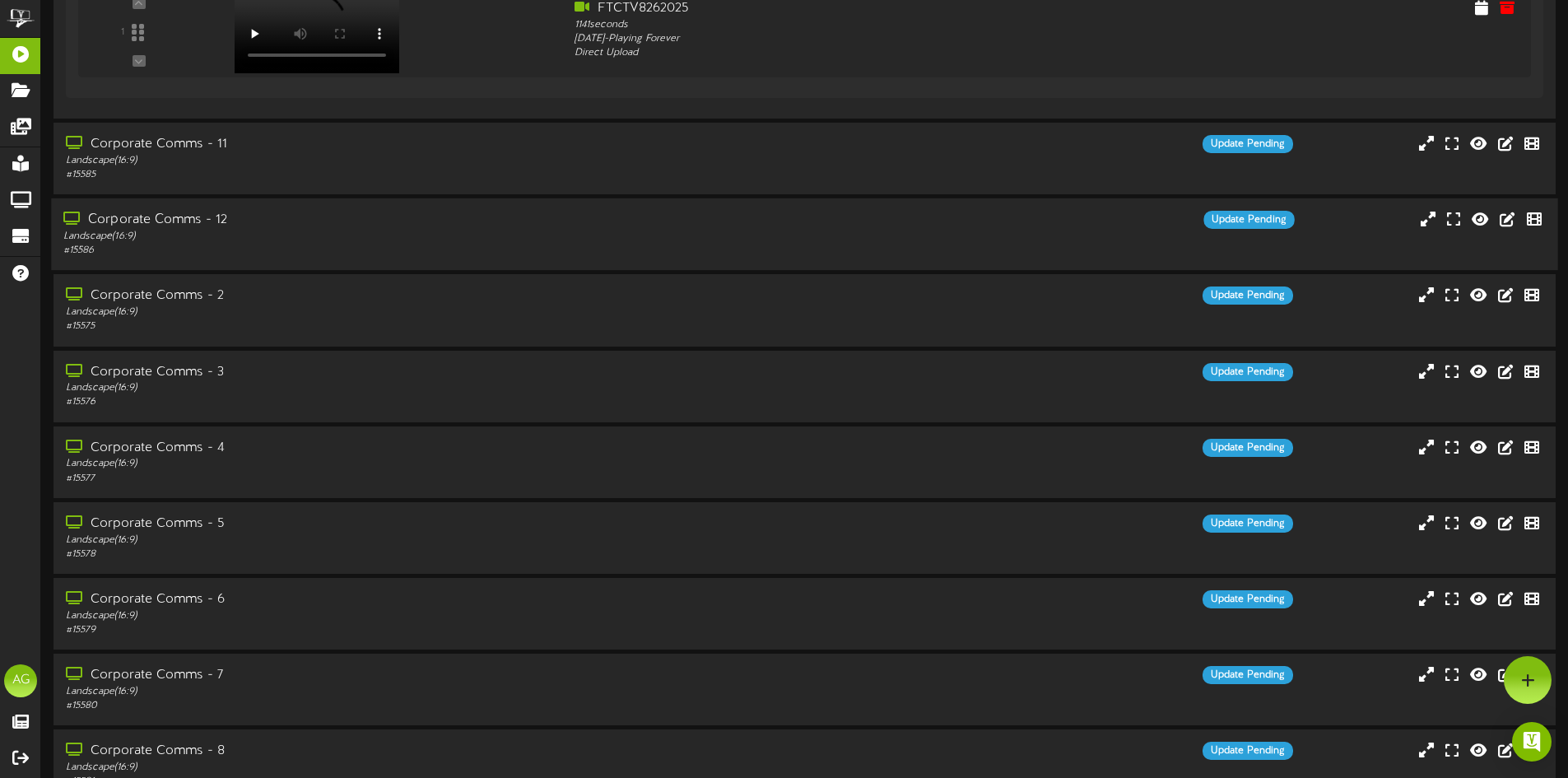
scroll to position [953, 0]
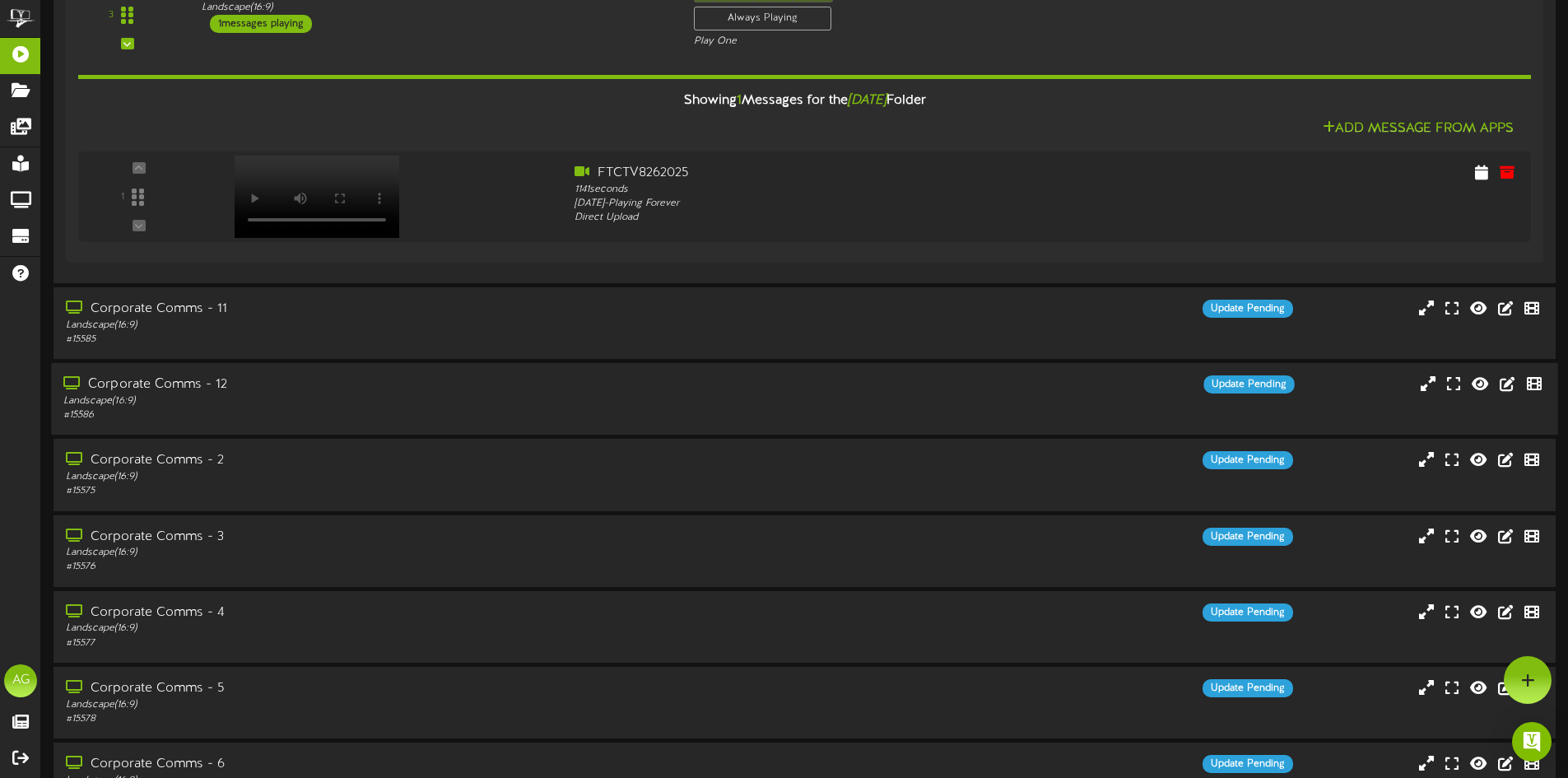
click at [366, 410] on div "# 15586" at bounding box center [365, 415] width 603 height 14
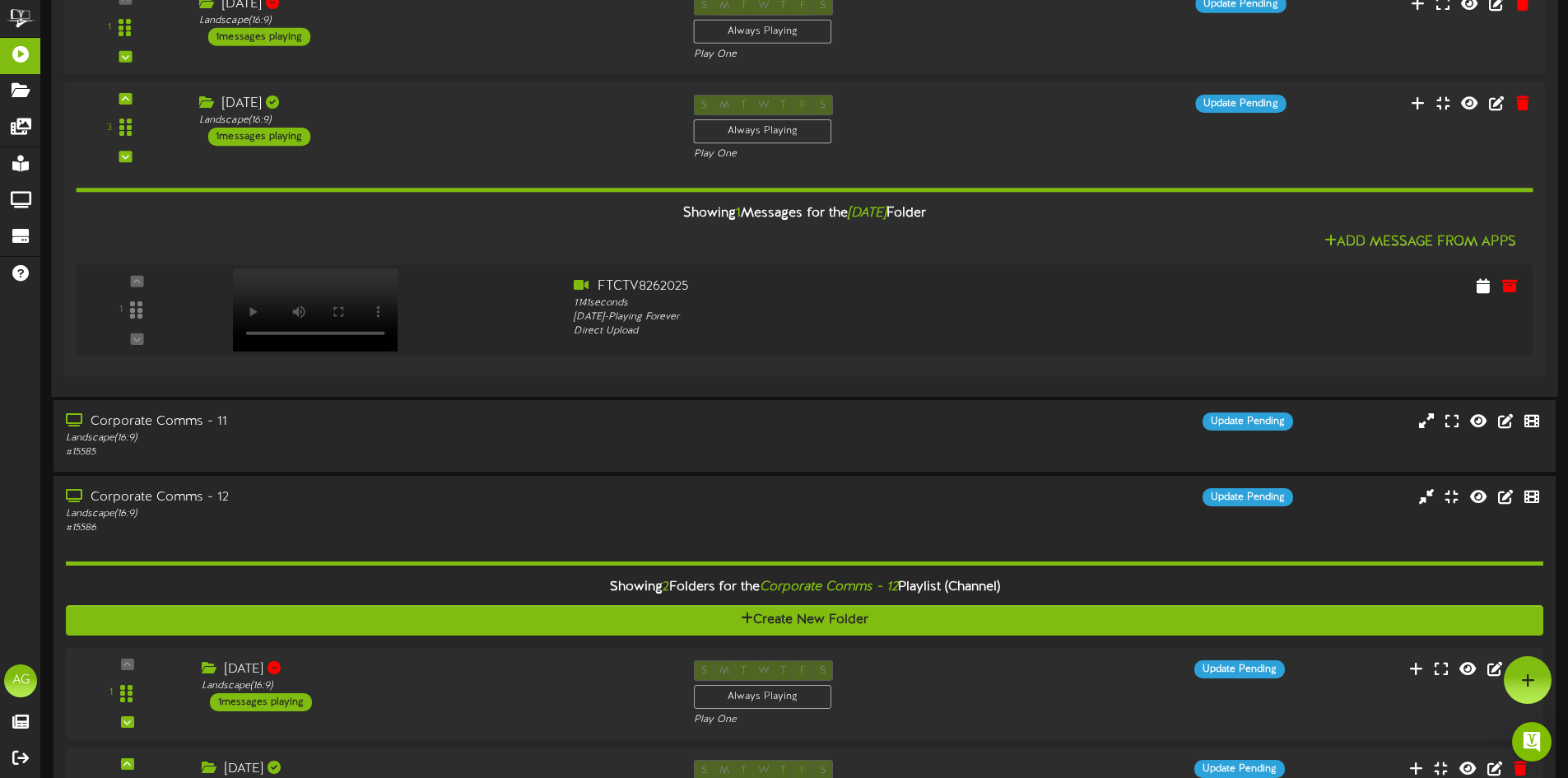
scroll to position [541, 0]
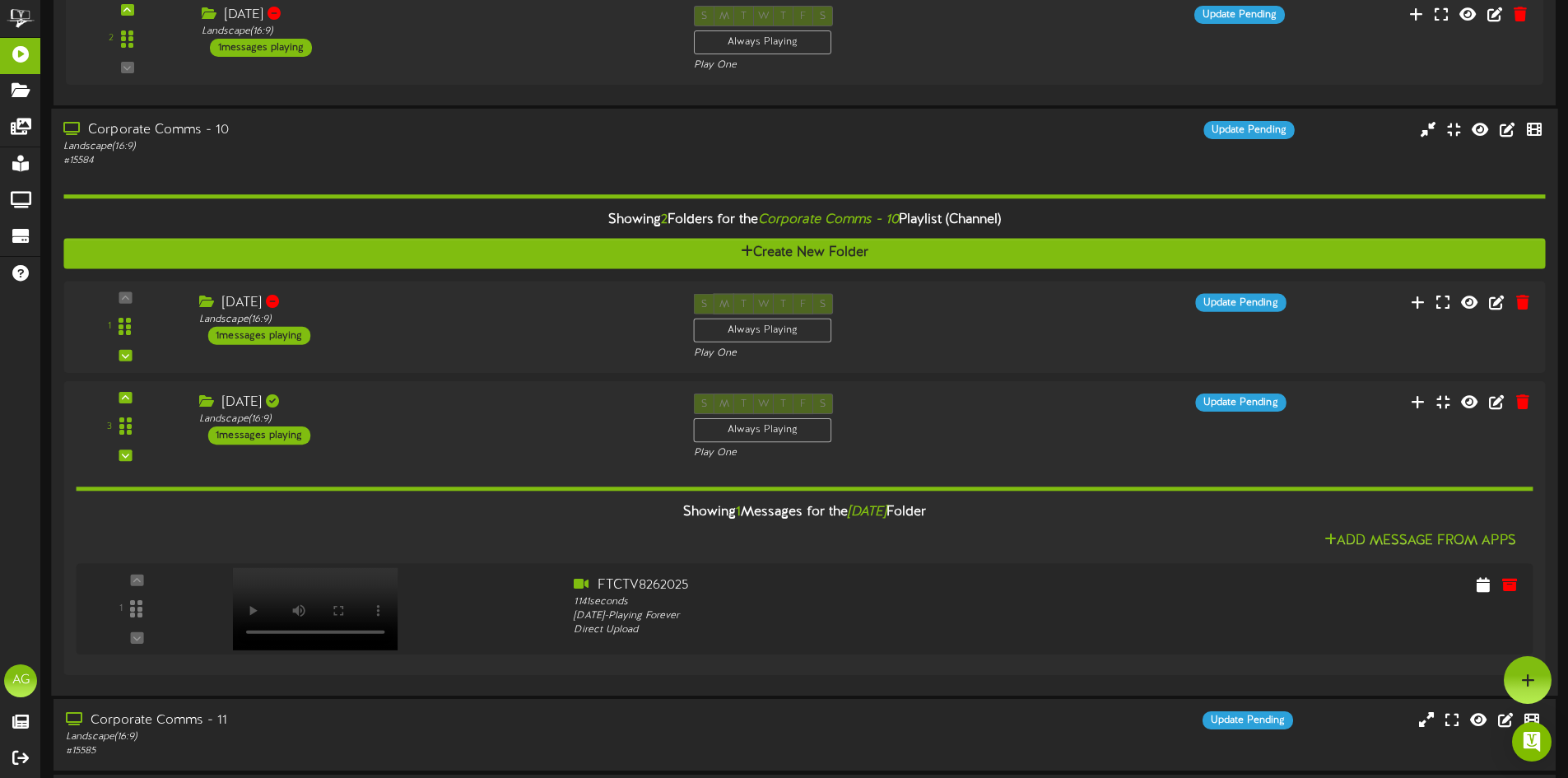
click at [294, 127] on div "Corporate Comms - 10" at bounding box center [365, 130] width 603 height 19
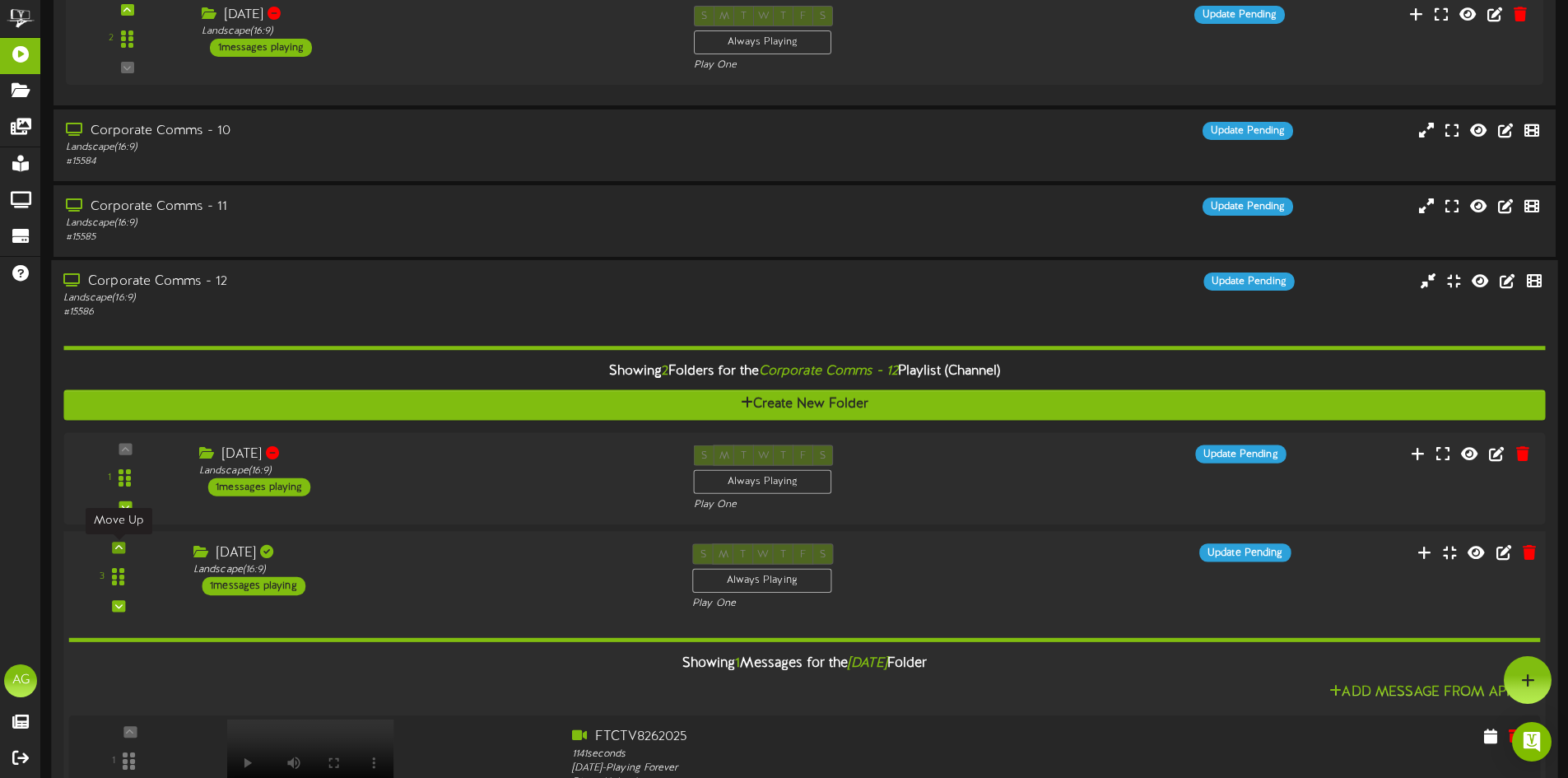
click at [121, 549] on icon at bounding box center [119, 548] width 7 height 8
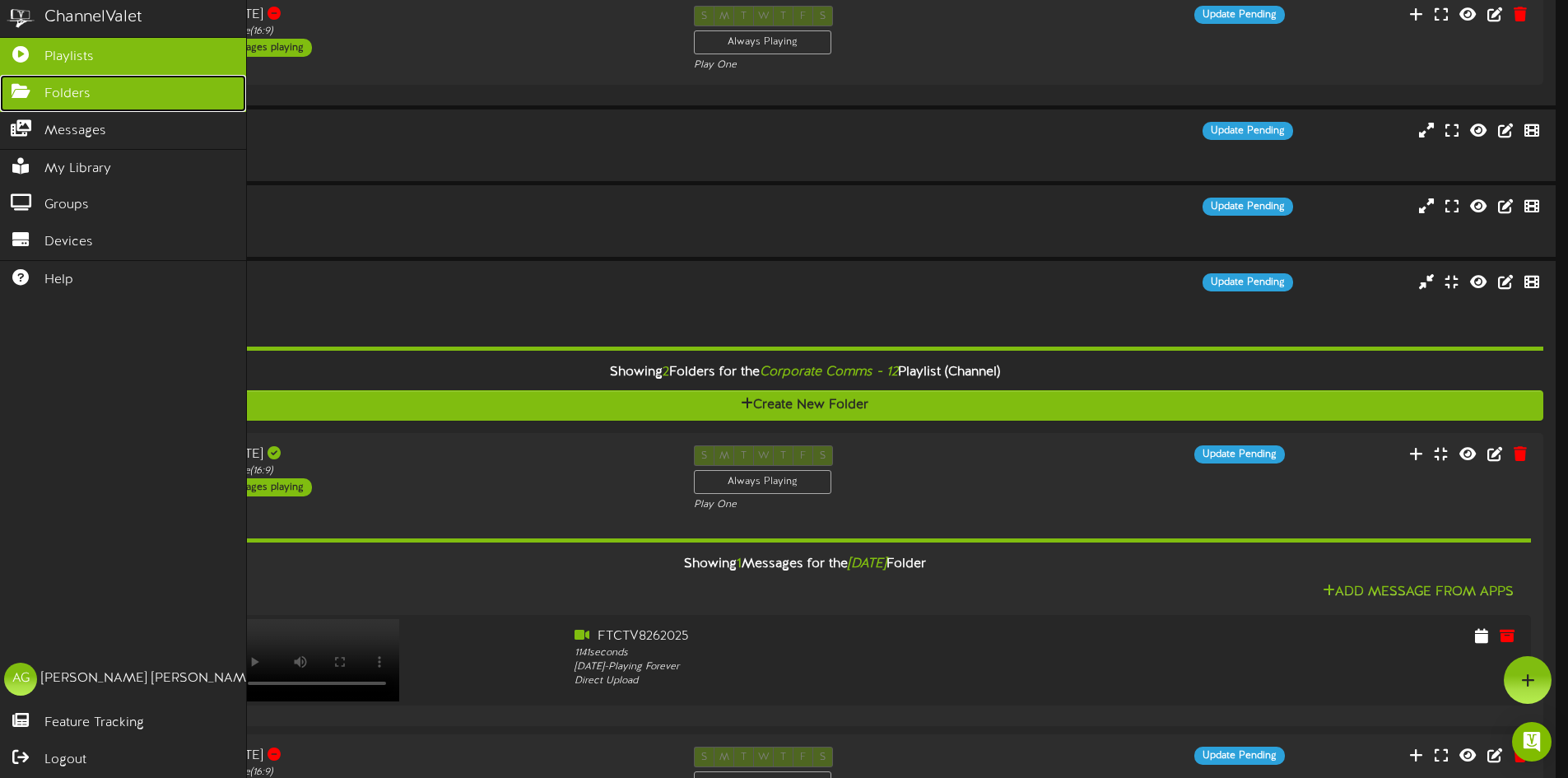
click at [19, 105] on link "Folders" at bounding box center [123, 94] width 246 height 37
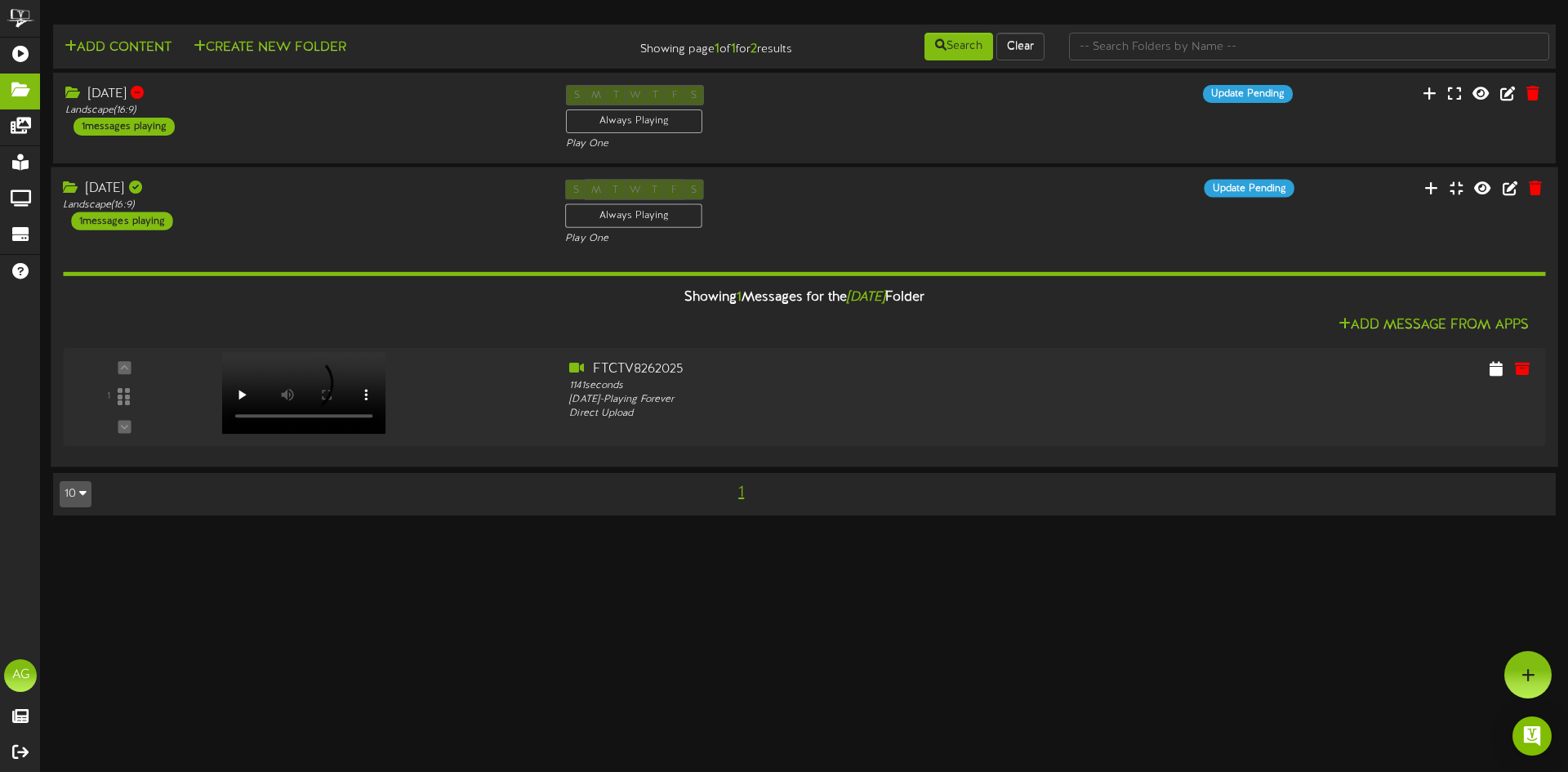
click at [311, 188] on div "[DATE]" at bounding box center [301, 189] width 478 height 18
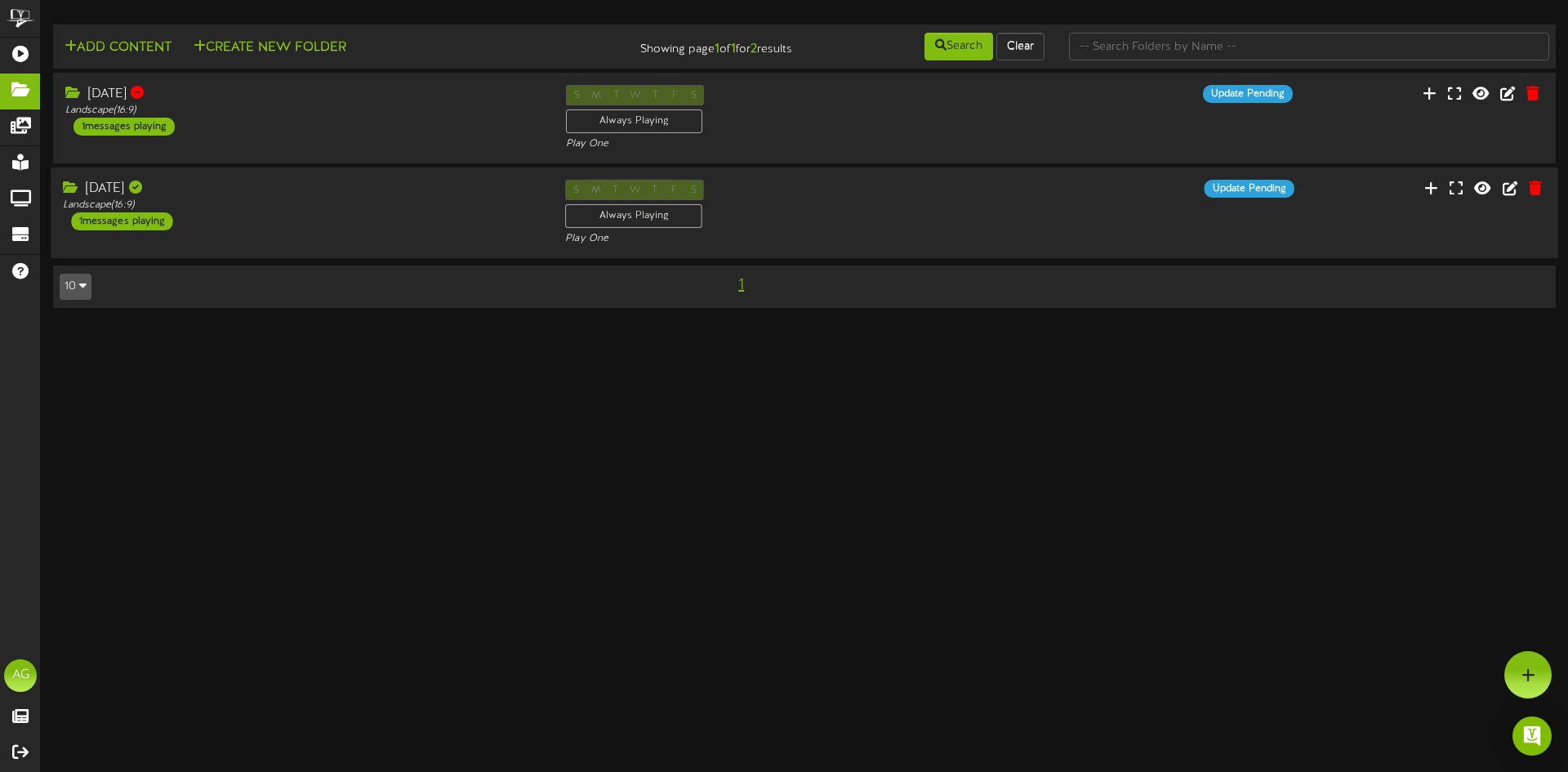
click at [311, 188] on div "[DATE]" at bounding box center [301, 189] width 478 height 18
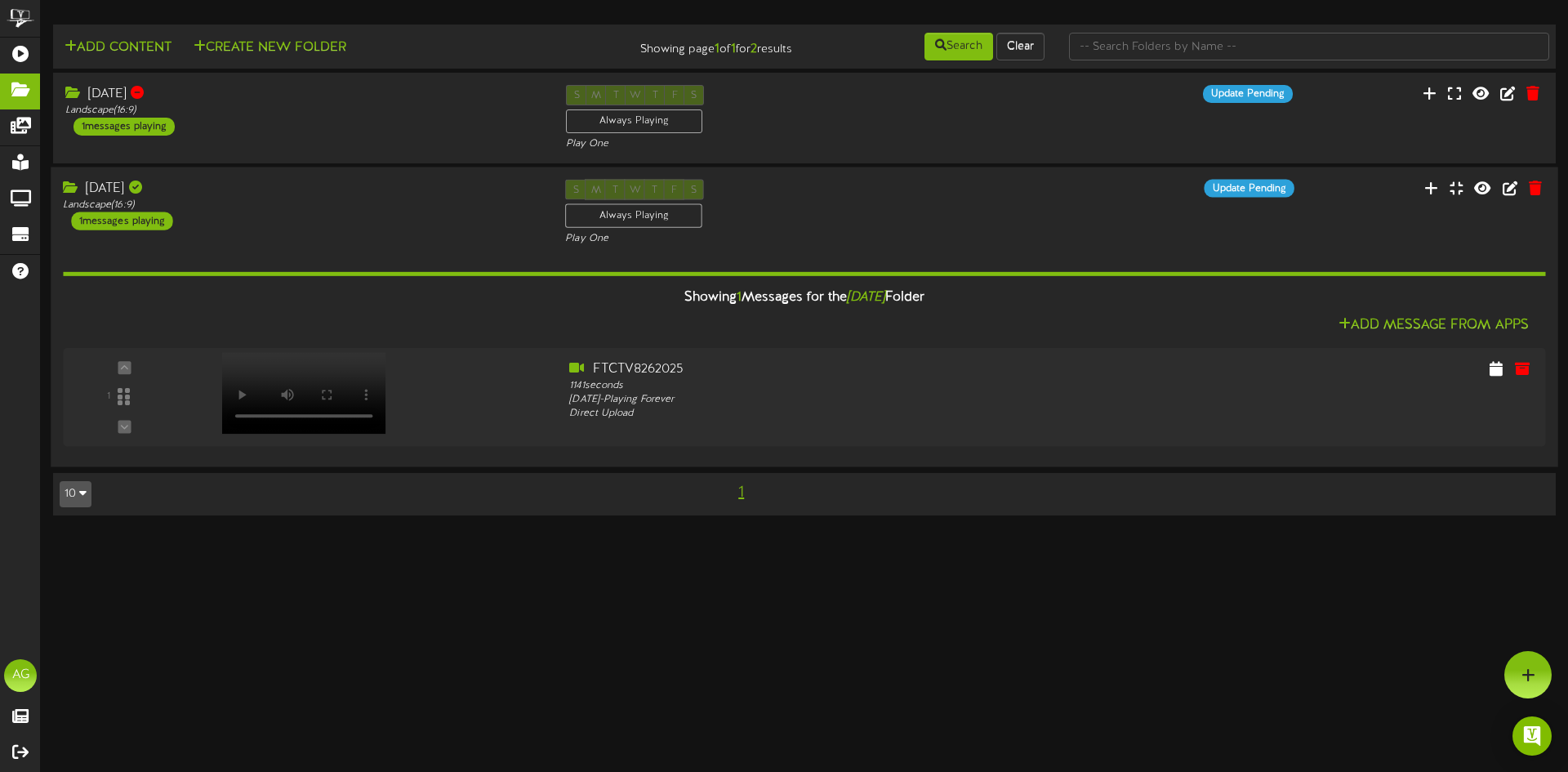
click at [311, 227] on div "Aug 26 Landscape ( 16:9 ) 1 messages playing" at bounding box center [301, 205] width 502 height 51
